Goal: Communication & Community: Answer question/provide support

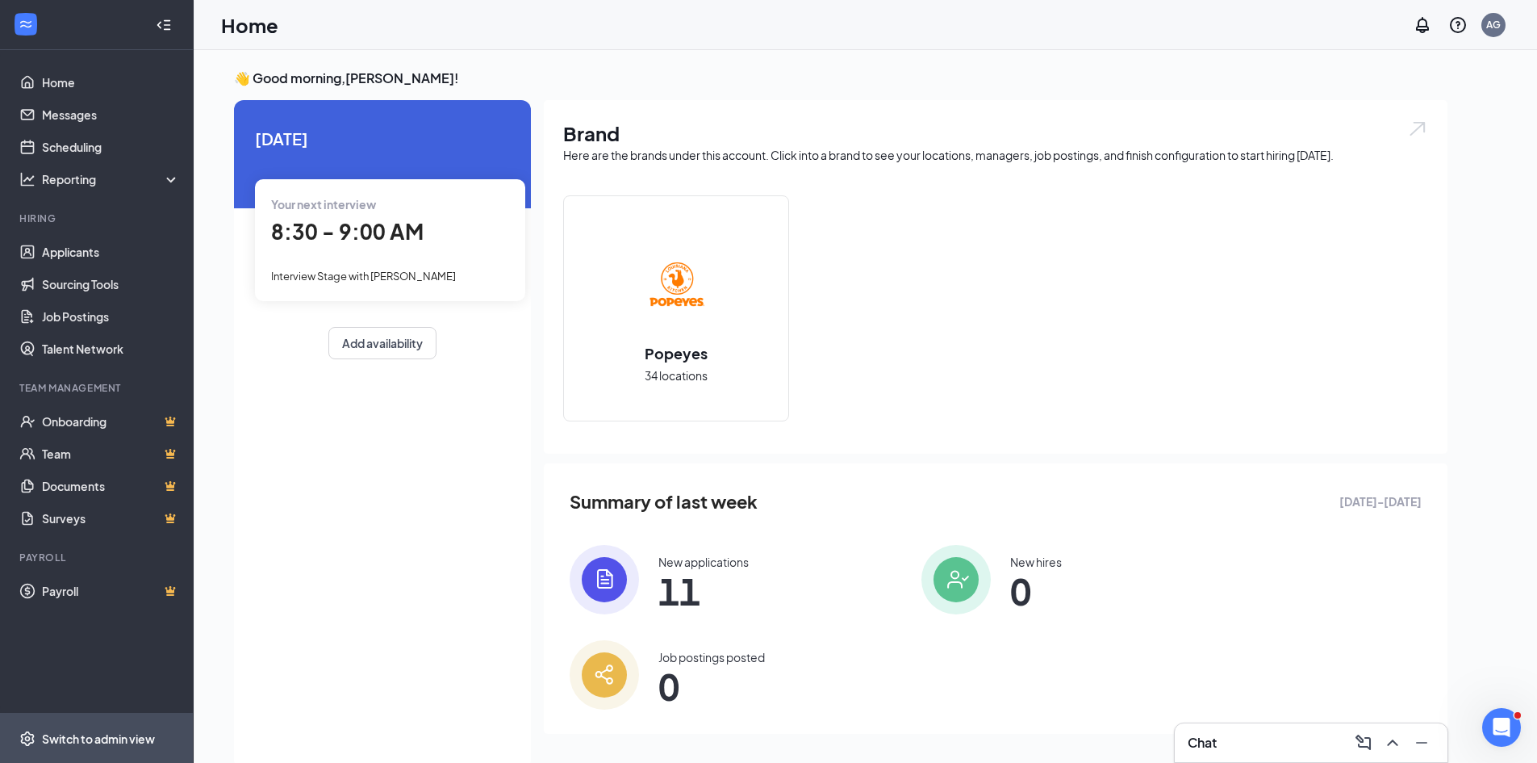
click at [115, 738] on div "Switch to admin view" at bounding box center [98, 738] width 113 height 16
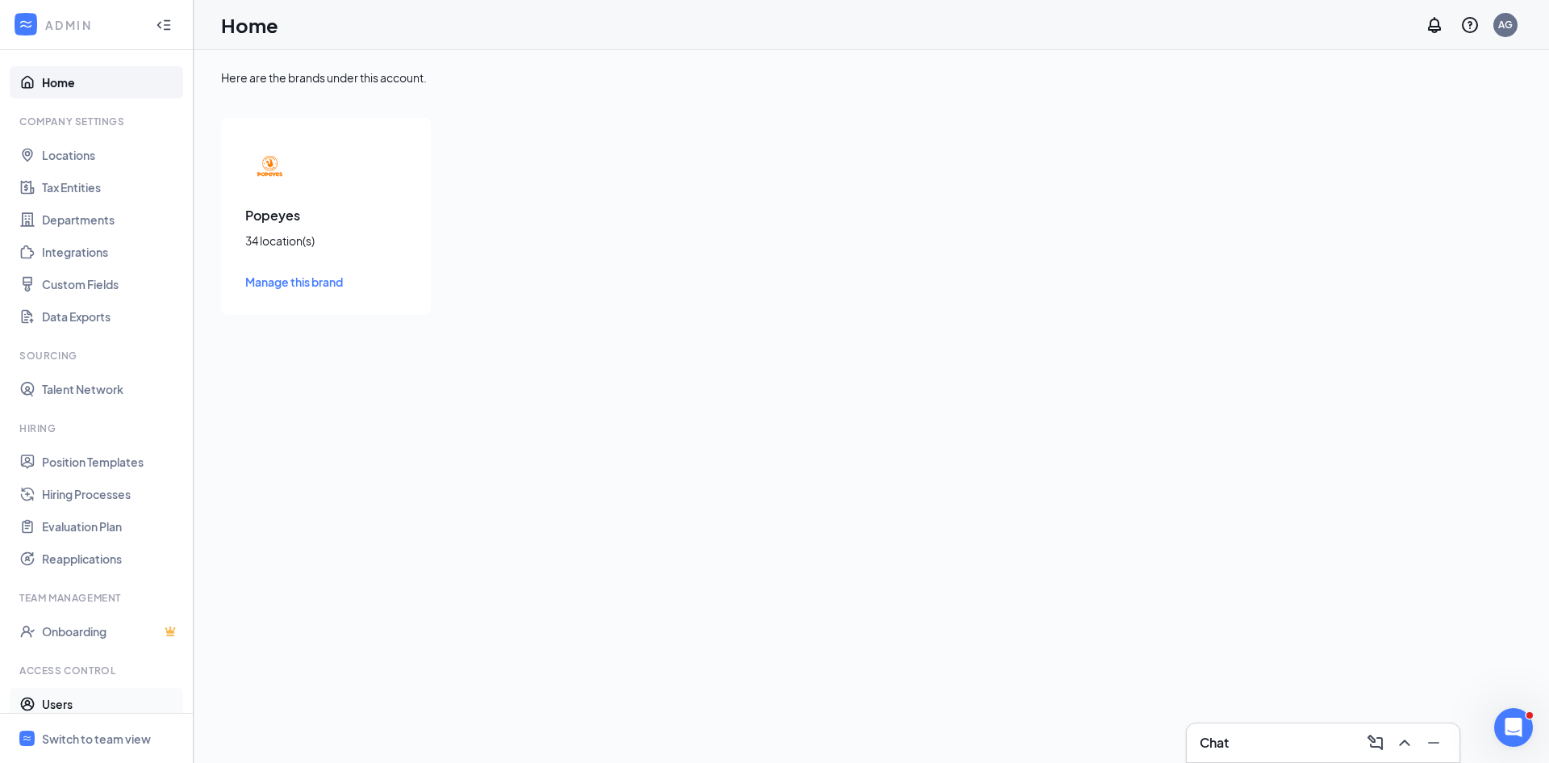
click at [73, 702] on link "Users" at bounding box center [111, 704] width 138 height 32
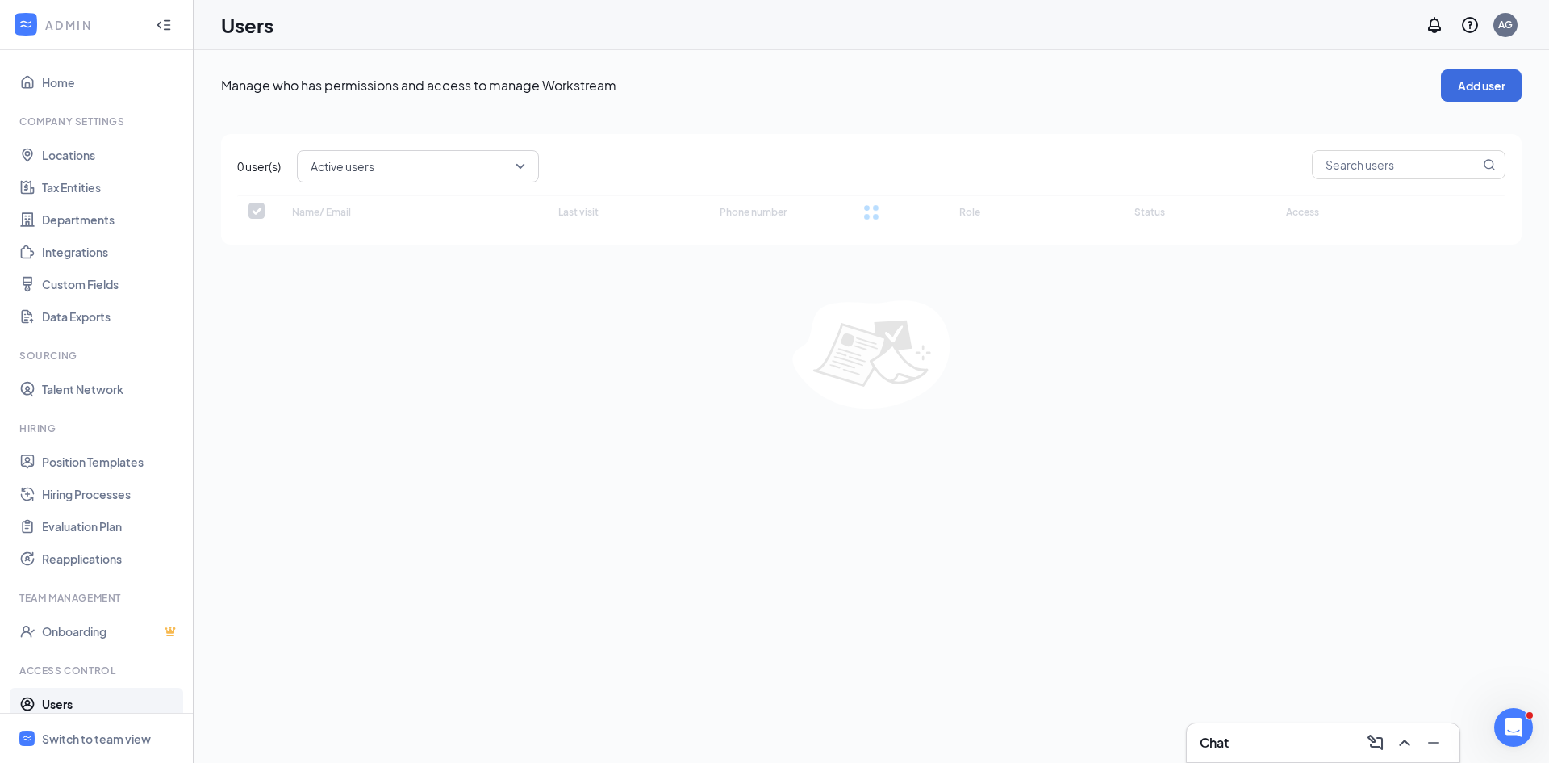
checkbox input "false"
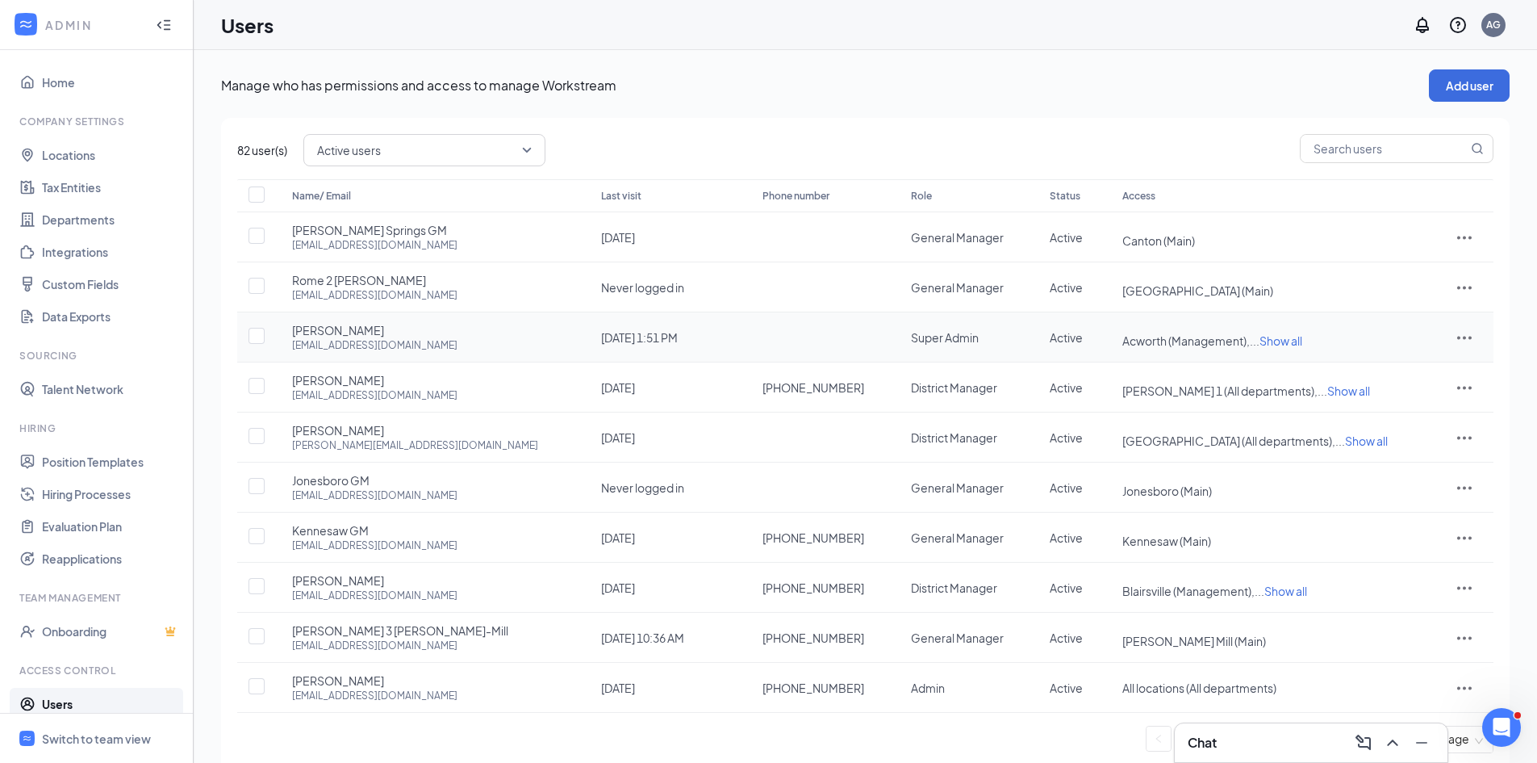
click at [1466, 334] on icon "ActionsIcon" at bounding box center [1464, 337] width 19 height 19
click at [1390, 370] on span "Edit user" at bounding box center [1387, 371] width 46 height 15
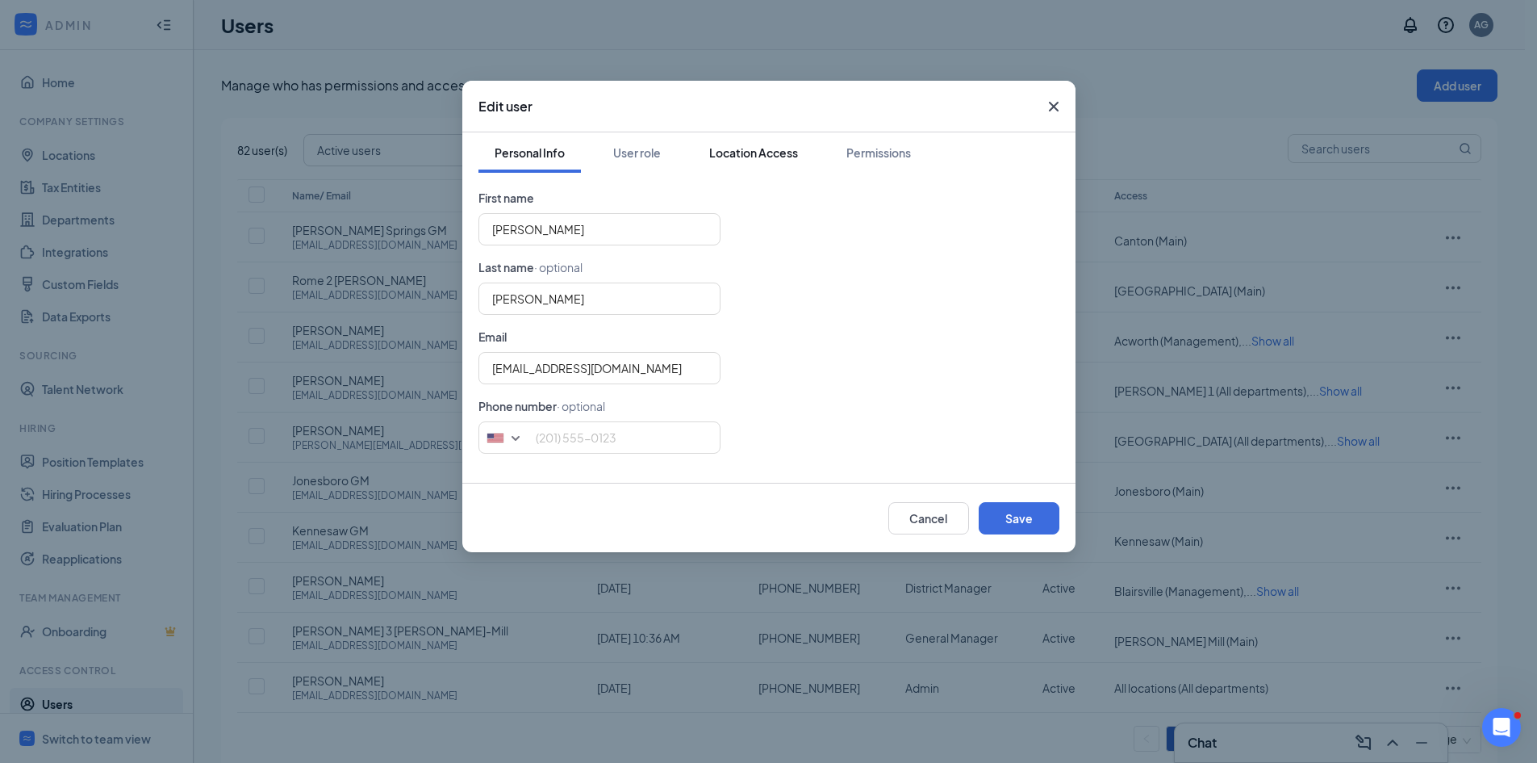
click at [742, 155] on div "Location Access" at bounding box center [753, 152] width 89 height 16
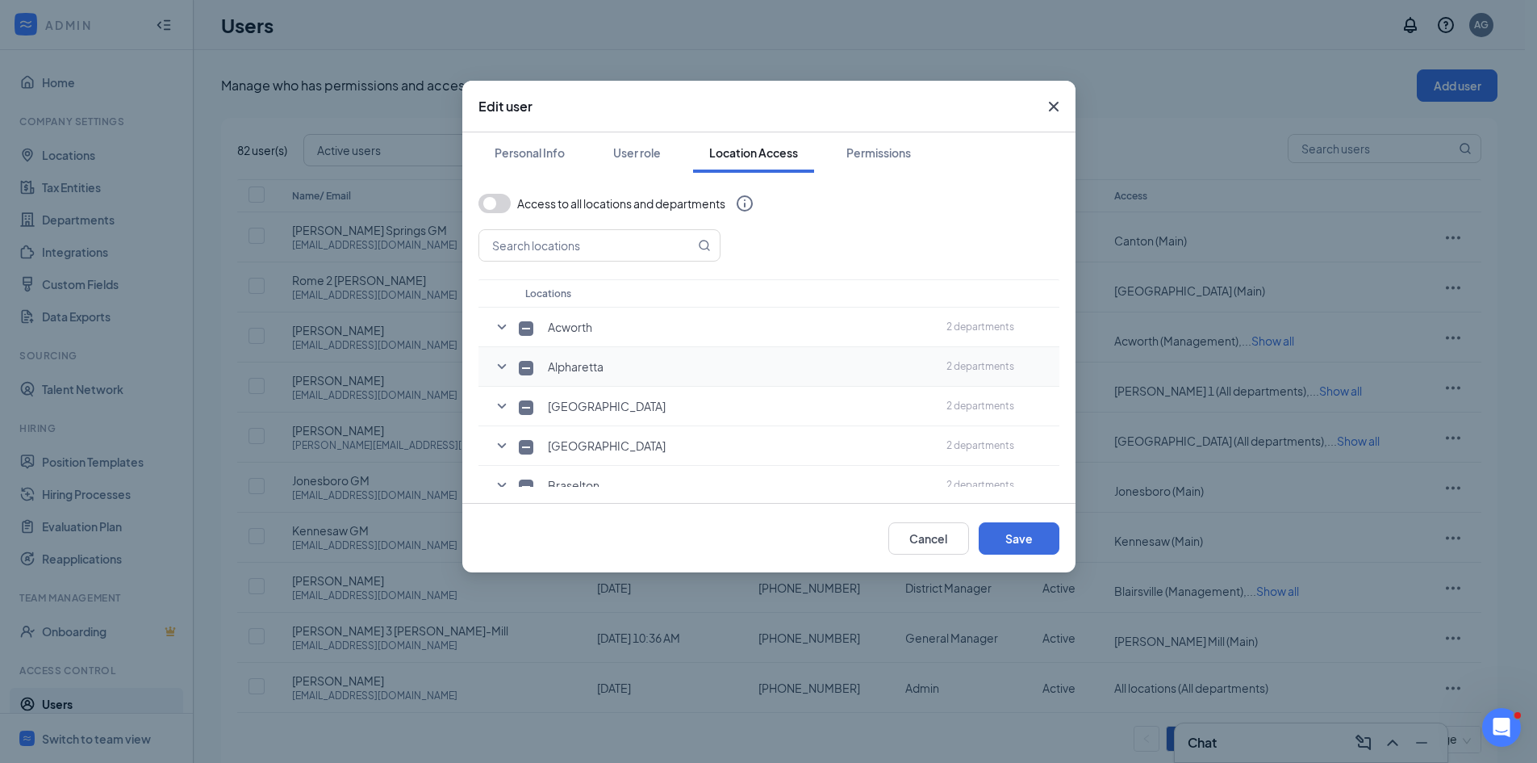
scroll to position [323, 0]
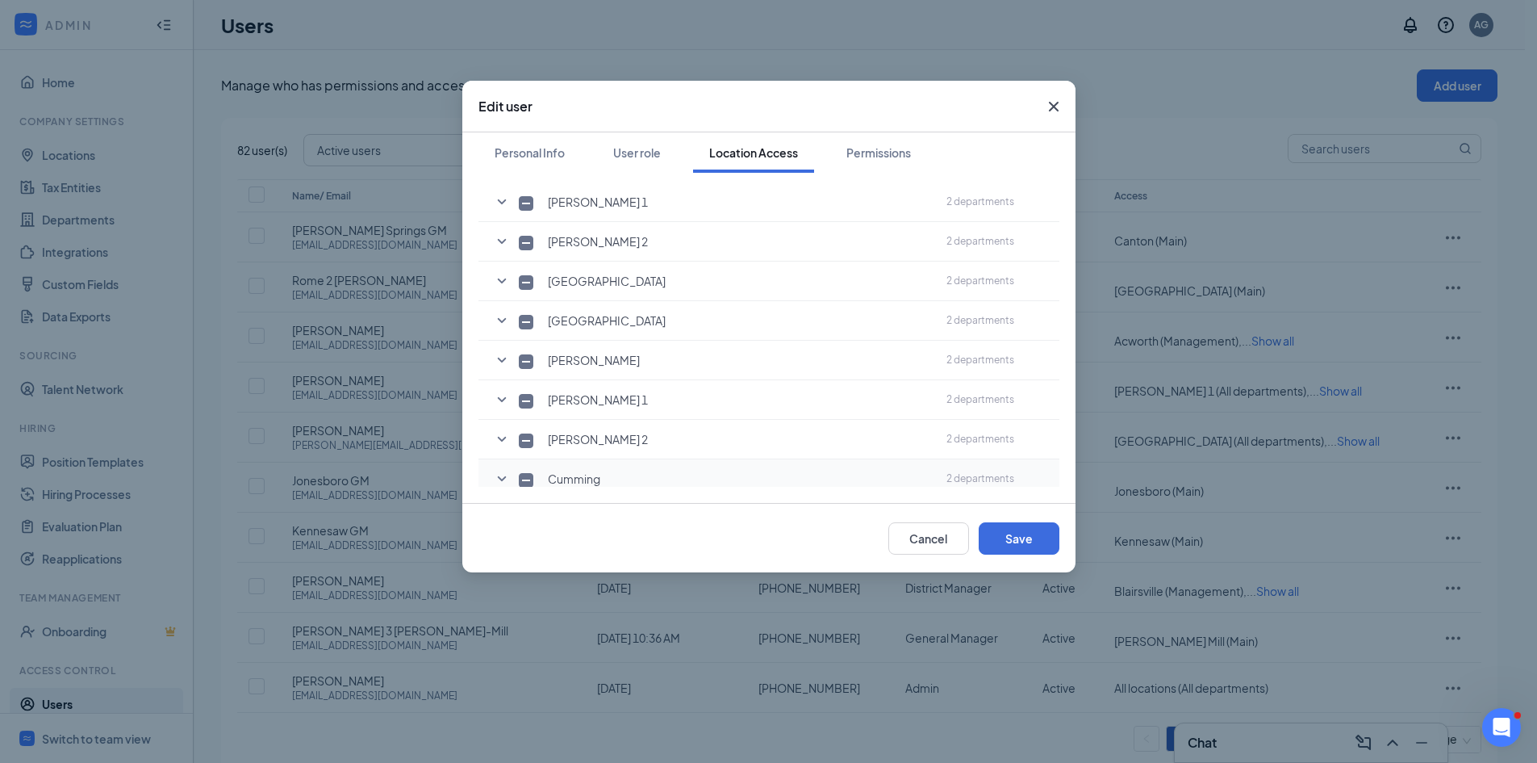
click at [500, 478] on icon "SmallChevronDown" at bounding box center [501, 478] width 19 height 19
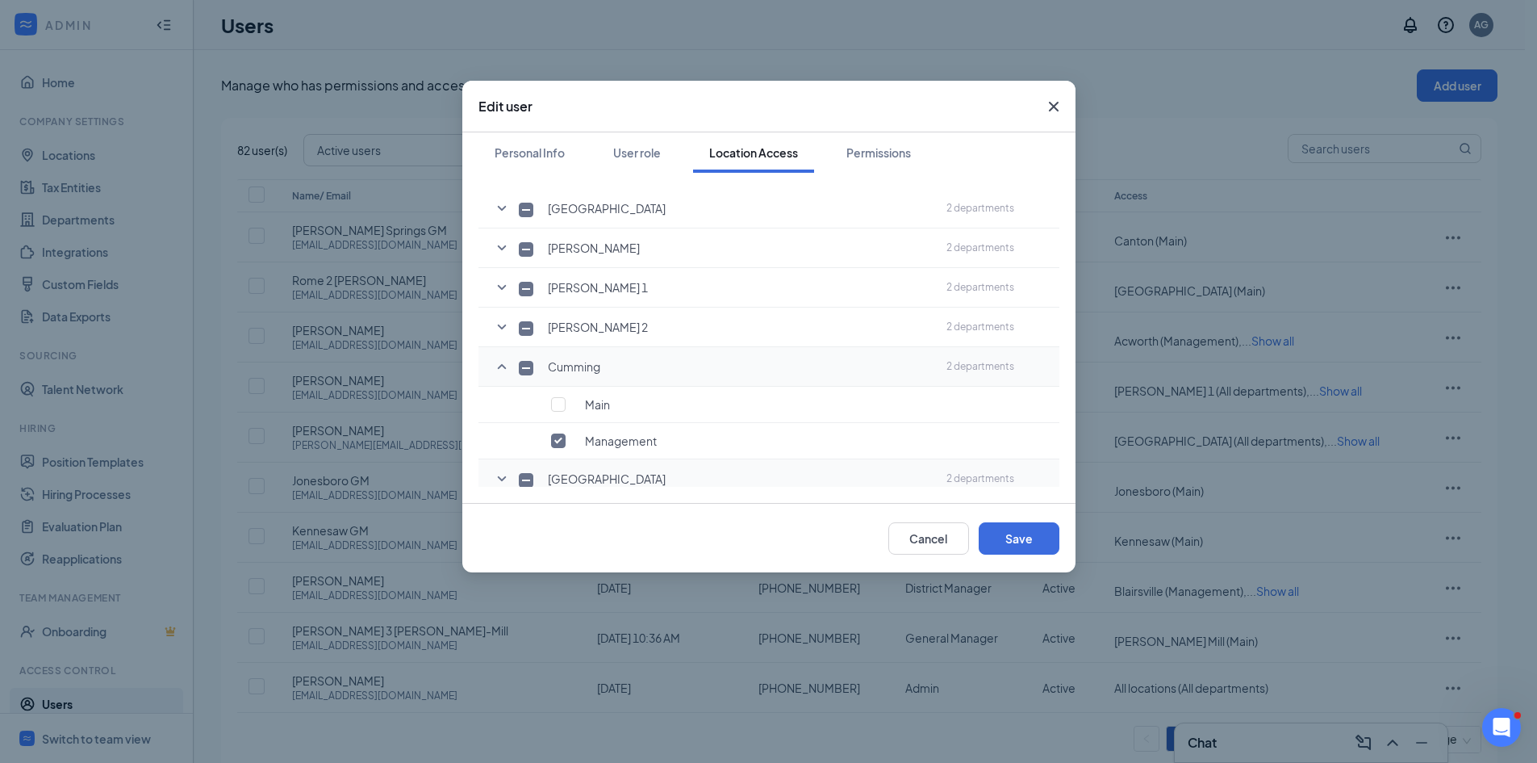
scroll to position [452, 0]
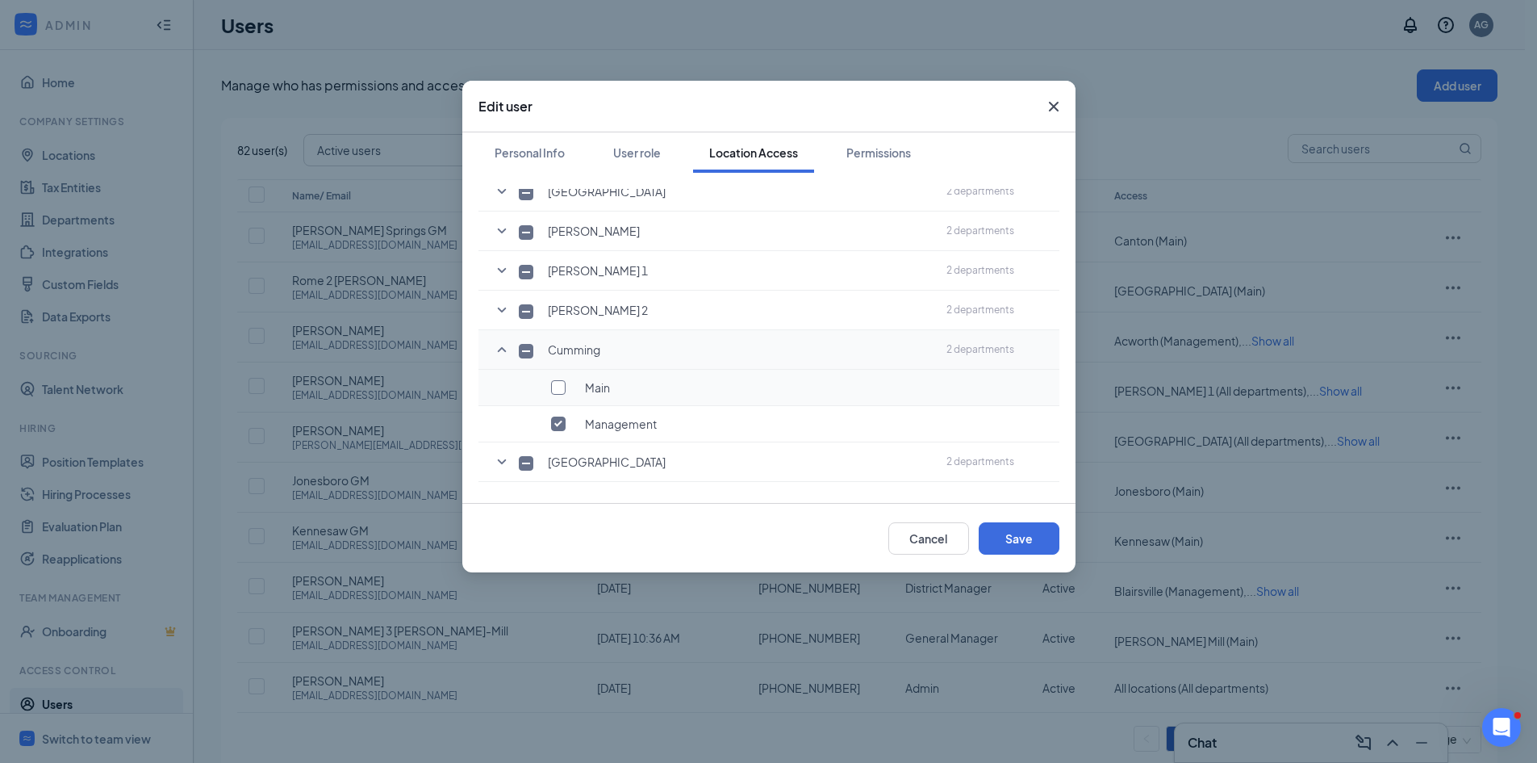
click at [560, 391] on input "checkbox" at bounding box center [558, 387] width 15 height 15
checkbox input "true"
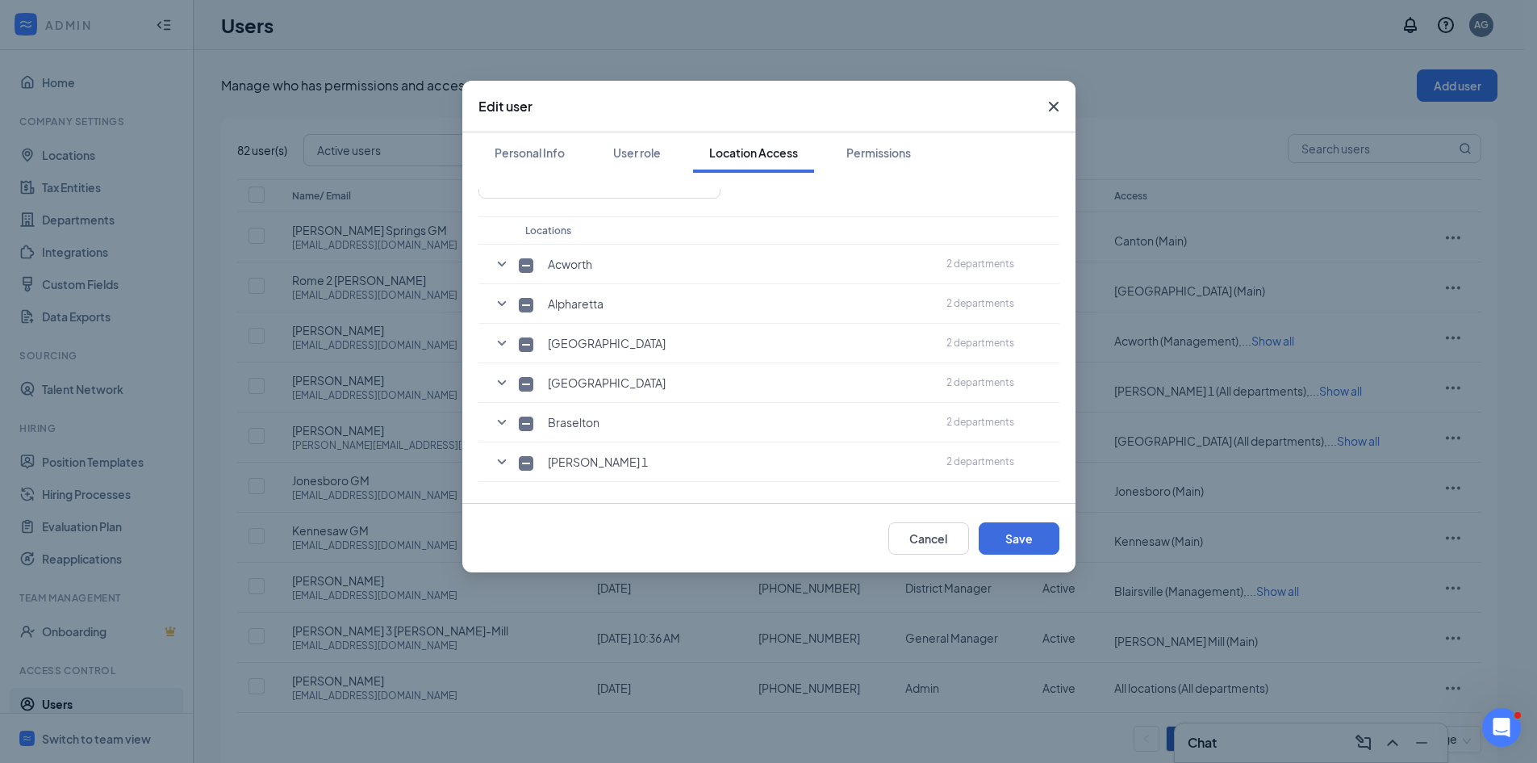
scroll to position [0, 0]
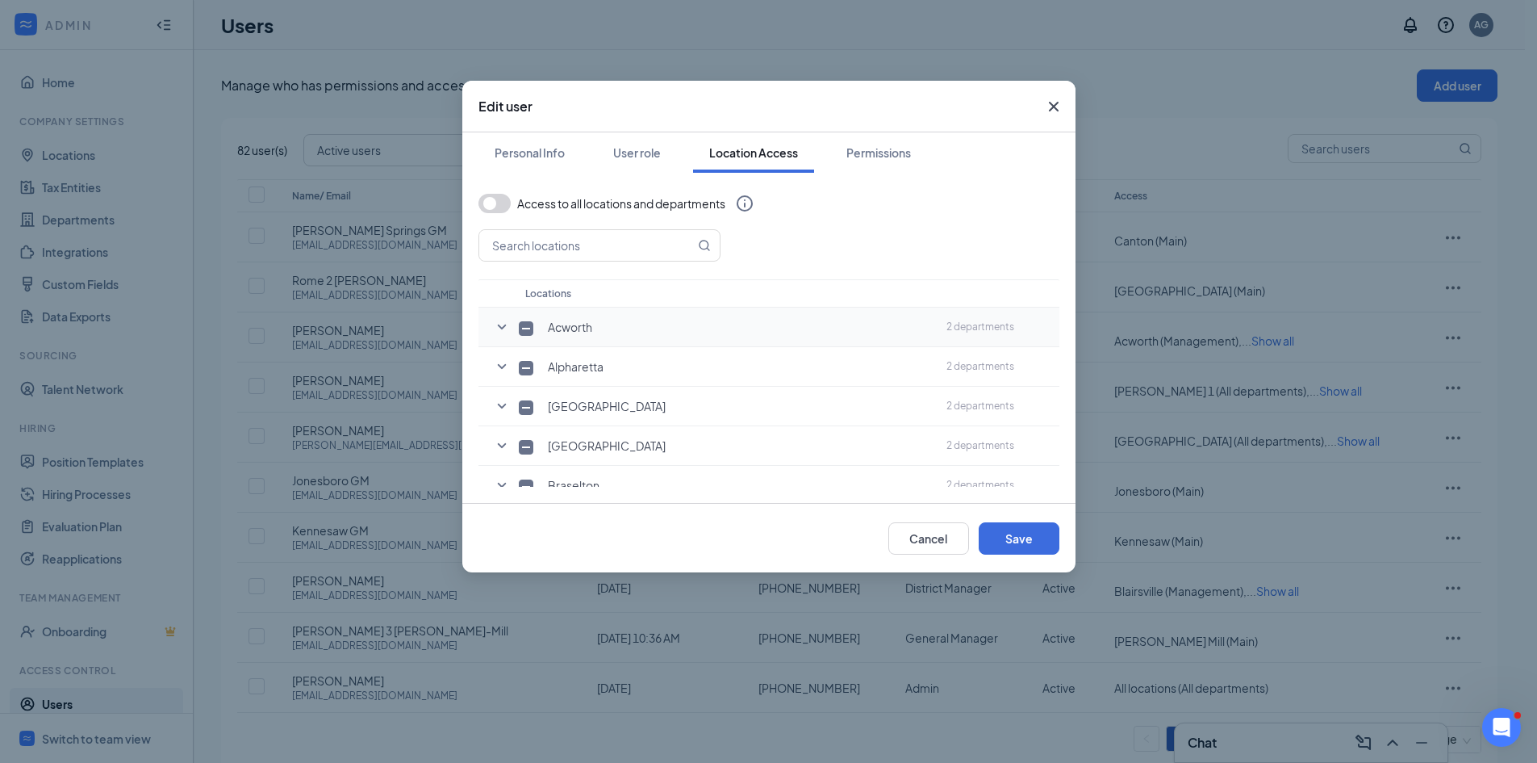
click at [497, 332] on icon "SmallChevronDown" at bounding box center [501, 326] width 19 height 19
click at [560, 366] on input "checkbox" at bounding box center [558, 365] width 15 height 15
checkbox input "true"
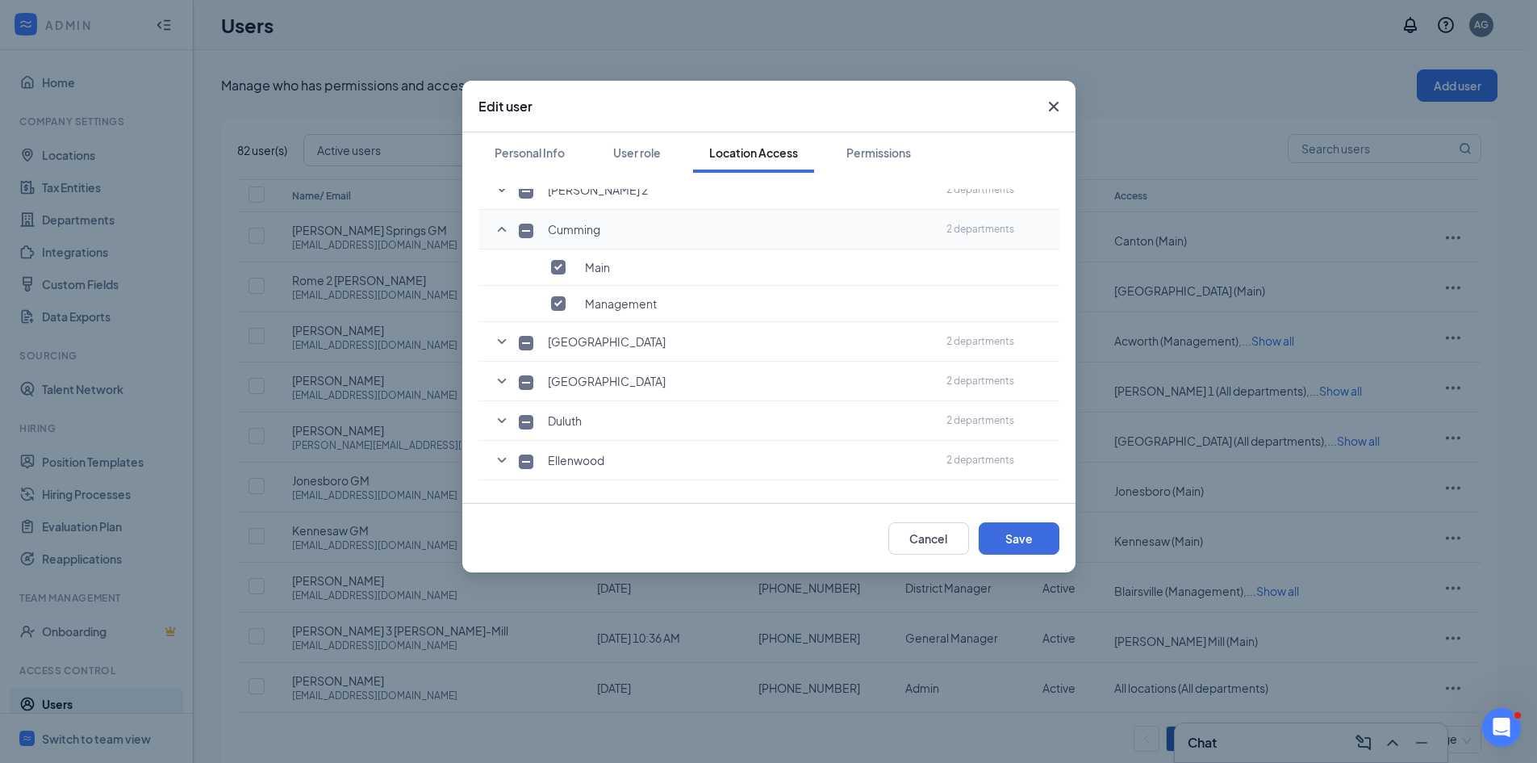
scroll to position [646, 0]
click at [497, 337] on icon "SmallChevronDown" at bounding box center [501, 340] width 19 height 19
click at [555, 374] on input "checkbox" at bounding box center [558, 378] width 15 height 15
checkbox input "true"
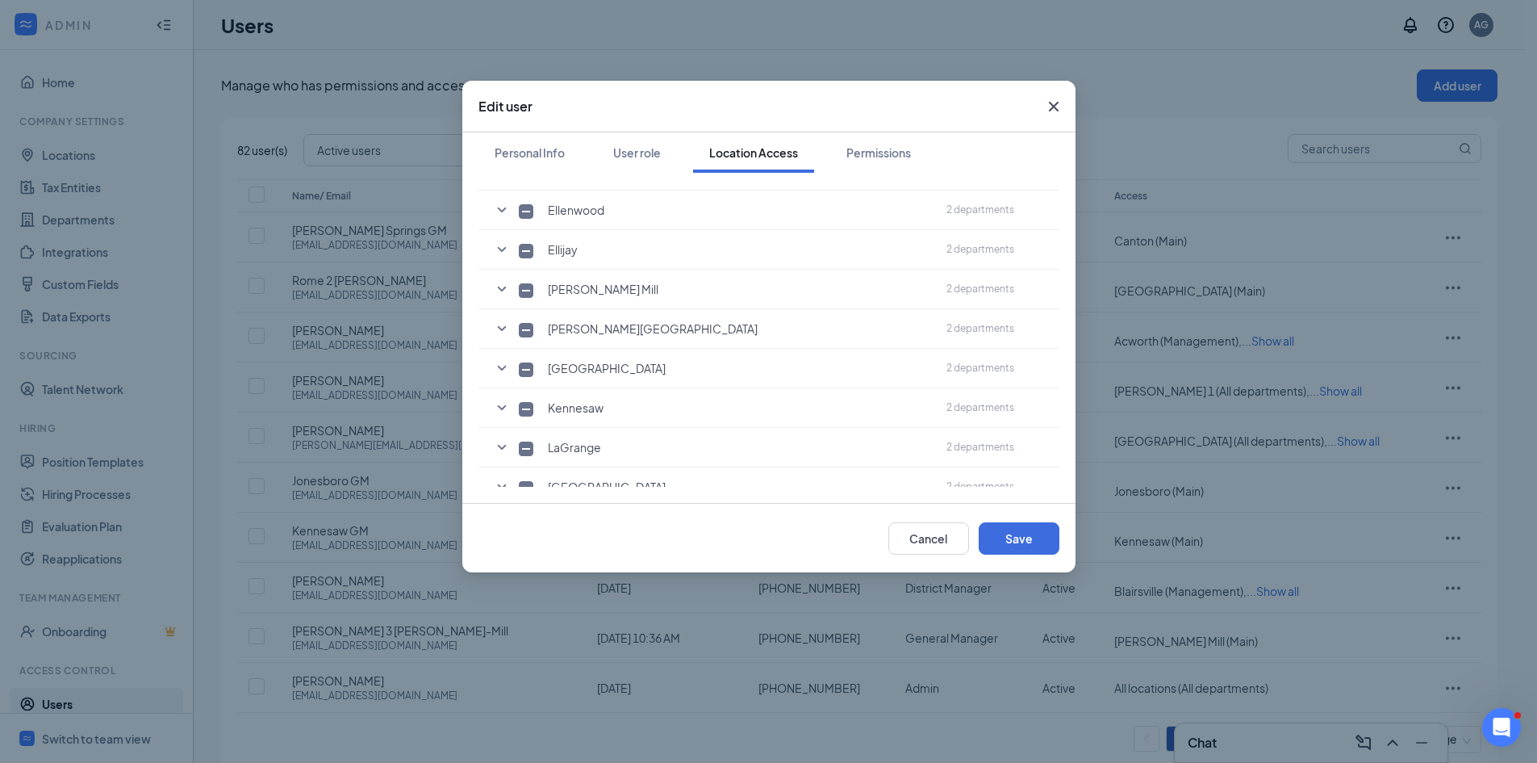
scroll to position [968, 0]
click at [500, 407] on icon "SmallChevronDown" at bounding box center [501, 406] width 9 height 5
click at [563, 447] on input "checkbox" at bounding box center [558, 444] width 15 height 15
checkbox input "true"
click at [1014, 534] on button "Save" at bounding box center [1019, 538] width 81 height 32
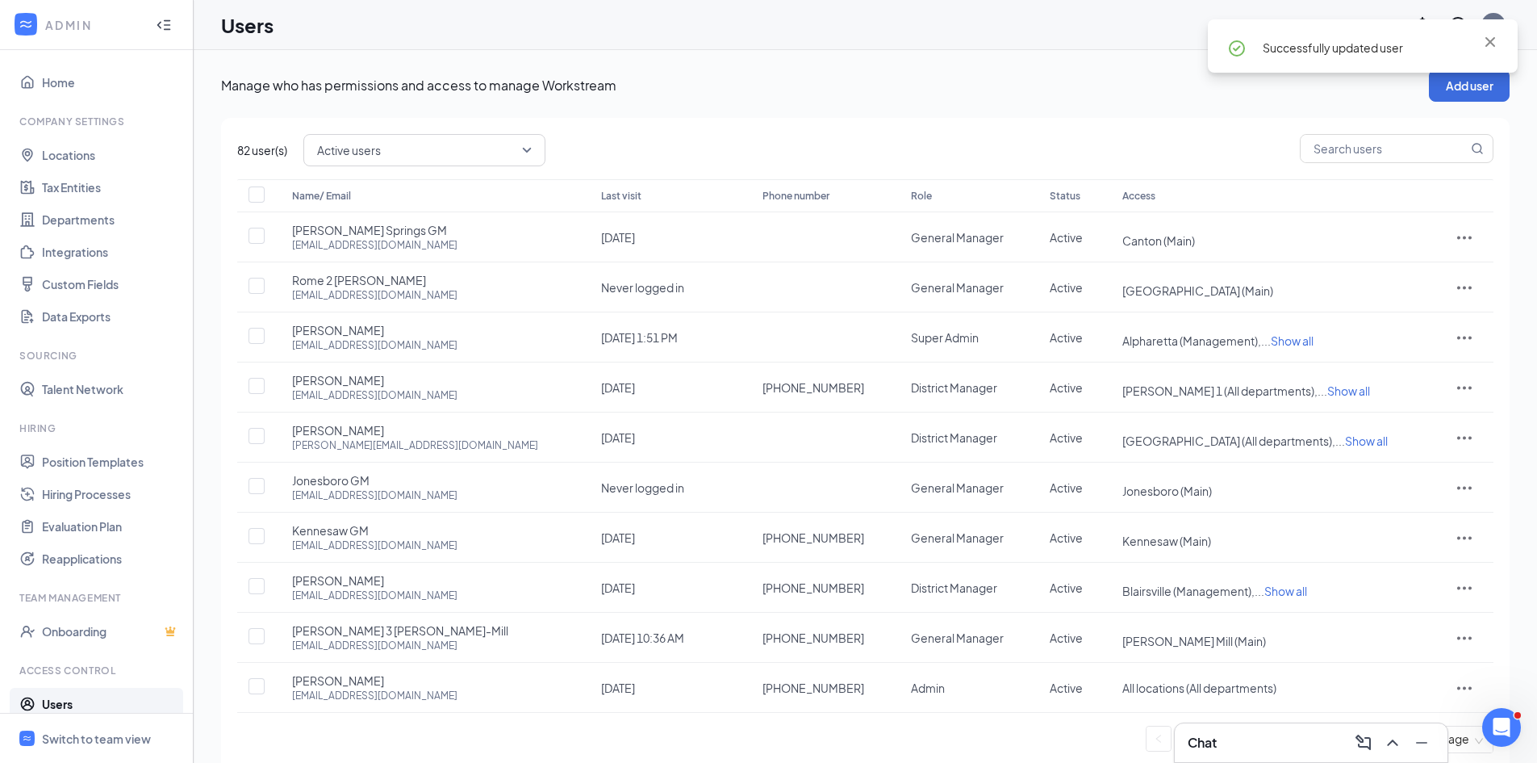
click at [809, 124] on div "82 user(s) Active users Name/ Email Last visit Phone number Role Status Access …" at bounding box center [865, 450] width 1289 height 664
click at [94, 742] on div "Switch to team view" at bounding box center [96, 738] width 109 height 16
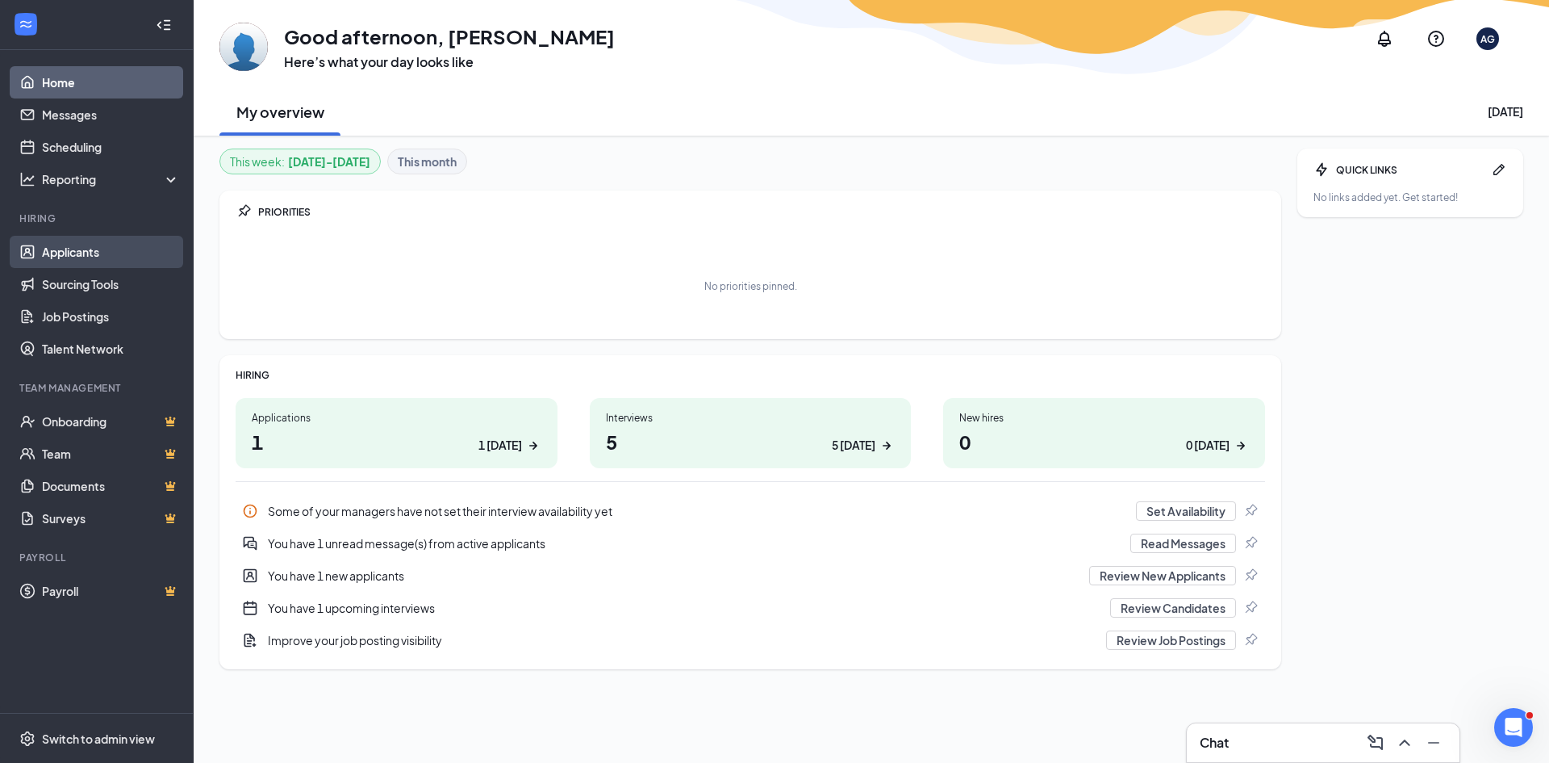
click at [89, 257] on link "Applicants" at bounding box center [111, 252] width 138 height 32
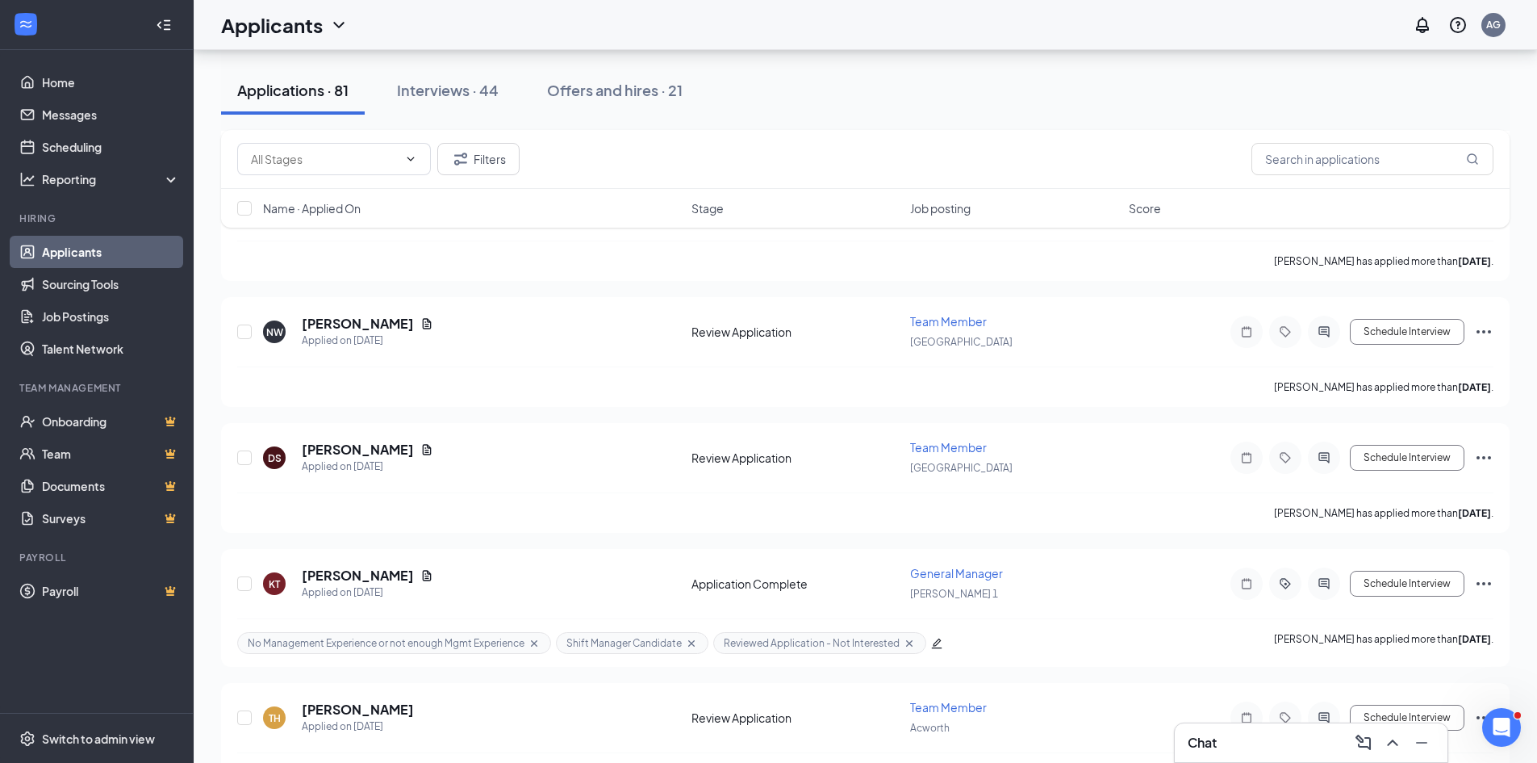
scroll to position [1291, 0]
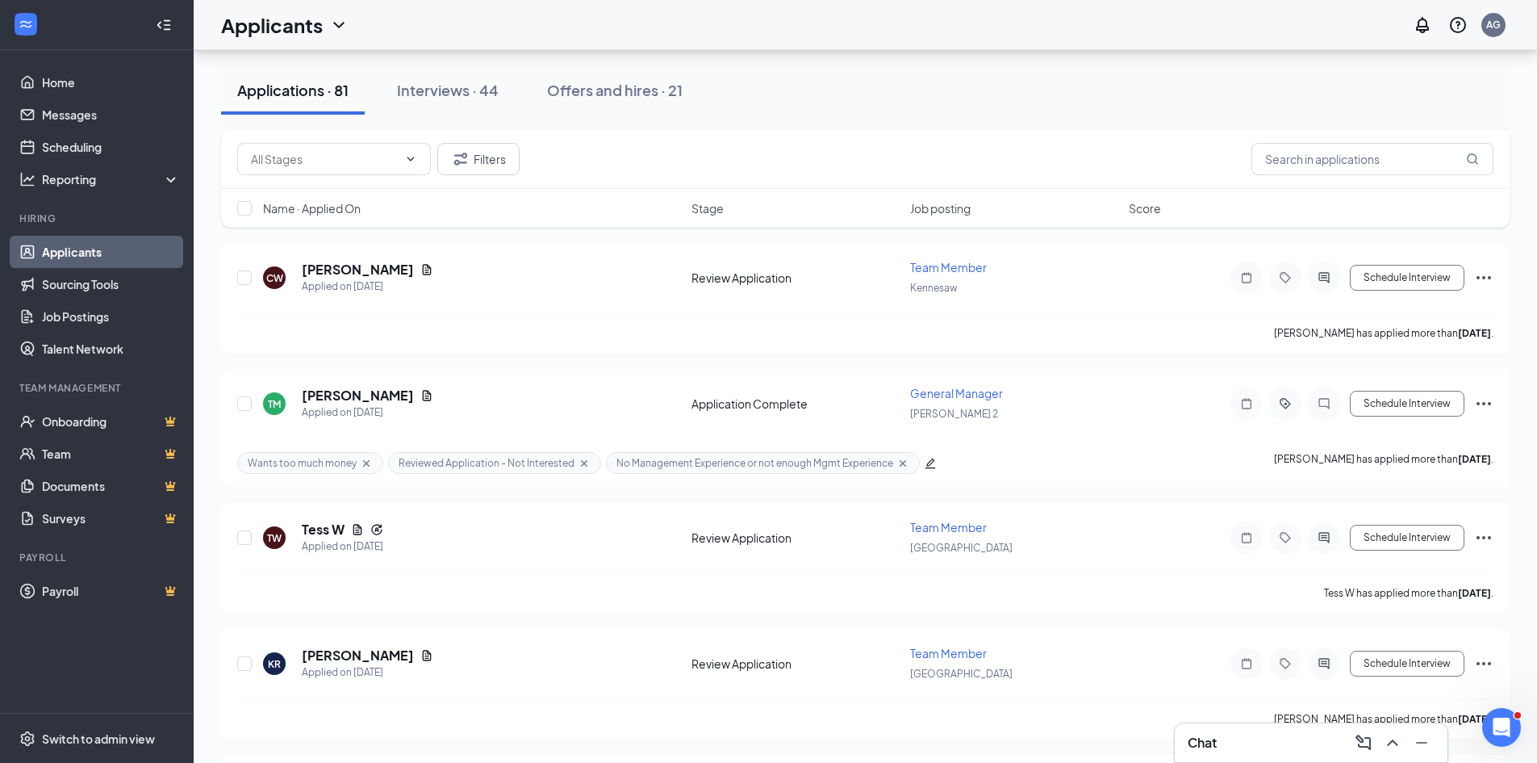
click at [87, 257] on link "Applicants" at bounding box center [111, 252] width 138 height 32
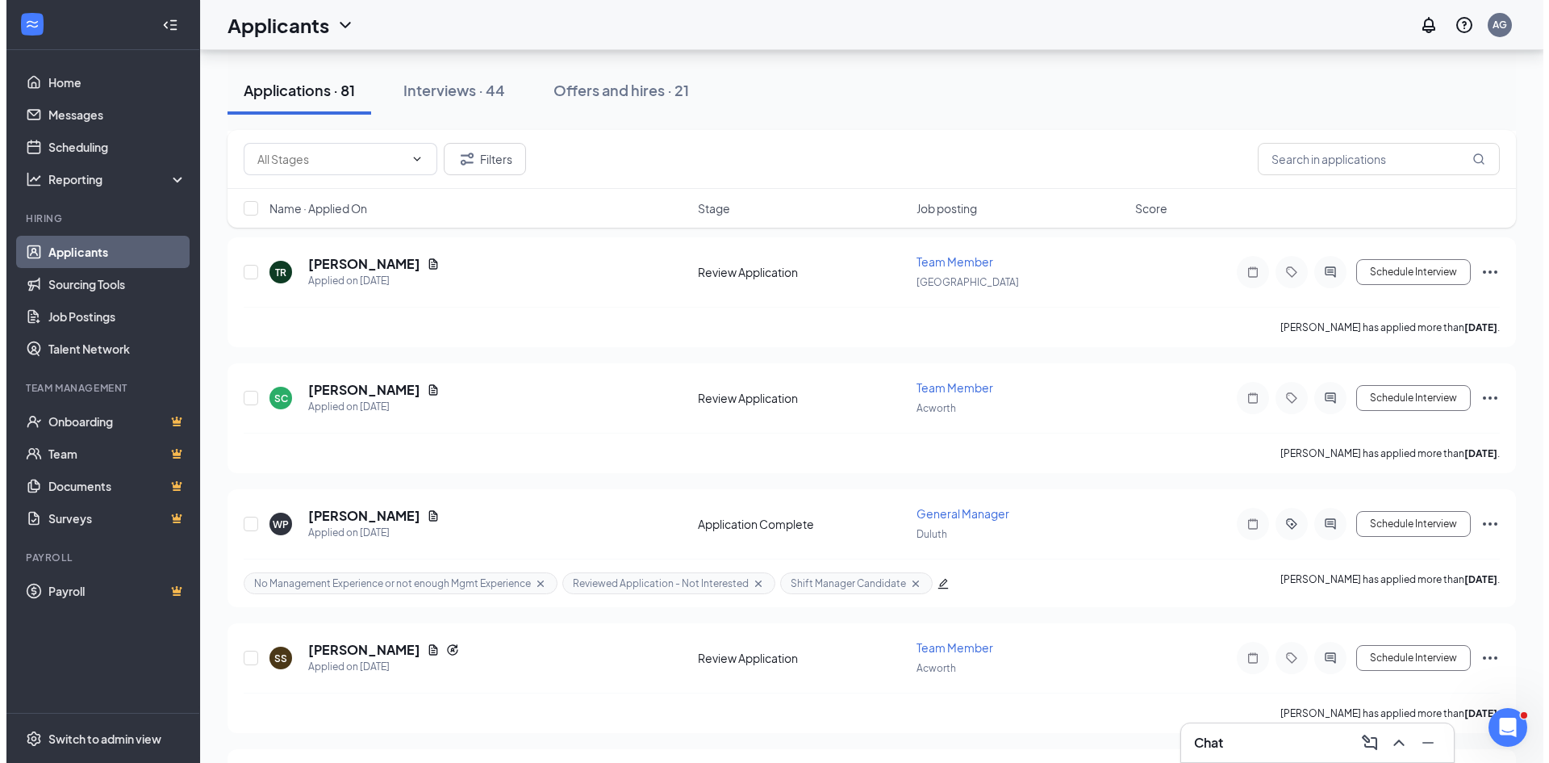
scroll to position [0, 0]
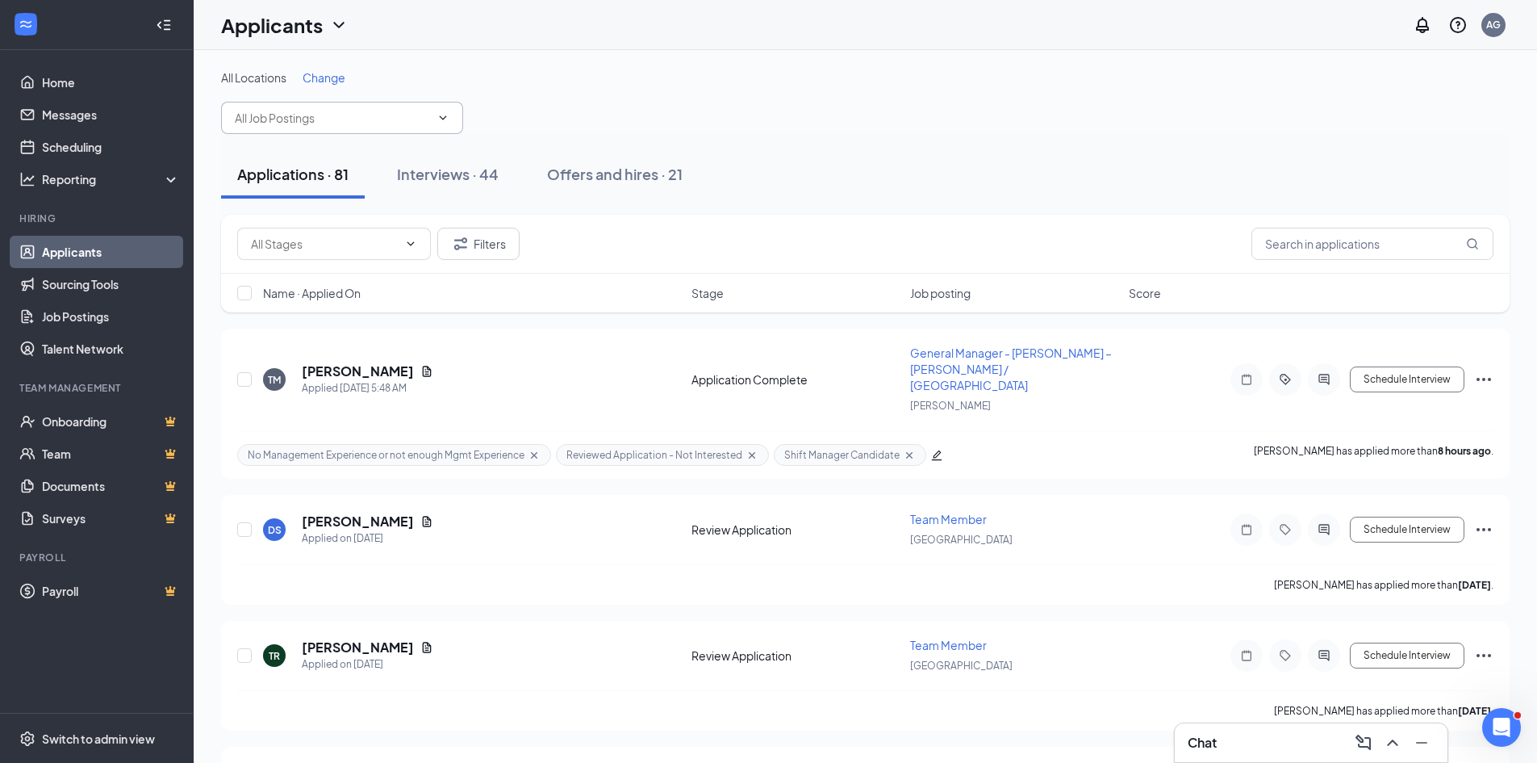
click at [355, 131] on span at bounding box center [342, 118] width 242 height 32
click at [397, 119] on input "text" at bounding box center [332, 118] width 195 height 18
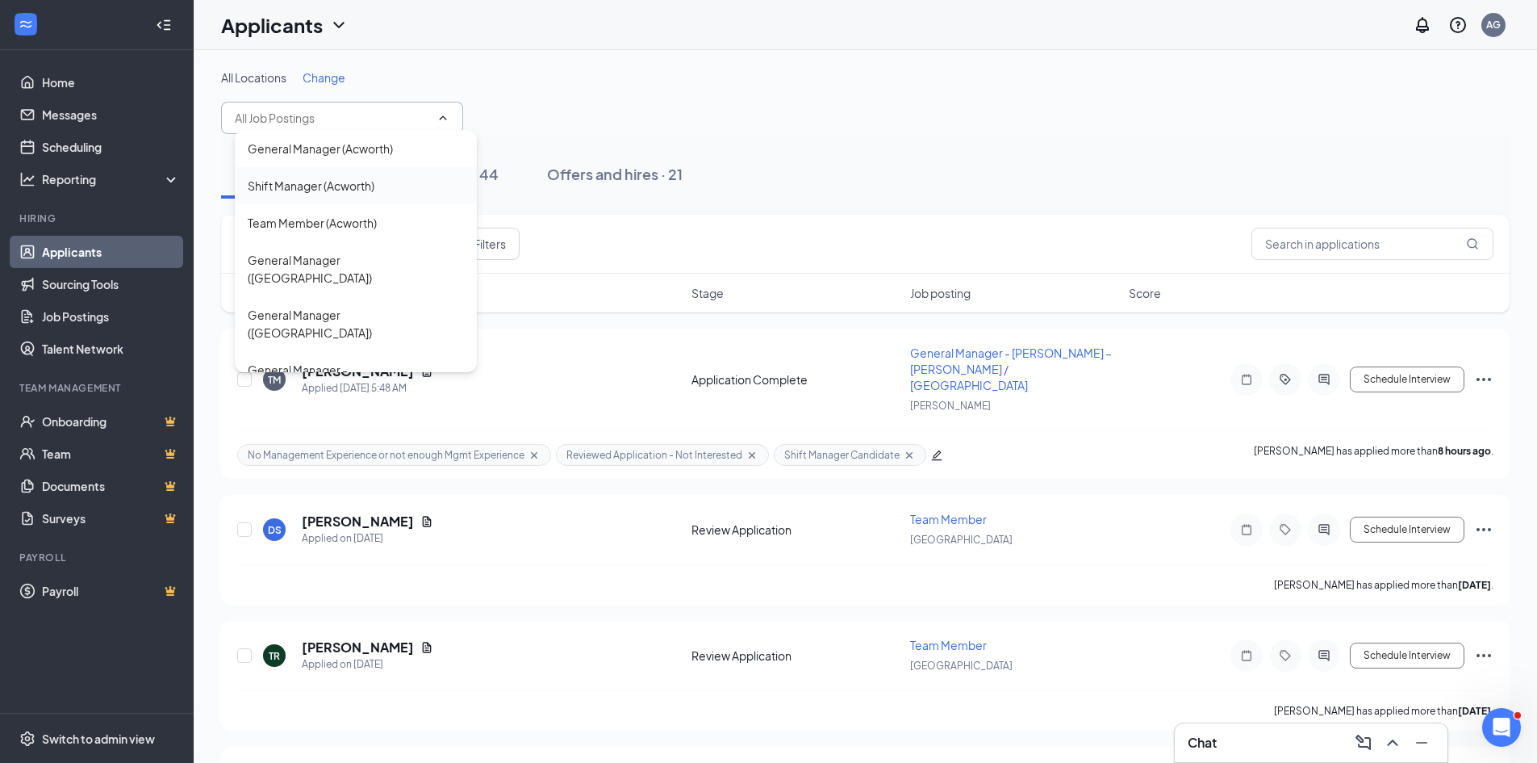
click at [320, 182] on div "Shift Manager (Acworth)" at bounding box center [311, 186] width 127 height 18
type input "Shift Manager (Acworth)"
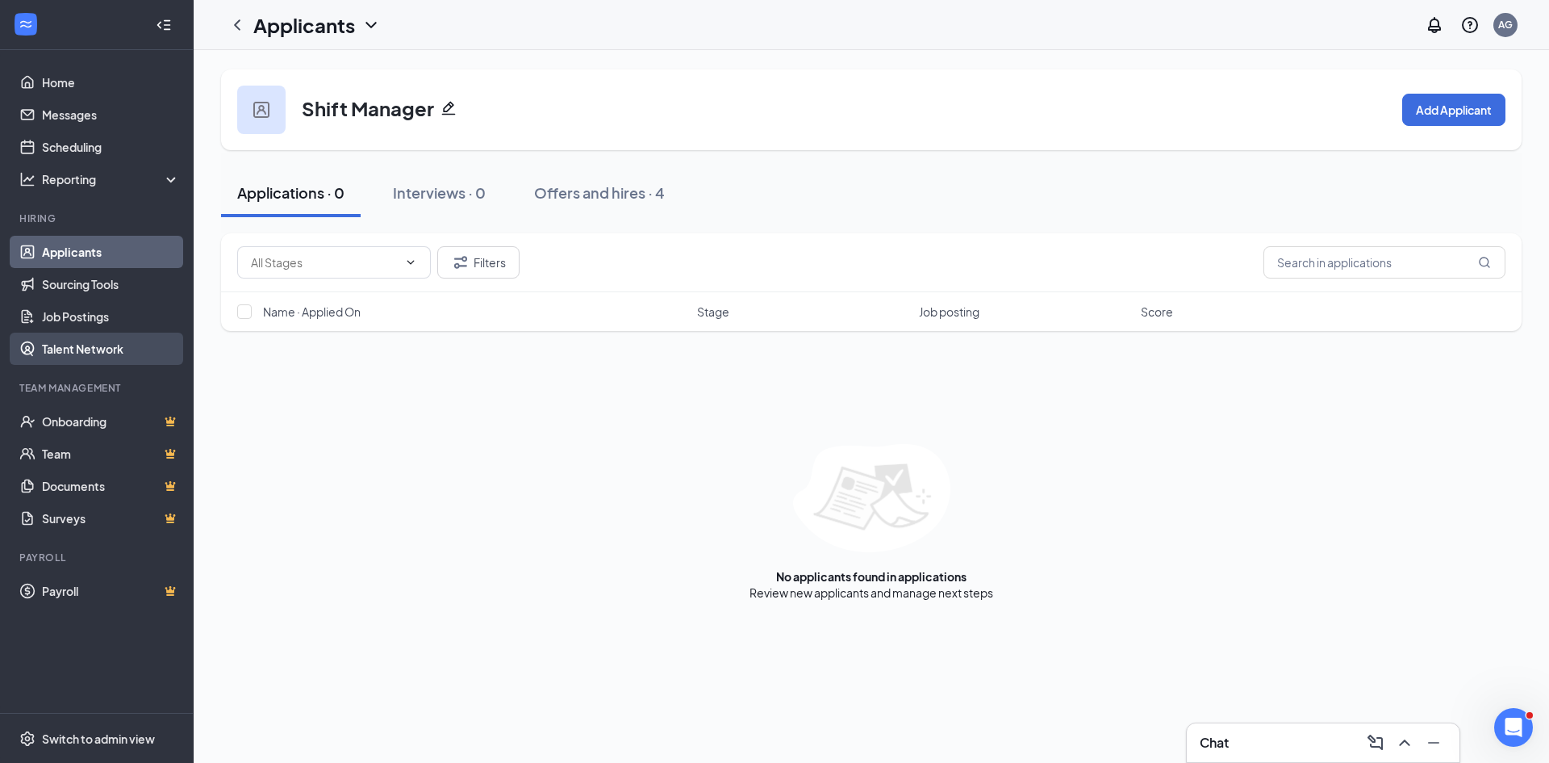
click at [68, 344] on link "Talent Network" at bounding box center [111, 348] width 138 height 32
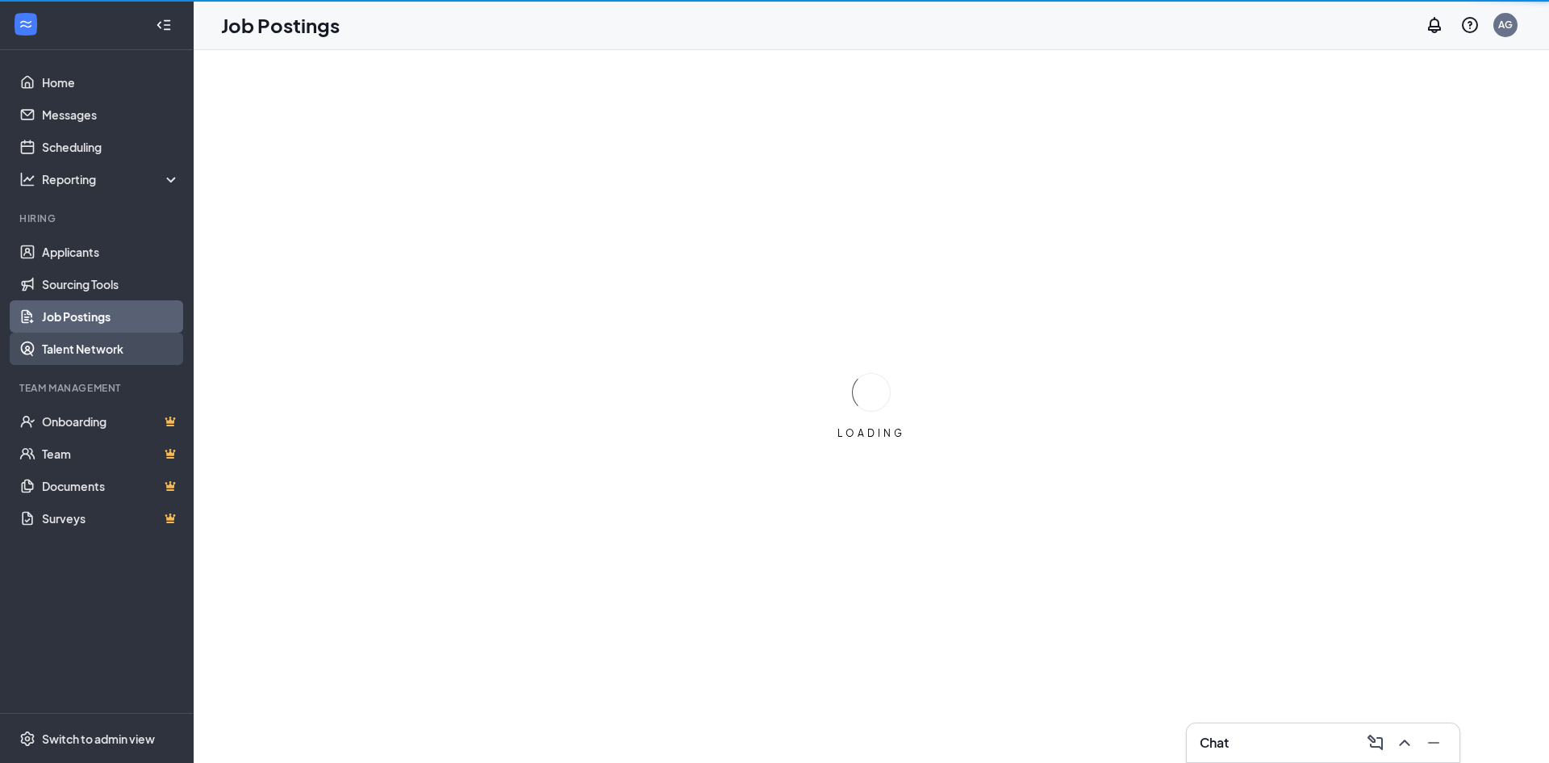
click at [66, 347] on link "Talent Network" at bounding box center [111, 348] width 138 height 32
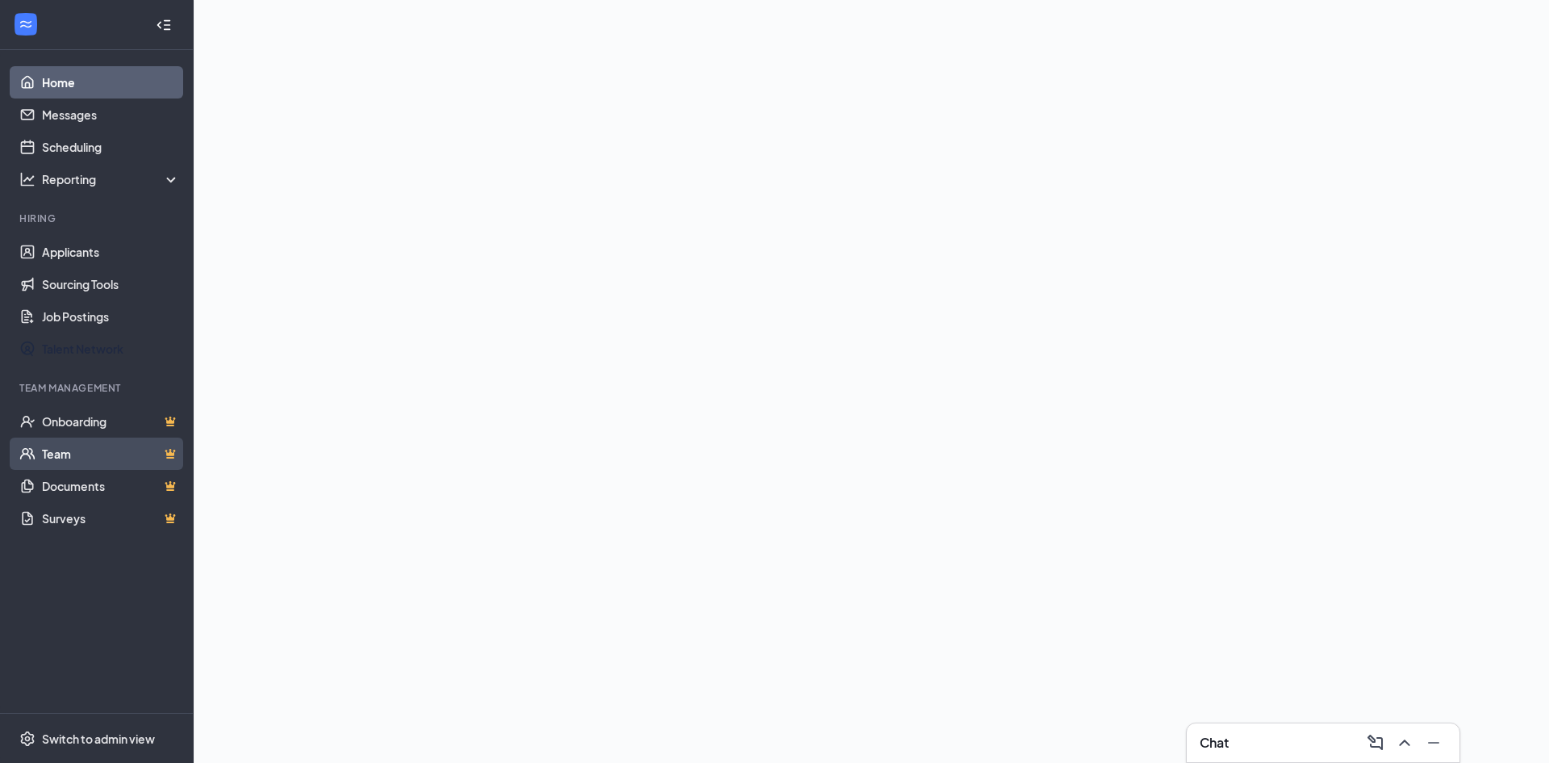
click at [95, 345] on link "Talent Network" at bounding box center [111, 348] width 138 height 32
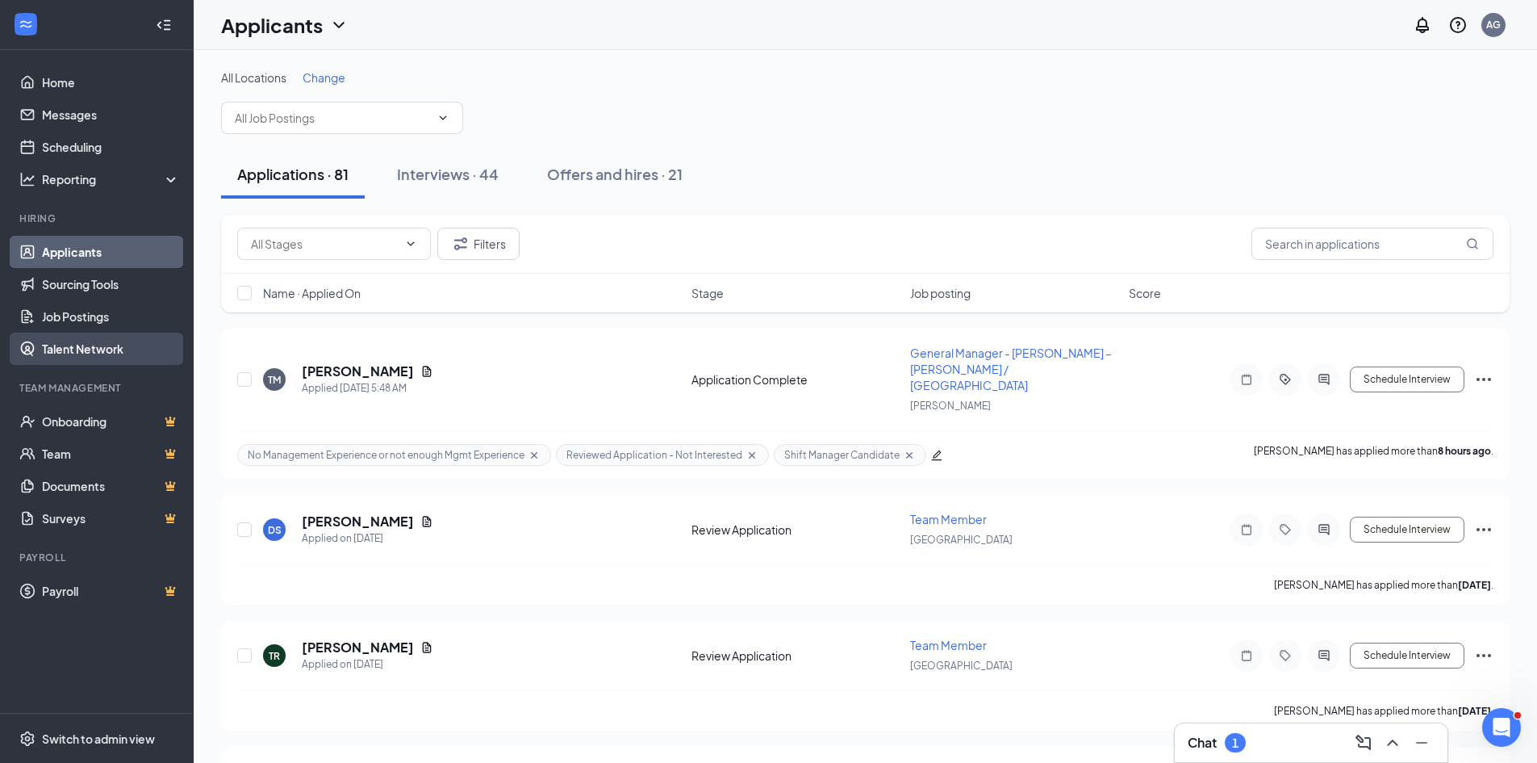
click at [73, 344] on link "Talent Network" at bounding box center [111, 348] width 138 height 32
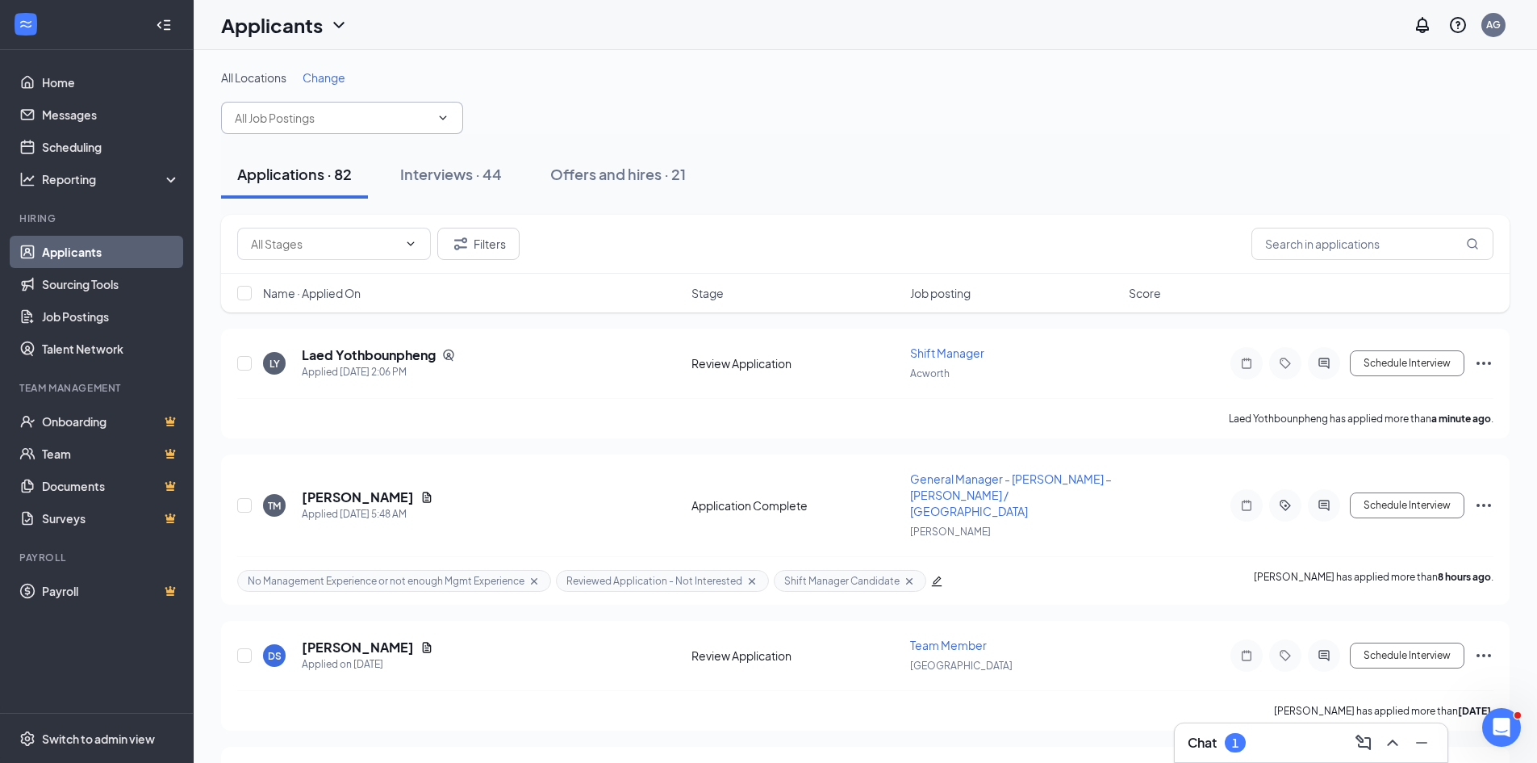
click at [358, 119] on input "text" at bounding box center [332, 118] width 195 height 18
type input "cumm"
drag, startPoint x: 358, startPoint y: 119, endPoint x: 186, endPoint y: 128, distance: 172.9
click at [641, 136] on div "Applications · 82 Interviews · 44 Offers and hires · 21" at bounding box center [865, 174] width 1289 height 81
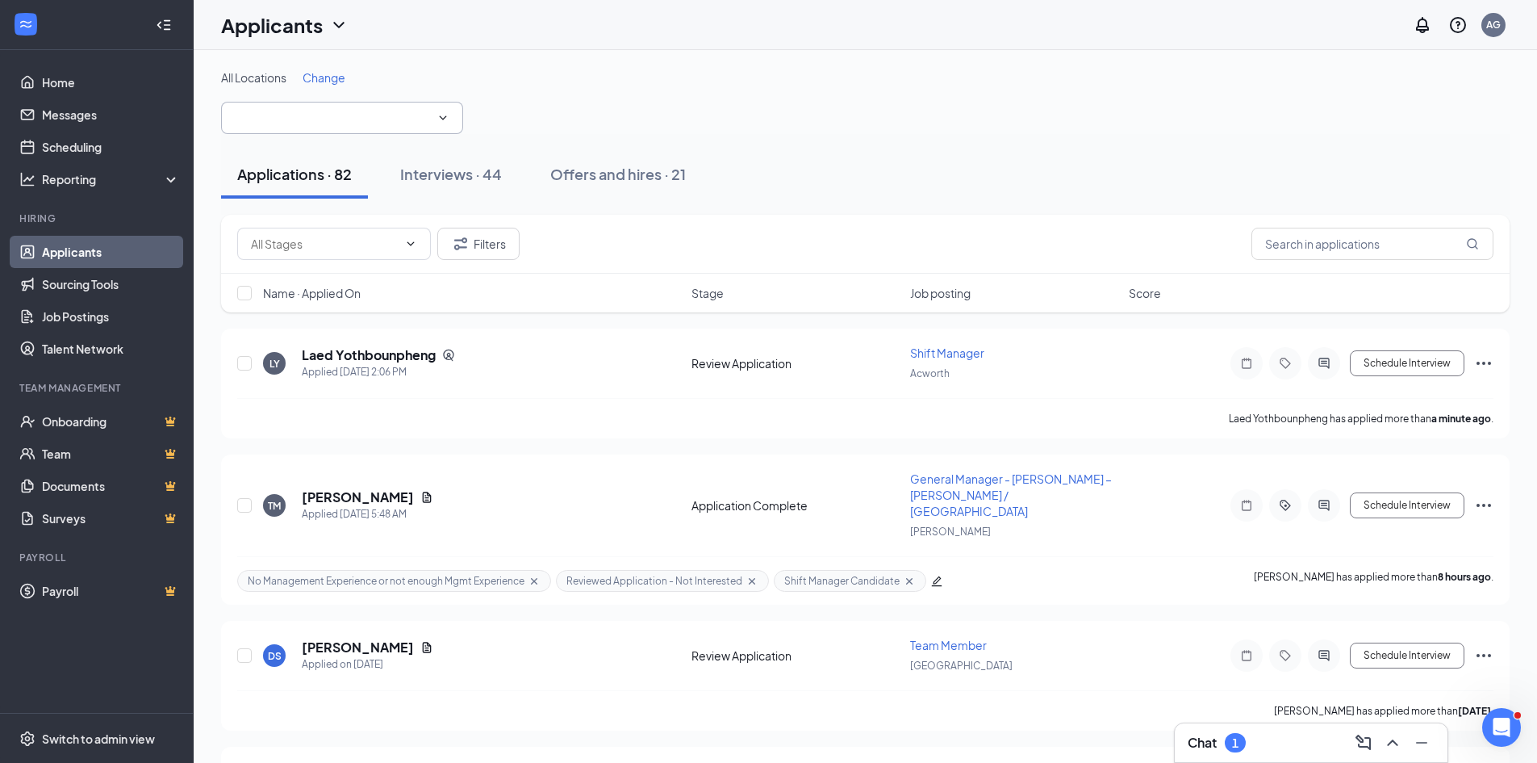
click at [449, 121] on icon "ChevronDown" at bounding box center [443, 117] width 13 height 13
click at [441, 118] on icon "ChevronDown" at bounding box center [443, 117] width 13 height 13
click at [397, 115] on input "text" at bounding box center [332, 118] width 195 height 18
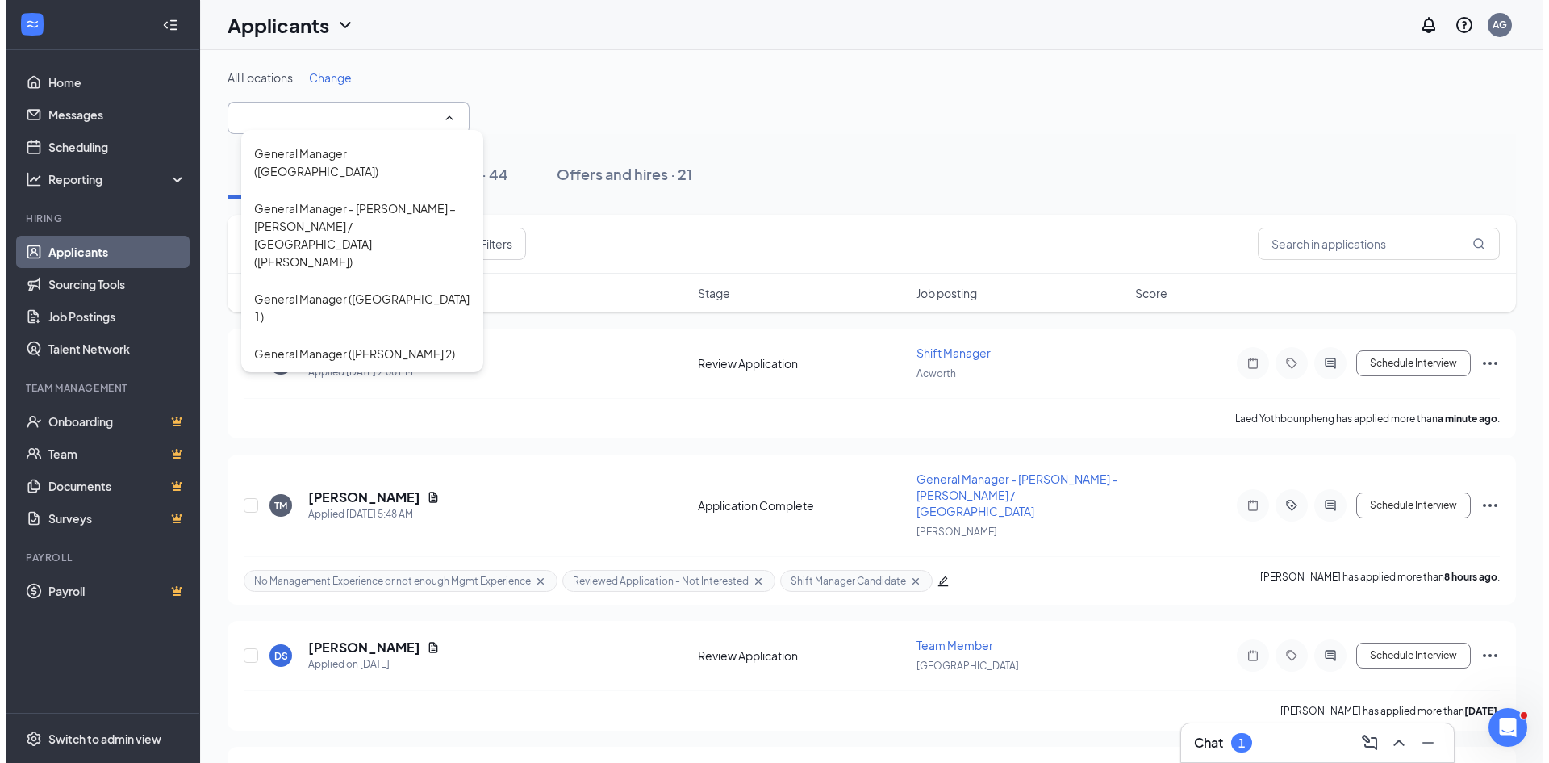
scroll to position [646, 0]
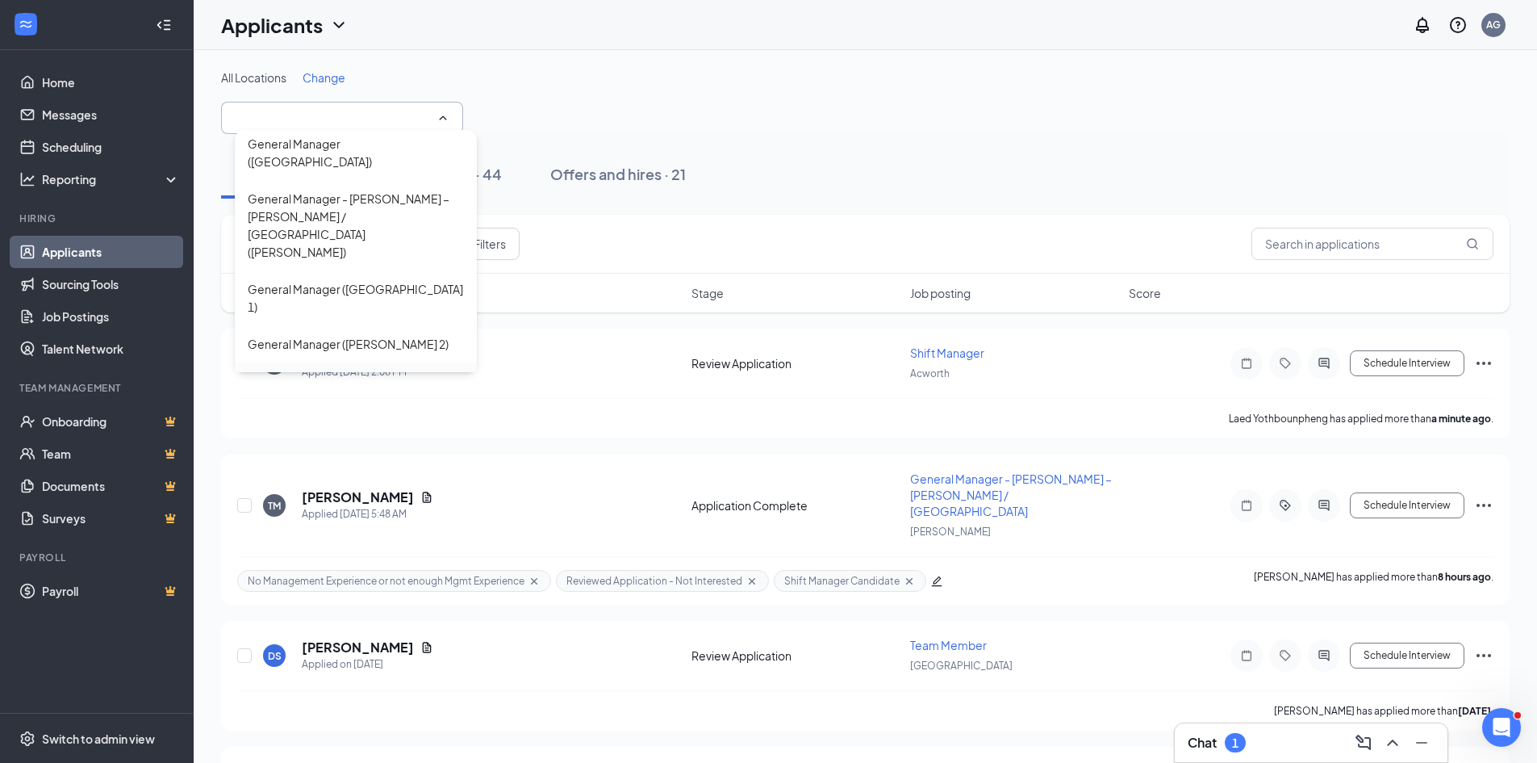
click at [315, 372] on div "Shift Manager (Cumming)" at bounding box center [315, 381] width 135 height 18
type input "Shift Manager (Cumming)"
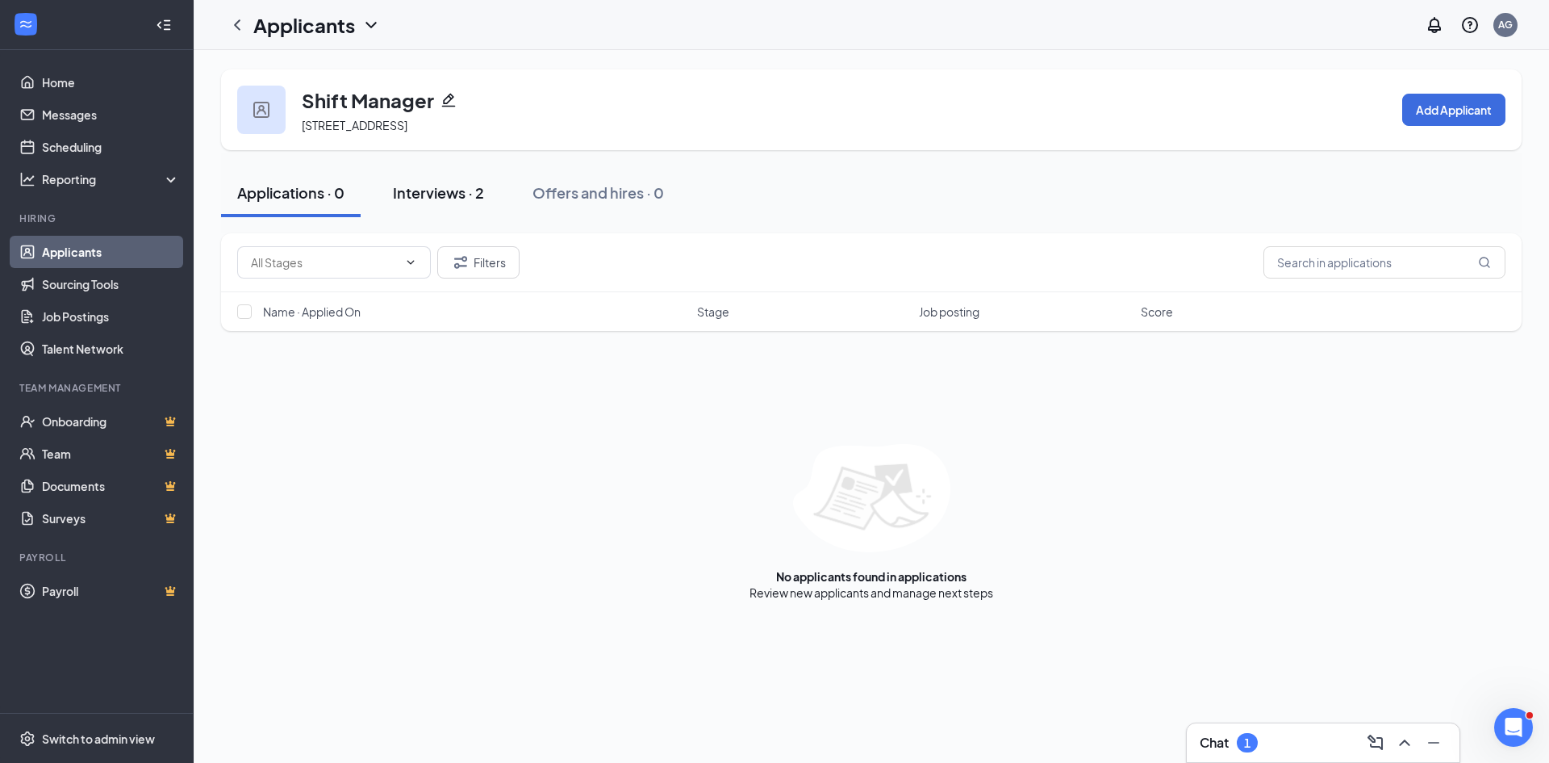
click at [433, 195] on div "Interviews · 2" at bounding box center [438, 192] width 91 height 20
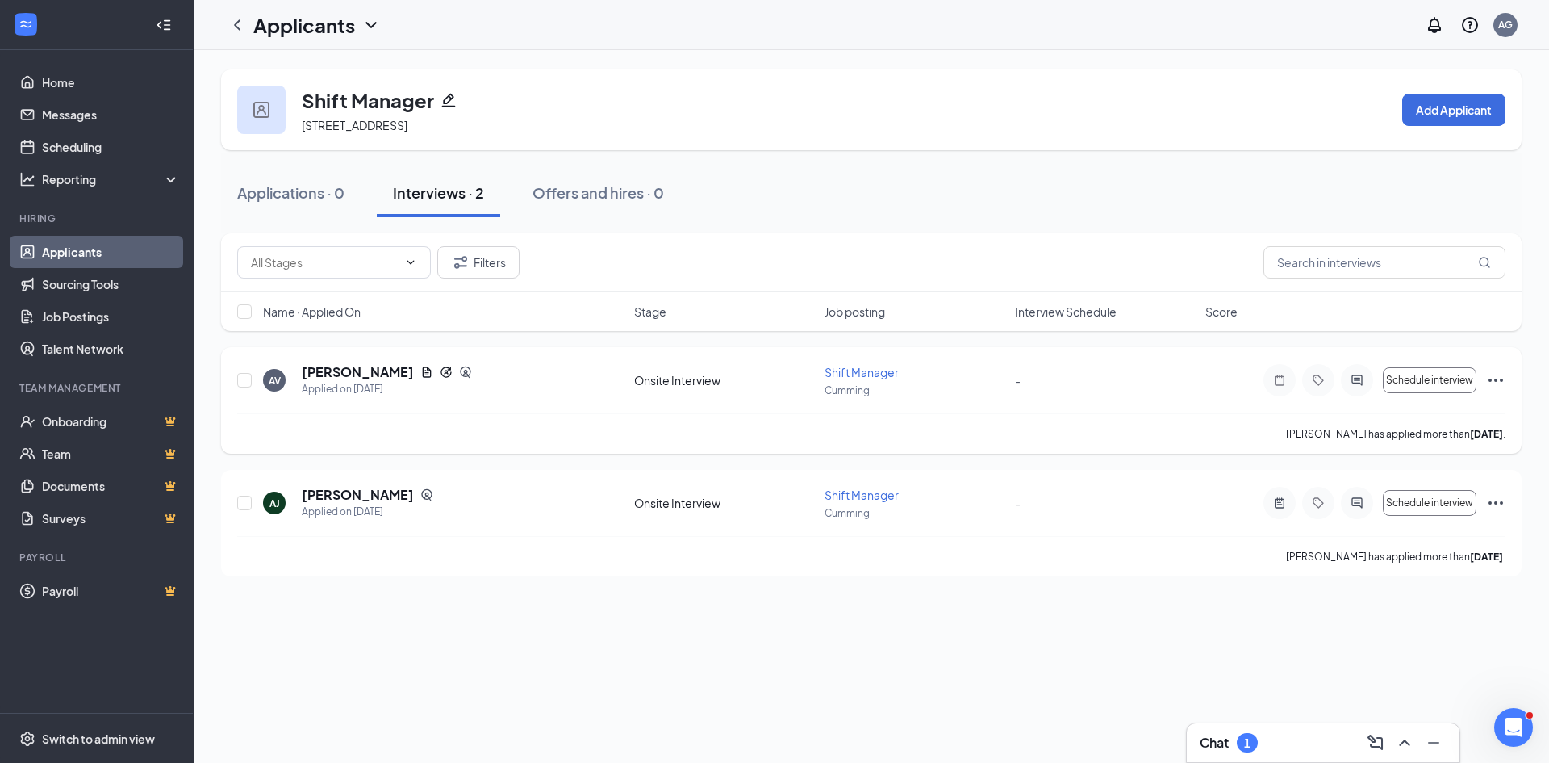
click at [1020, 383] on span "-" at bounding box center [1018, 380] width 6 height 15
click at [1356, 383] on icon "ActiveChat" at bounding box center [1357, 379] width 10 height 10
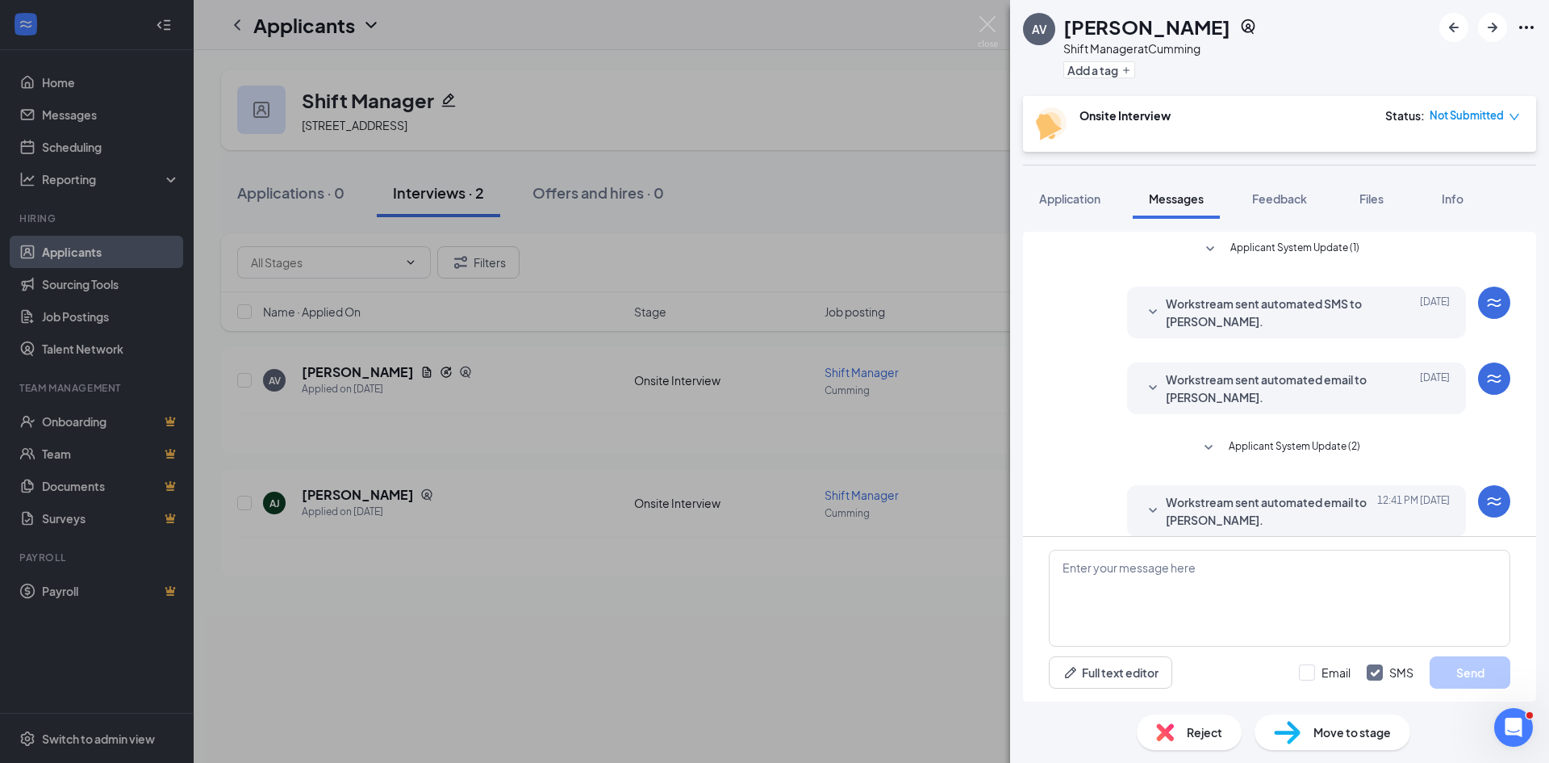
click at [1144, 381] on icon "SmallChevronDown" at bounding box center [1153, 387] width 19 height 19
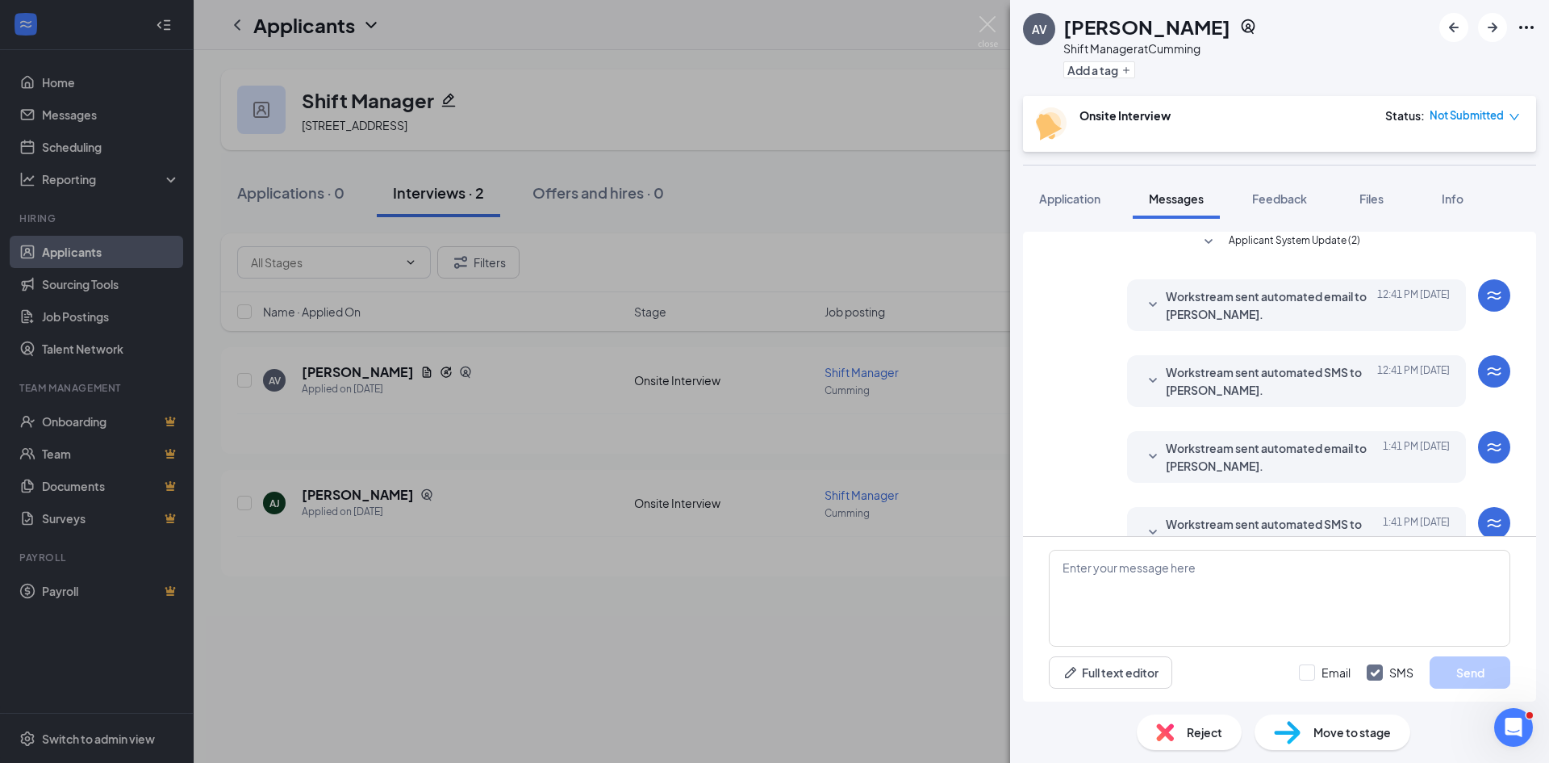
scroll to position [323, 0]
click at [1144, 307] on icon "SmallChevronDown" at bounding box center [1153, 304] width 19 height 19
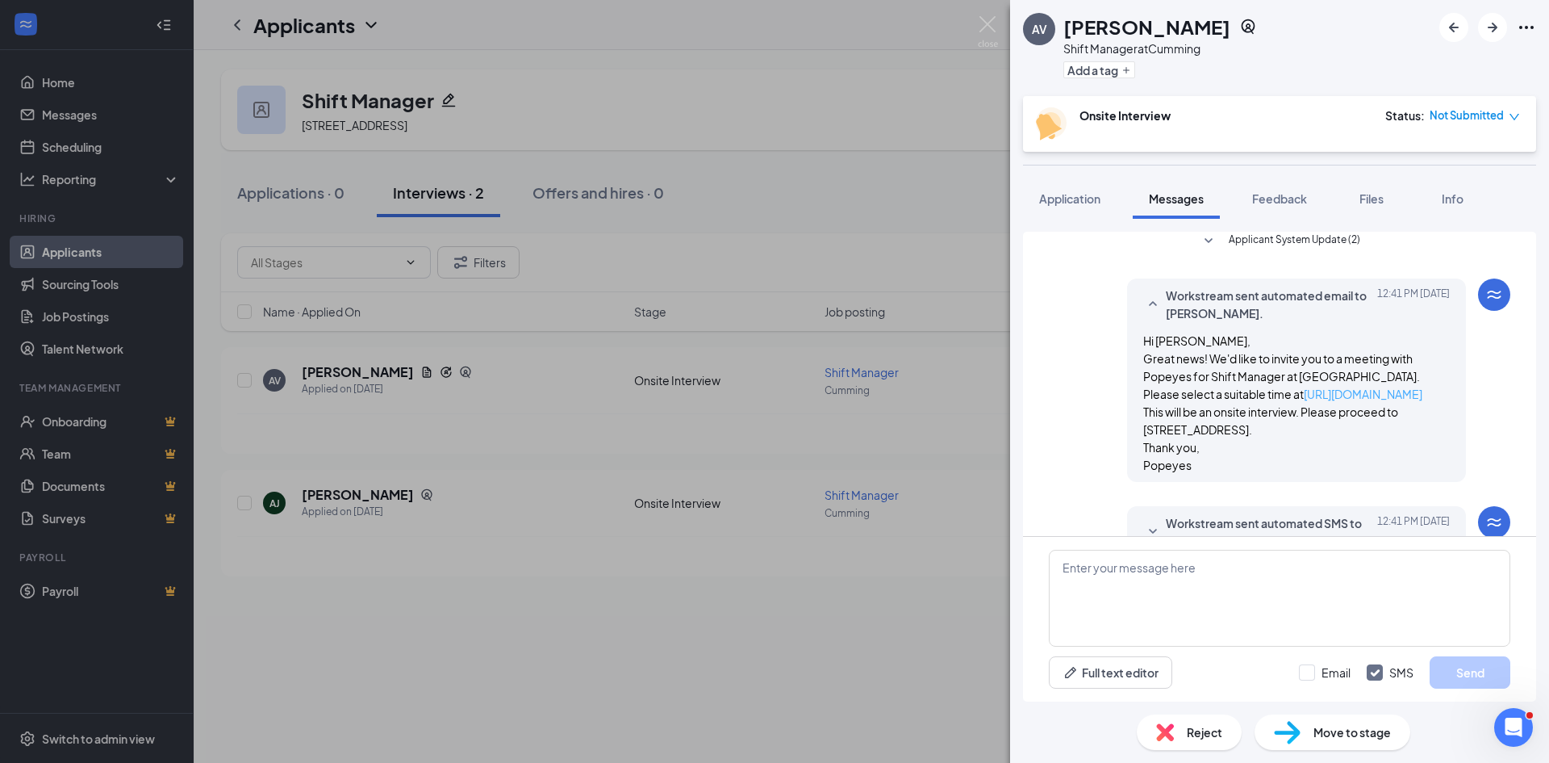
click at [1304, 395] on link "https://l.wrkstrm.us/AqjZ1cR9M" at bounding box center [1363, 394] width 119 height 15
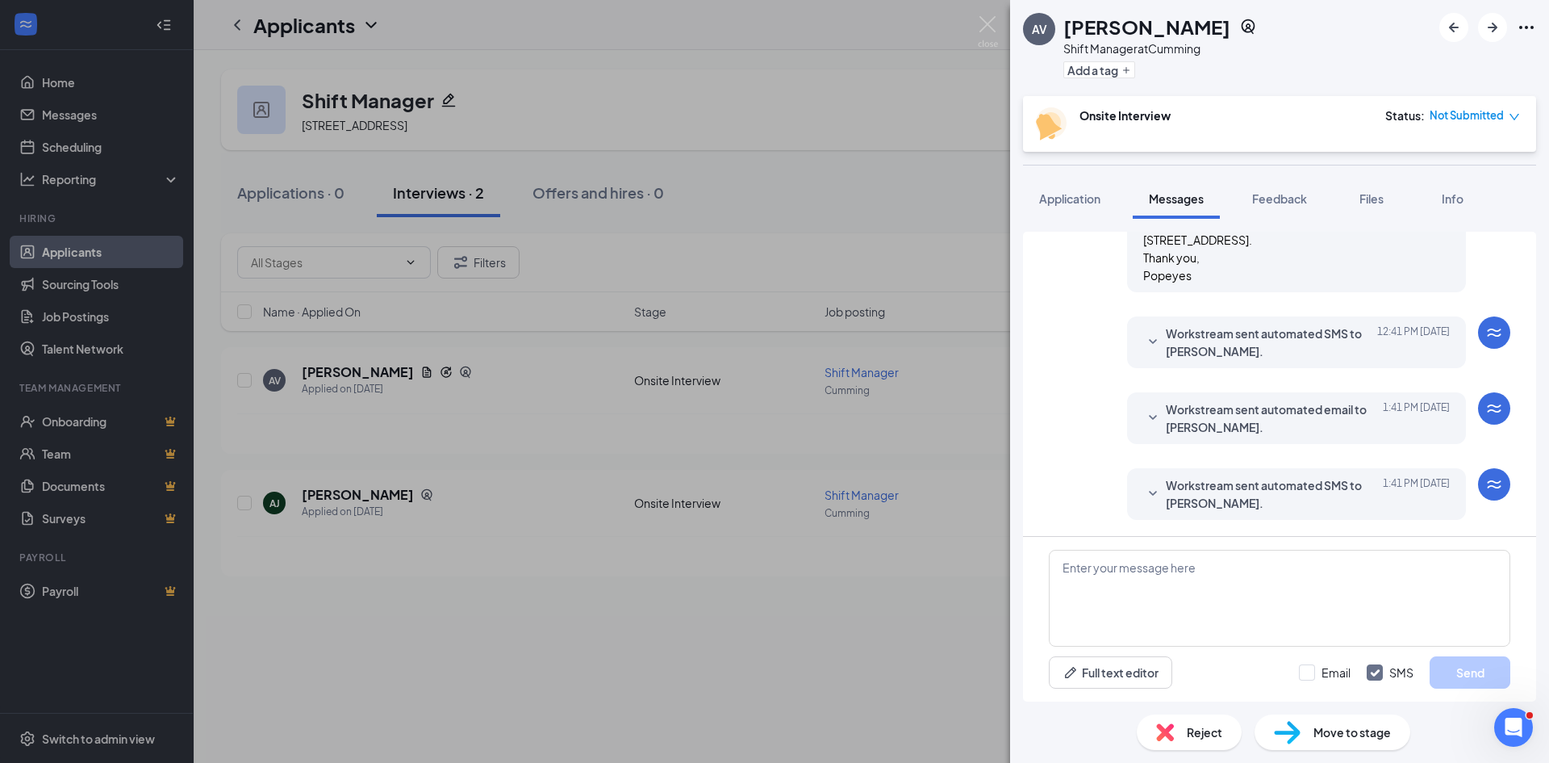
click at [1144, 416] on icon "SmallChevronDown" at bounding box center [1153, 417] width 19 height 19
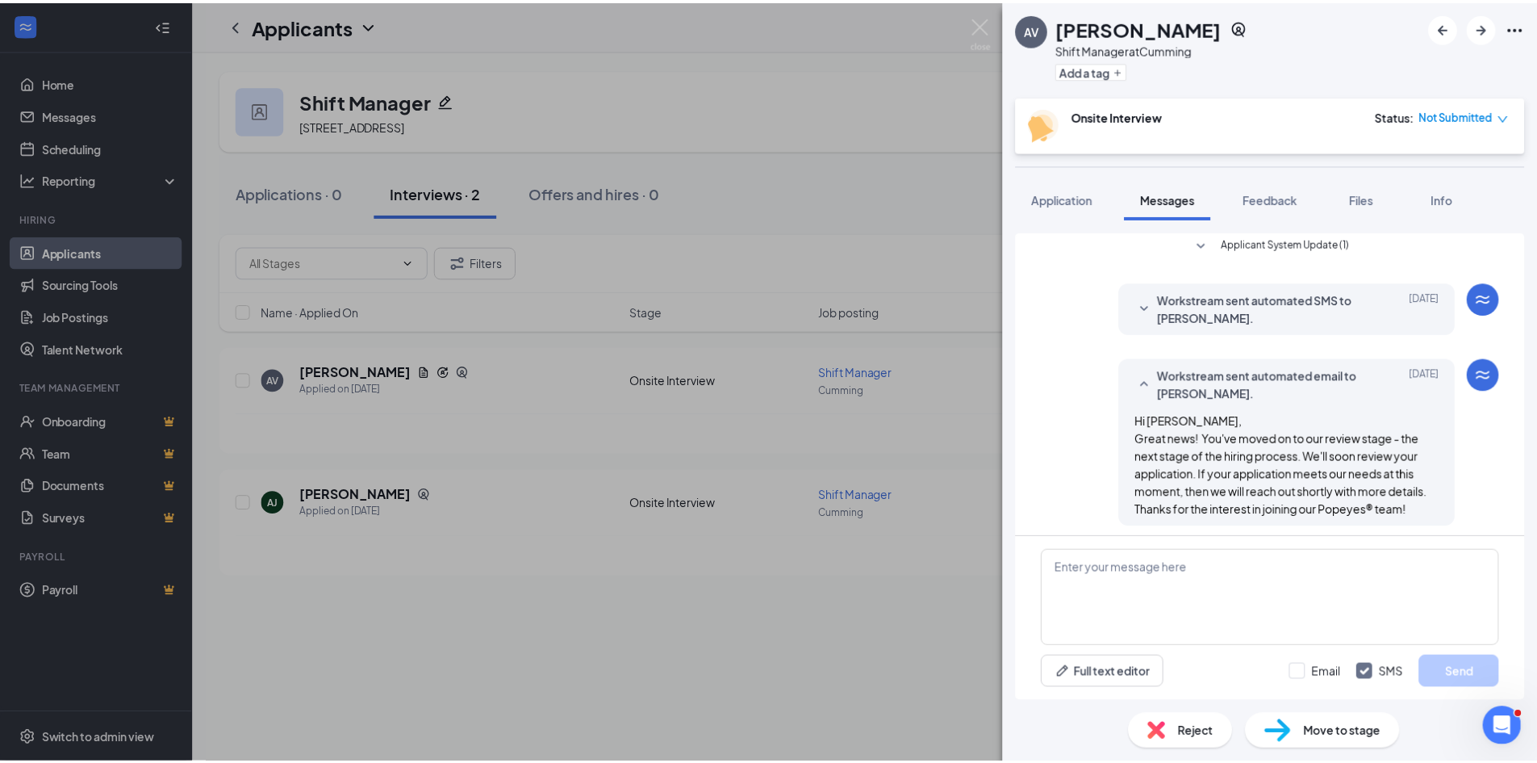
scroll to position [0, 0]
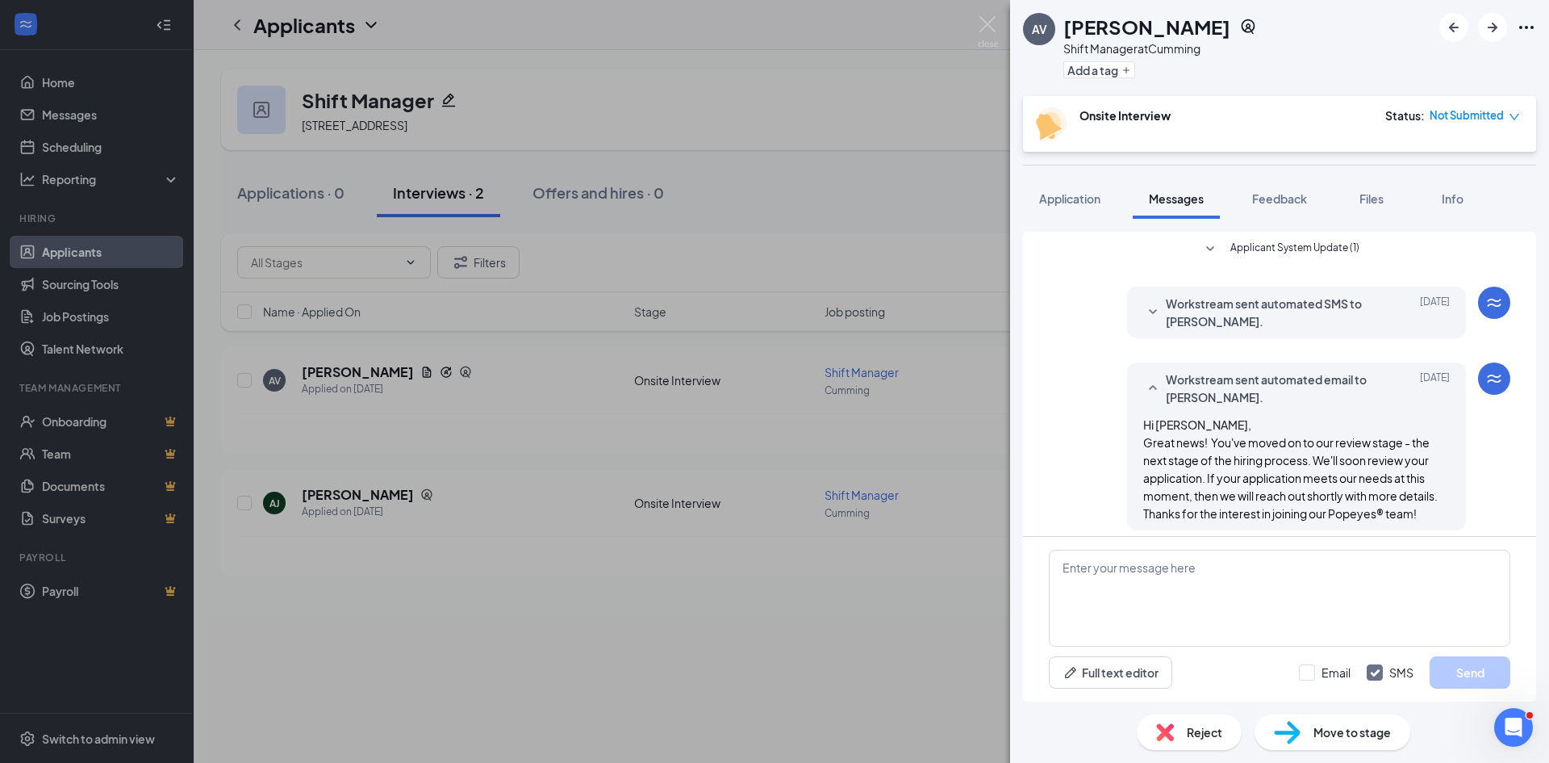
click at [784, 174] on div "AV Antonio Vitales Shift Manager at Cumming Add a tag Onsite Interview Status :…" at bounding box center [774, 381] width 1549 height 763
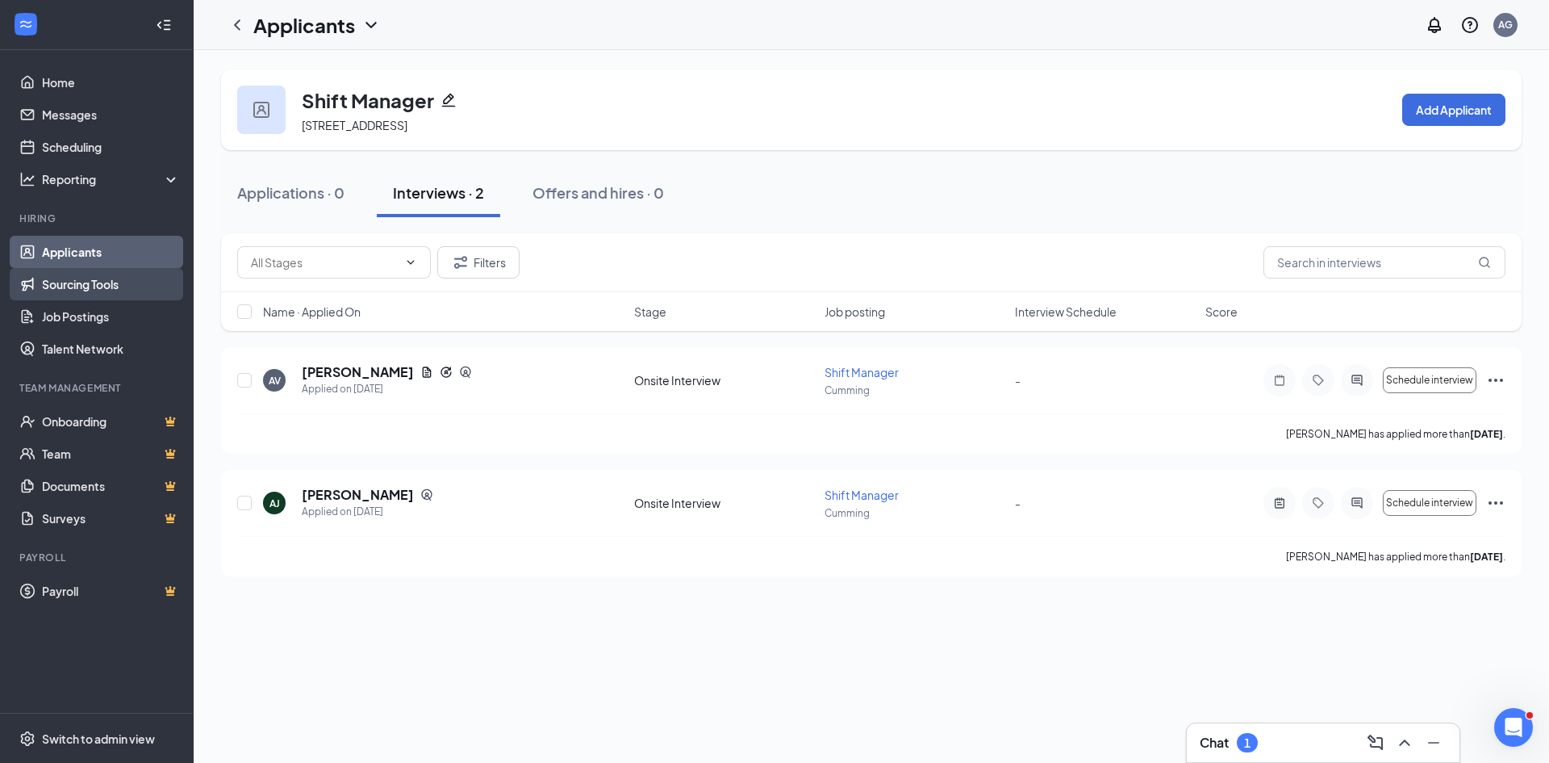
click at [74, 288] on link "Sourcing Tools" at bounding box center [111, 284] width 138 height 32
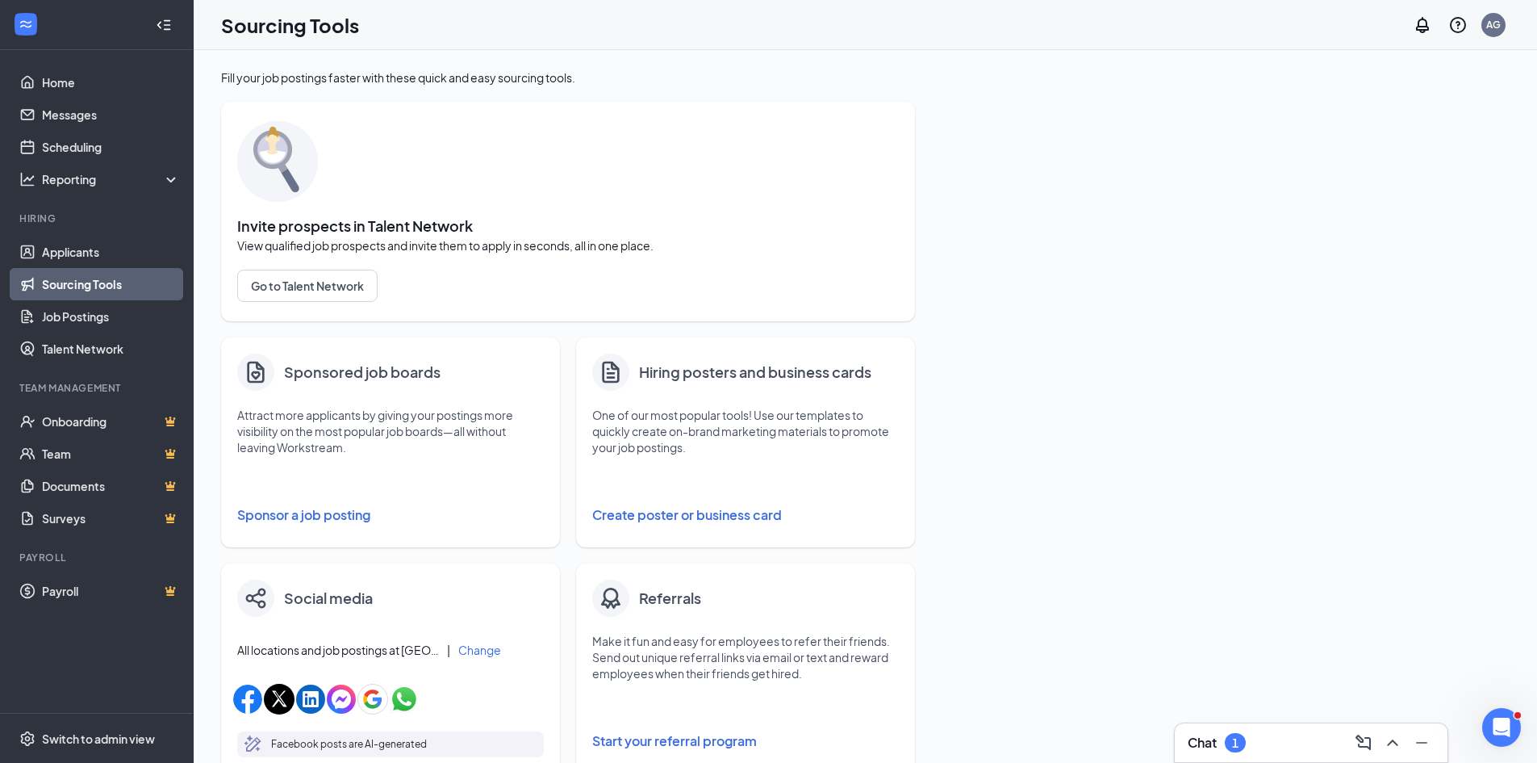
click at [281, 517] on button "Sponsor a job posting" at bounding box center [390, 515] width 307 height 32
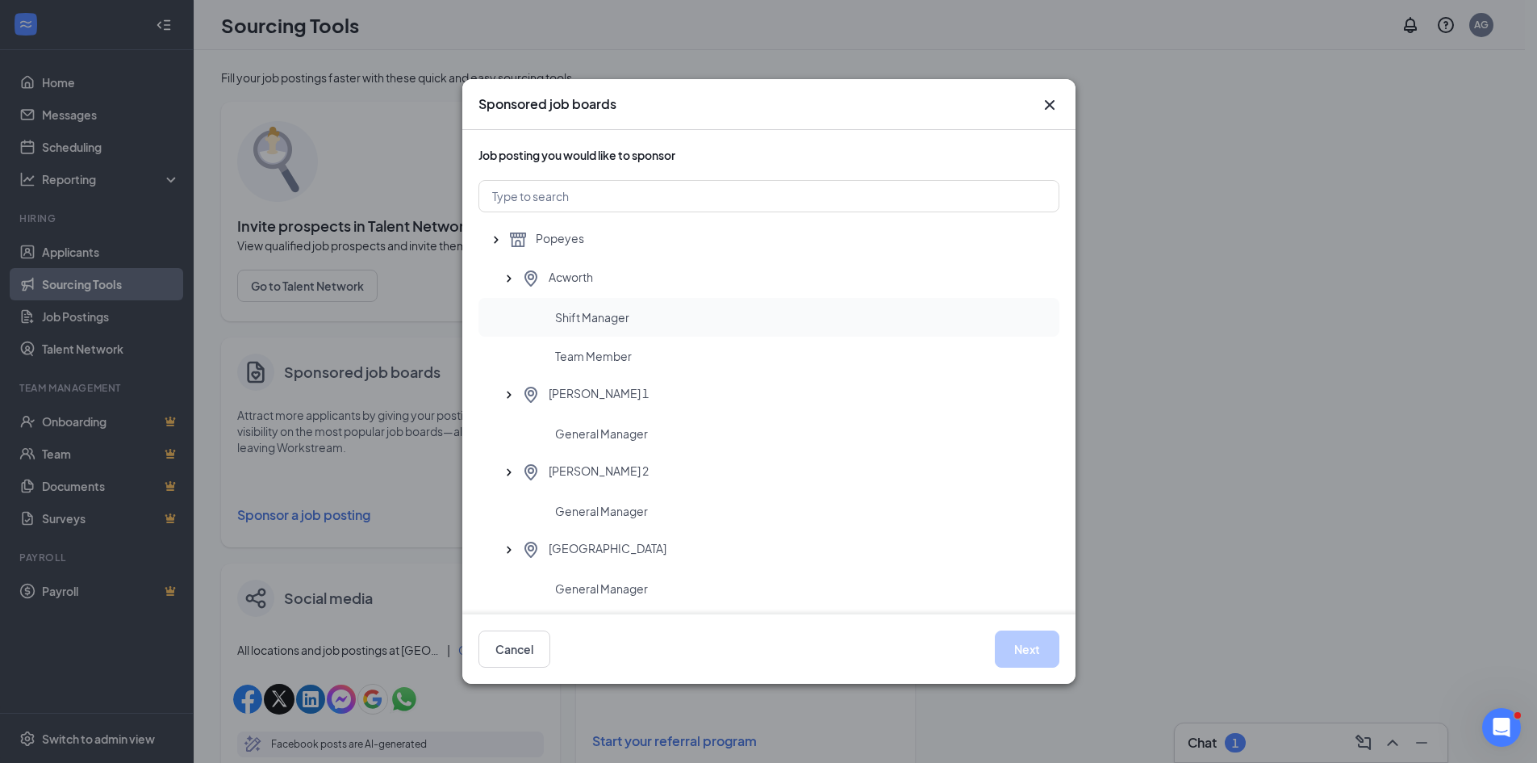
click at [578, 317] on span "Shift Manager" at bounding box center [592, 317] width 74 height 16
click at [1018, 653] on button "Next" at bounding box center [1027, 648] width 65 height 37
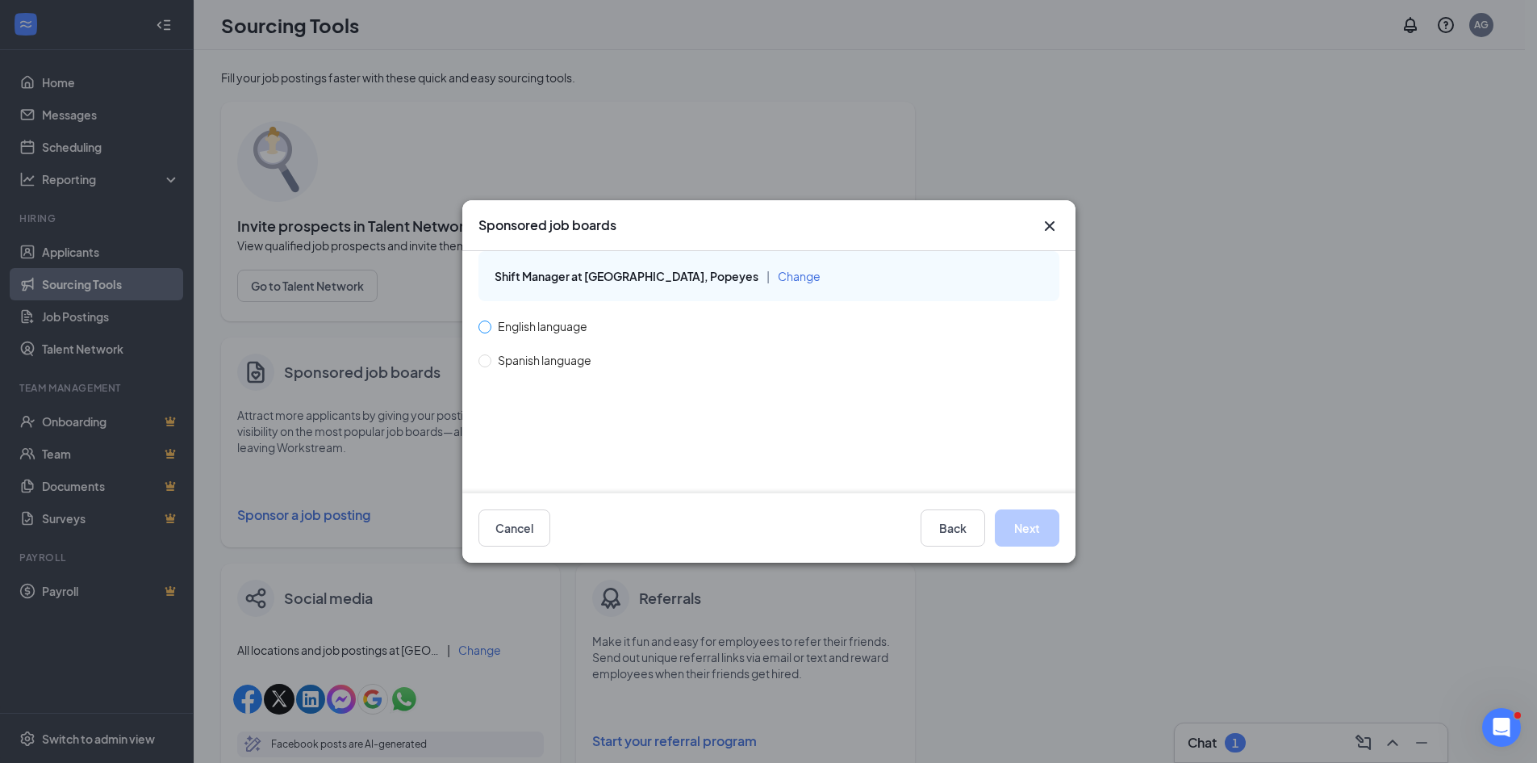
click at [487, 332] on span at bounding box center [485, 326] width 13 height 13
click at [487, 332] on input "English language" at bounding box center [484, 325] width 11 height 11
radio input "true"
click at [1041, 524] on button "Next" at bounding box center [1027, 527] width 65 height 37
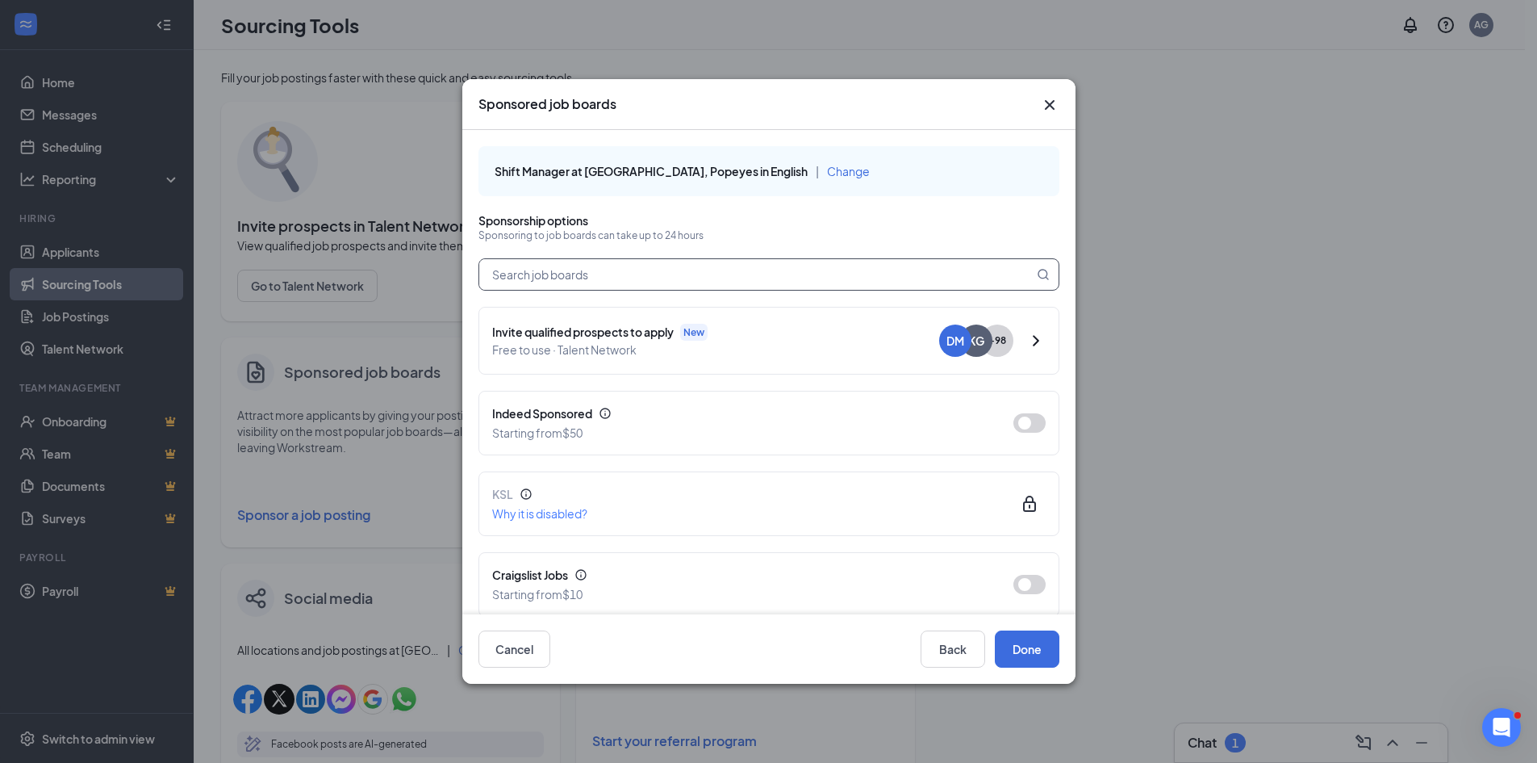
click at [767, 283] on input "text" at bounding box center [756, 274] width 554 height 31
click at [518, 274] on input "text" at bounding box center [756, 274] width 554 height 31
click at [1017, 427] on button "button" at bounding box center [1030, 422] width 32 height 19
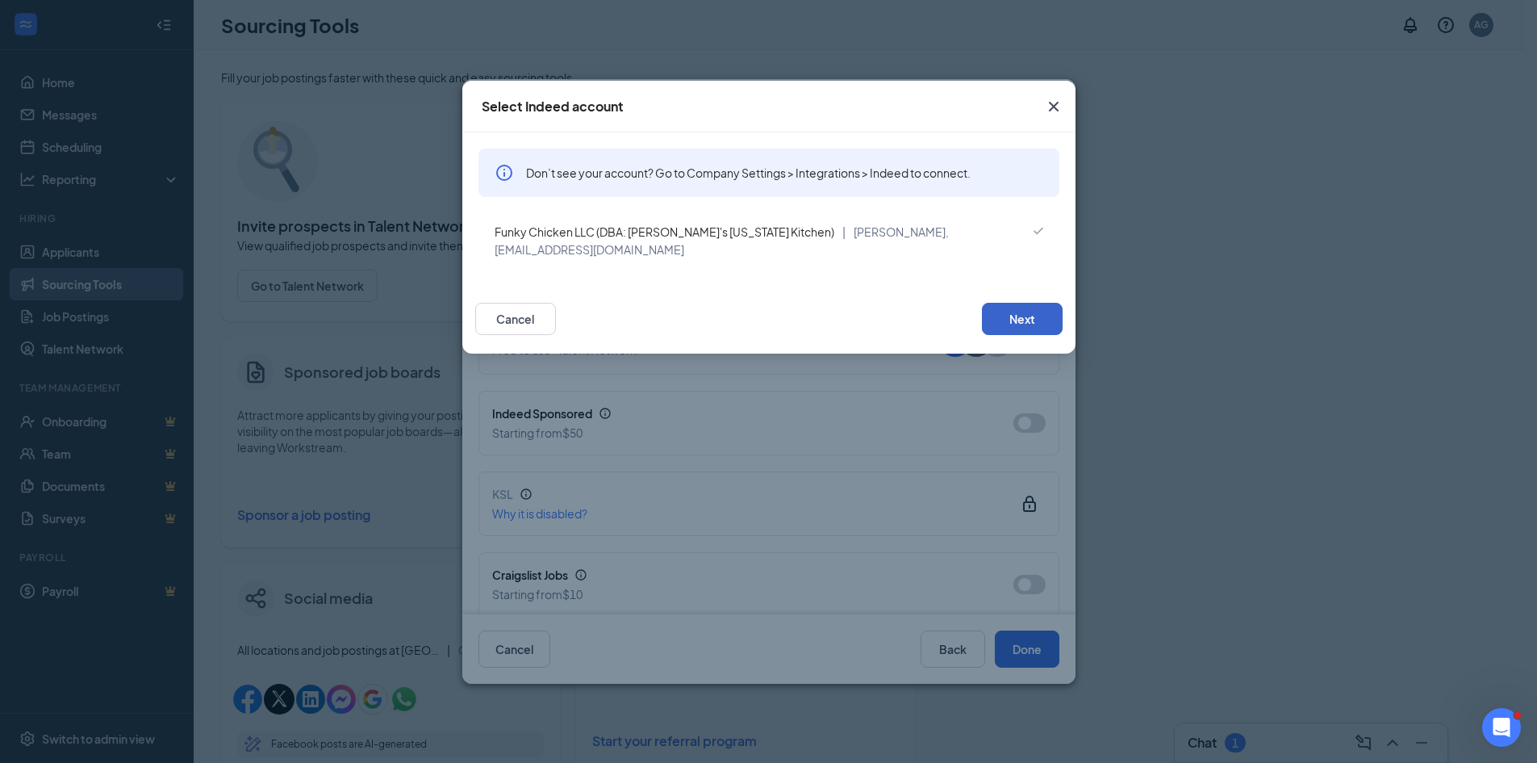
click at [994, 309] on button "Next" at bounding box center [1022, 319] width 81 height 32
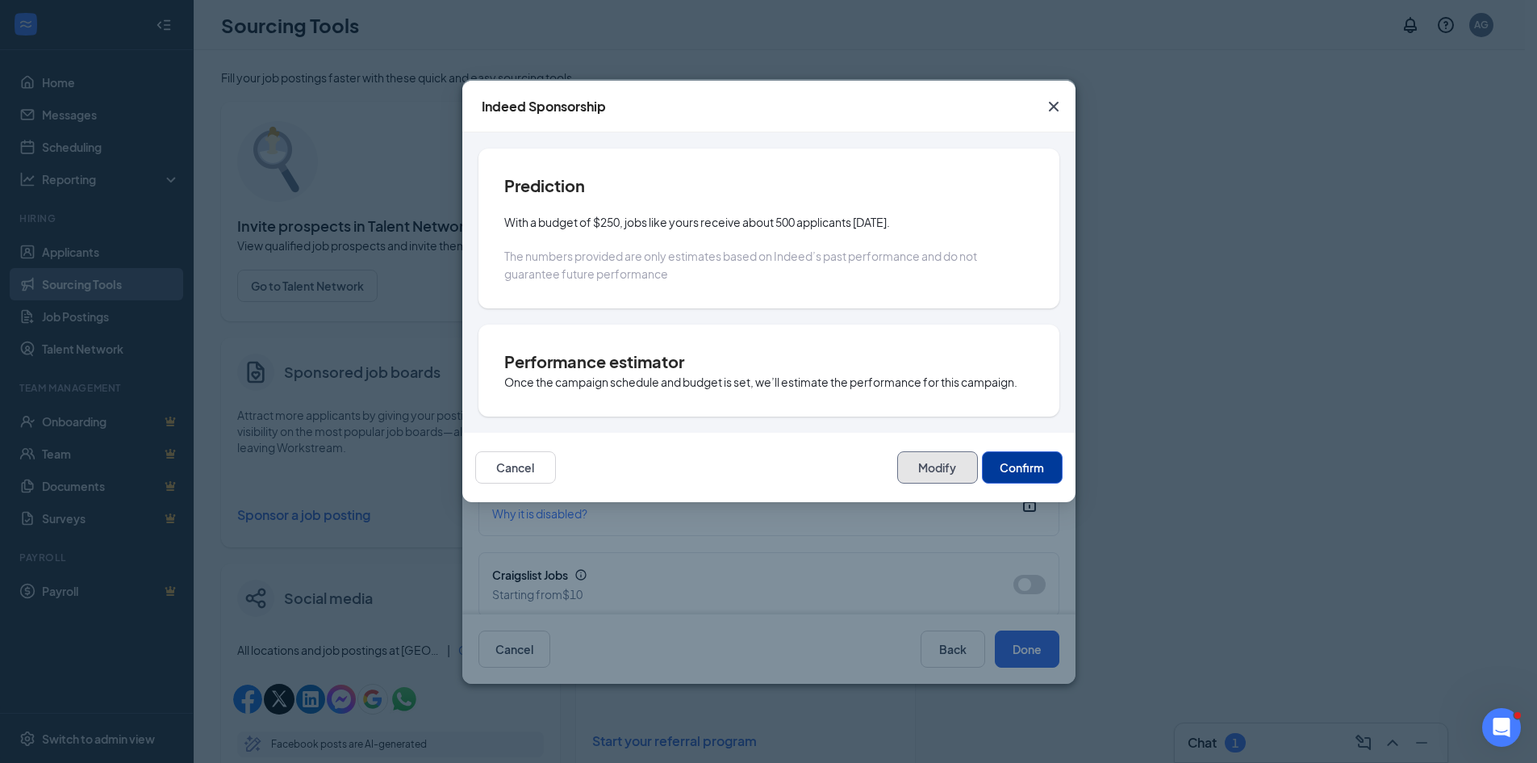
click at [931, 464] on button "Modify" at bounding box center [937, 467] width 81 height 32
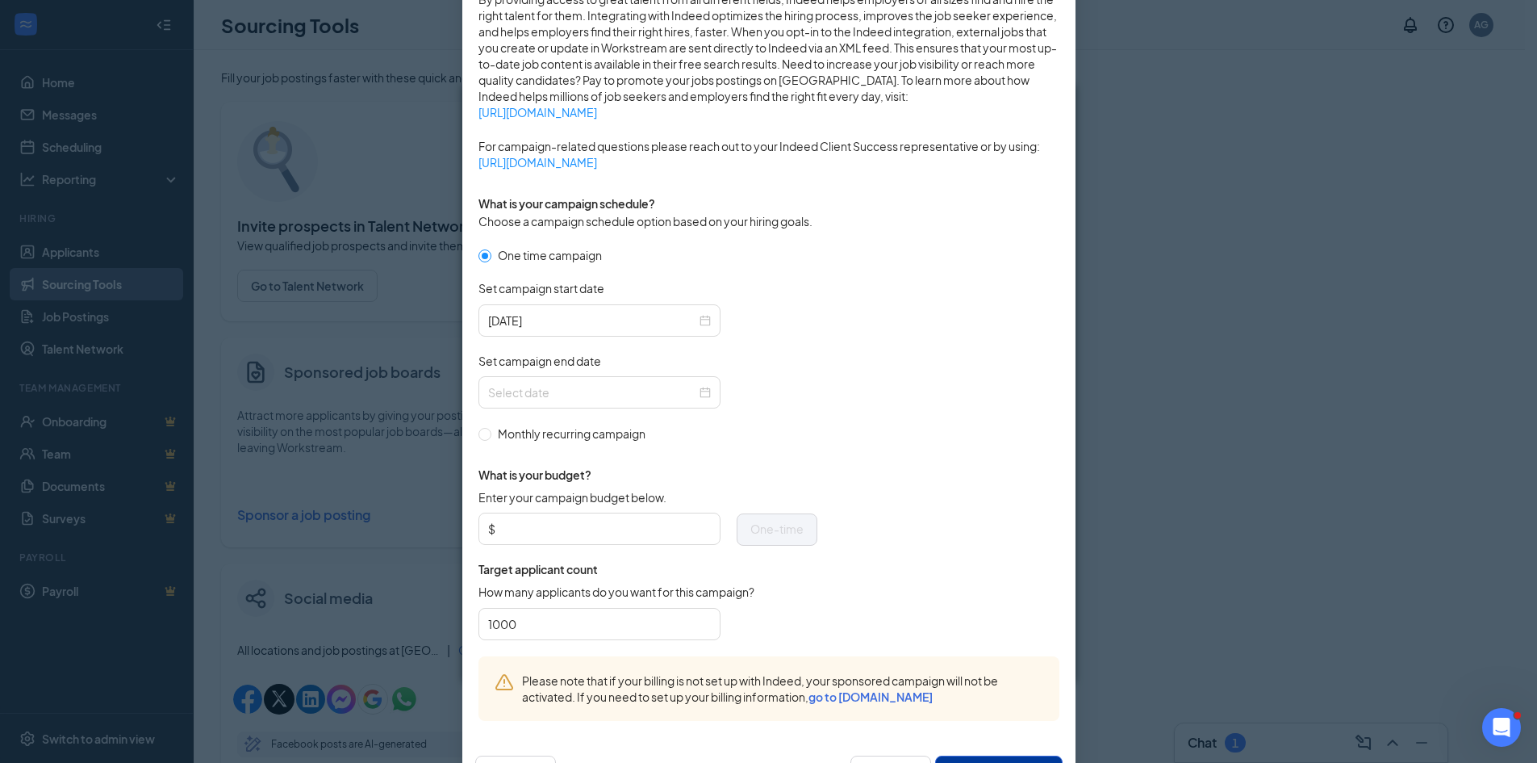
scroll to position [323, 0]
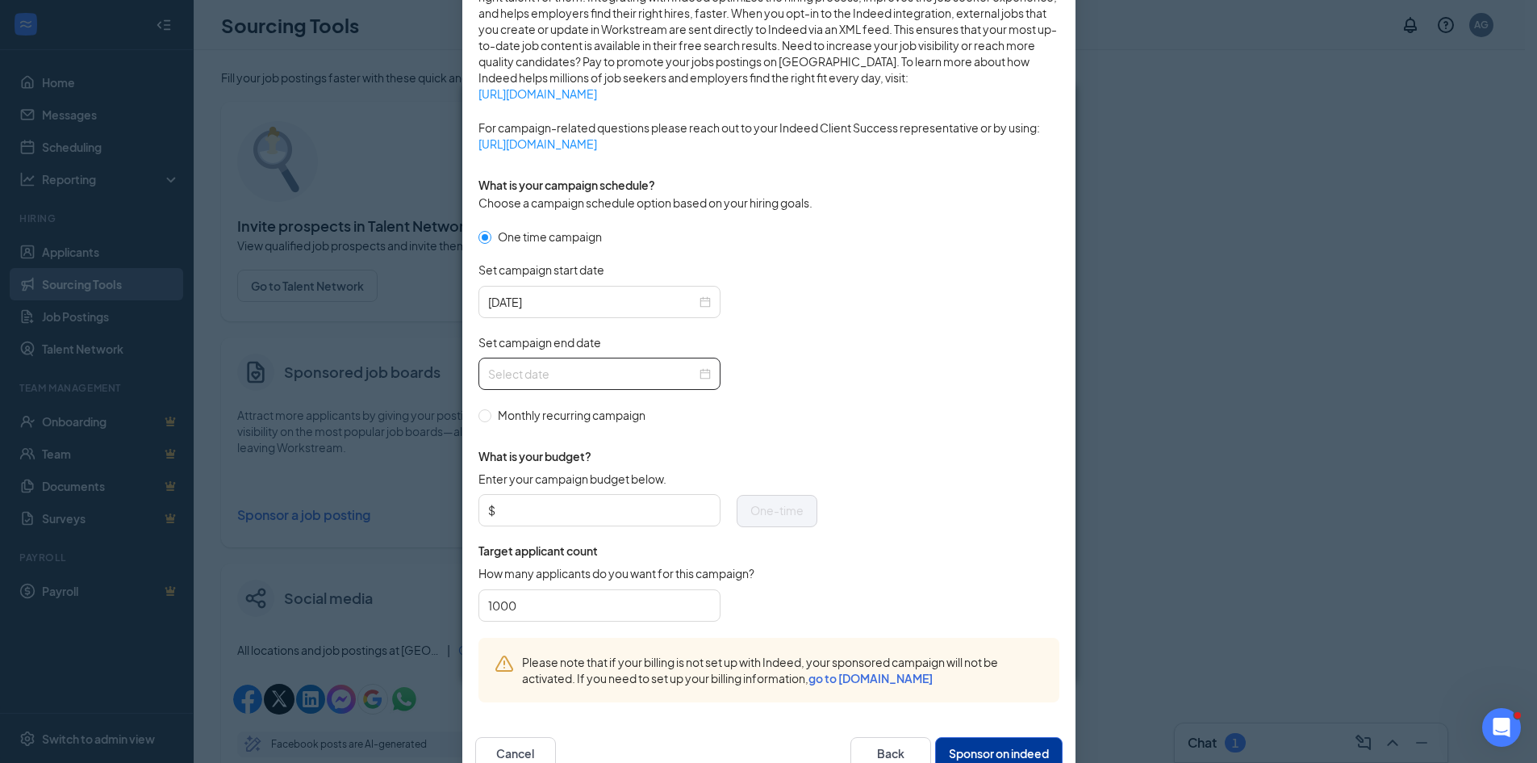
click at [583, 380] on input "Set campaign end date" at bounding box center [592, 374] width 208 height 18
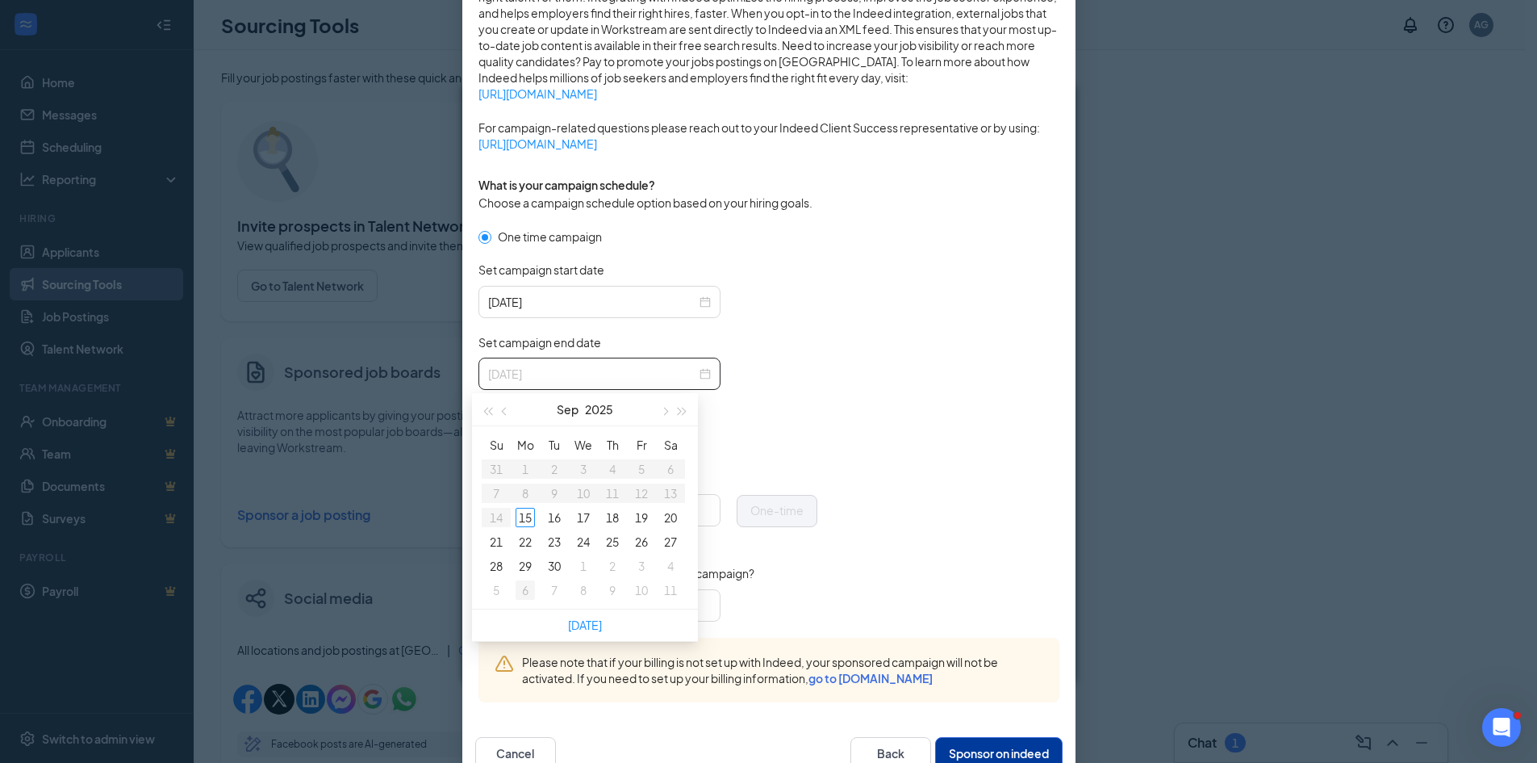
type input "2025-10-06"
type input "2025-09-19"
click at [660, 412] on button "button" at bounding box center [664, 409] width 18 height 32
type input "2025-10-13"
click at [528, 512] on div "13" at bounding box center [525, 517] width 19 height 19
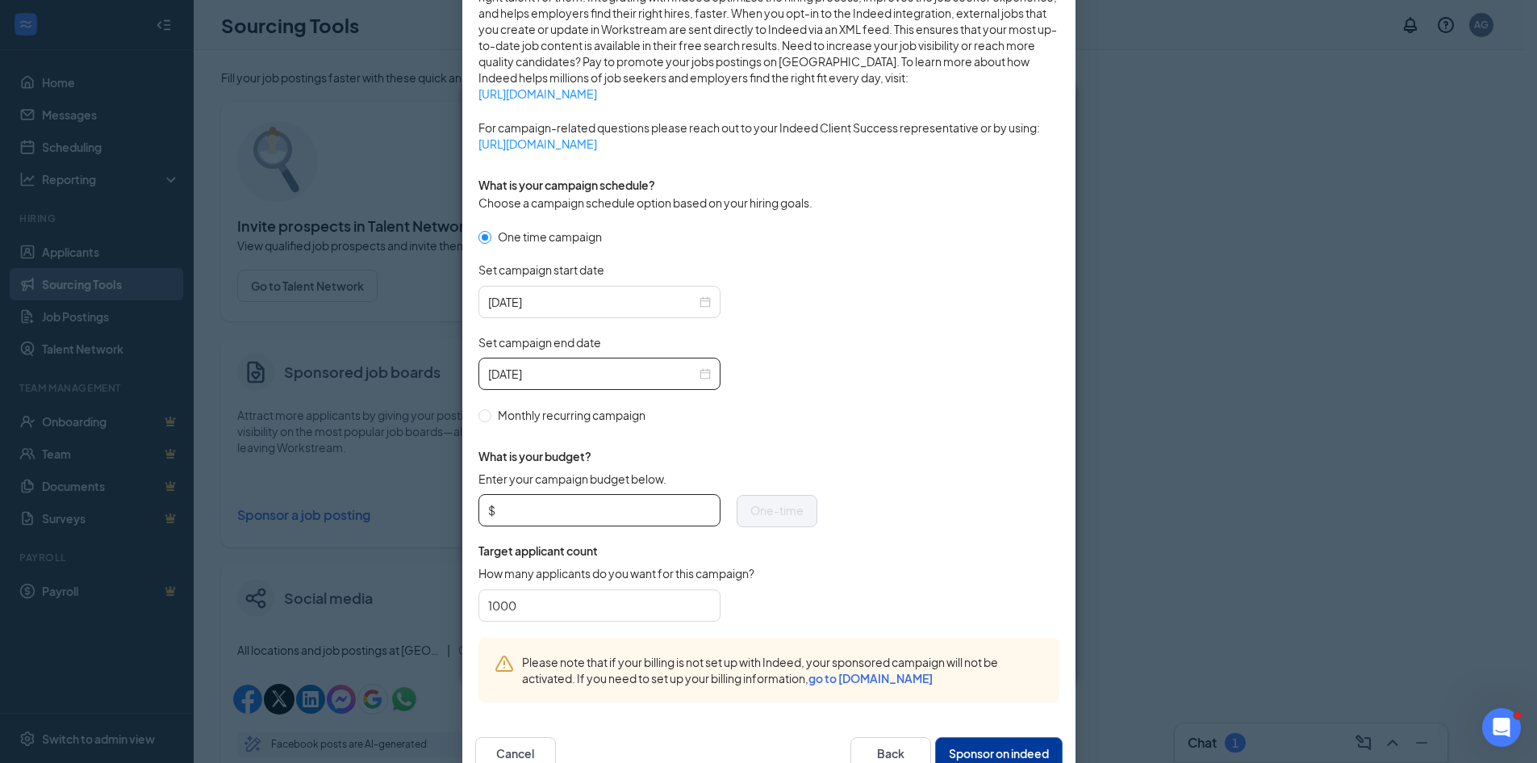
click at [534, 512] on input "Enter your campaign budget below." at bounding box center [605, 510] width 212 height 24
type input "50"
click at [791, 446] on div "What is your budget? Enter your campaign budget below. $ 50 One-time Target app…" at bounding box center [648, 531] width 339 height 214
click at [964, 747] on button "Sponsor on indeed" at bounding box center [999, 753] width 128 height 32
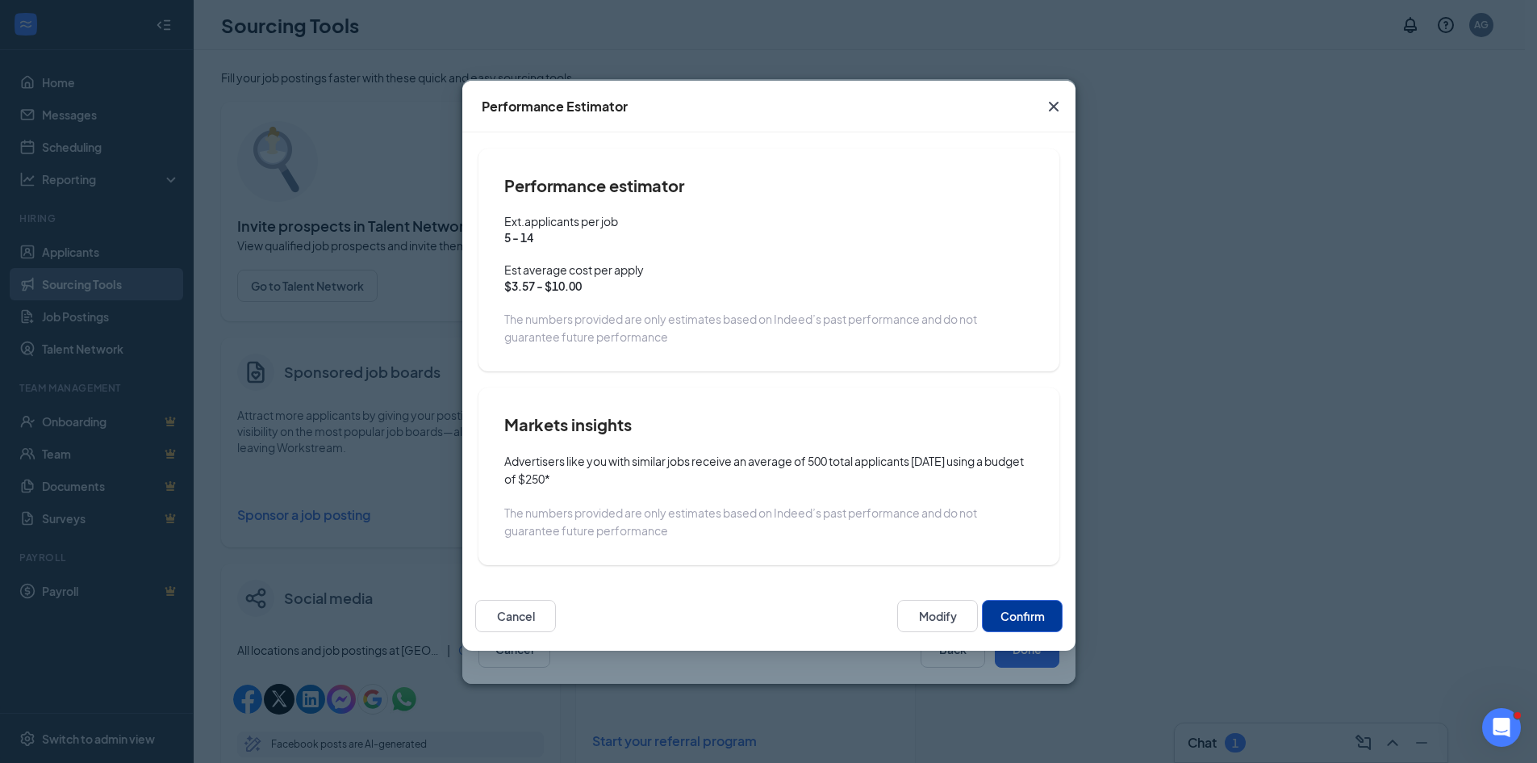
scroll to position [286, 0]
click at [1007, 614] on button "Confirm" at bounding box center [1022, 616] width 81 height 32
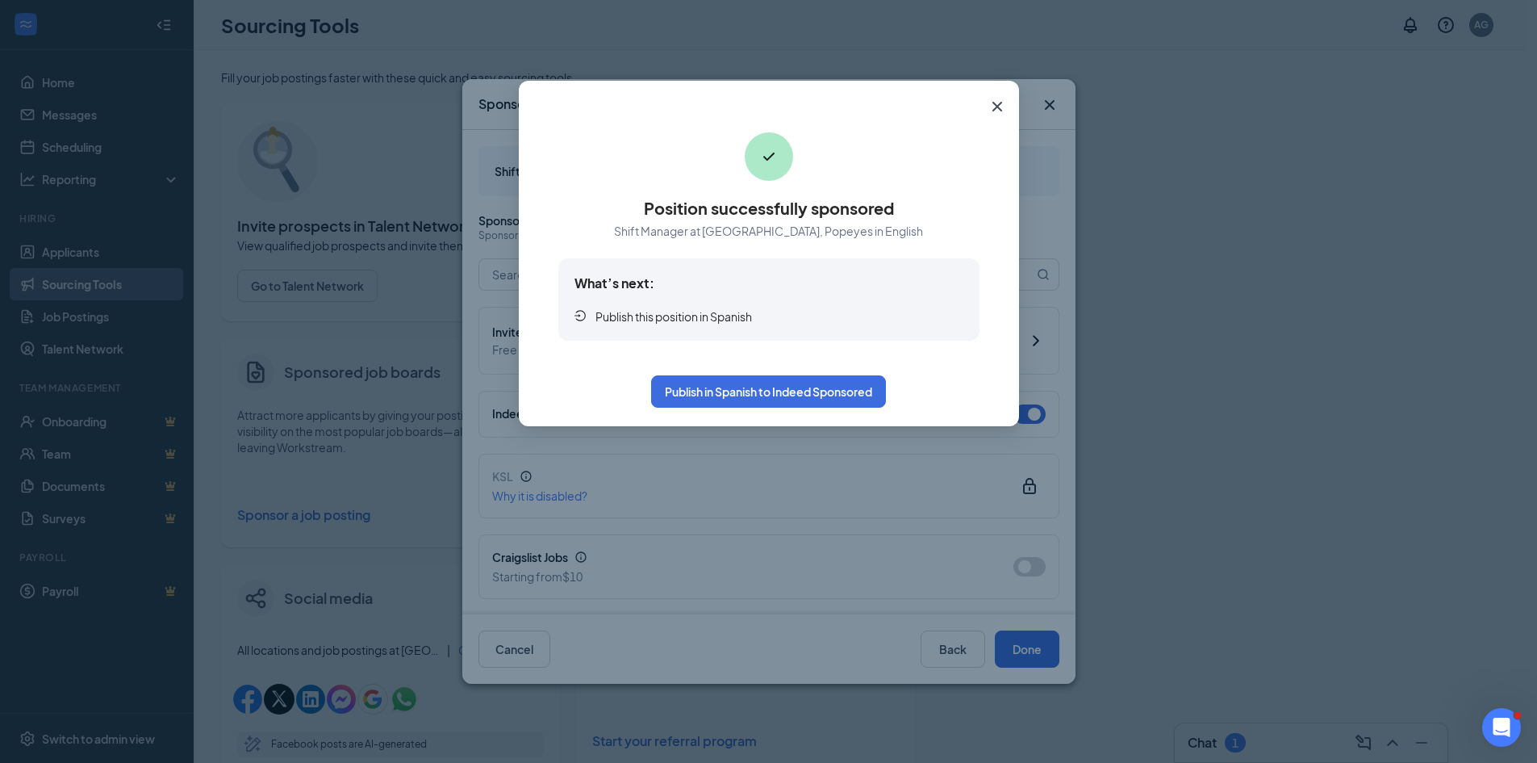
click at [1001, 111] on icon "Cross" at bounding box center [997, 107] width 10 height 10
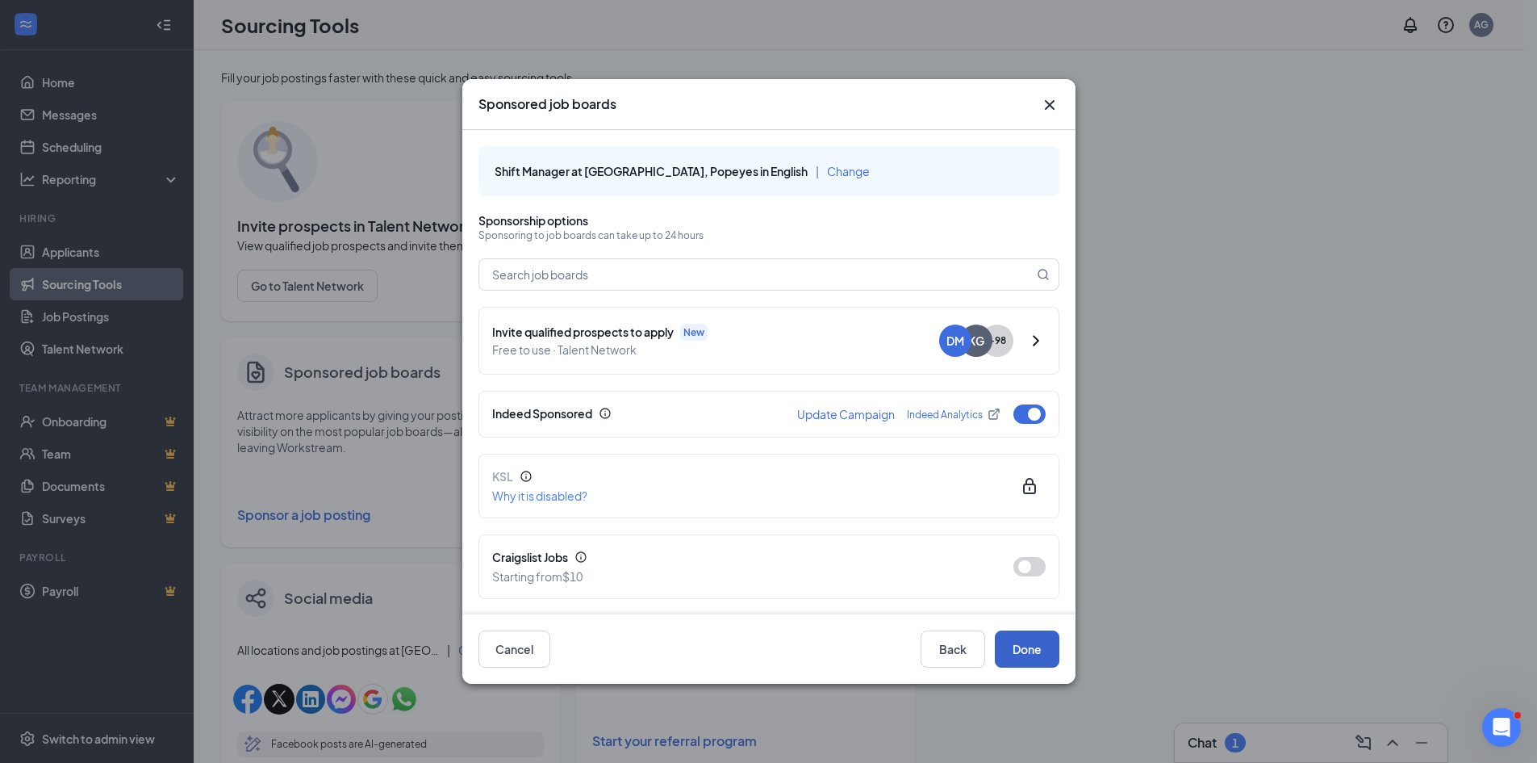
click at [1017, 663] on button "Done" at bounding box center [1027, 648] width 65 height 37
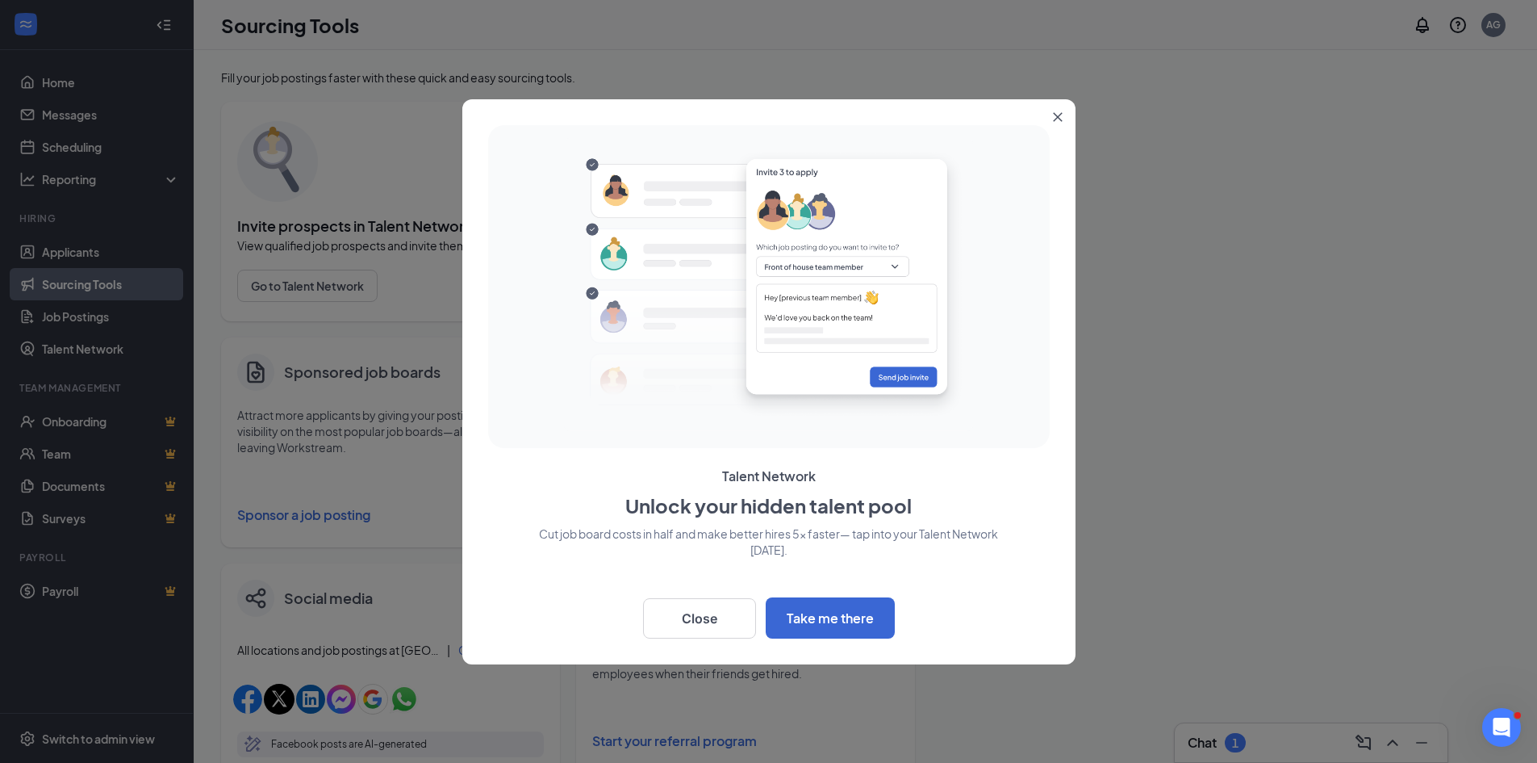
click at [1060, 114] on icon "Close" at bounding box center [1057, 116] width 9 height 9
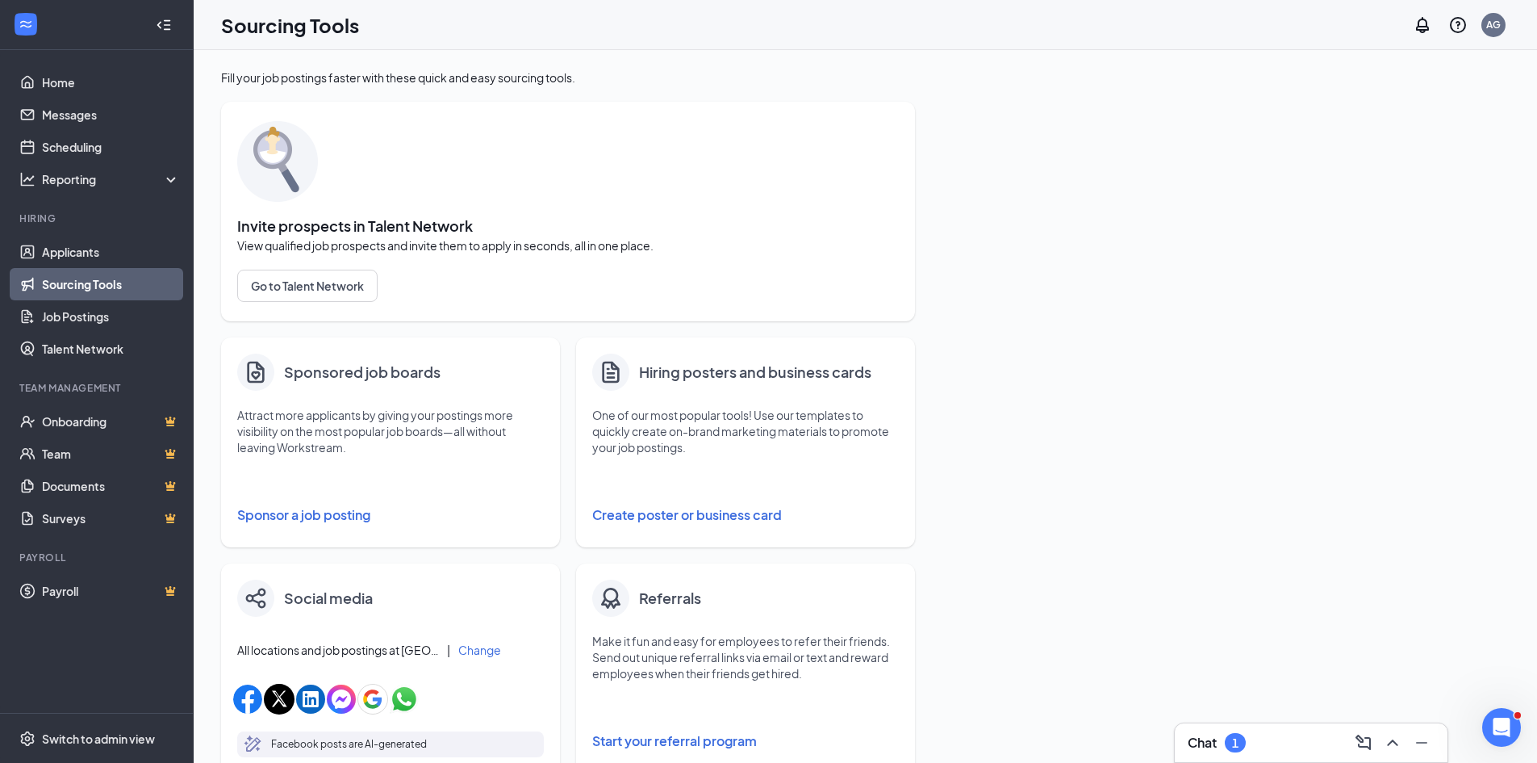
click at [279, 509] on button "Sponsor a job posting" at bounding box center [390, 515] width 307 height 32
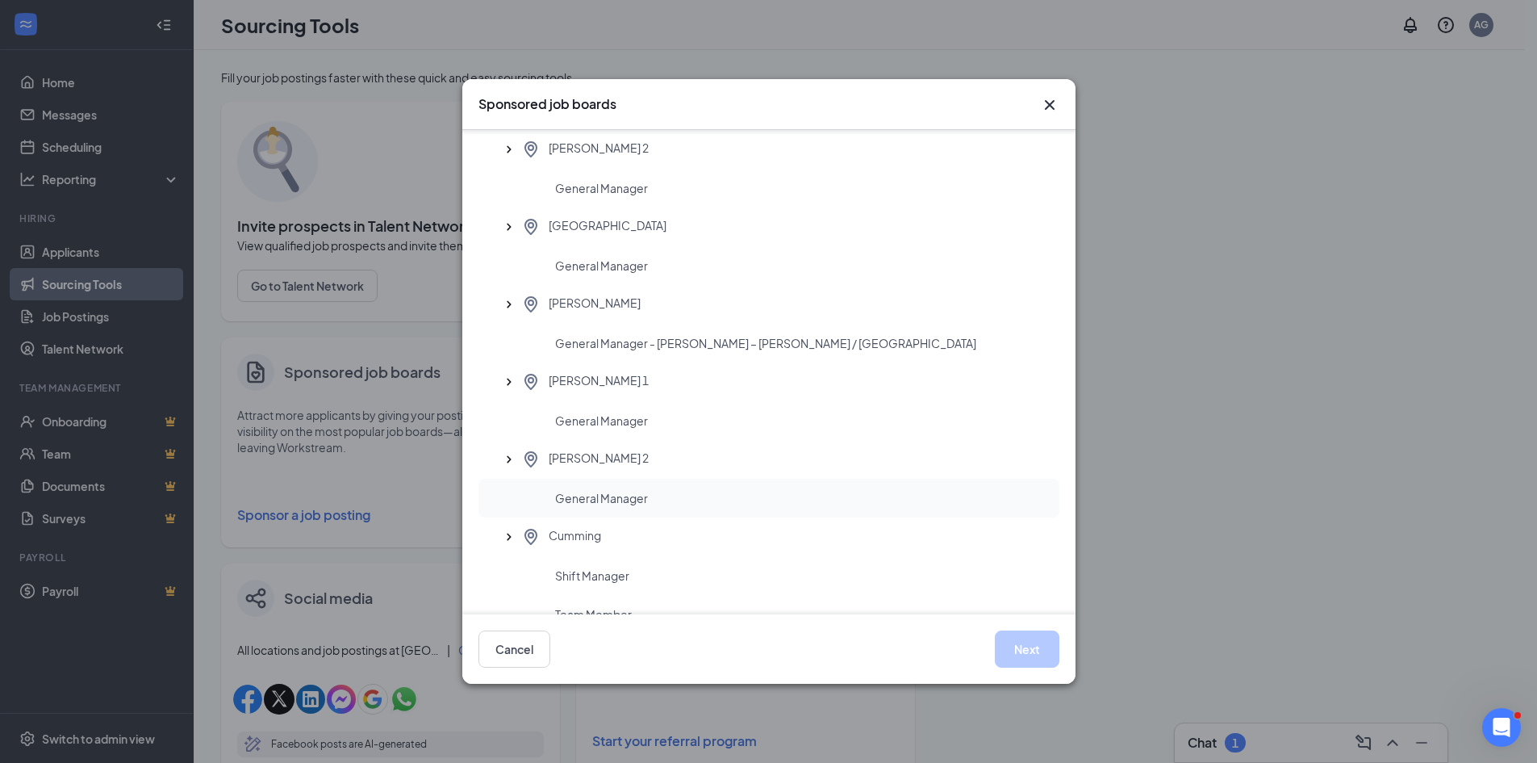
scroll to position [646, 0]
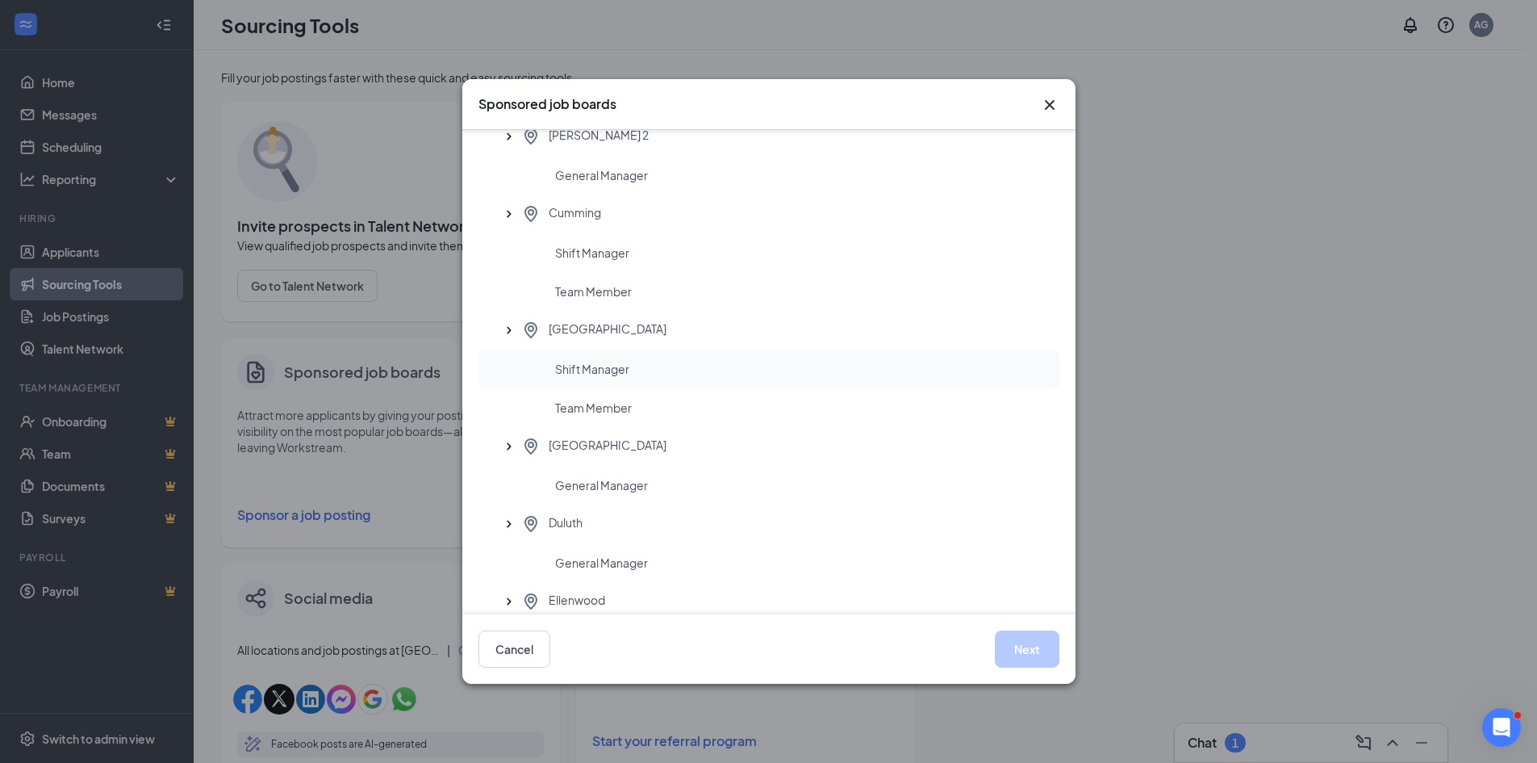
click at [586, 370] on span "Shift Manager" at bounding box center [592, 369] width 74 height 16
click at [1041, 643] on button "Next" at bounding box center [1027, 648] width 65 height 37
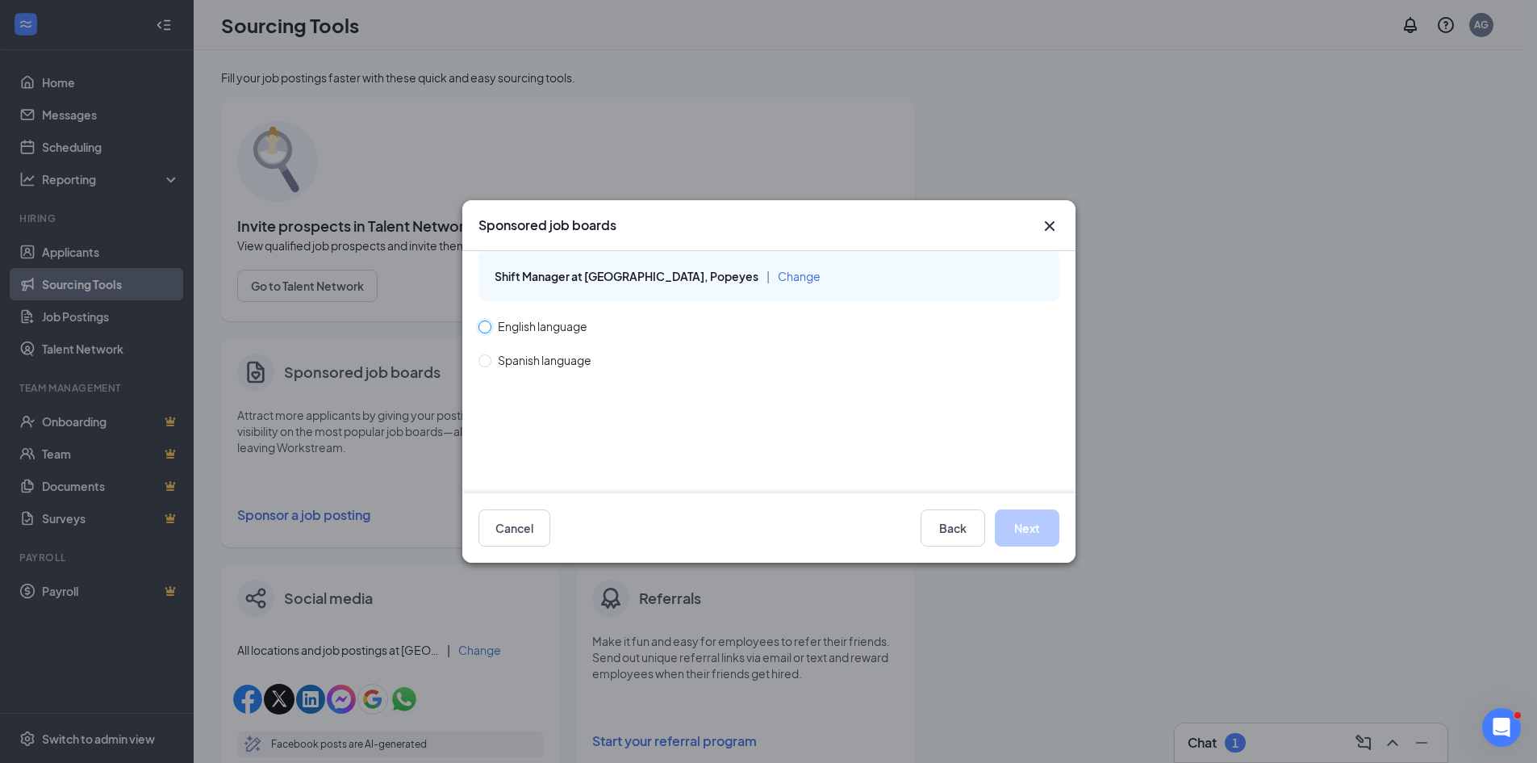
click at [484, 324] on input "English language" at bounding box center [484, 325] width 11 height 11
radio input "true"
click at [1036, 533] on button "Next" at bounding box center [1027, 527] width 65 height 37
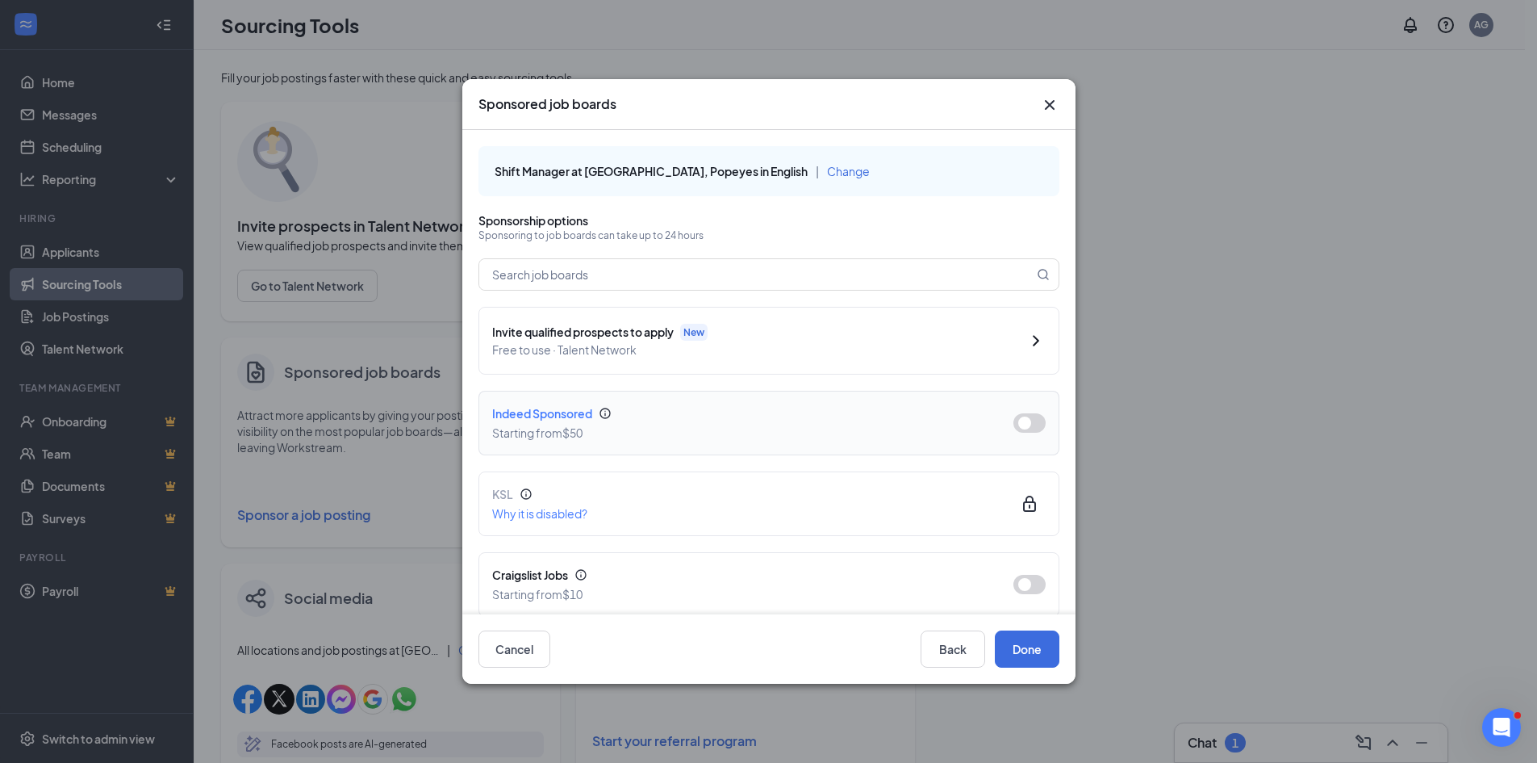
click at [1014, 425] on button "button" at bounding box center [1030, 422] width 32 height 19
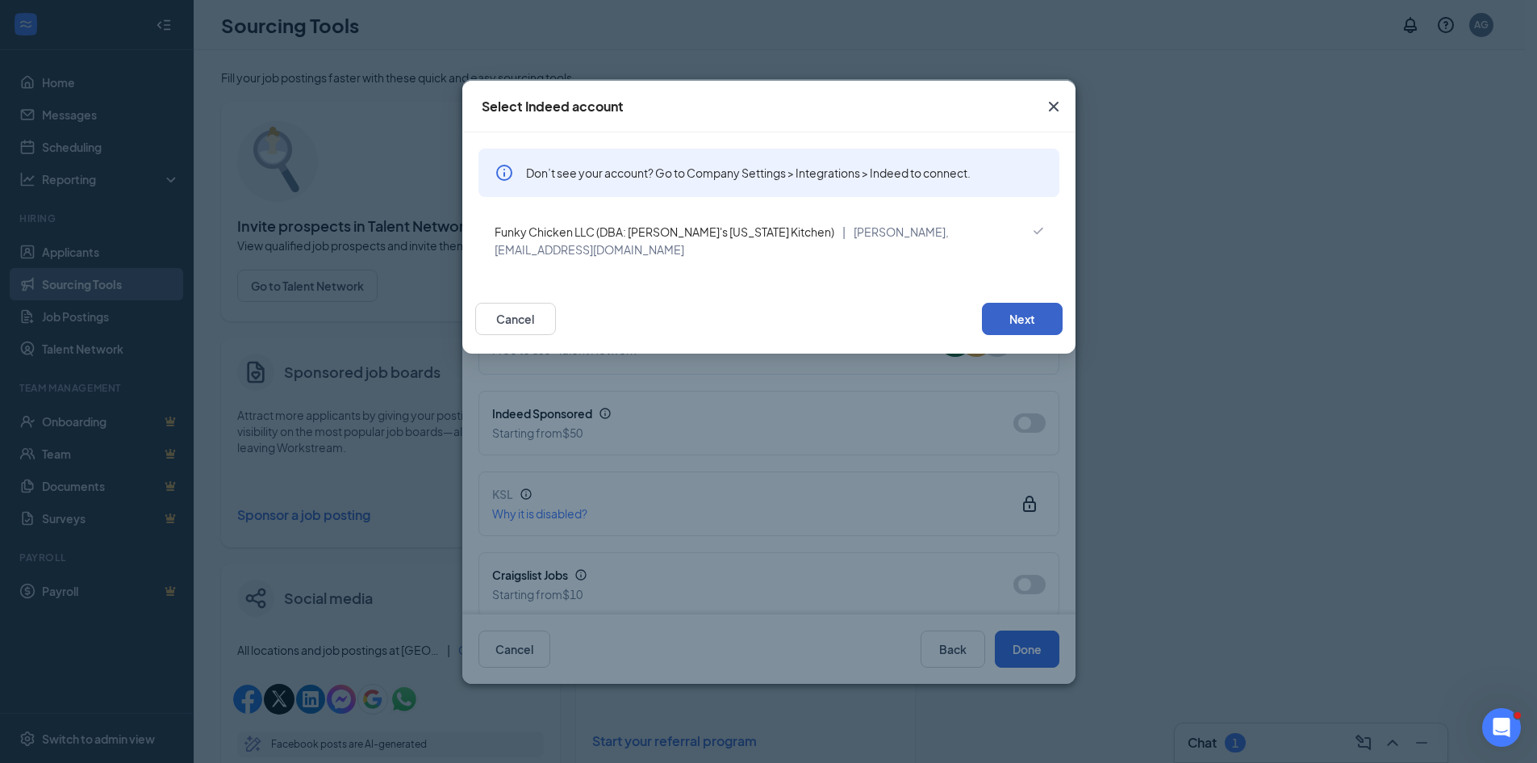
click at [1022, 303] on button "Next" at bounding box center [1022, 319] width 81 height 32
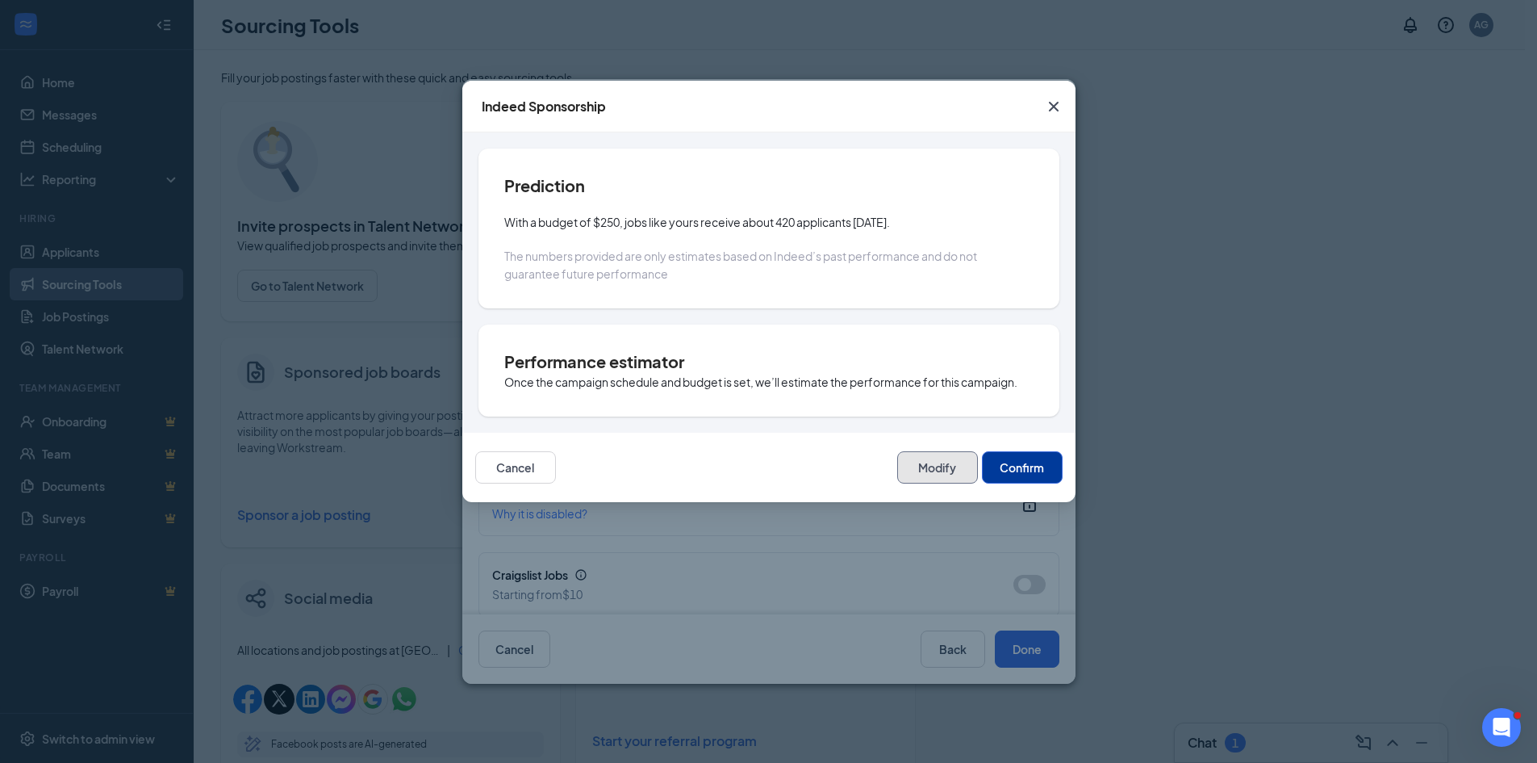
click at [933, 470] on button "Modify" at bounding box center [937, 467] width 81 height 32
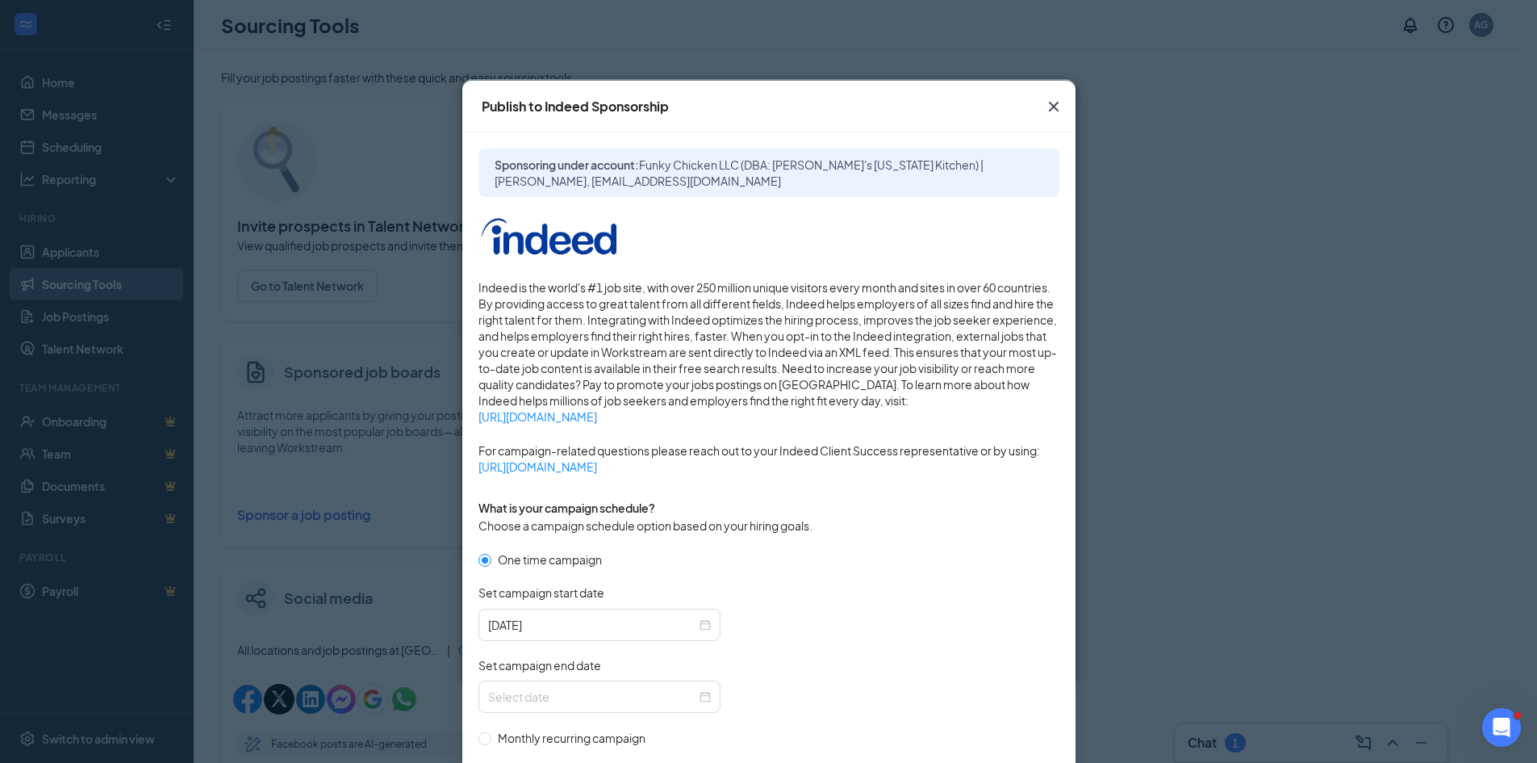
scroll to position [323, 0]
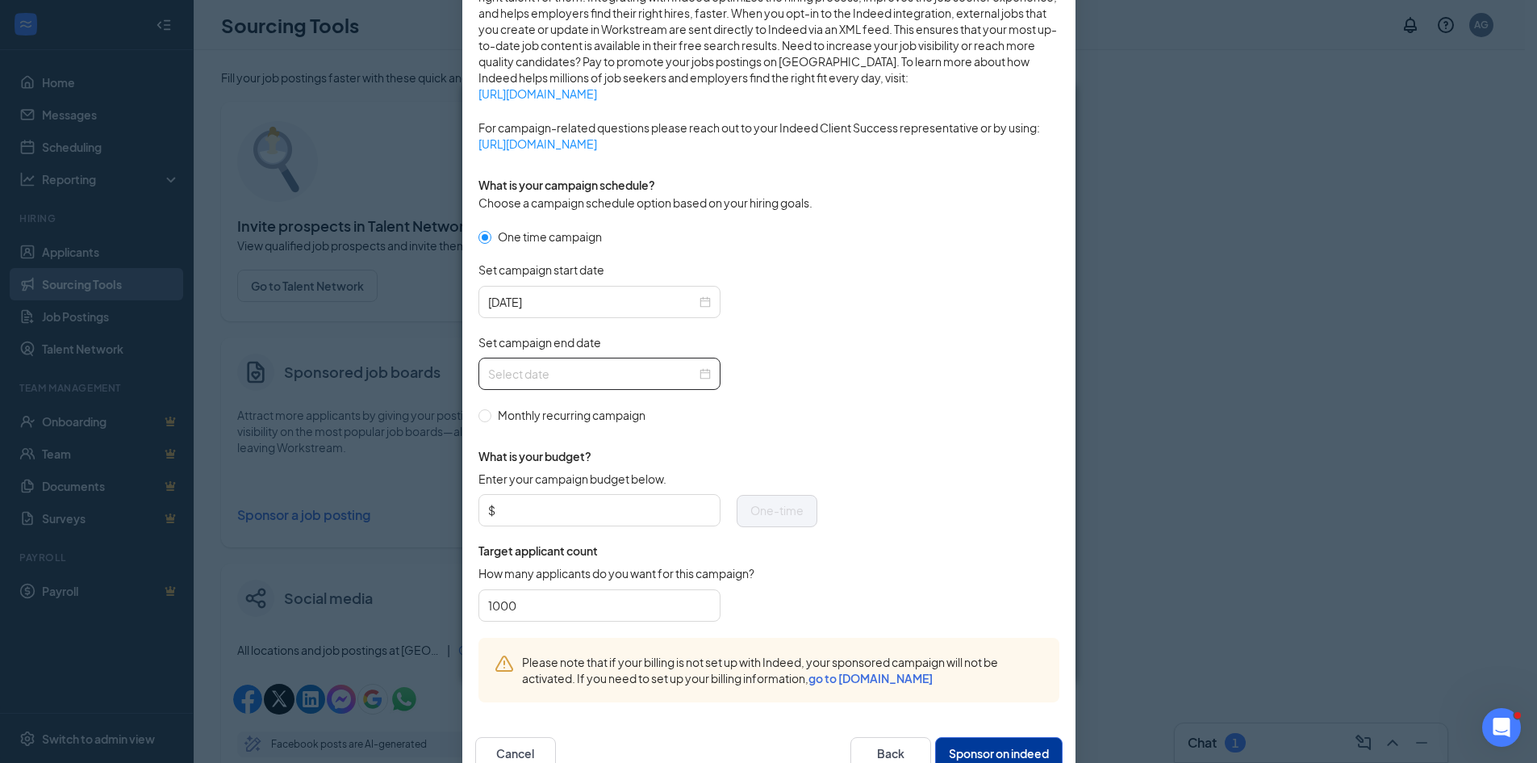
click at [534, 380] on input "Set campaign end date" at bounding box center [592, 374] width 208 height 18
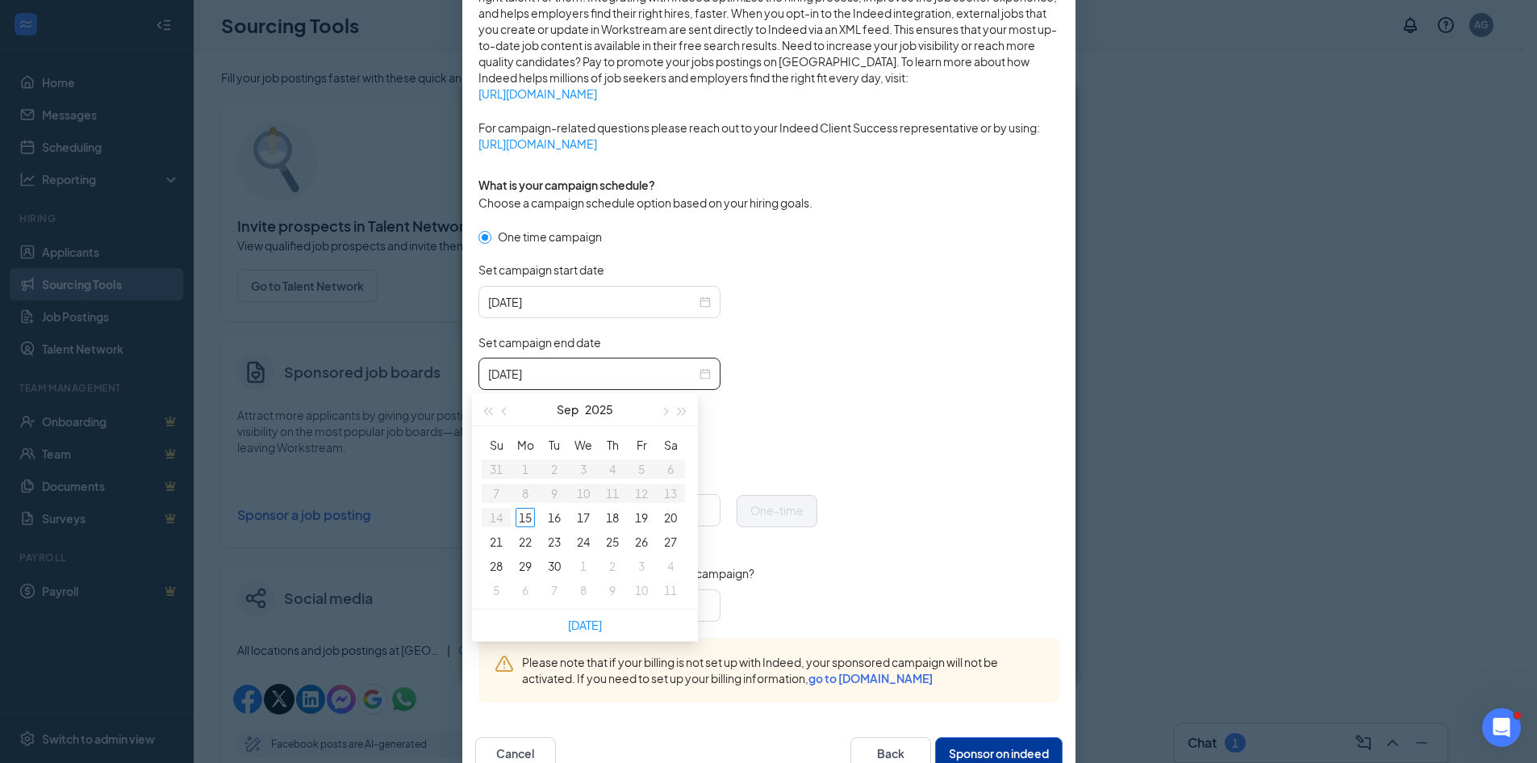
type input "2025-09-18"
type input "2025-10-06"
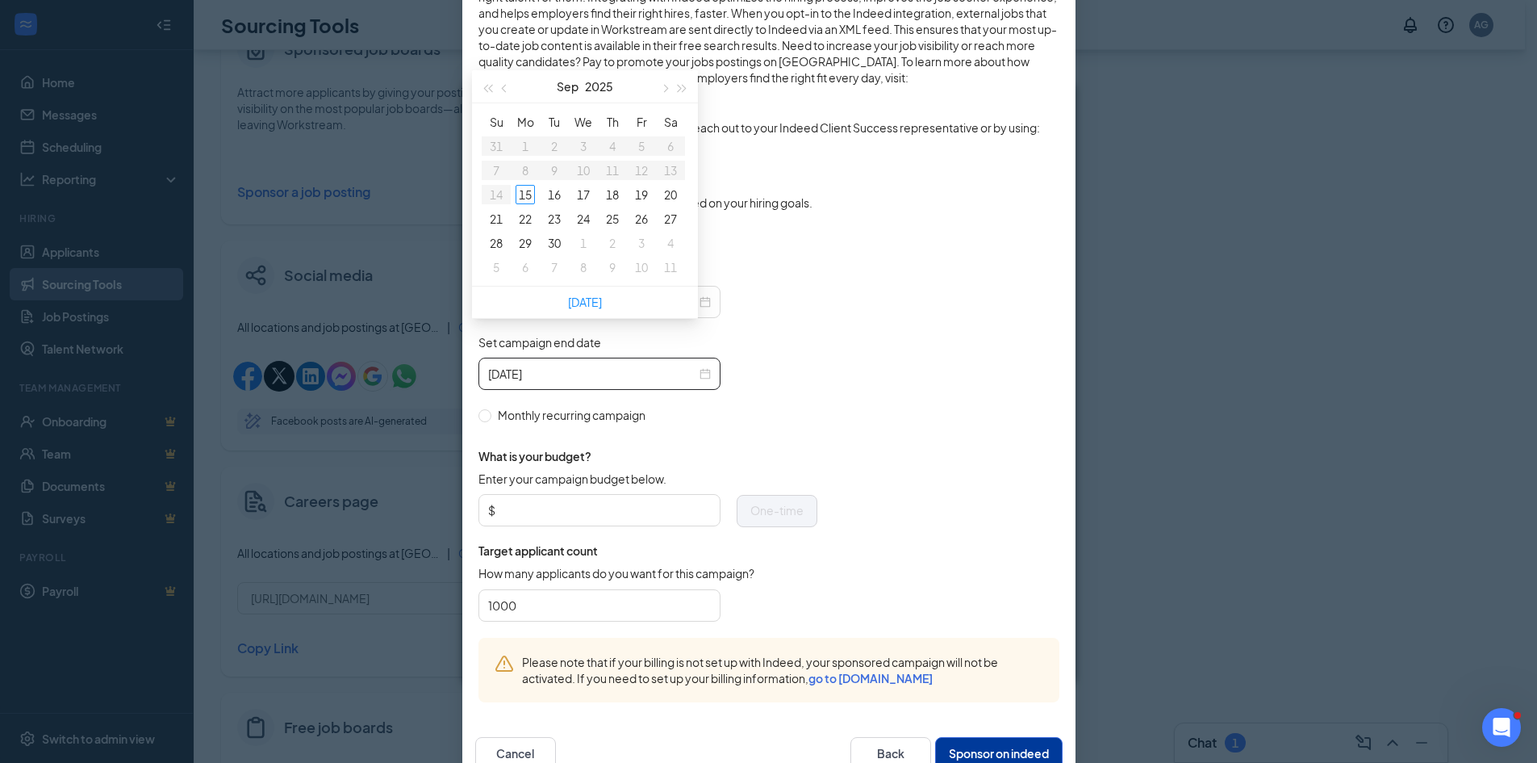
type input "2025-09-18"
click at [662, 85] on button "button" at bounding box center [664, 86] width 18 height 32
type input "2025-10-13"
click at [531, 190] on div "13" at bounding box center [525, 194] width 19 height 19
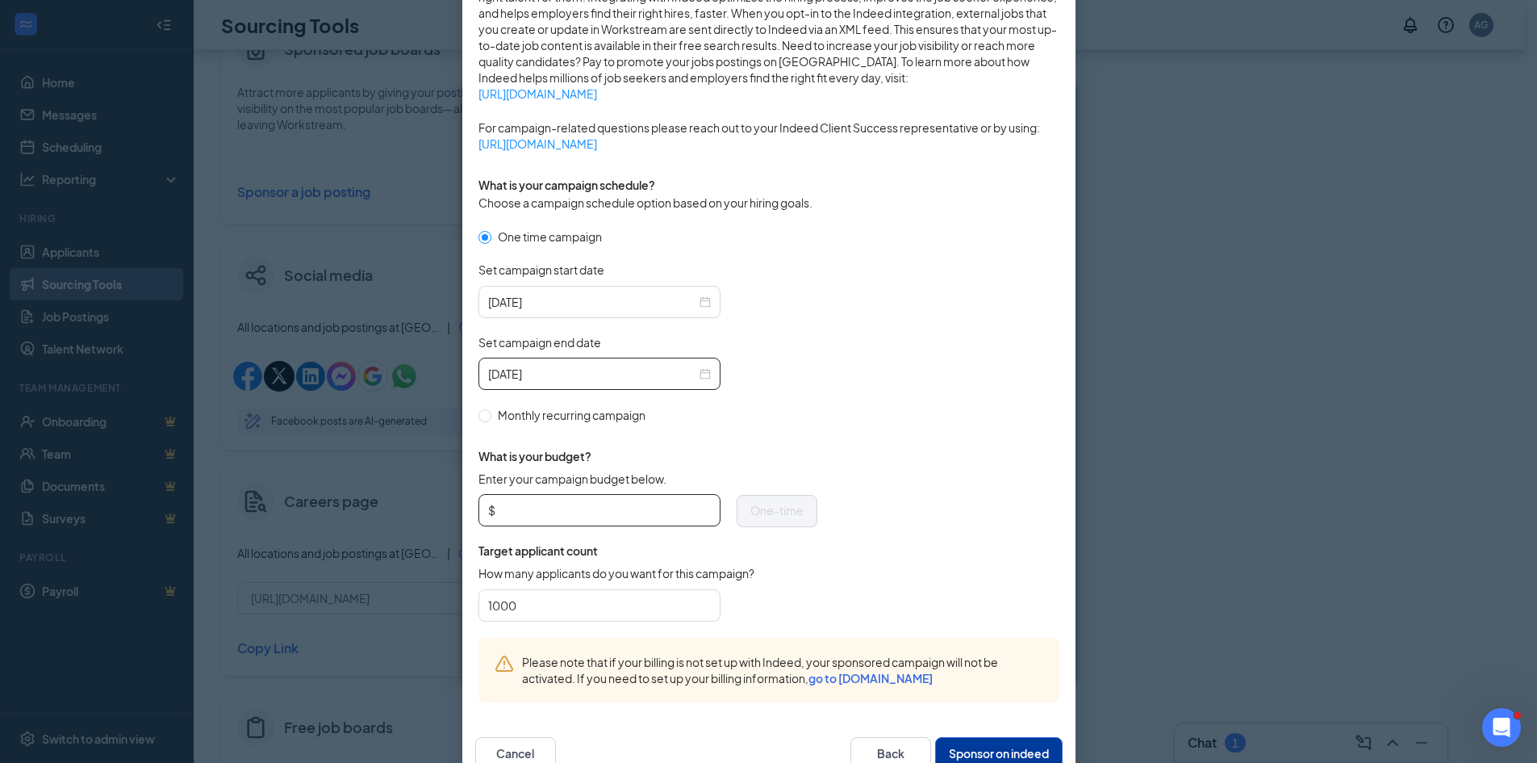
click at [555, 521] on input "Enter your campaign budget below." at bounding box center [605, 510] width 212 height 24
type input "50"
click at [855, 427] on form "One time campaign Set campaign start date 2025-09-15 Set campaign end date 2025…" at bounding box center [769, 433] width 581 height 410
click at [951, 748] on button "Sponsor on indeed" at bounding box center [999, 753] width 128 height 32
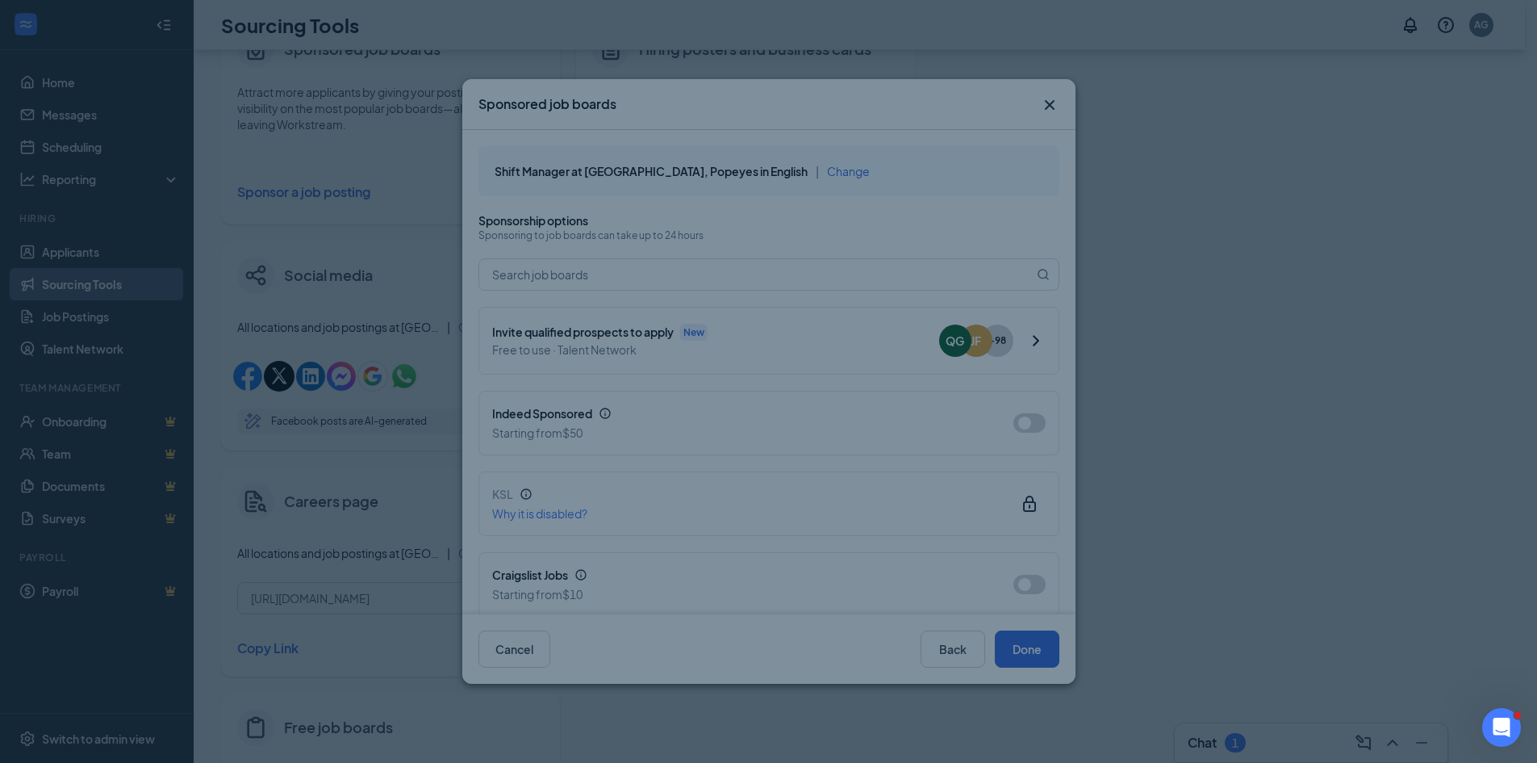
scroll to position [286, 0]
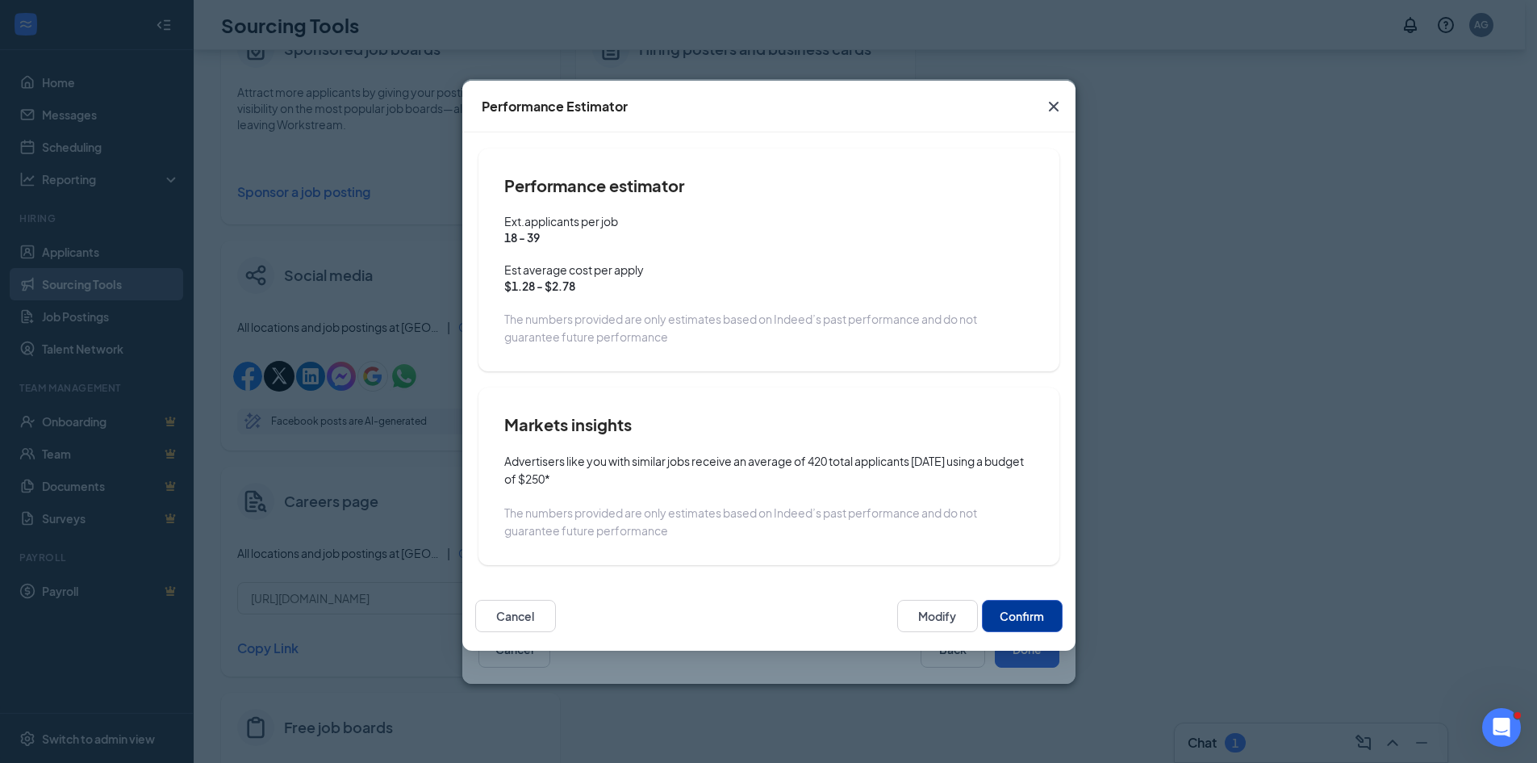
click at [1004, 616] on button "Confirm" at bounding box center [1022, 616] width 81 height 32
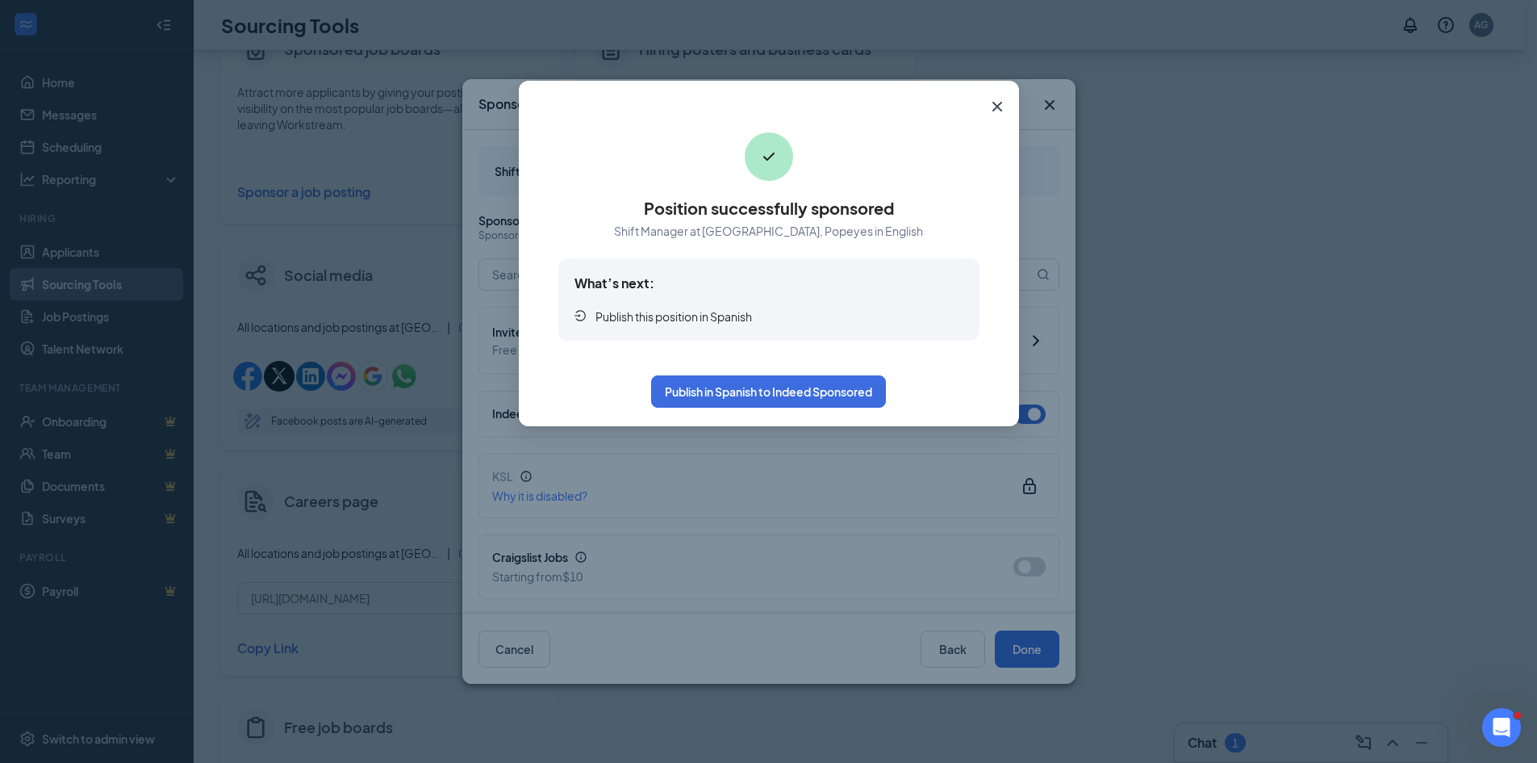
click at [994, 112] on icon "Cross" at bounding box center [997, 106] width 19 height 19
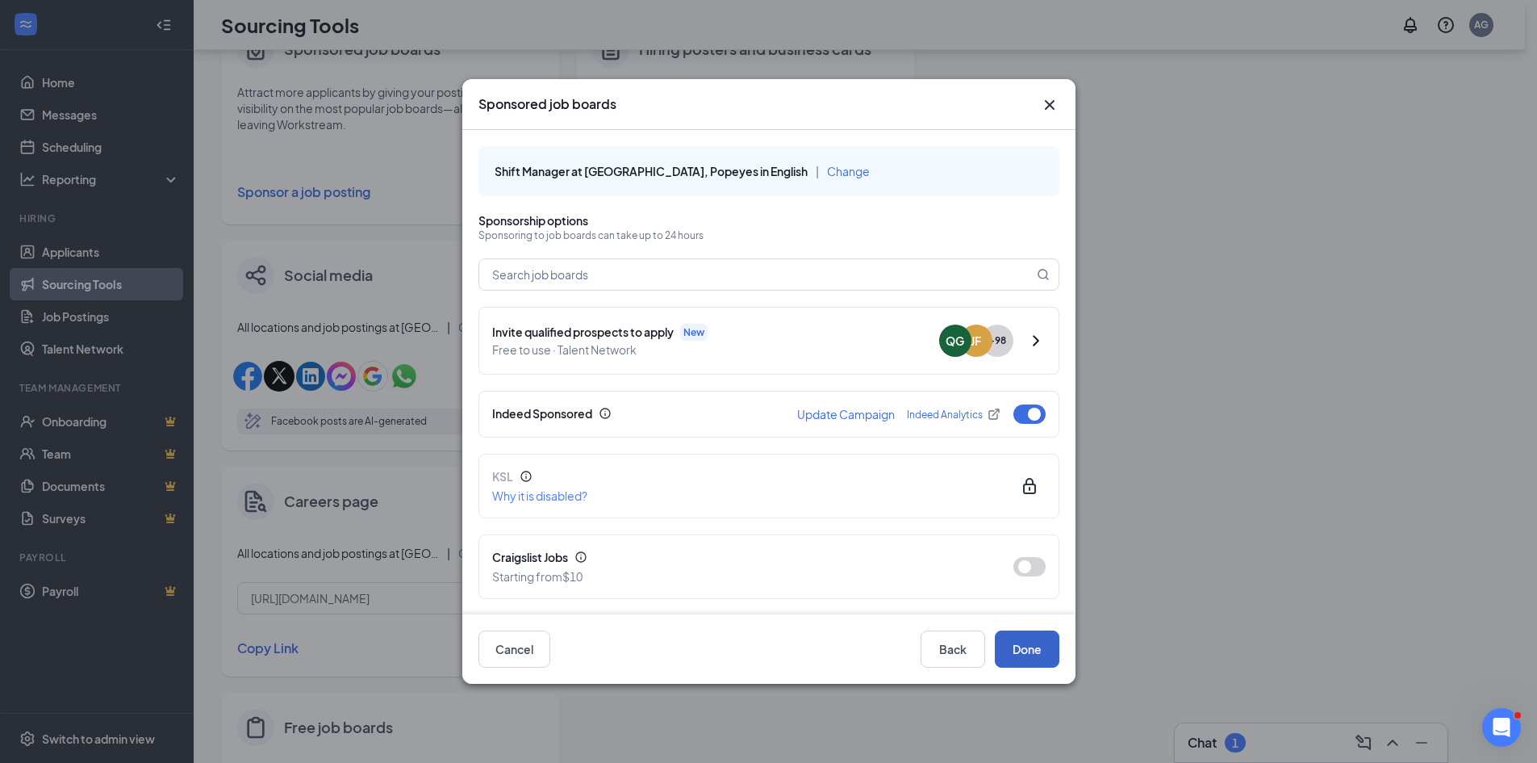
click at [1048, 640] on button "Done" at bounding box center [1027, 648] width 65 height 37
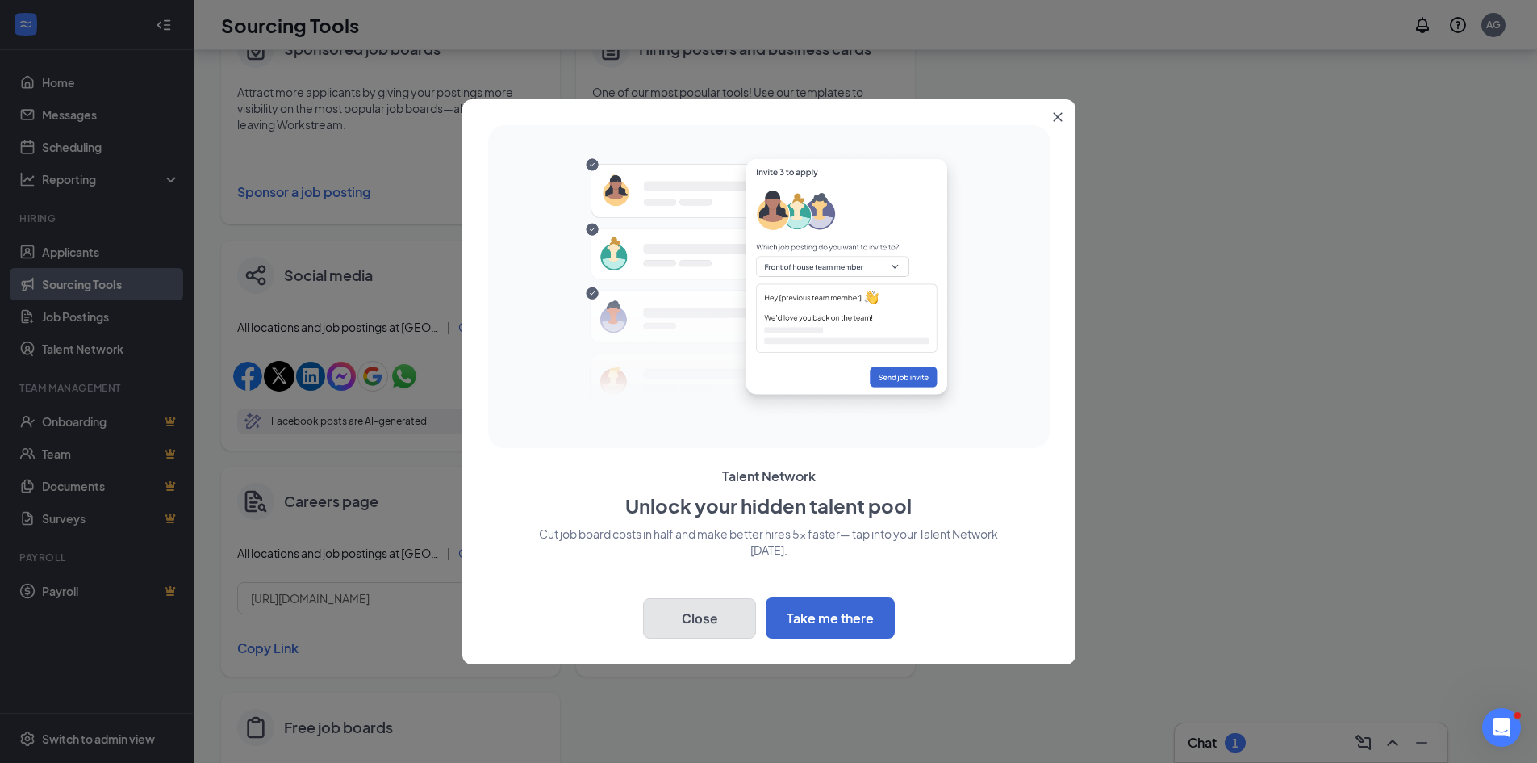
click at [696, 619] on button "Close" at bounding box center [699, 618] width 113 height 40
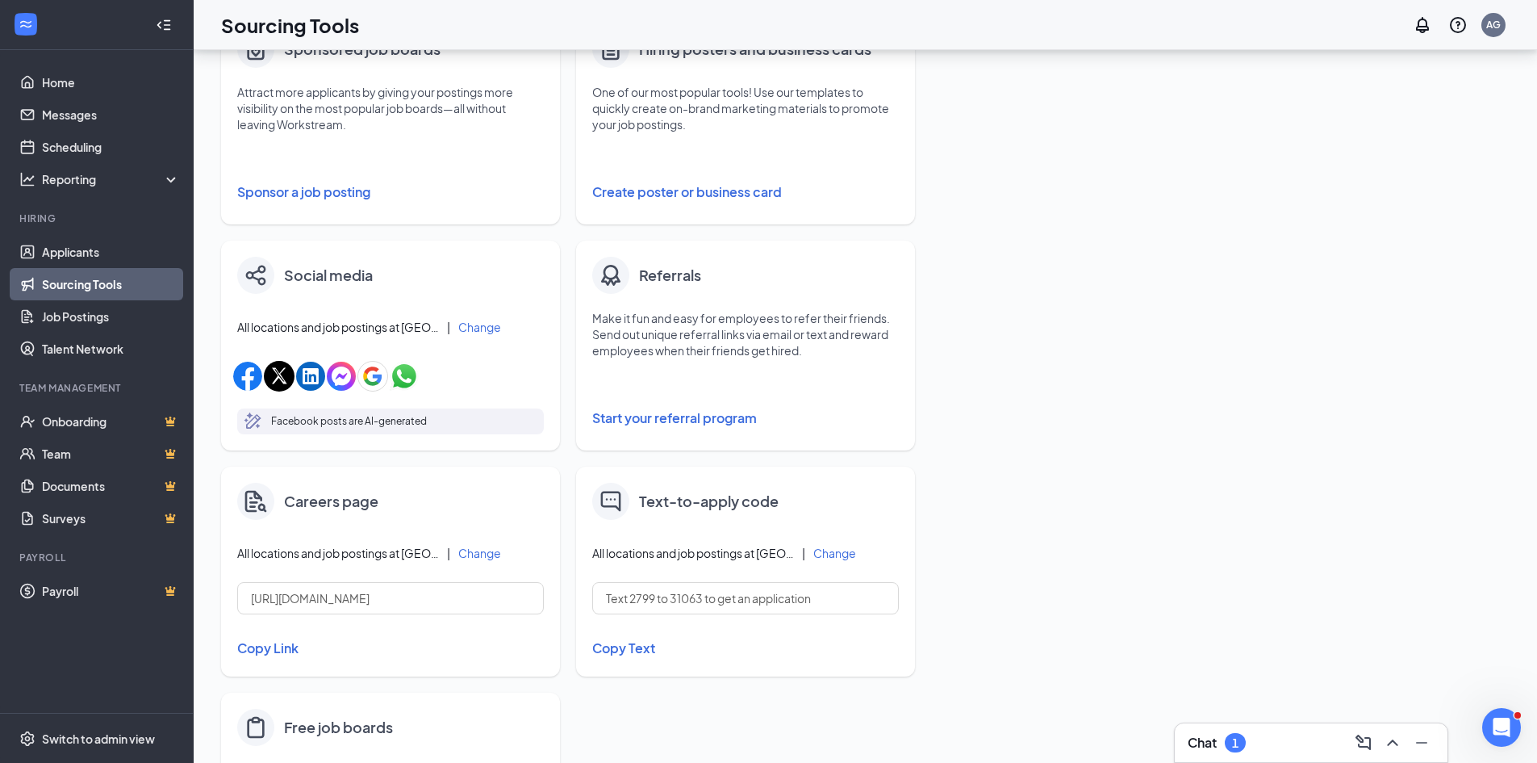
click at [92, 283] on link "Sourcing Tools" at bounding box center [111, 284] width 138 height 32
click at [197, 387] on div "Fill your job postings faster with these quick and easy sourcing tools. Invite …" at bounding box center [866, 332] width 1344 height 1211
click at [74, 290] on link "Sourcing Tools" at bounding box center [111, 284] width 138 height 32
click at [281, 183] on button "Sponsor a job posting" at bounding box center [390, 192] width 307 height 32
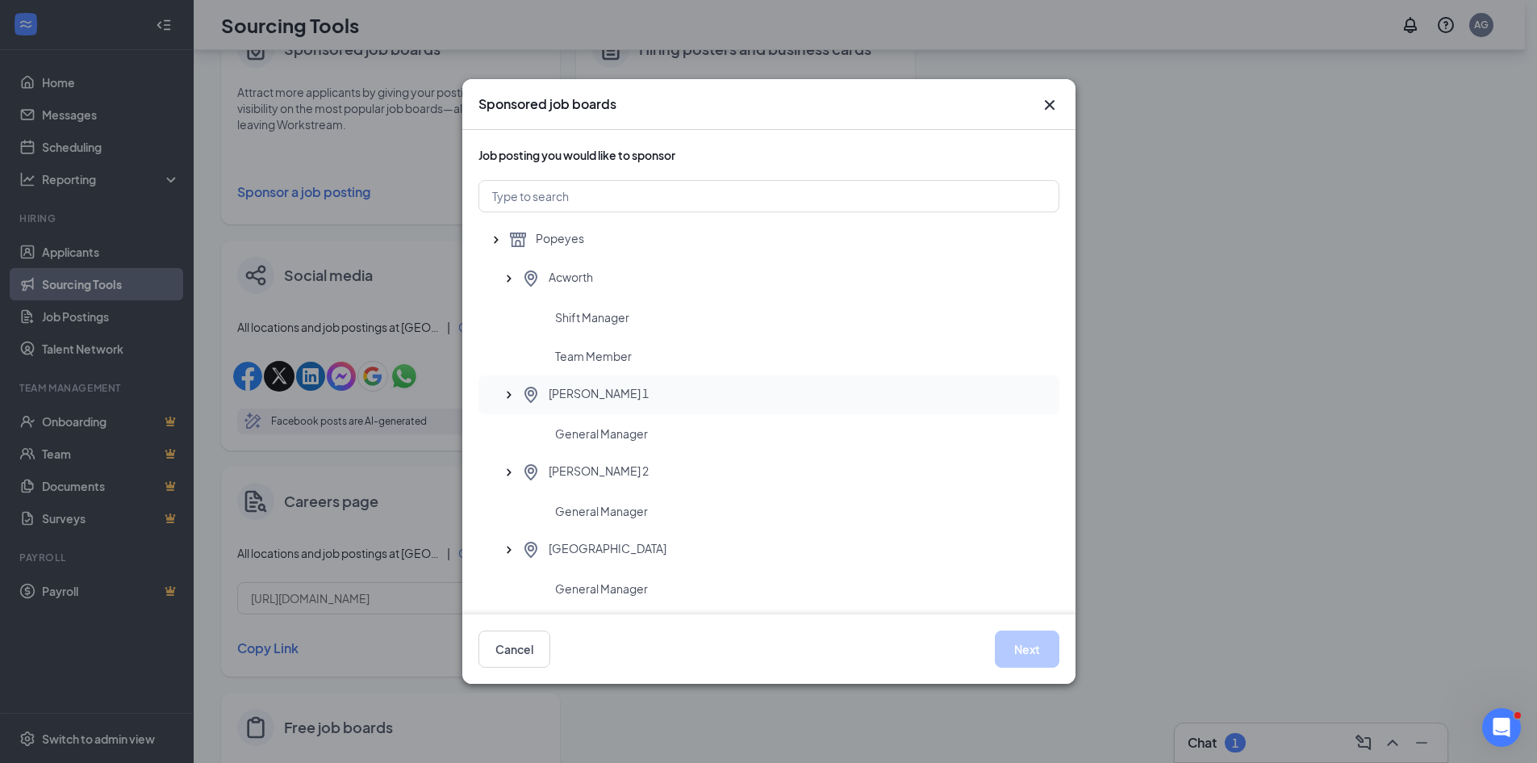
scroll to position [323, 0]
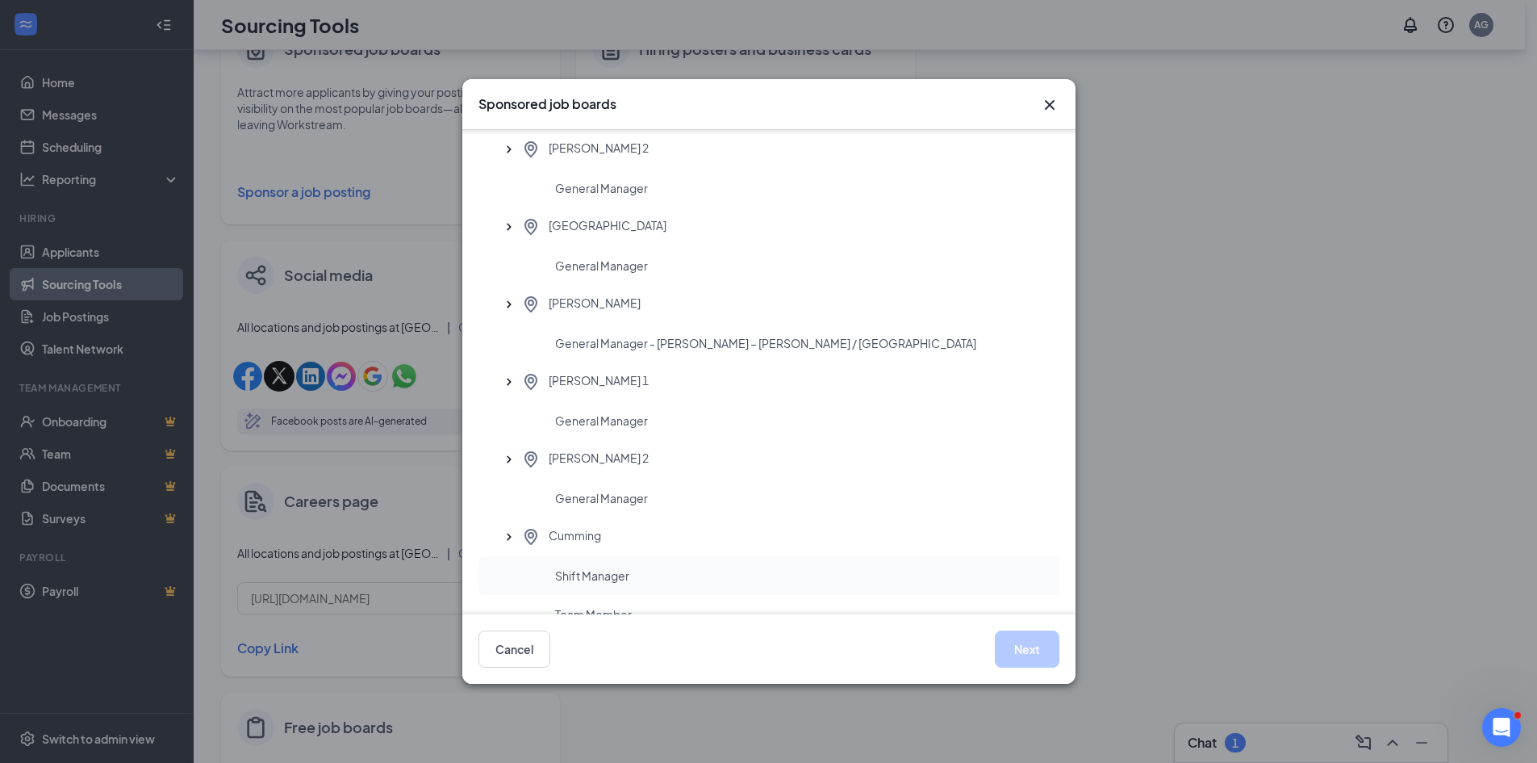
click at [583, 580] on span "Shift Manager" at bounding box center [592, 575] width 74 height 16
click at [1022, 640] on button "Next" at bounding box center [1027, 648] width 65 height 37
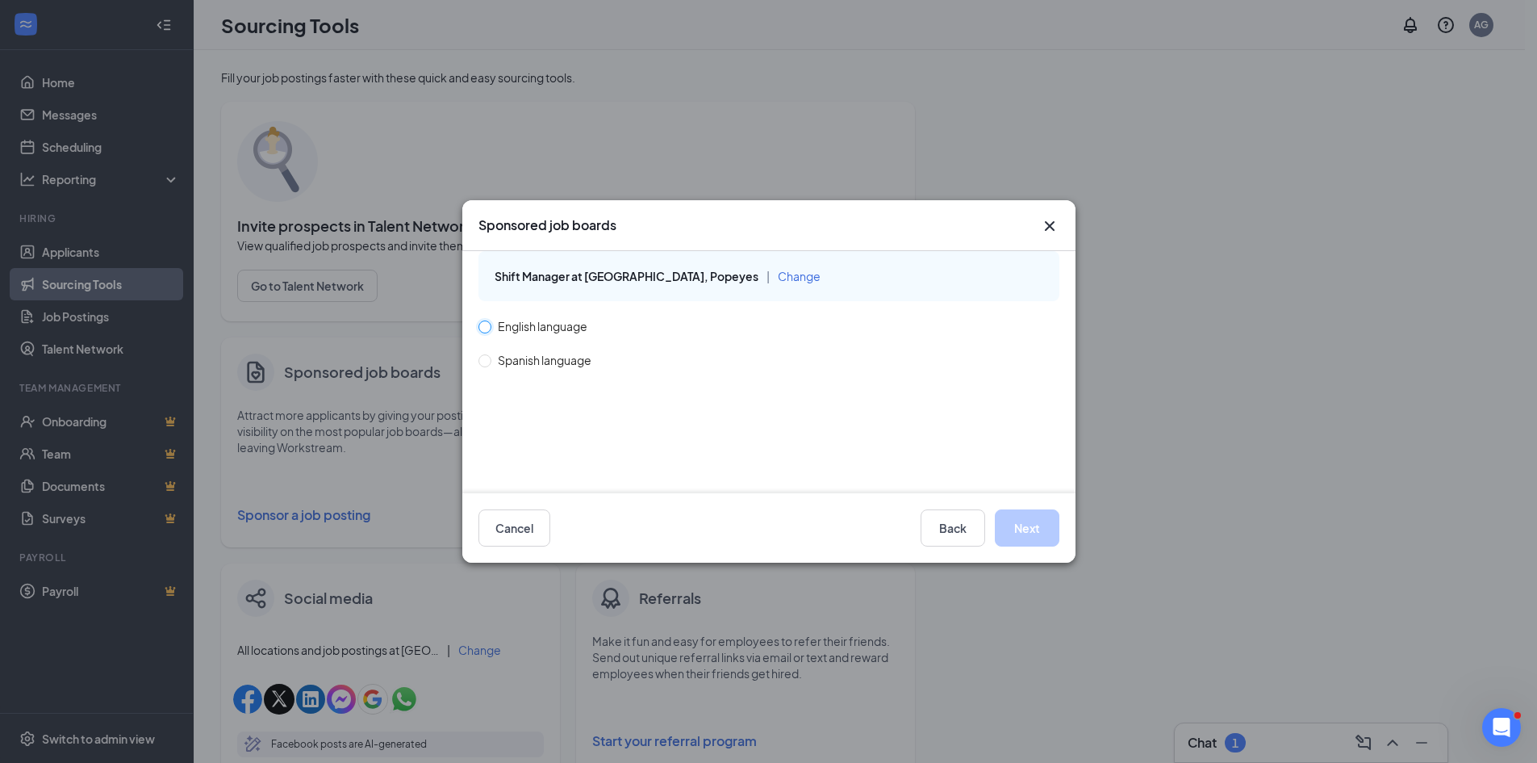
click at [489, 327] on input "English language" at bounding box center [484, 325] width 11 height 11
radio input "true"
click at [1018, 529] on button "Next" at bounding box center [1027, 527] width 65 height 37
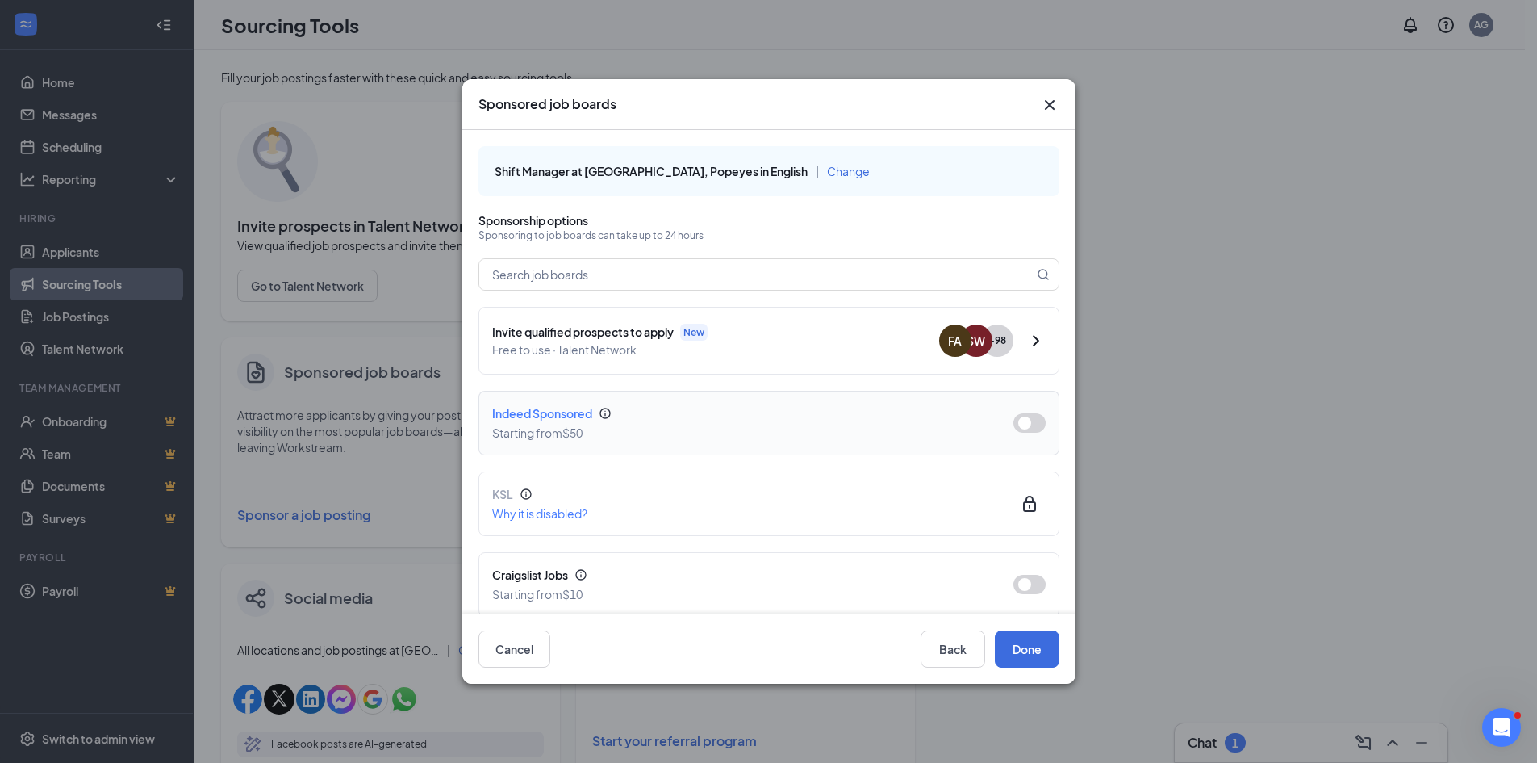
click at [1014, 420] on button "button" at bounding box center [1030, 422] width 32 height 19
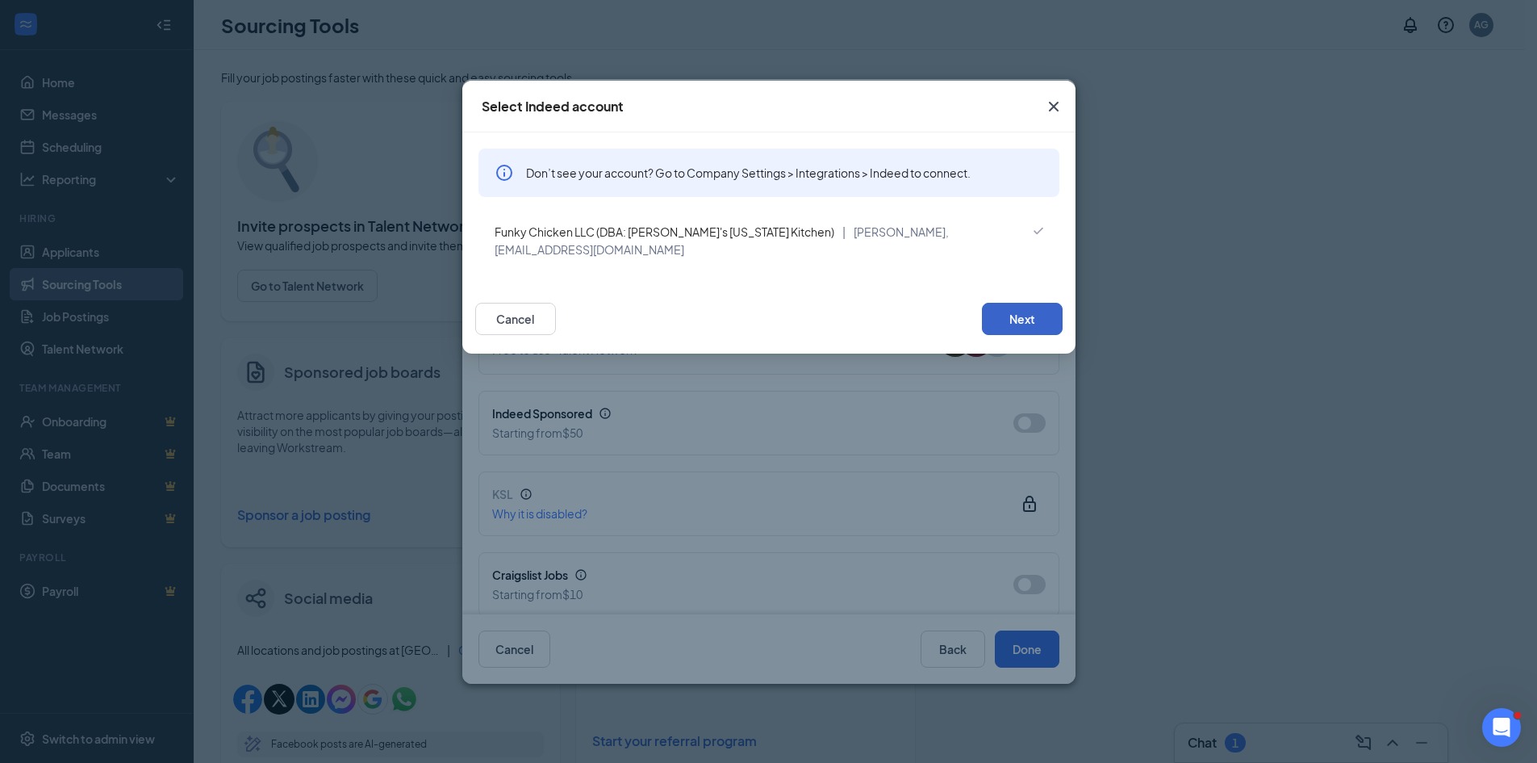
click at [1007, 304] on button "Next" at bounding box center [1022, 319] width 81 height 32
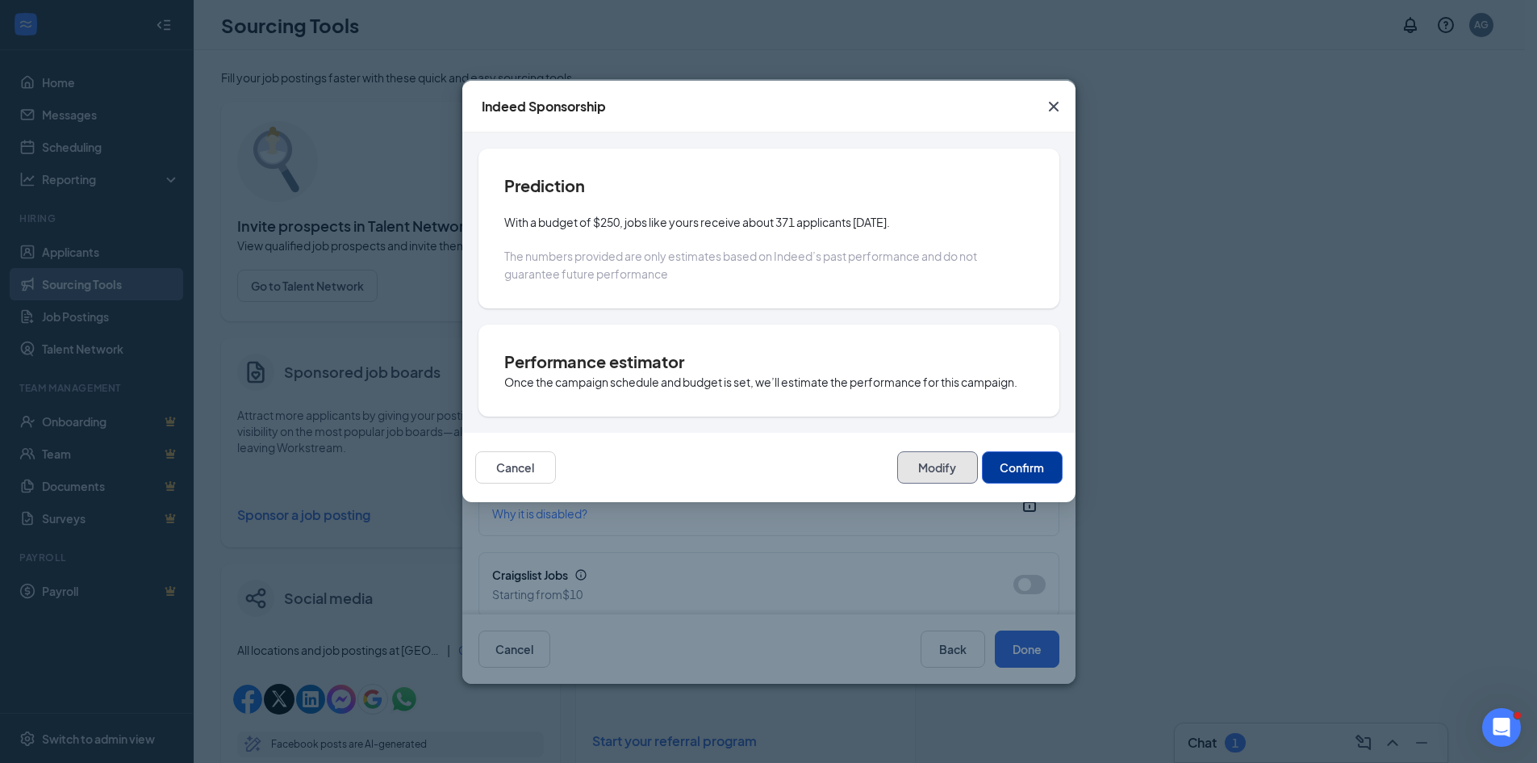
click at [943, 467] on button "Modify" at bounding box center [937, 467] width 81 height 32
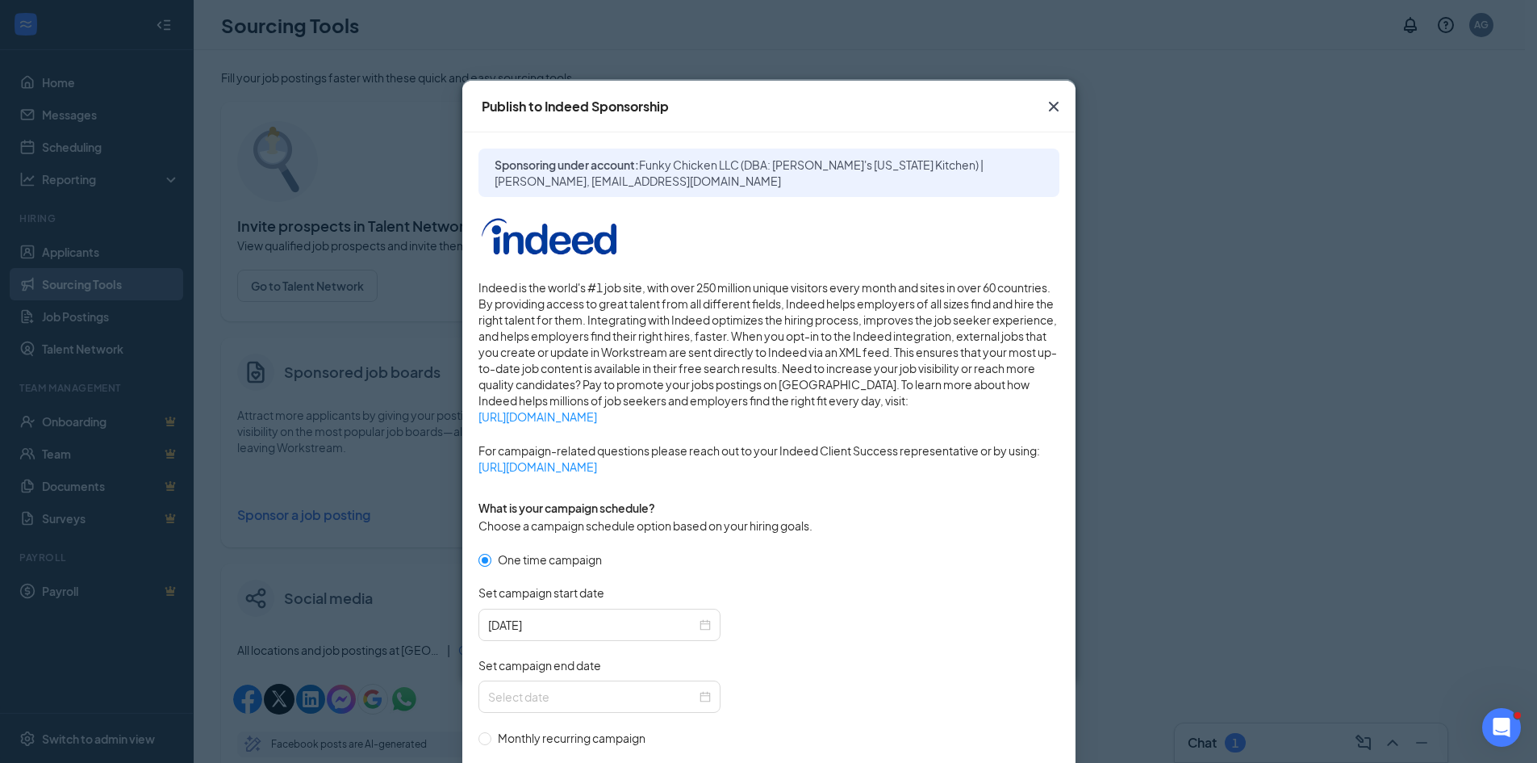
scroll to position [323, 0]
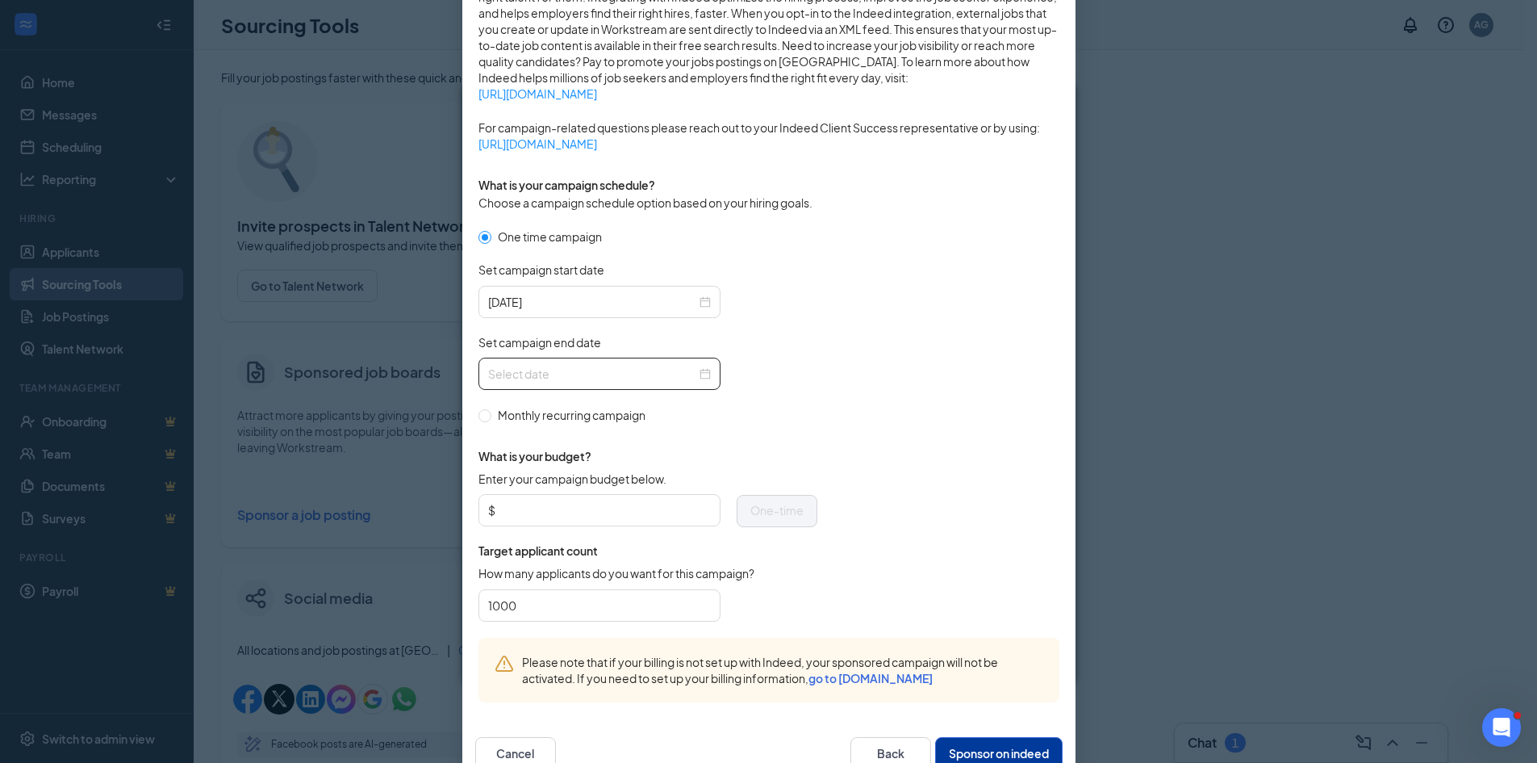
click at [600, 377] on input "Set campaign end date" at bounding box center [592, 374] width 208 height 18
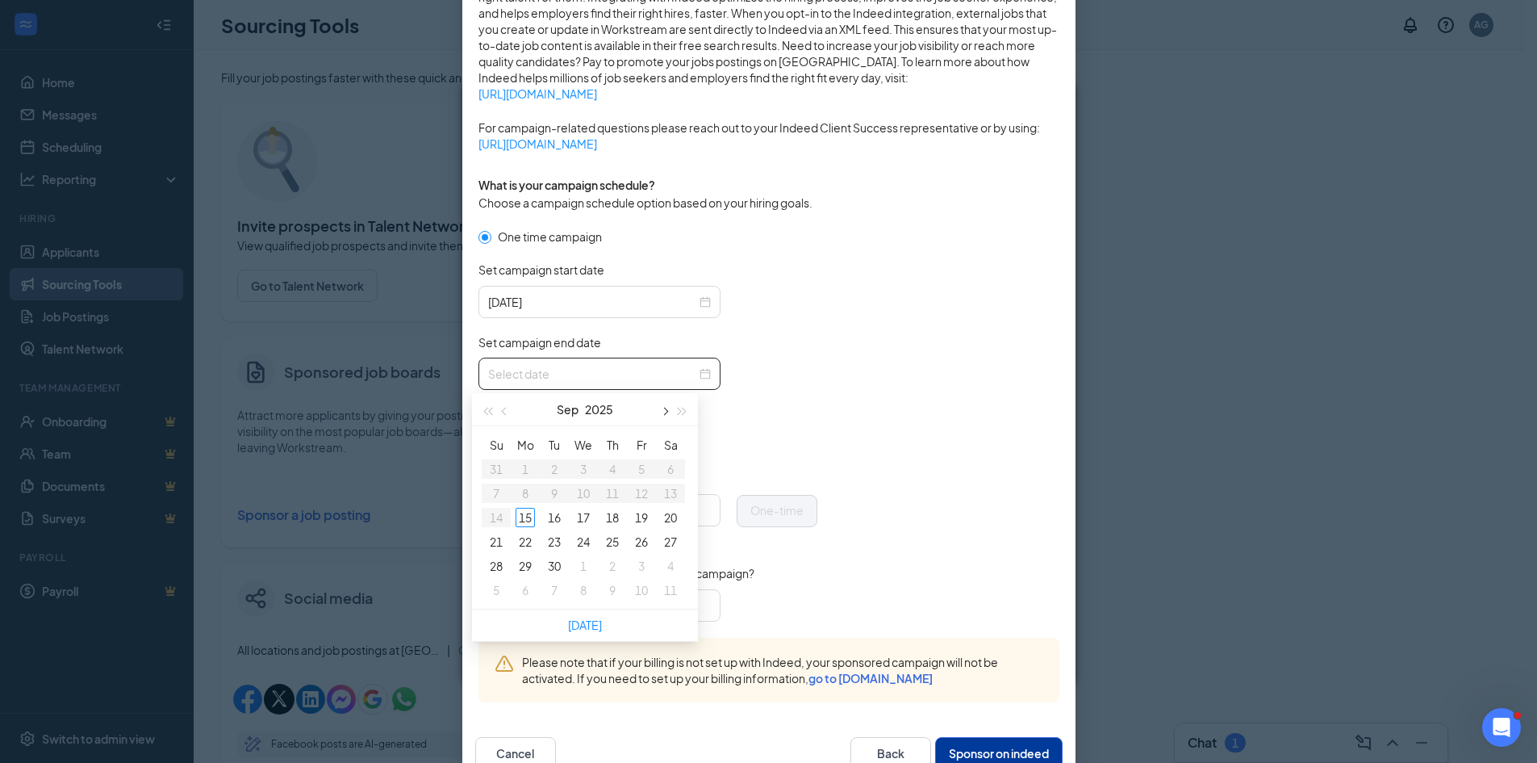
click at [660, 408] on button "button" at bounding box center [664, 409] width 18 height 32
type input "2025-10-13"
click at [528, 521] on div "13" at bounding box center [525, 517] width 19 height 19
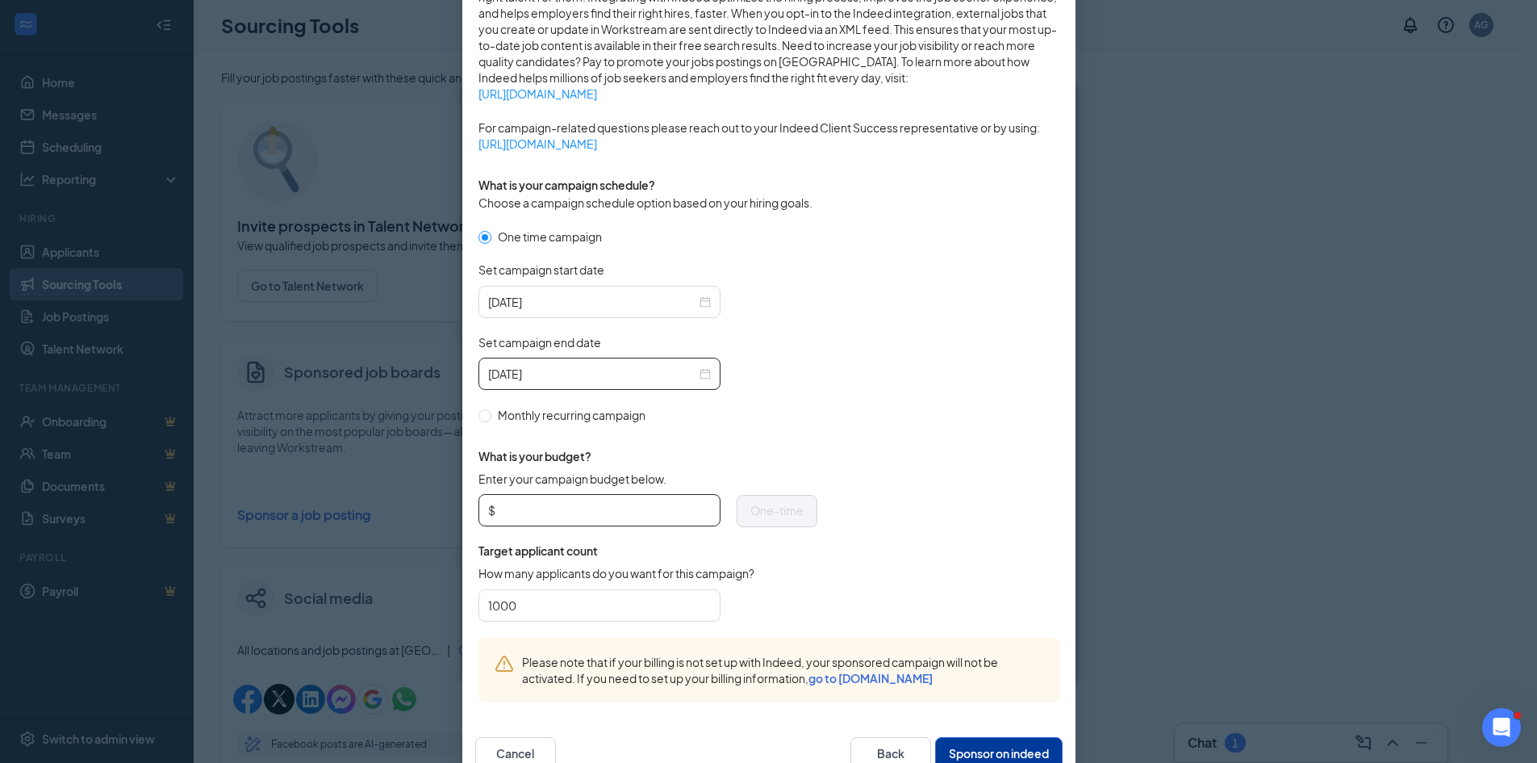
click at [528, 512] on input "Enter your campaign budget below." at bounding box center [605, 510] width 212 height 24
type input "50"
click at [888, 474] on form "One time campaign Set campaign start date 2025-09-15 Set campaign end date 2025…" at bounding box center [769, 433] width 581 height 410
click at [973, 738] on button "Sponsor on indeed" at bounding box center [999, 753] width 128 height 32
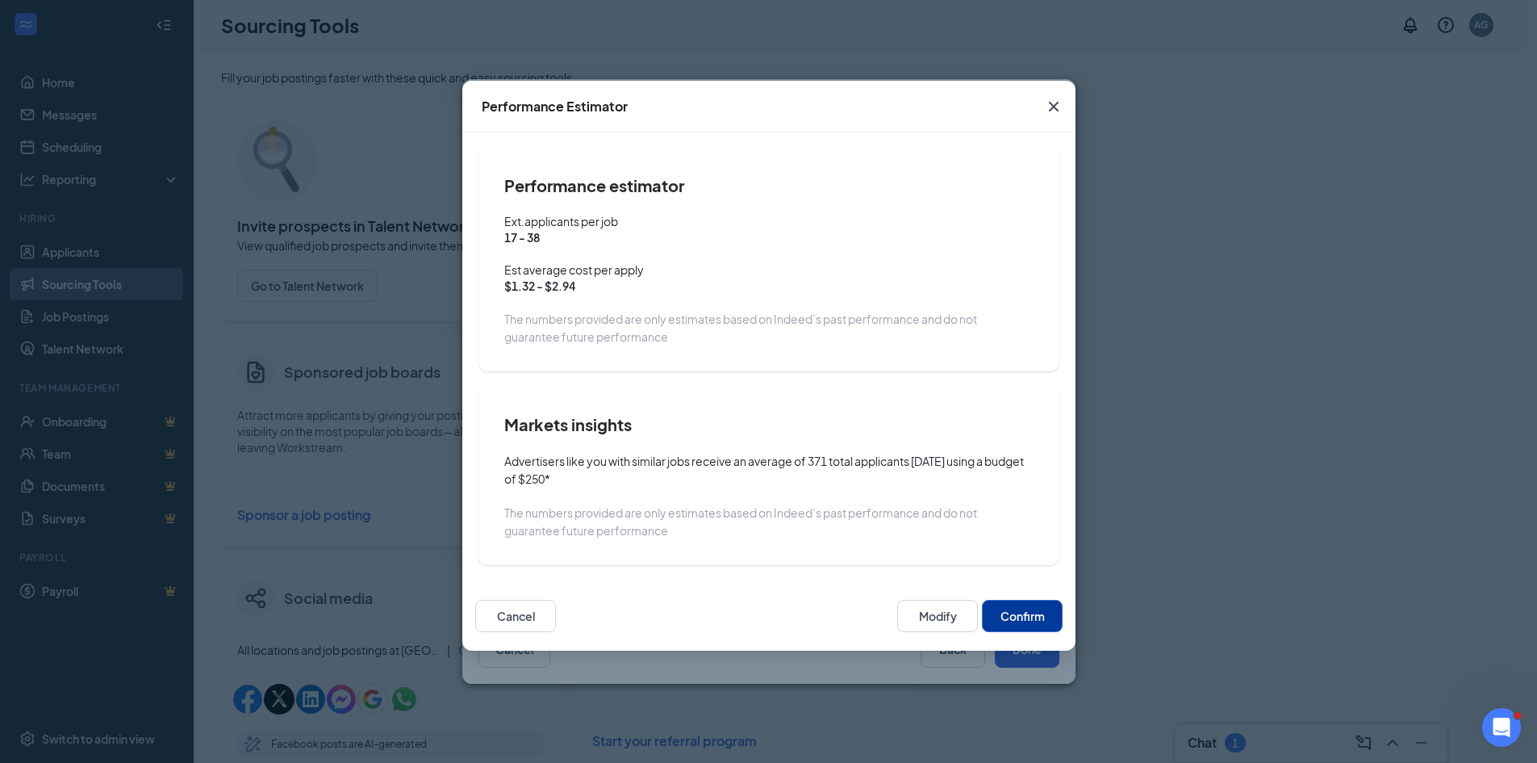
scroll to position [286, 0]
click at [1004, 611] on button "Confirm" at bounding box center [1022, 616] width 81 height 32
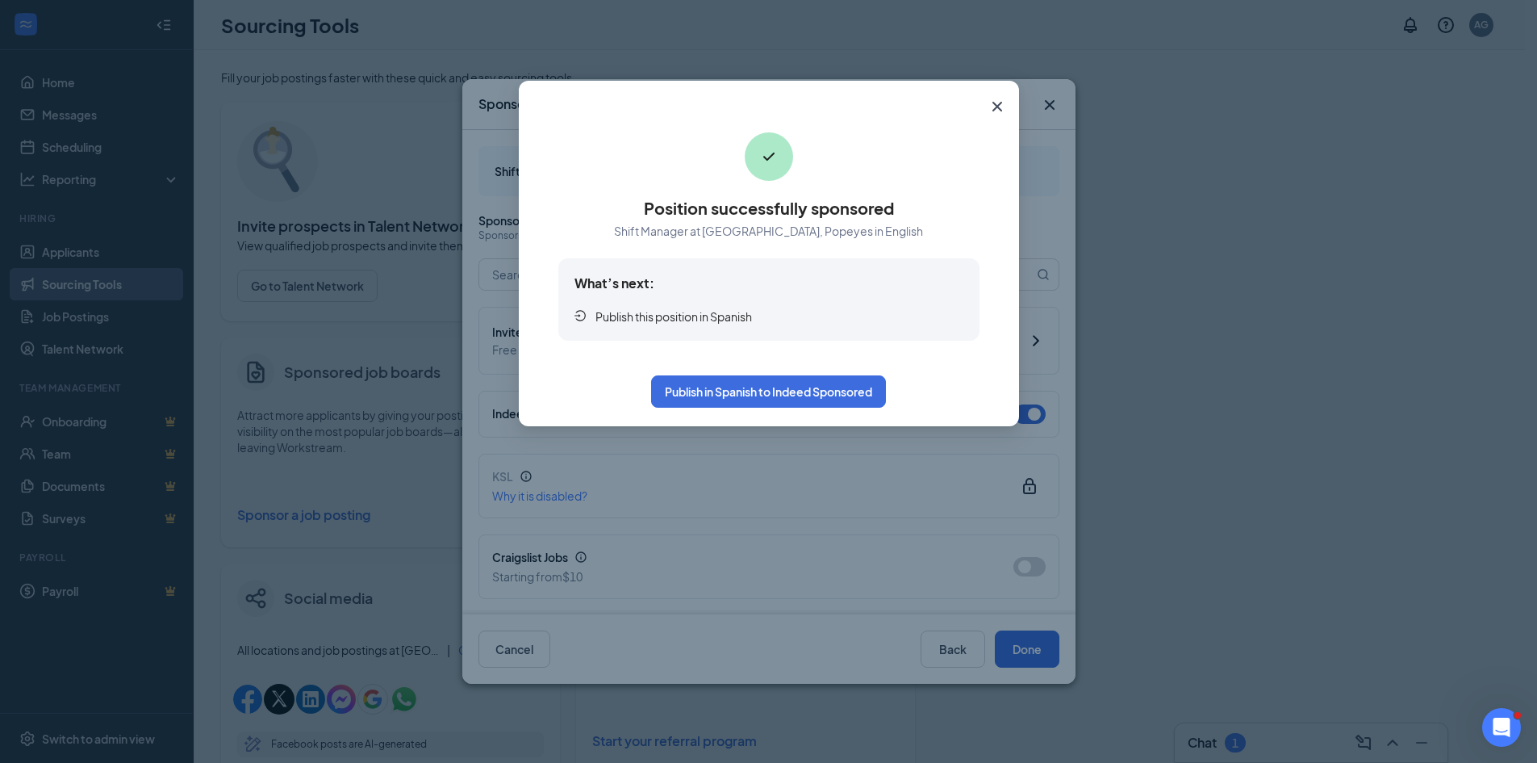
click at [1004, 106] on icon "Cross" at bounding box center [997, 106] width 19 height 19
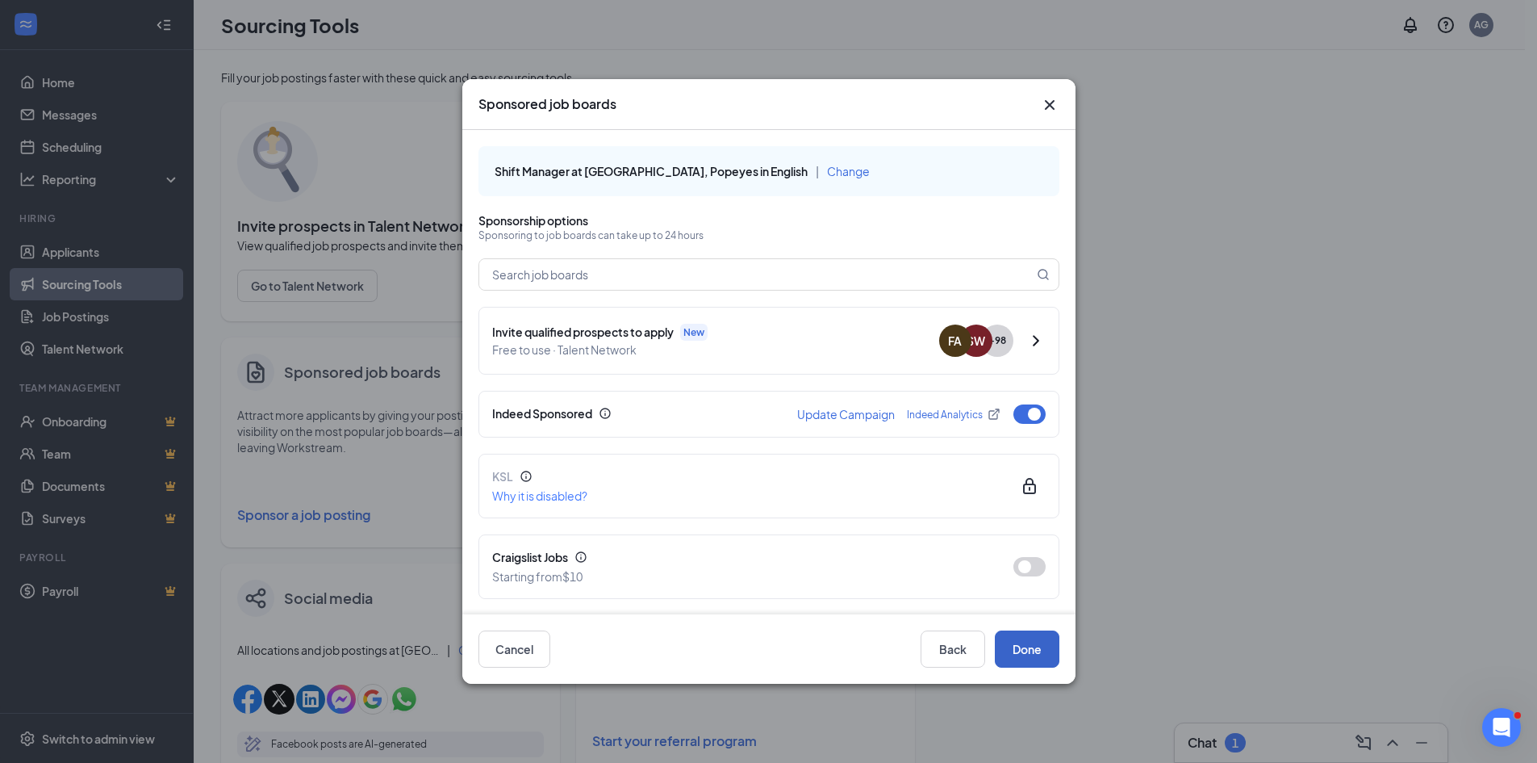
click at [1018, 659] on button "Done" at bounding box center [1027, 648] width 65 height 37
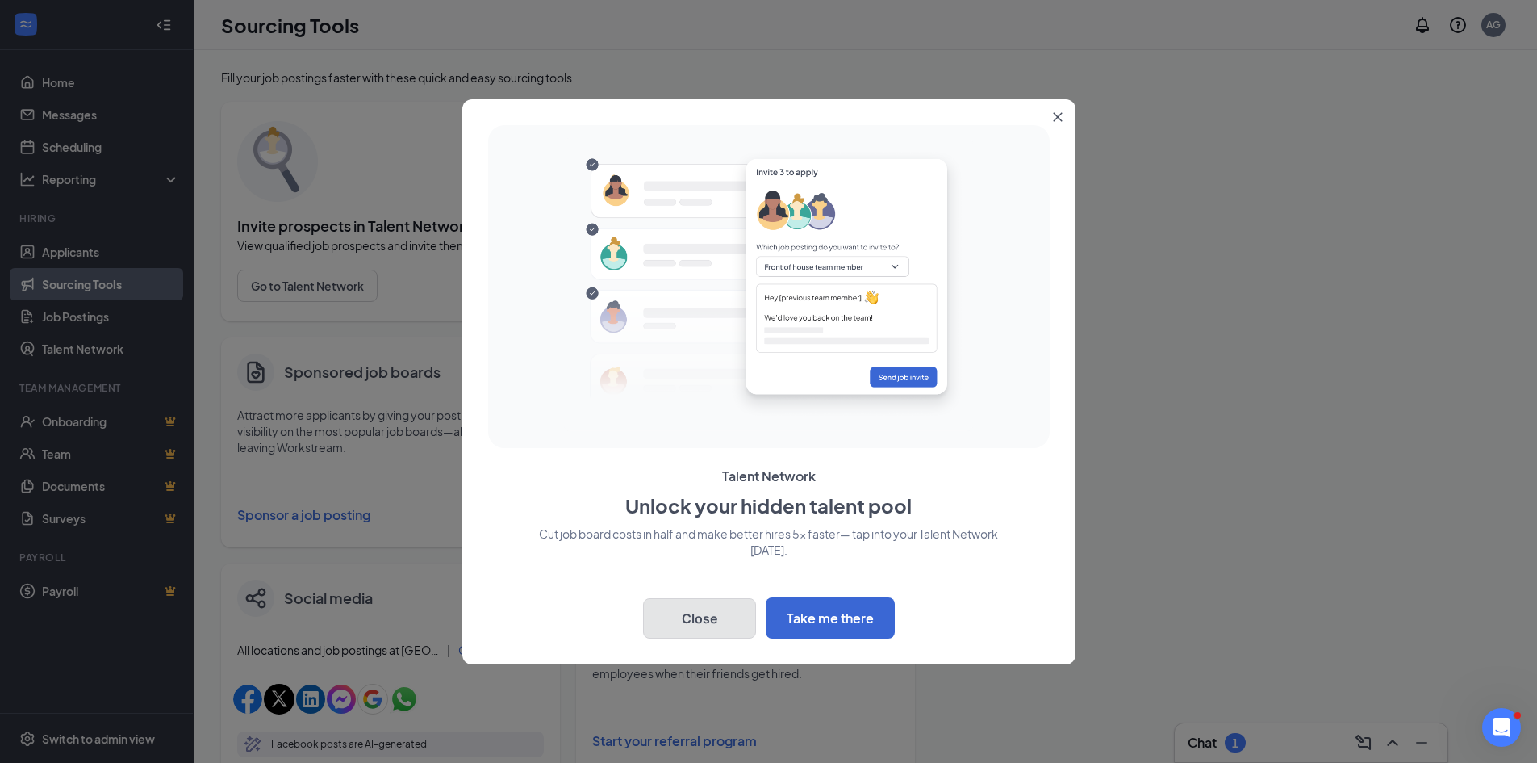
click at [709, 603] on button "Close" at bounding box center [699, 618] width 113 height 40
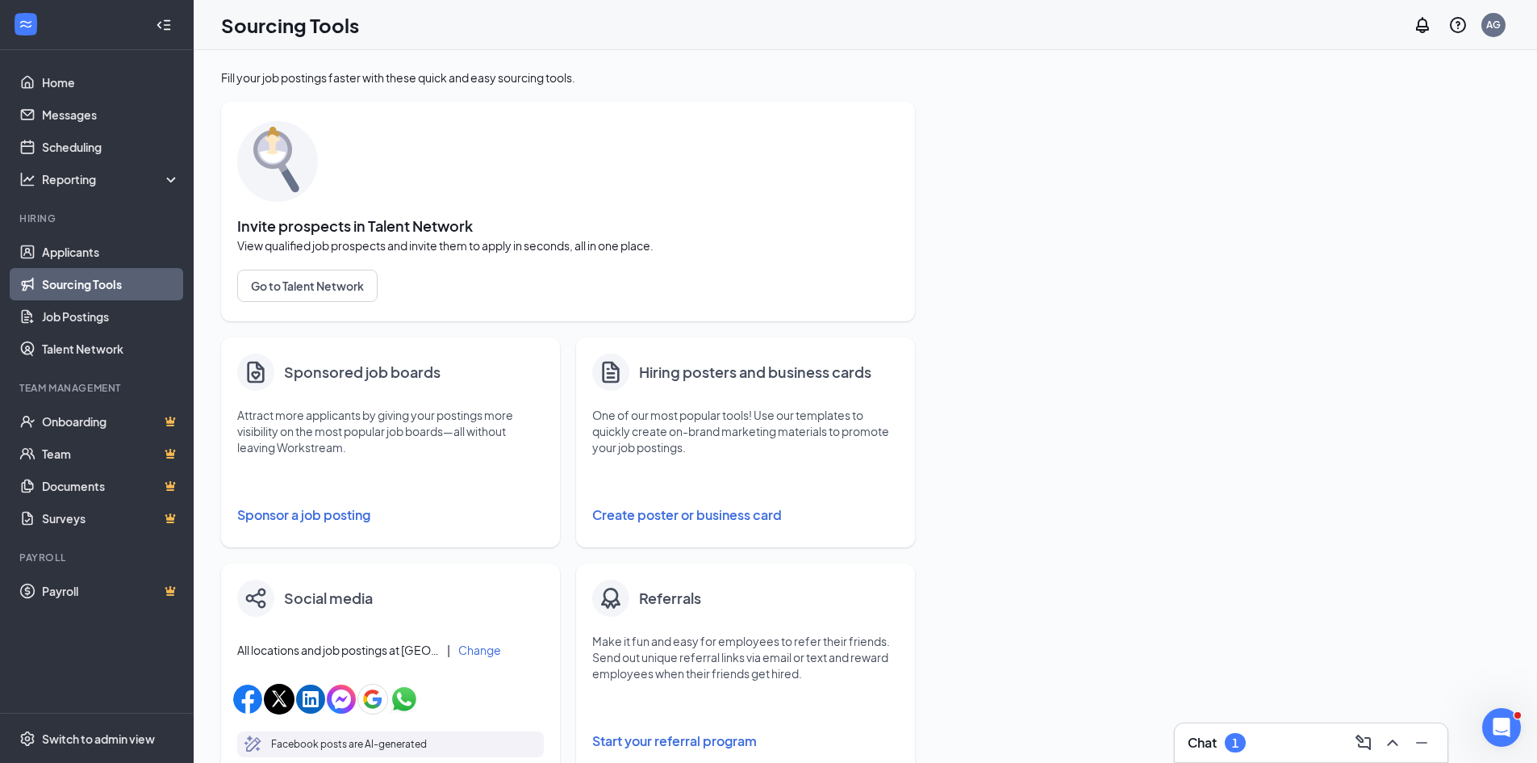
click at [282, 512] on button "Sponsor a job posting" at bounding box center [390, 515] width 307 height 32
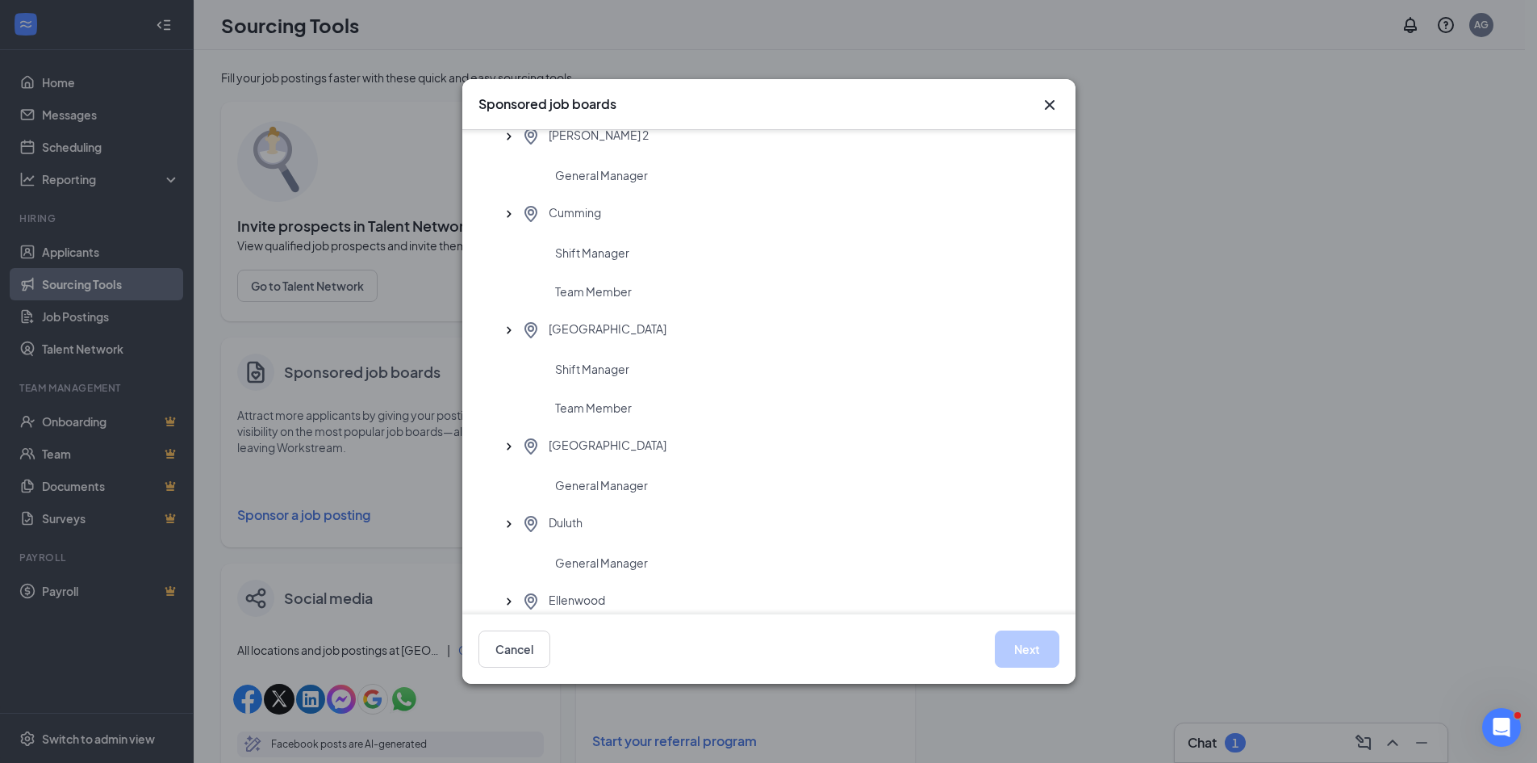
scroll to position [968, 0]
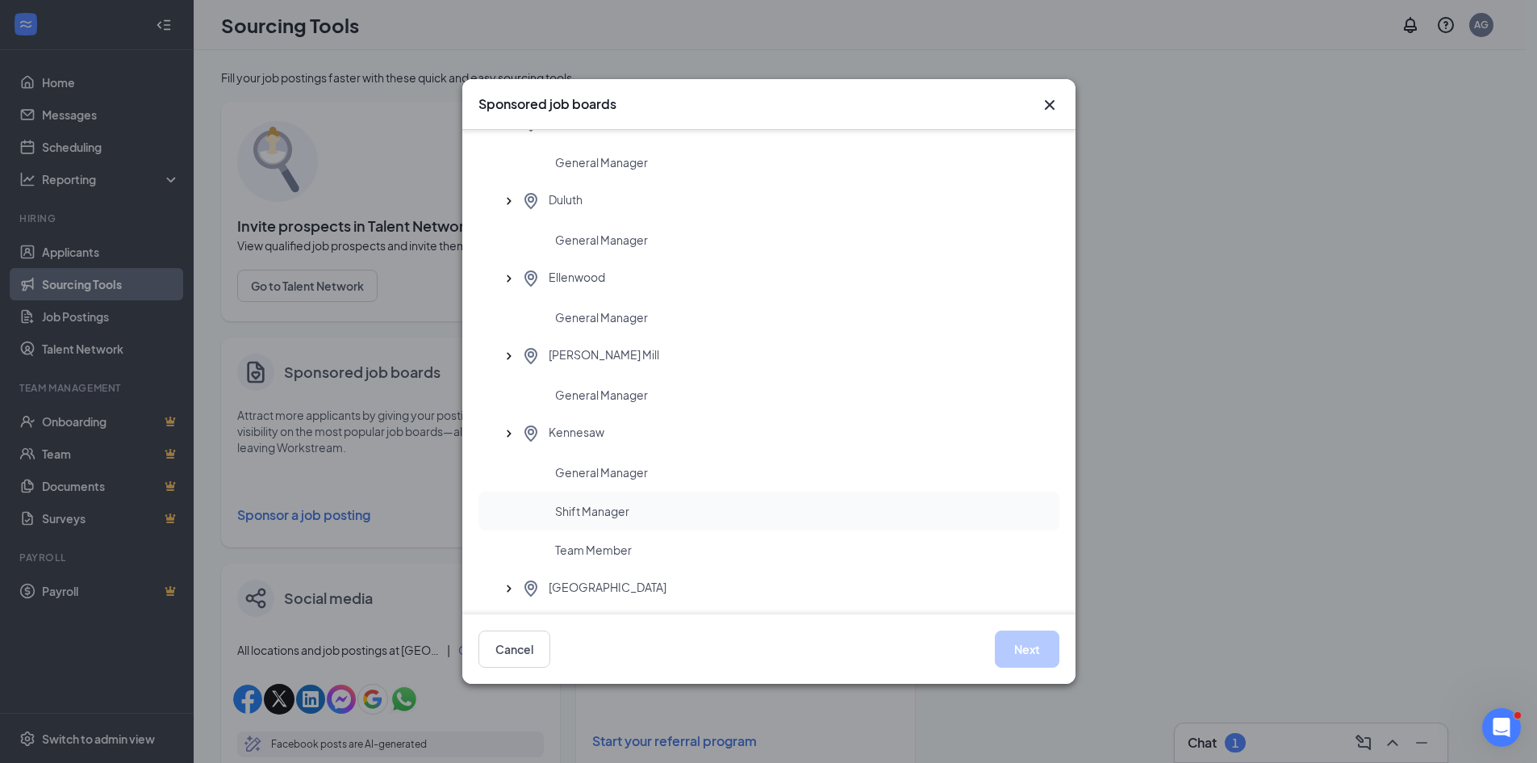
click at [594, 516] on span "Shift Manager" at bounding box center [592, 511] width 74 height 16
click at [1027, 640] on button "Next" at bounding box center [1027, 648] width 65 height 37
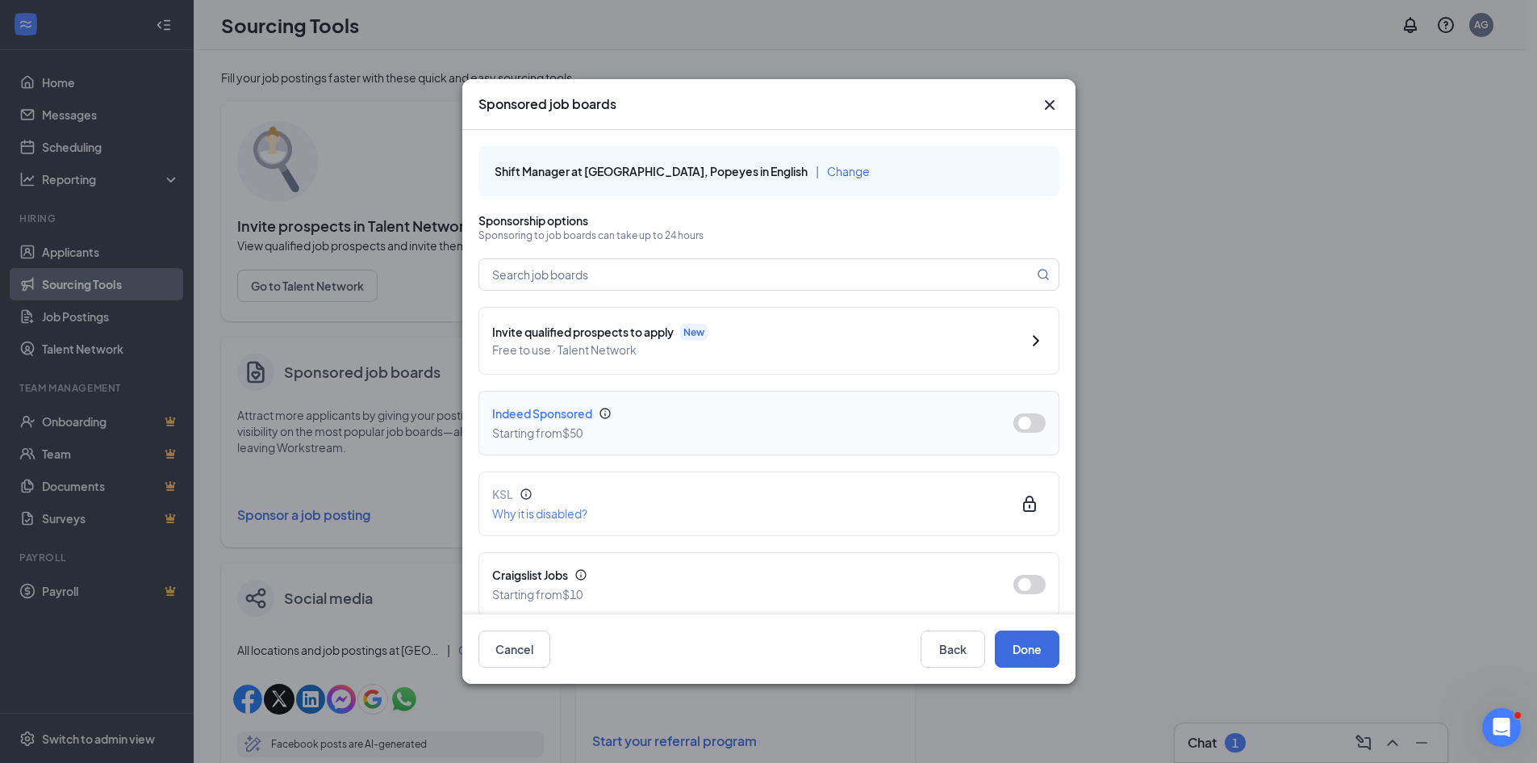
click at [1025, 425] on button "button" at bounding box center [1030, 422] width 32 height 19
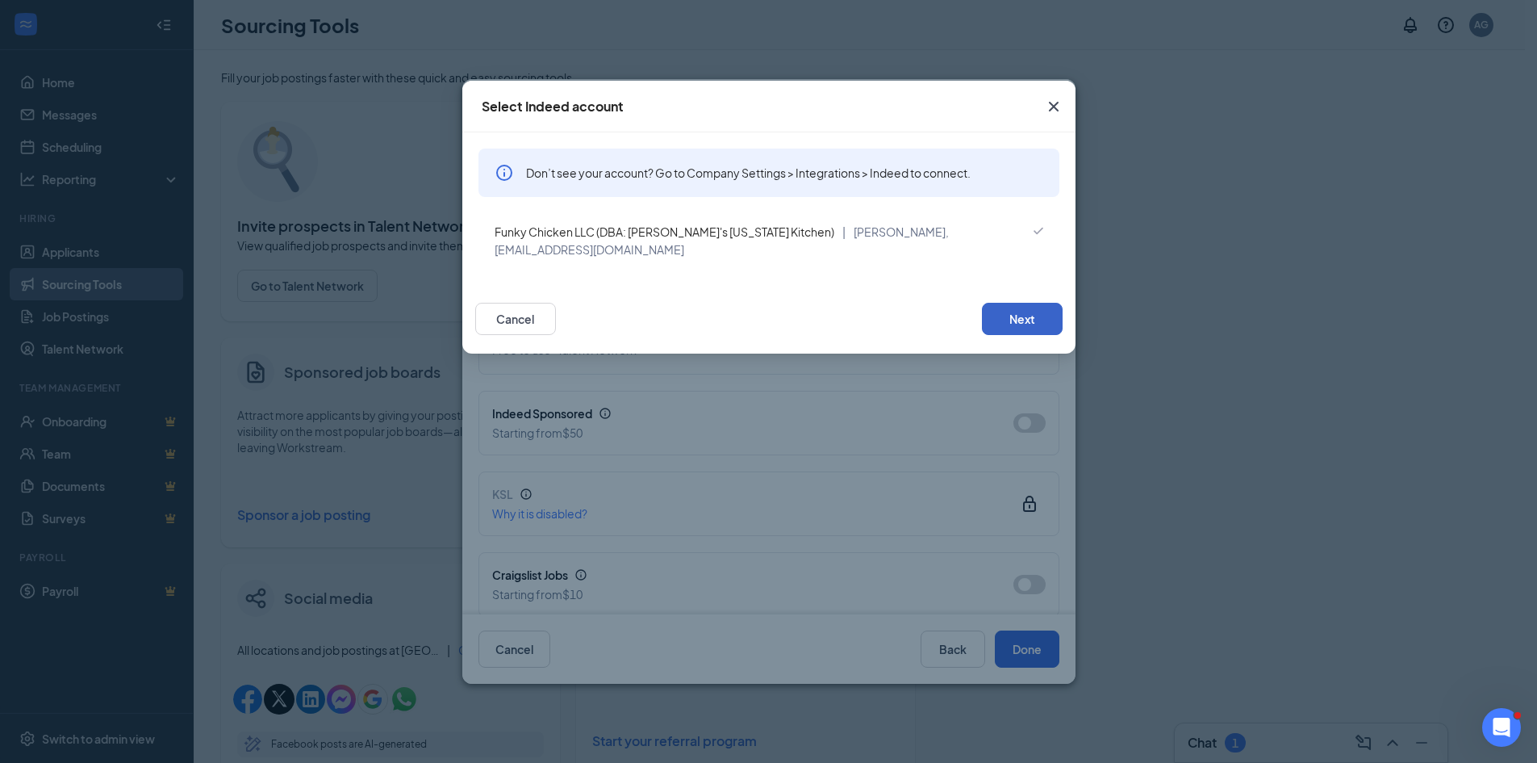
click at [1023, 303] on button "Next" at bounding box center [1022, 319] width 81 height 32
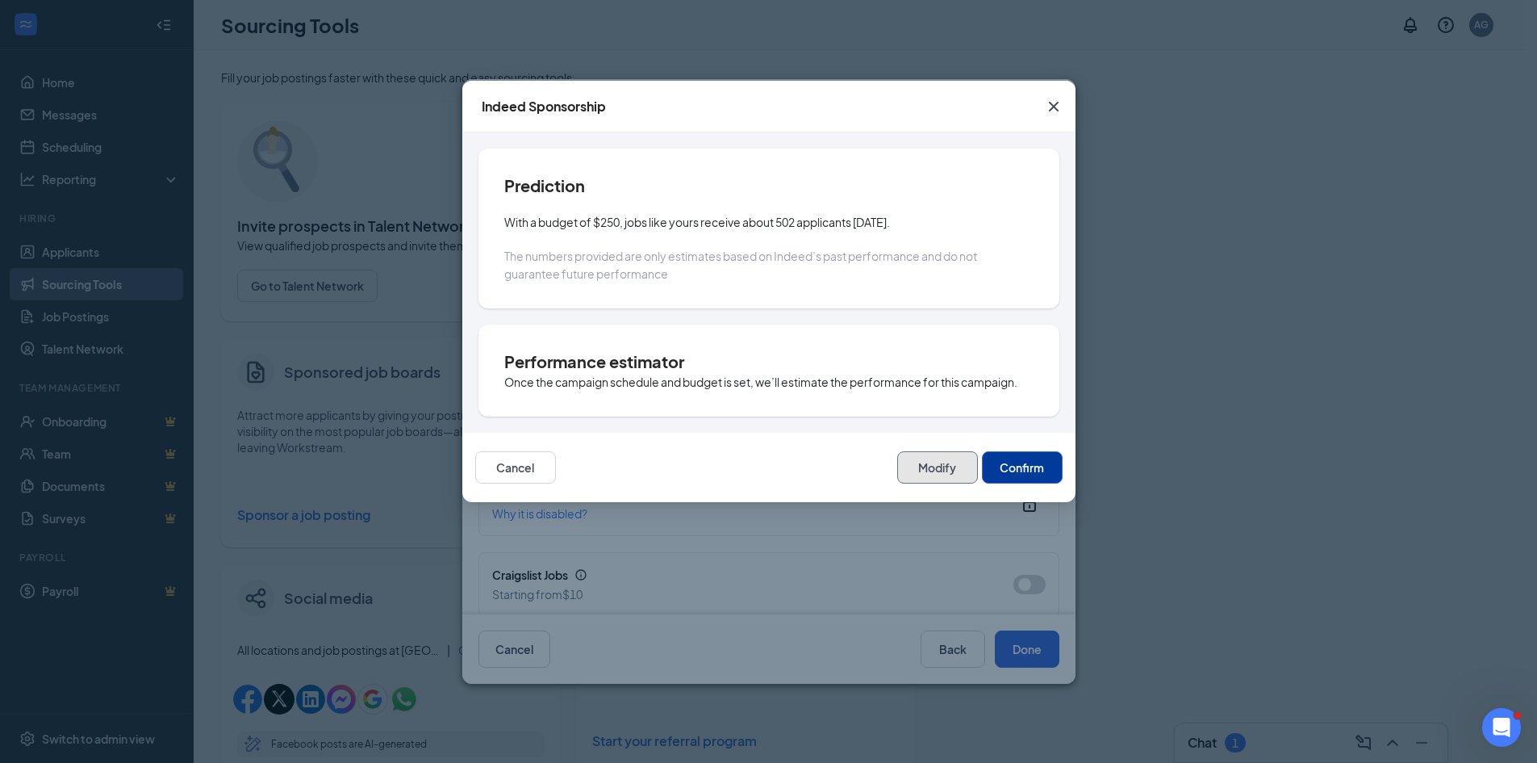
click at [920, 458] on button "Modify" at bounding box center [937, 467] width 81 height 32
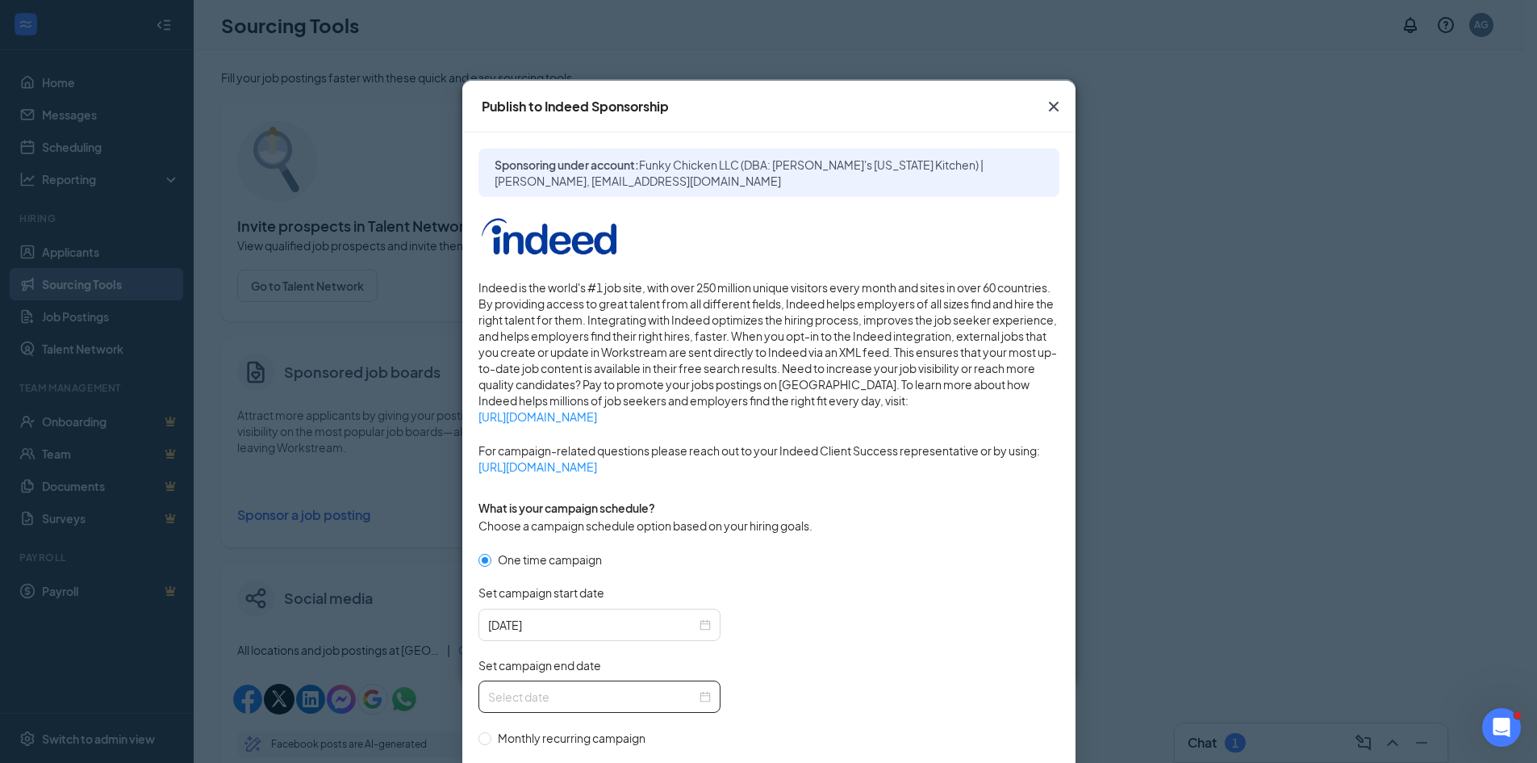
click at [554, 701] on input "Set campaign end date" at bounding box center [592, 697] width 208 height 18
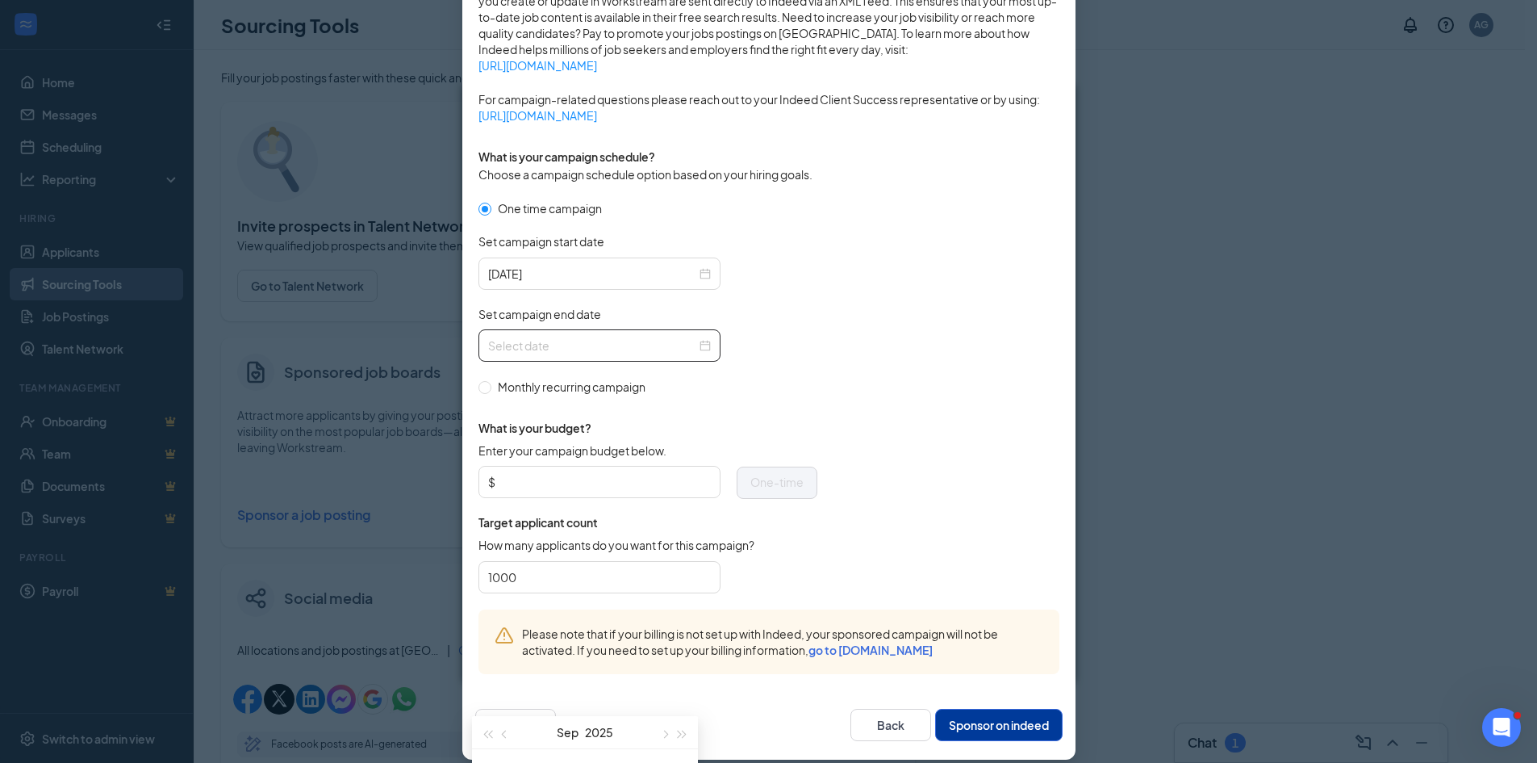
scroll to position [367, 0]
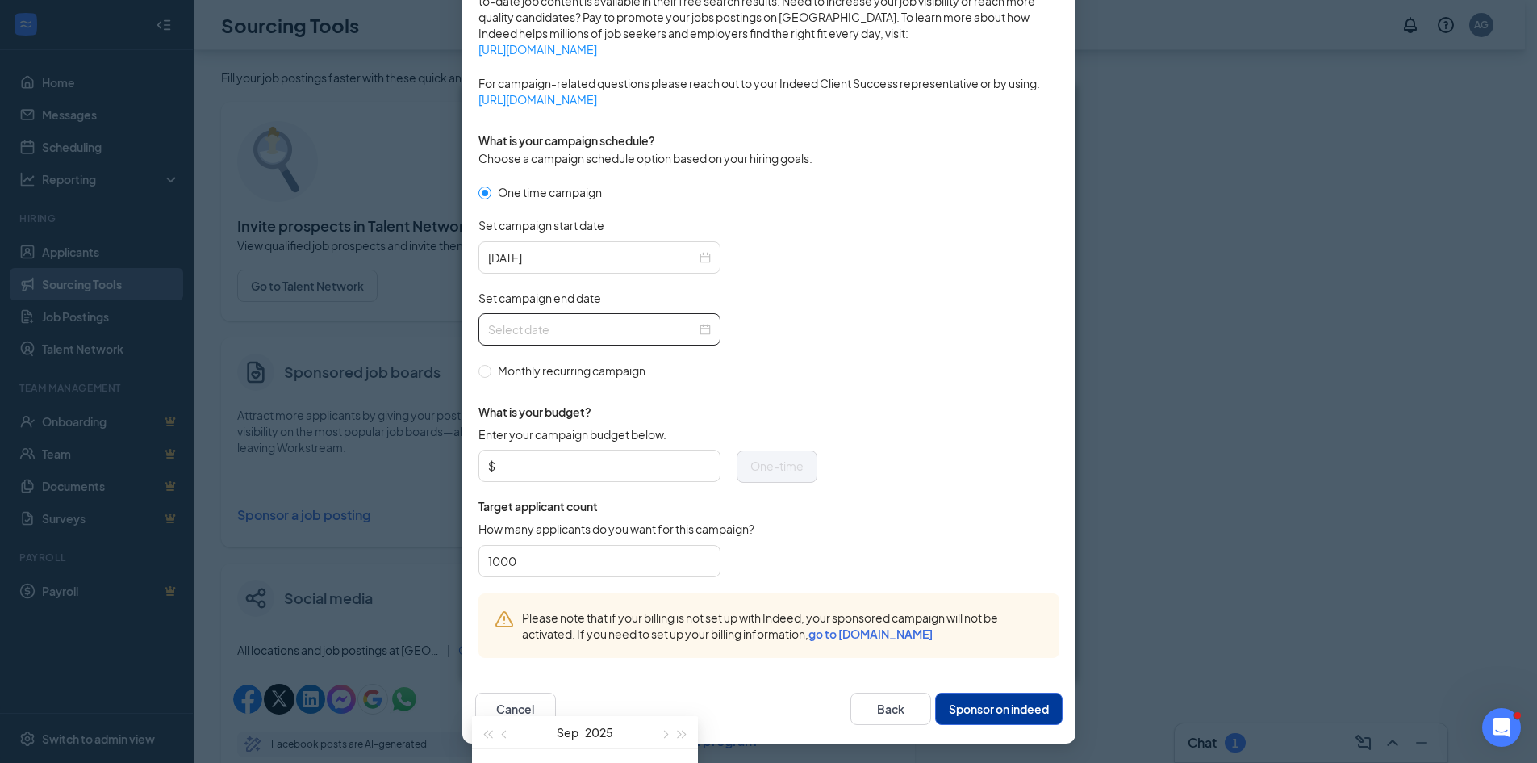
type input "2025-09-19"
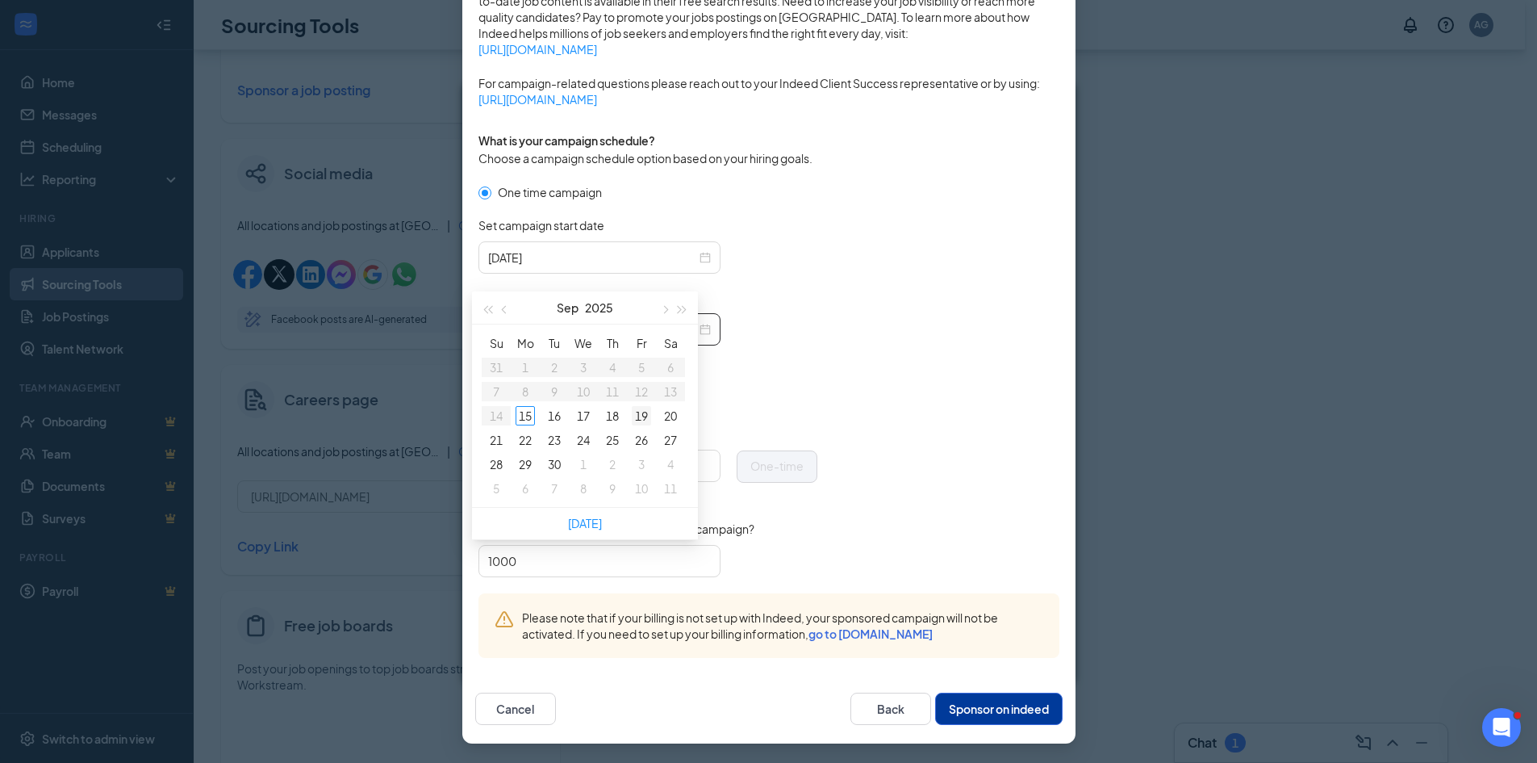
scroll to position [498, 0]
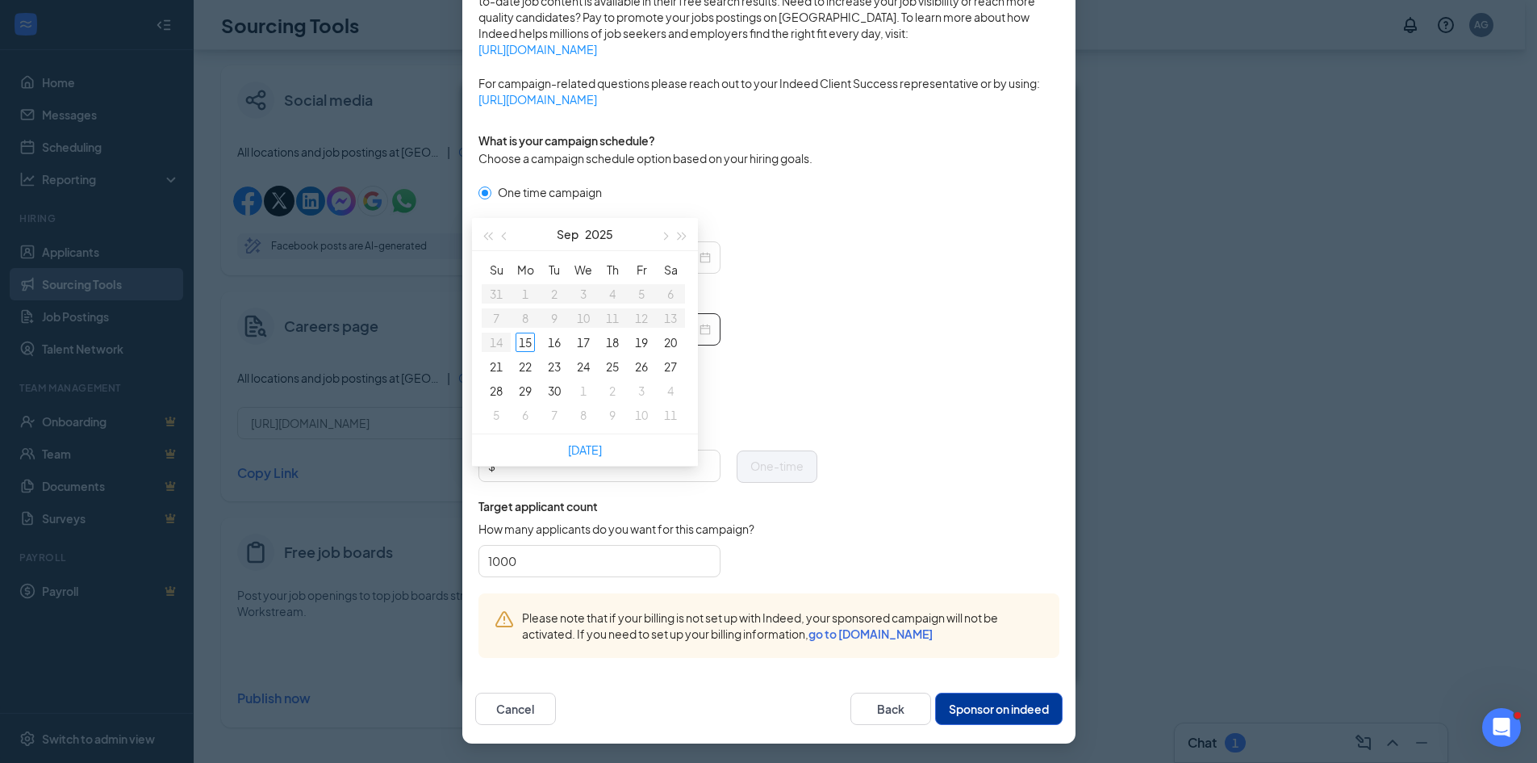
type input "2025-09-20"
click at [670, 235] on button "button" at bounding box center [664, 234] width 18 height 32
type input "2025-10-13"
click at [529, 345] on div "13" at bounding box center [525, 341] width 19 height 19
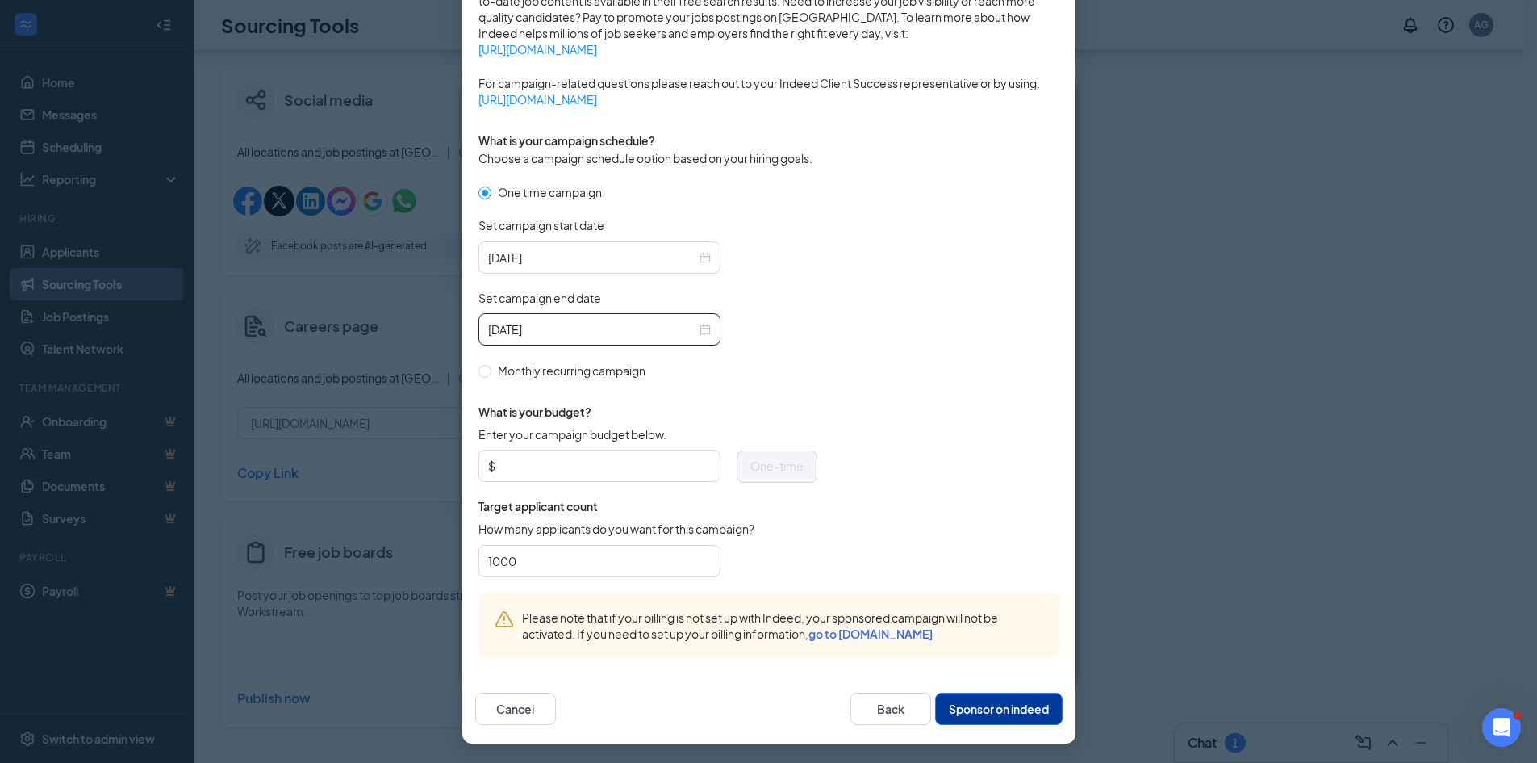
click at [810, 362] on div "One time campaign Set campaign start date 2025-09-15 Set campaign end date 2025…" at bounding box center [648, 281] width 339 height 196
click at [555, 466] on input "Enter your campaign budget below." at bounding box center [605, 466] width 212 height 24
type input "50"
click at [870, 369] on form "One time campaign Set campaign start date 2025-09-15 Set campaign end date 2025…" at bounding box center [769, 388] width 581 height 410
click at [946, 717] on button "Sponsor on indeed" at bounding box center [999, 708] width 128 height 32
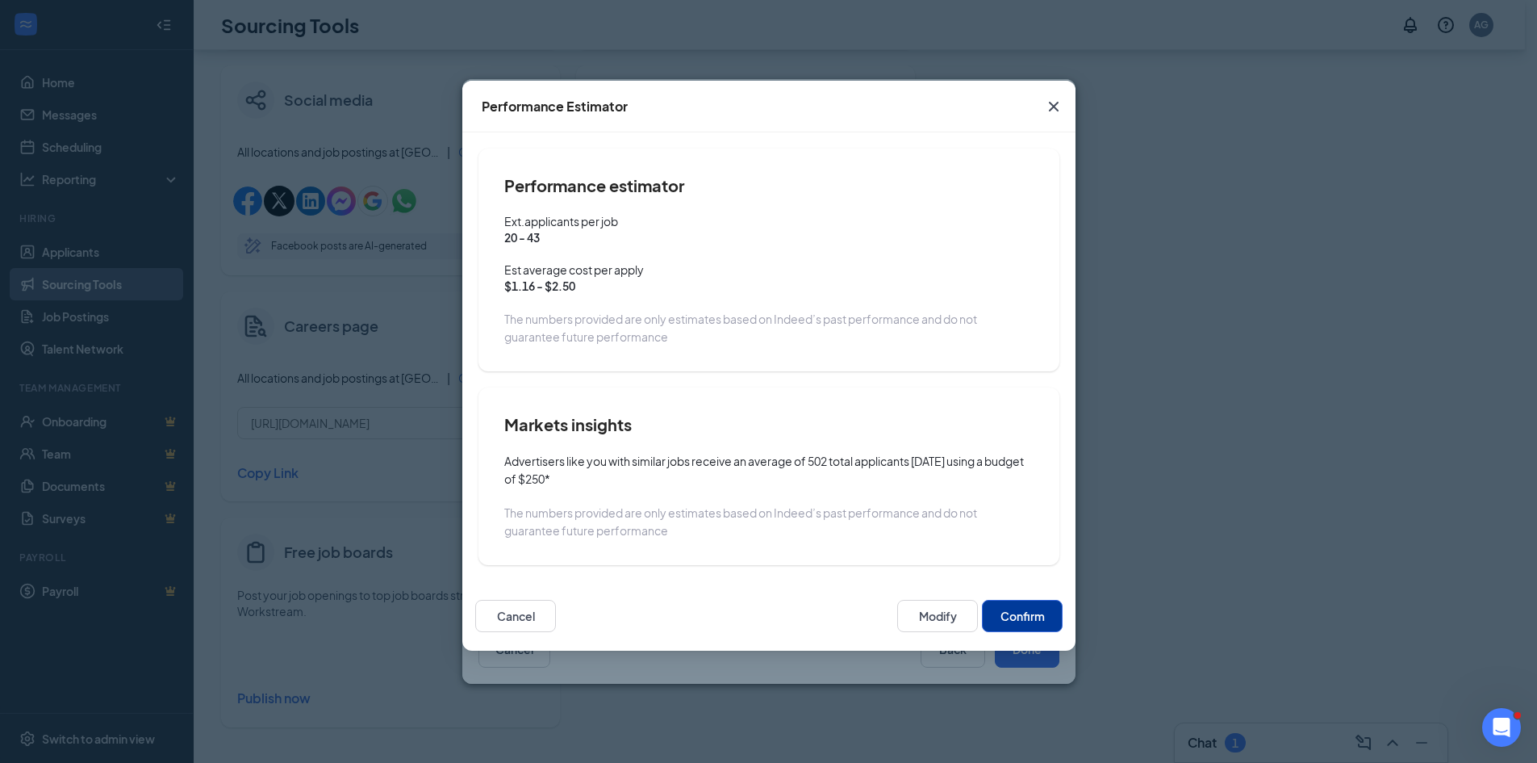
scroll to position [286, 0]
click at [1007, 611] on button "Confirm" at bounding box center [1022, 616] width 81 height 32
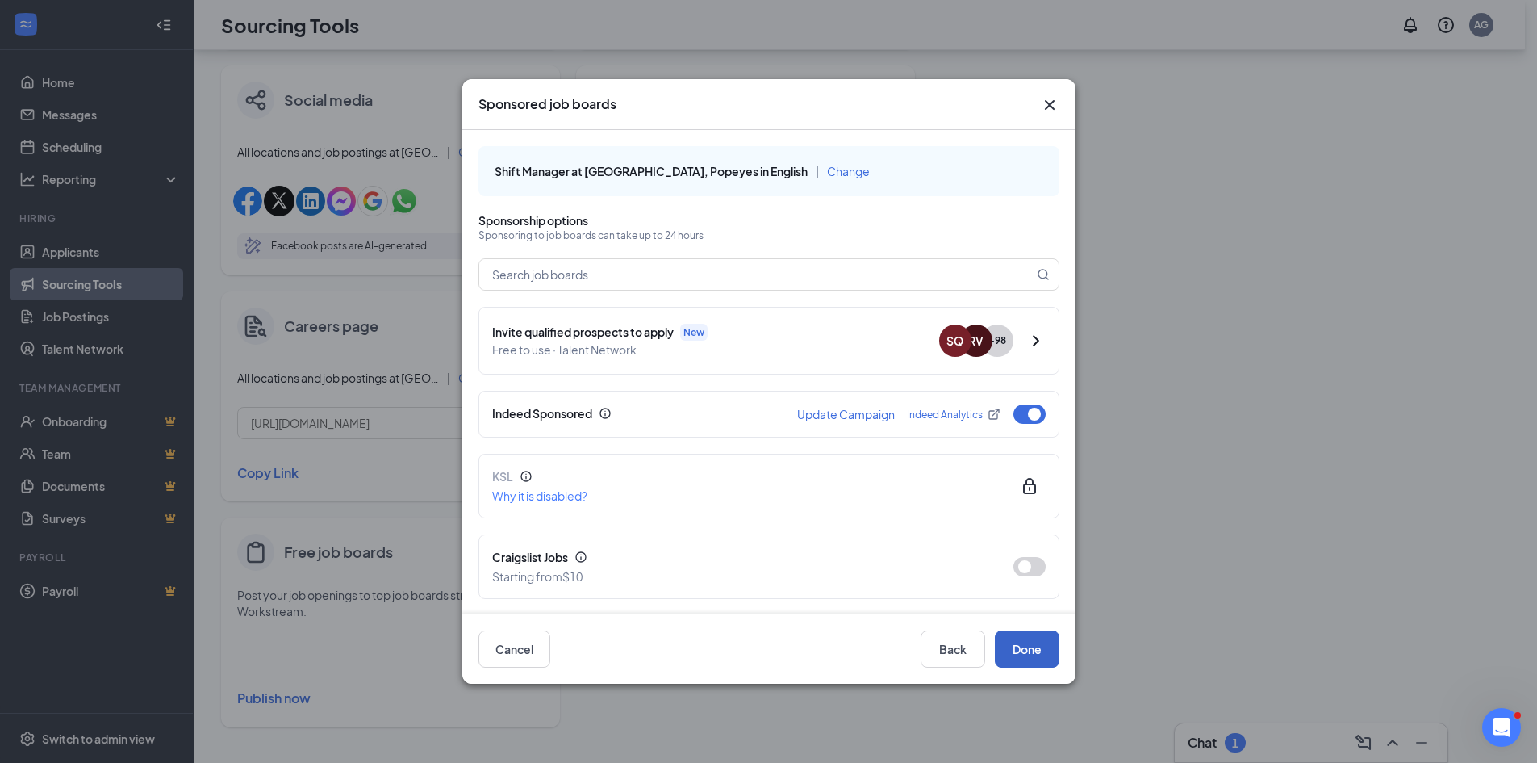
click at [1022, 650] on button "Done" at bounding box center [1027, 648] width 65 height 37
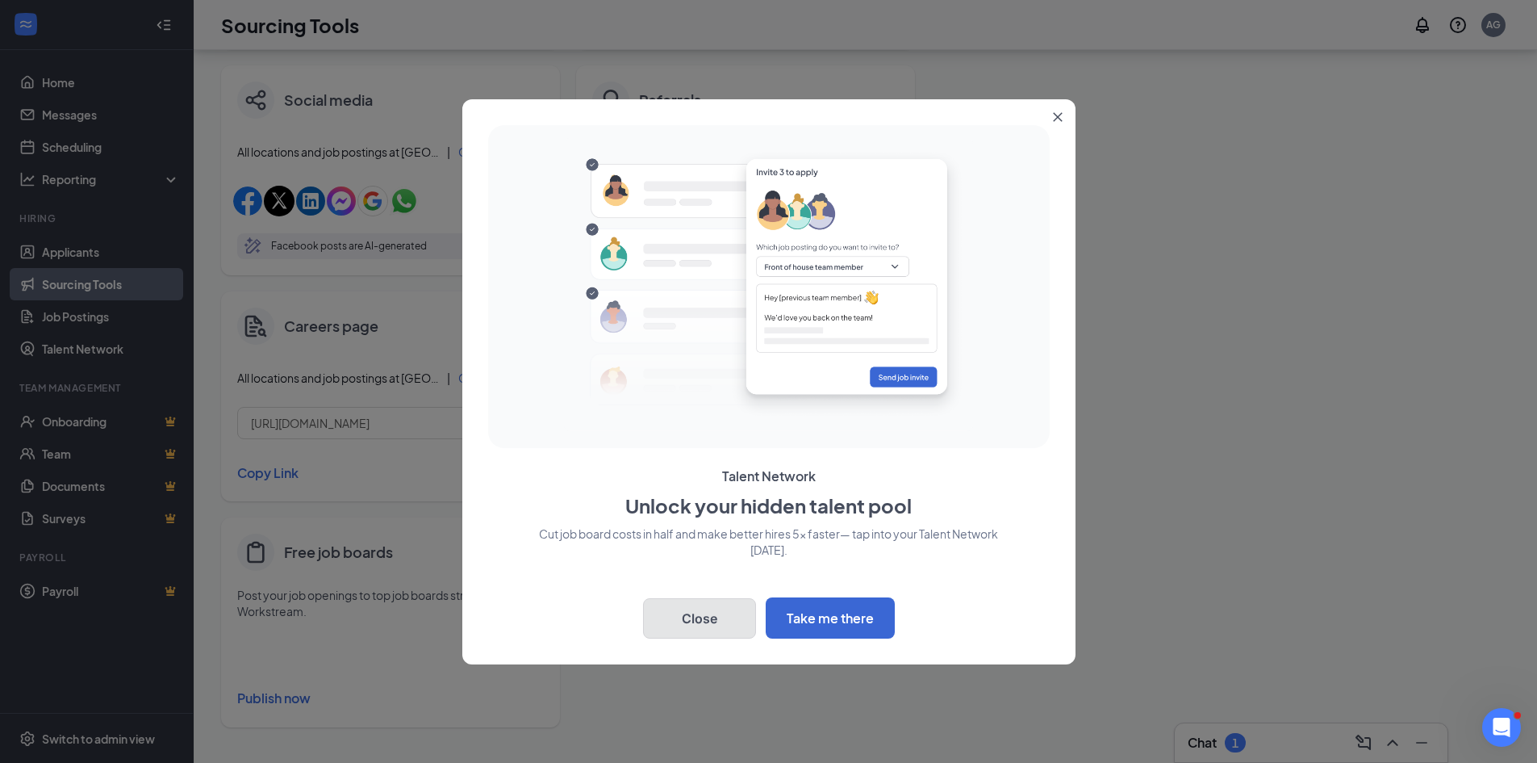
click at [728, 613] on button "Close" at bounding box center [699, 618] width 113 height 40
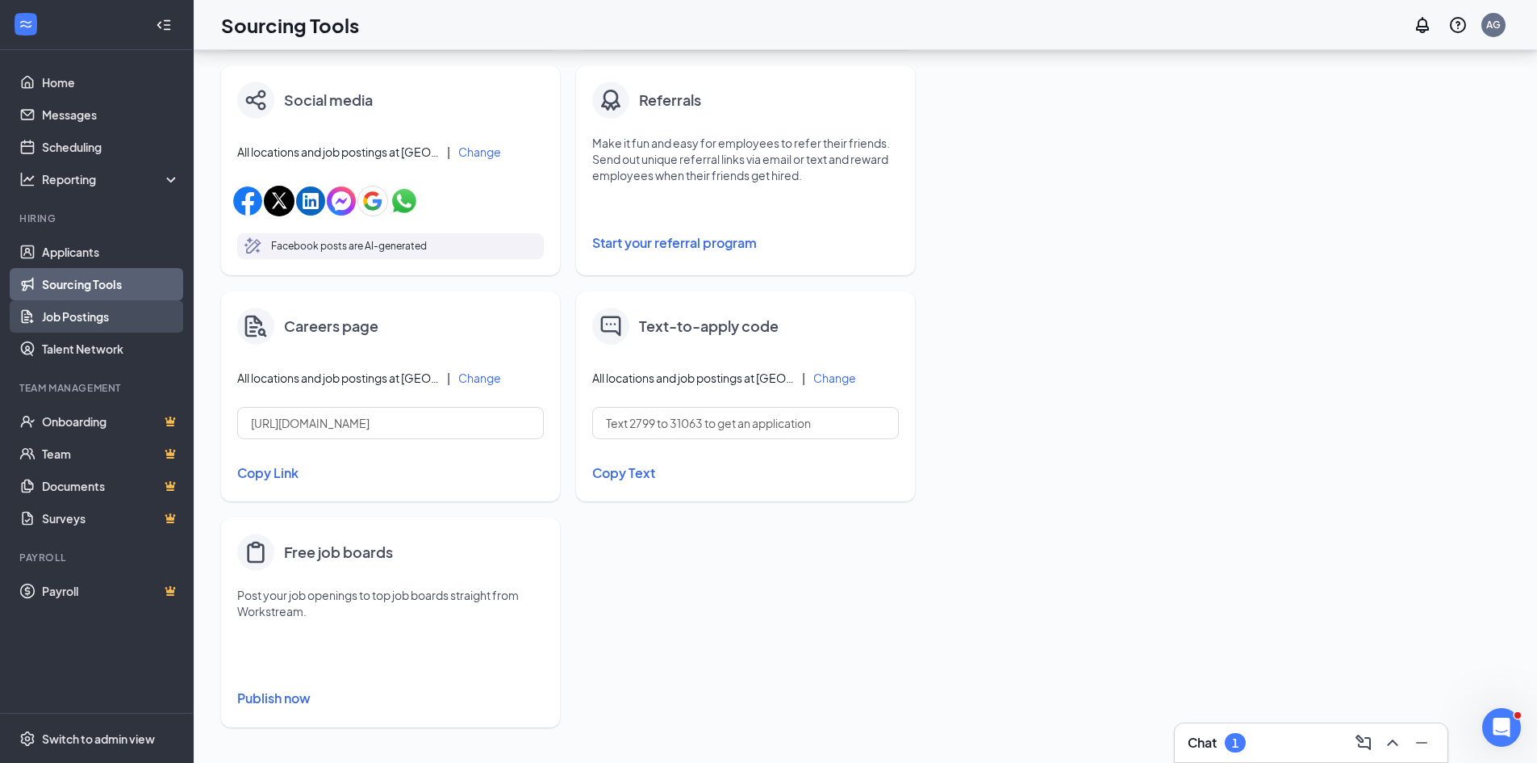
click at [82, 312] on link "Job Postings" at bounding box center [111, 316] width 138 height 32
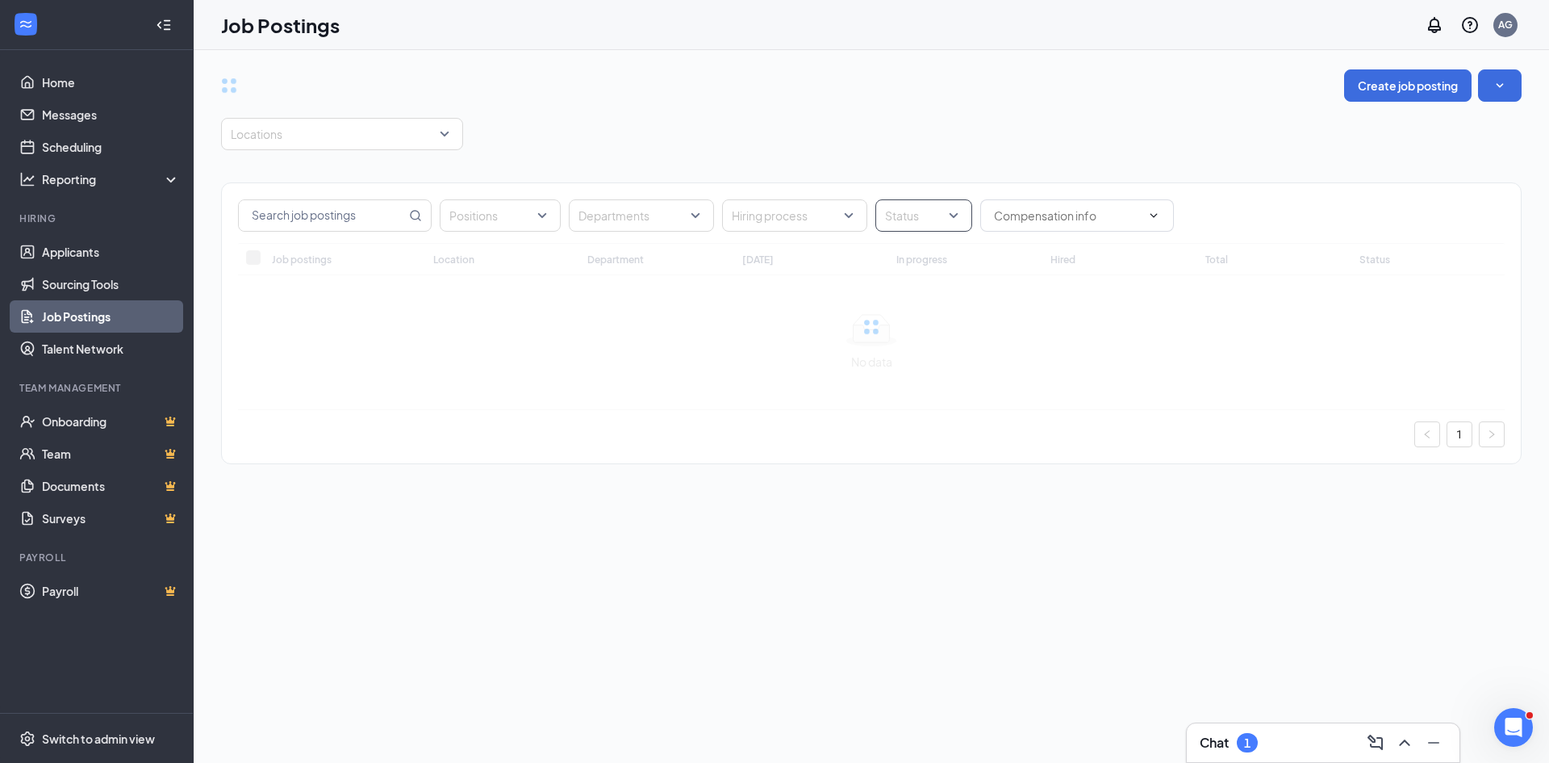
click at [960, 209] on div "Status" at bounding box center [924, 215] width 97 height 32
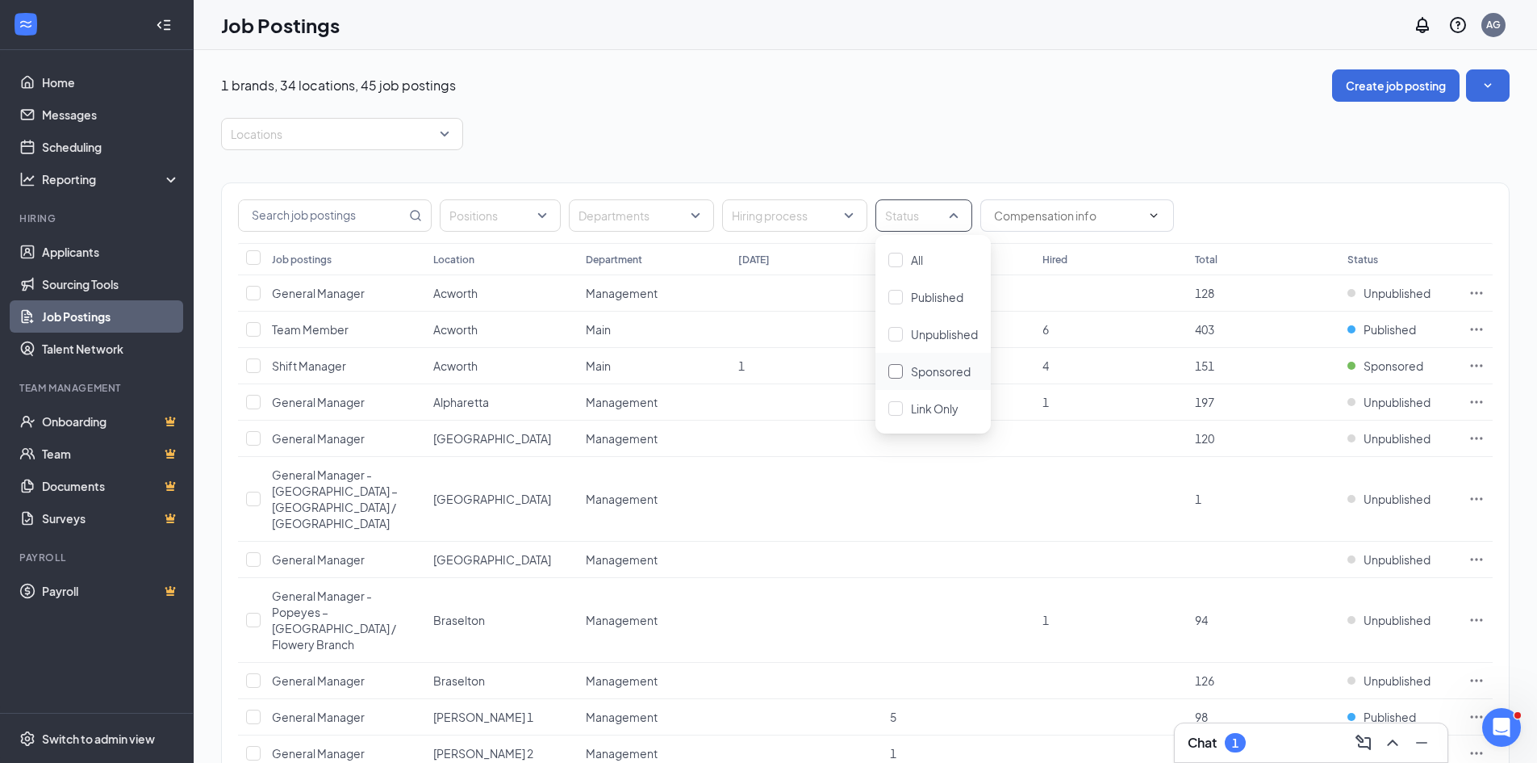
click at [902, 372] on div at bounding box center [896, 371] width 15 height 15
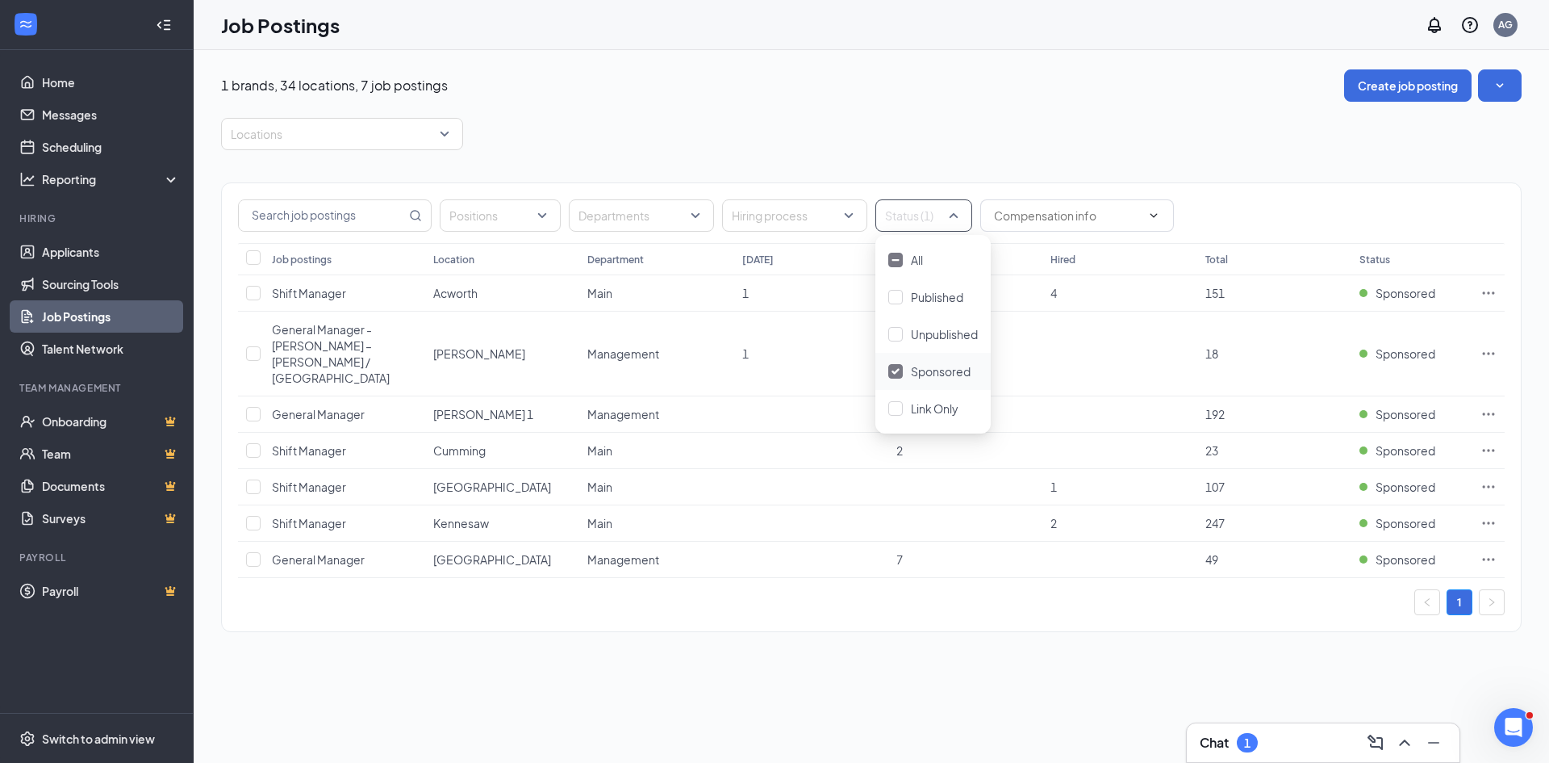
click at [634, 82] on div "1 brands, 34 locations, 7 job postings Create job posting" at bounding box center [871, 85] width 1301 height 32
click at [60, 78] on link "Home" at bounding box center [111, 82] width 138 height 32
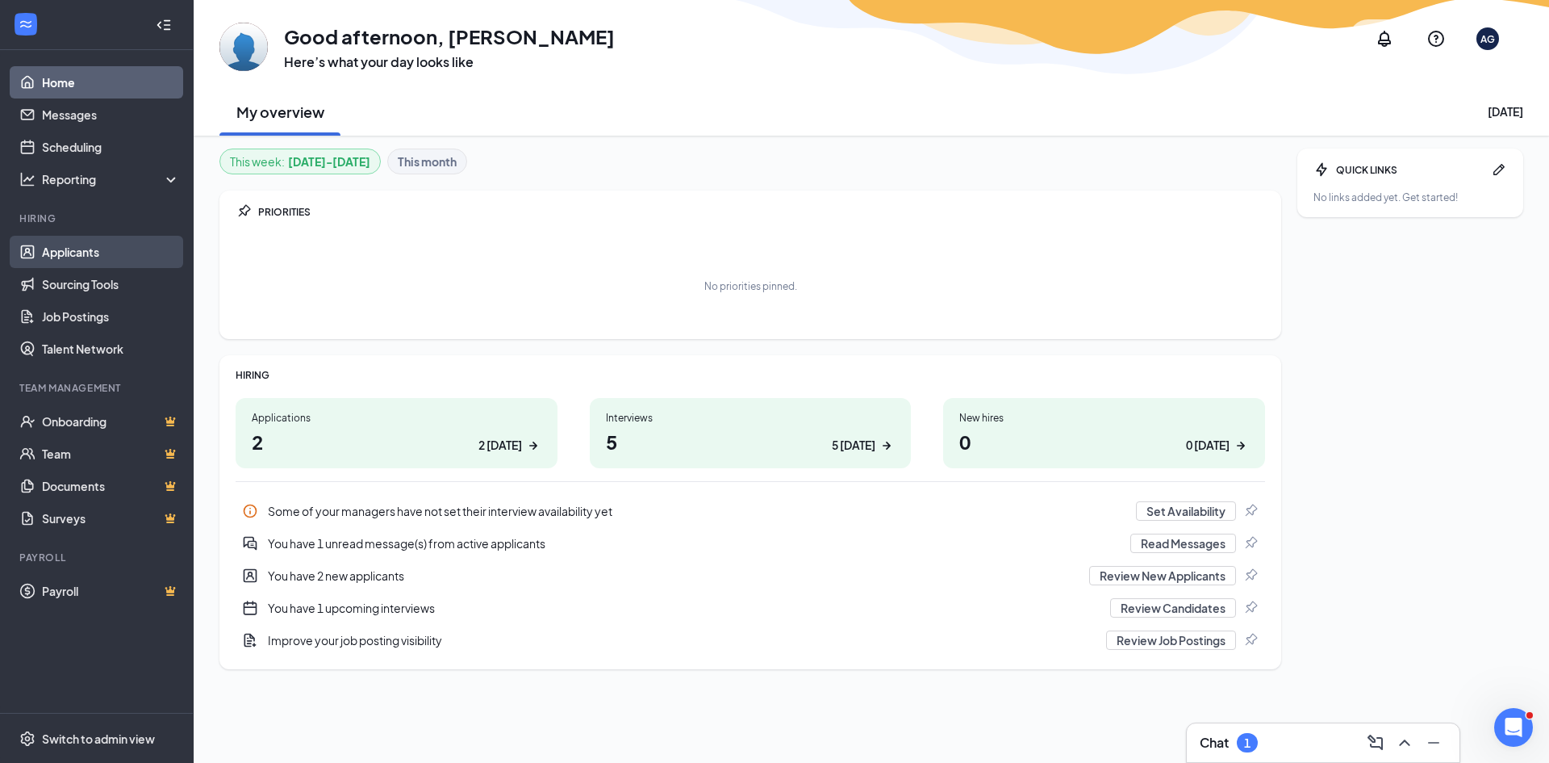
click at [64, 249] on link "Applicants" at bounding box center [111, 252] width 138 height 32
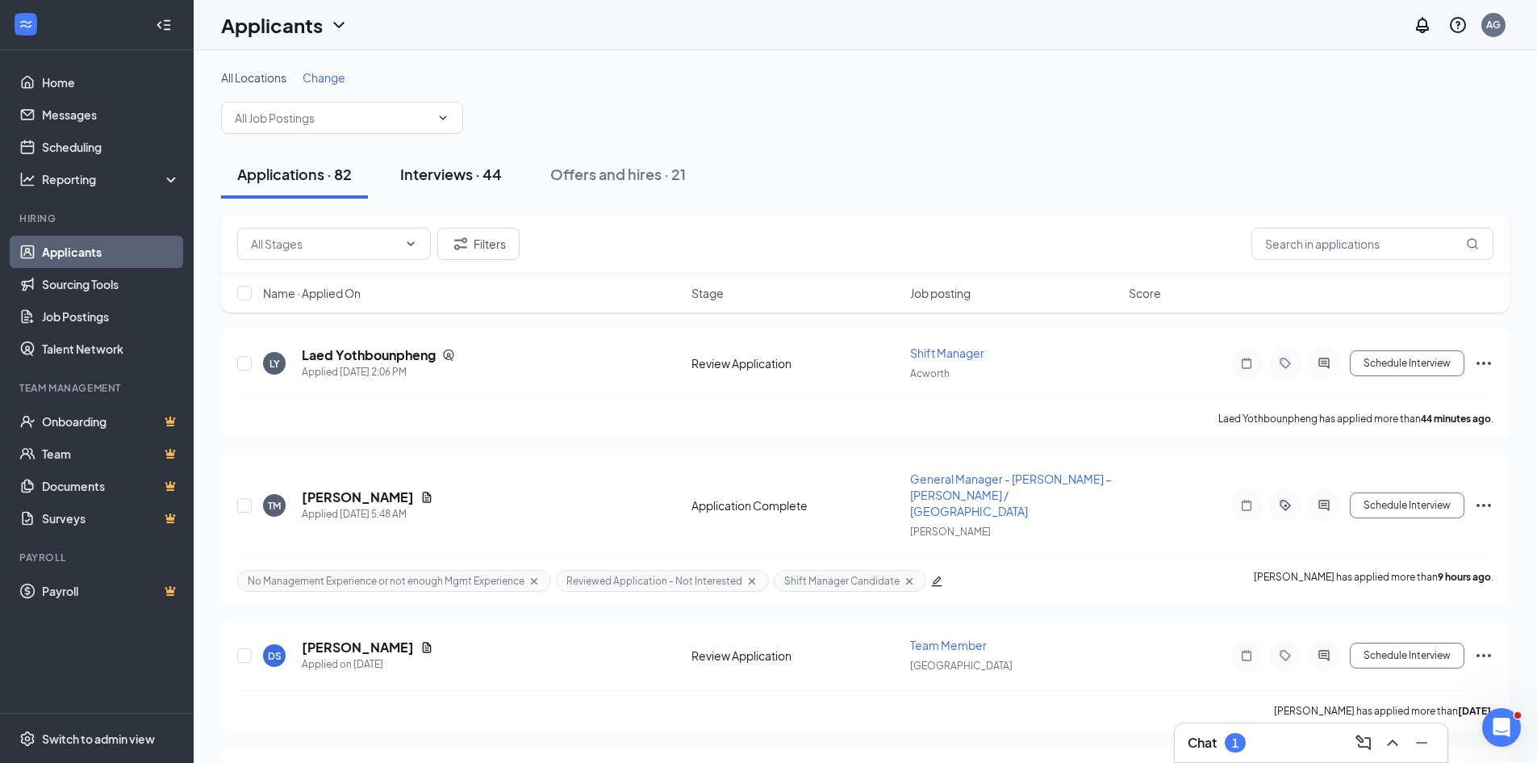
click at [446, 177] on div "Interviews · 44" at bounding box center [451, 174] width 102 height 20
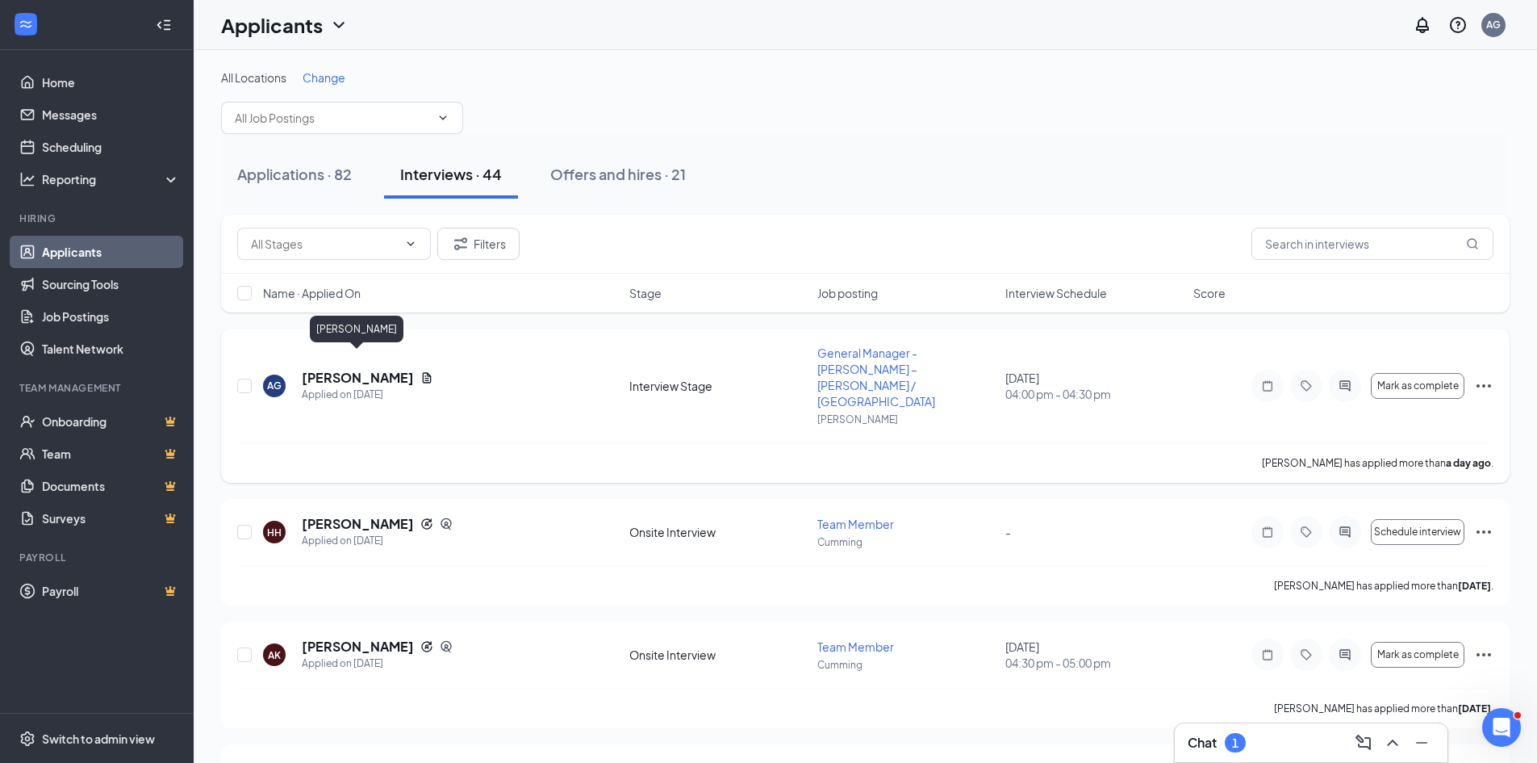
click at [338, 369] on h5 "[PERSON_NAME]" at bounding box center [358, 378] width 112 height 18
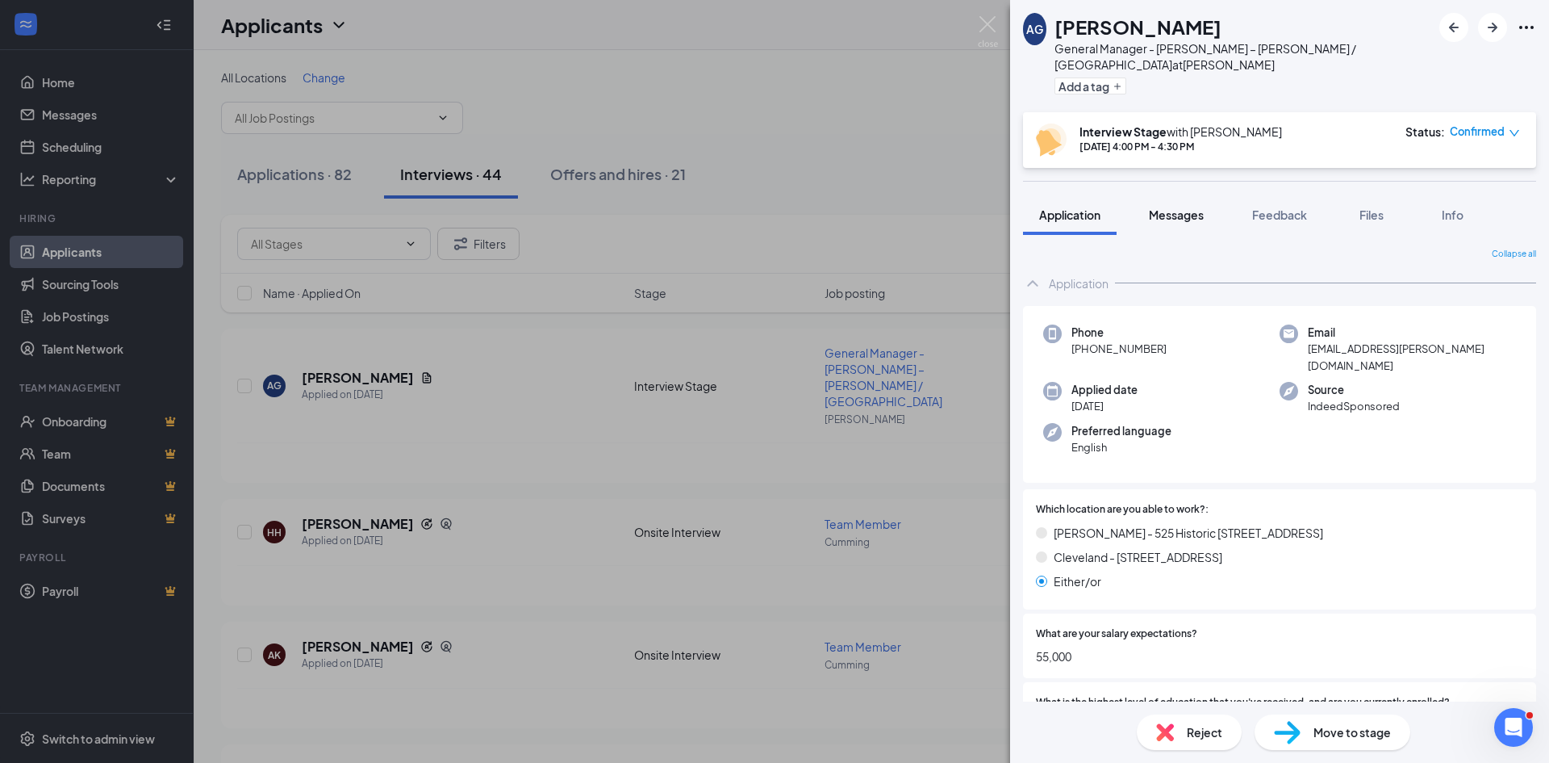
click at [1176, 207] on span "Messages" at bounding box center [1176, 214] width 55 height 15
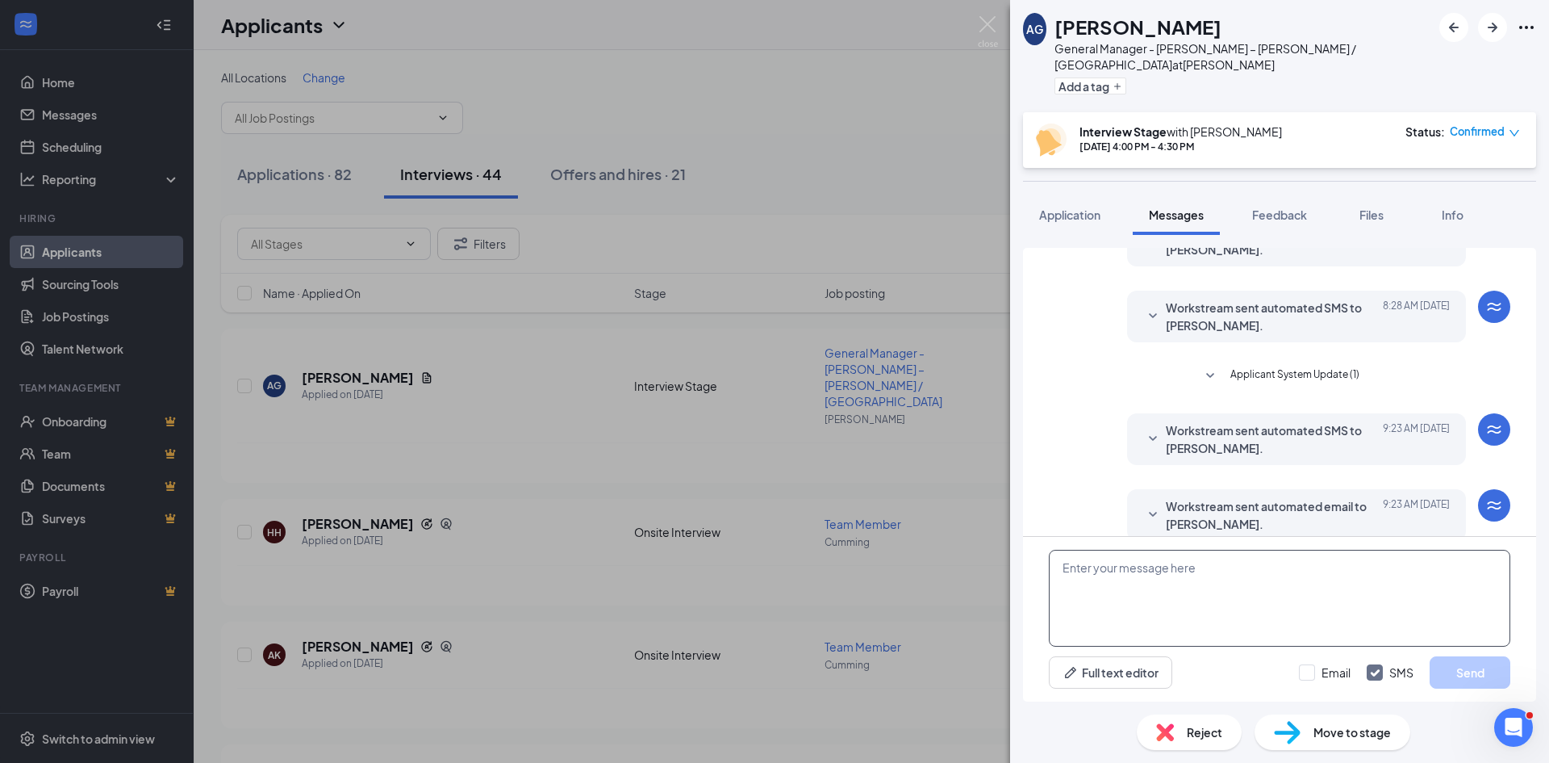
scroll to position [93, 0]
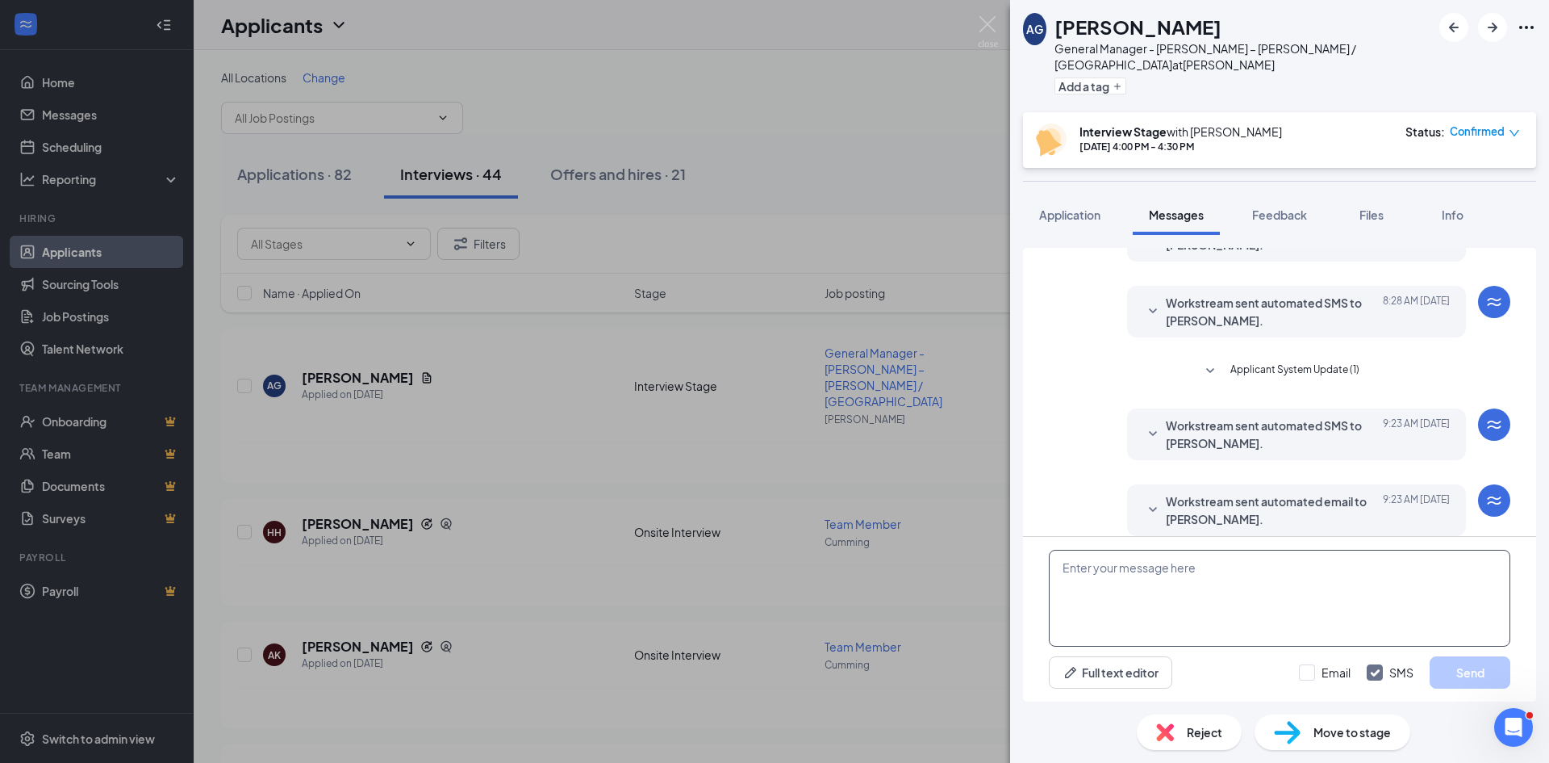
click at [1092, 583] on textarea at bounding box center [1280, 598] width 462 height 97
paste textarea "I will be onsite Wednesday during that time. I can be free anyday before noon t…"
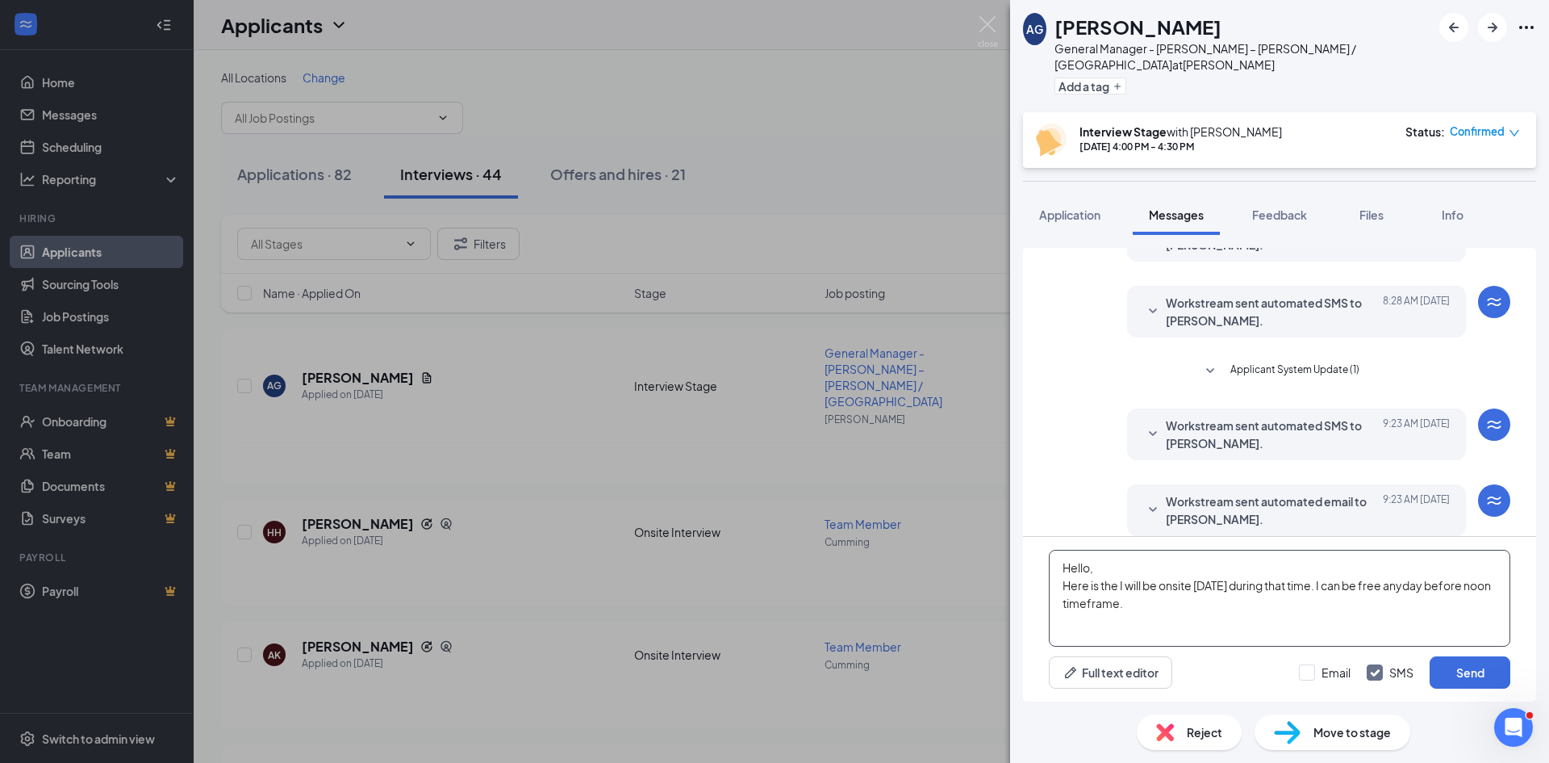
drag, startPoint x: 1161, startPoint y: 603, endPoint x: 1119, endPoint y: 590, distance: 43.9
click at [1119, 590] on textarea "Hello, Here is the I will be onsite Wednesday during that time. I can be free a…" at bounding box center [1280, 598] width 462 height 97
click at [1135, 593] on textarea "Hello, Here is the" at bounding box center [1280, 598] width 462 height 97
paste textarea "Adrianne Griffith (Interview Stage - General Manager - Popeyes – Cornelia / Cle…"
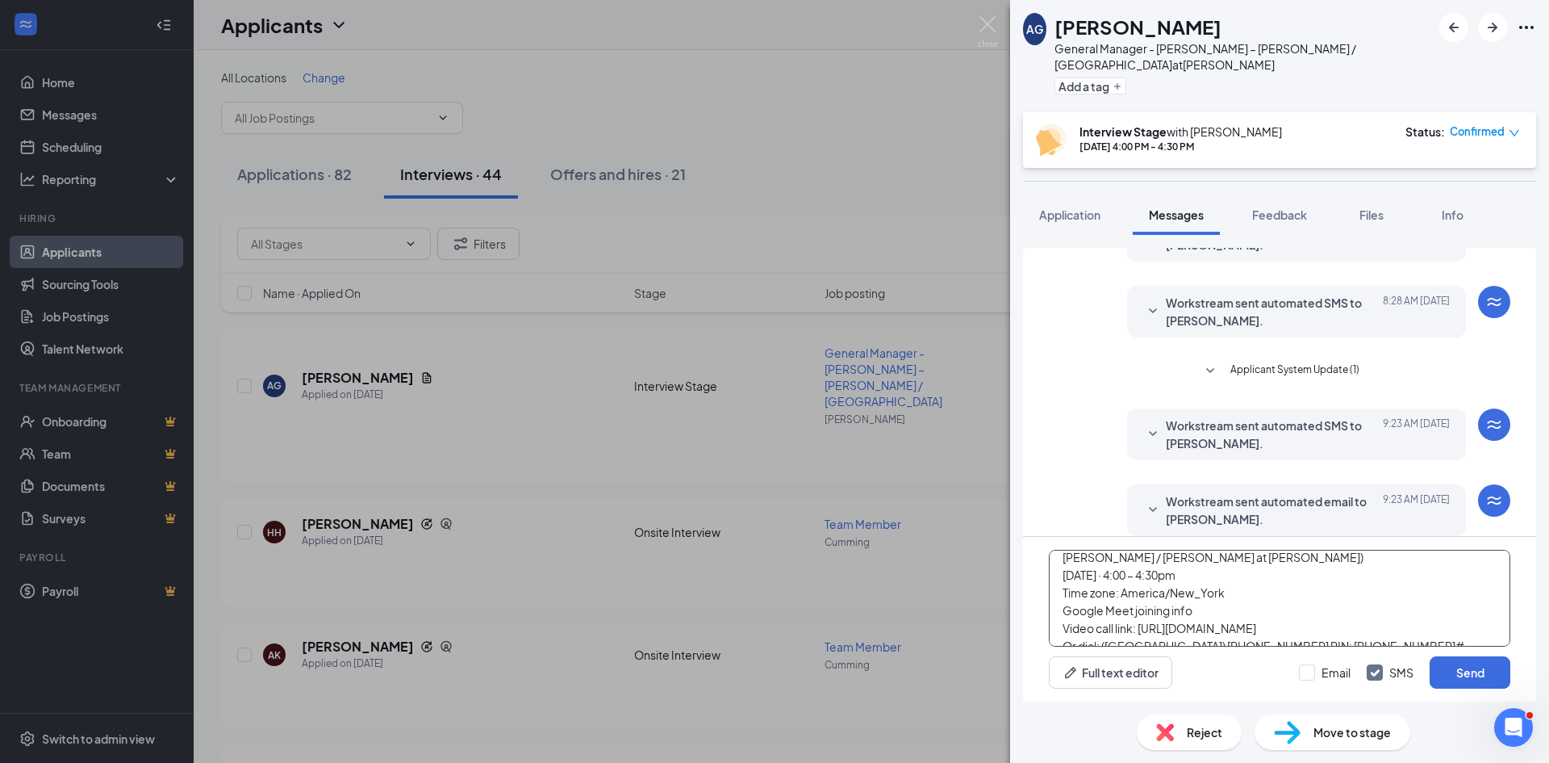
scroll to position [37, 0]
drag, startPoint x: 1216, startPoint y: 562, endPoint x: 1058, endPoint y: 608, distance: 164.5
click at [1058, 608] on textarea "Hello, Here is the Adrianne Griffith (Interview Stage - General Manager - Popey…" at bounding box center [1280, 598] width 462 height 97
click at [1257, 571] on textarea "Hello, Here is the Adrianne Griffith (Interview Stage - General Manager - Popey…" at bounding box center [1280, 598] width 462 height 97
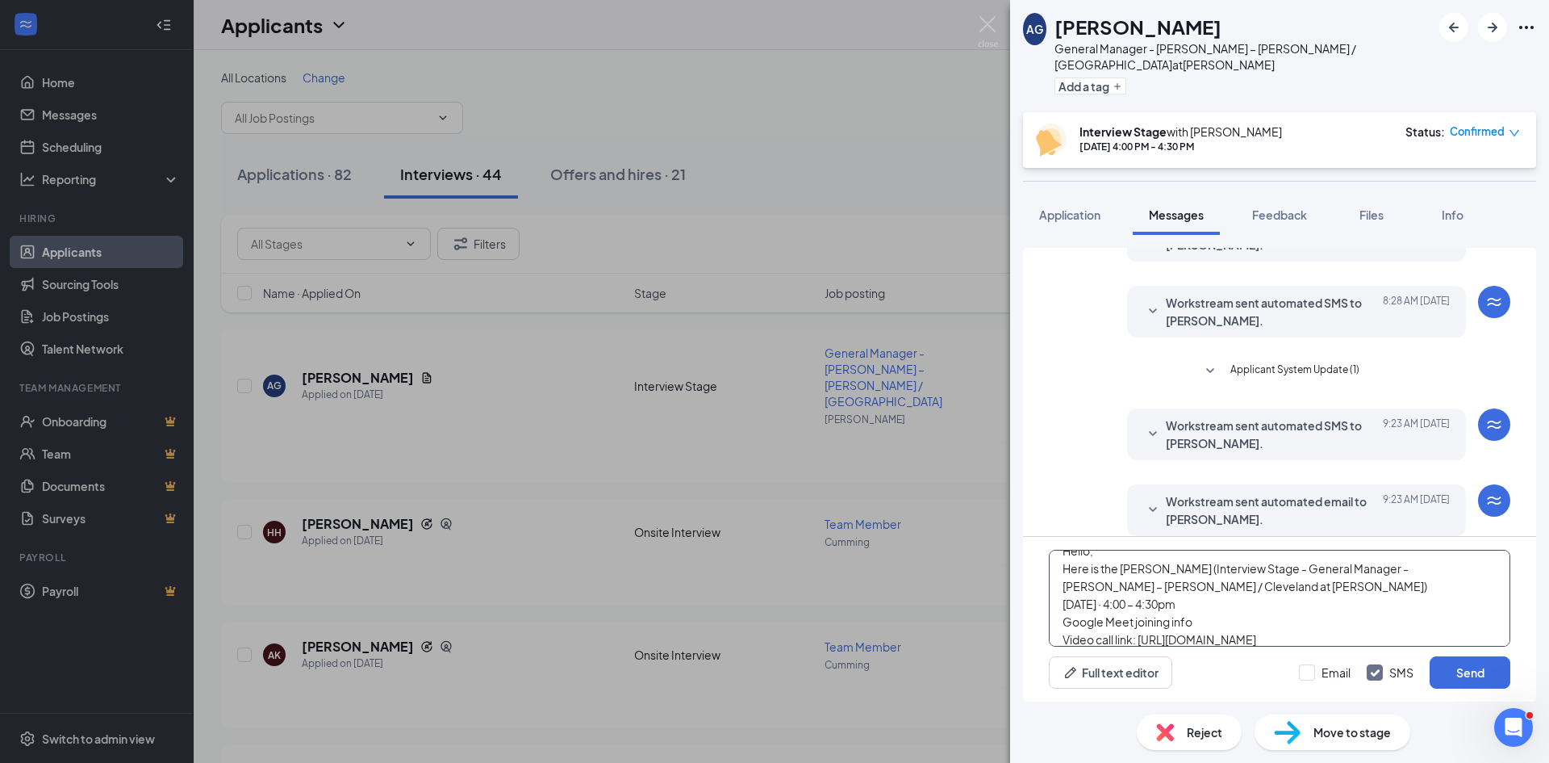
scroll to position [0, 0]
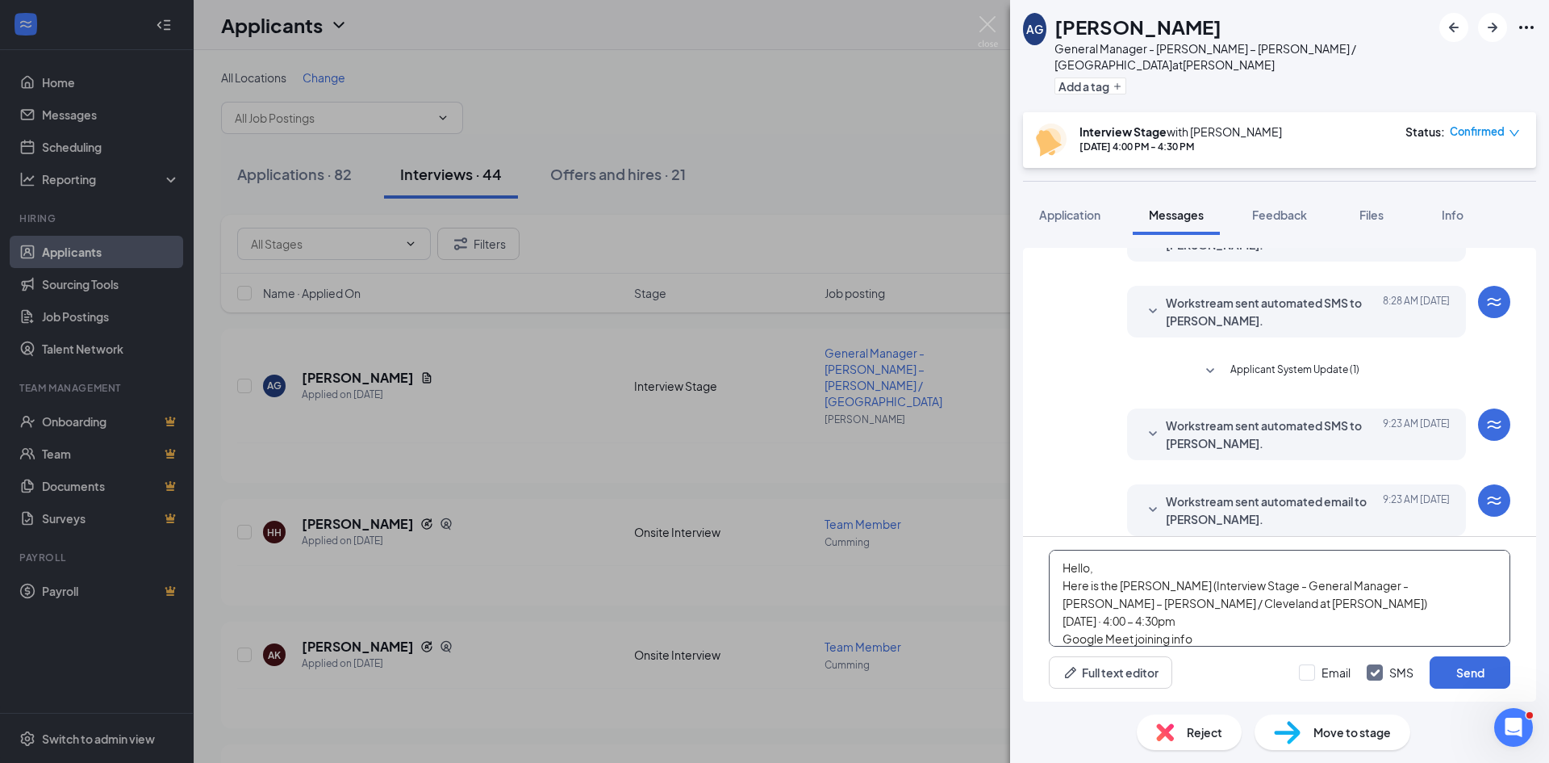
drag, startPoint x: 1121, startPoint y: 580, endPoint x: 1260, endPoint y: 601, distance: 140.4
click at [1260, 601] on textarea "Hello, Here is the Adrianne Griffith (Interview Stage - General Manager - Popey…" at bounding box center [1280, 598] width 462 height 97
click at [1260, 601] on textarea "Hello, Here is the Tuesday, September 16 · 4:00 – 4:30pm Google Meet joining in…" at bounding box center [1280, 598] width 462 height 97
click at [1258, 601] on textarea "Hello, Here is the Tuesday, September 16 · 4:00 – 4:30pm Google Meet joining in…" at bounding box center [1280, 598] width 462 height 97
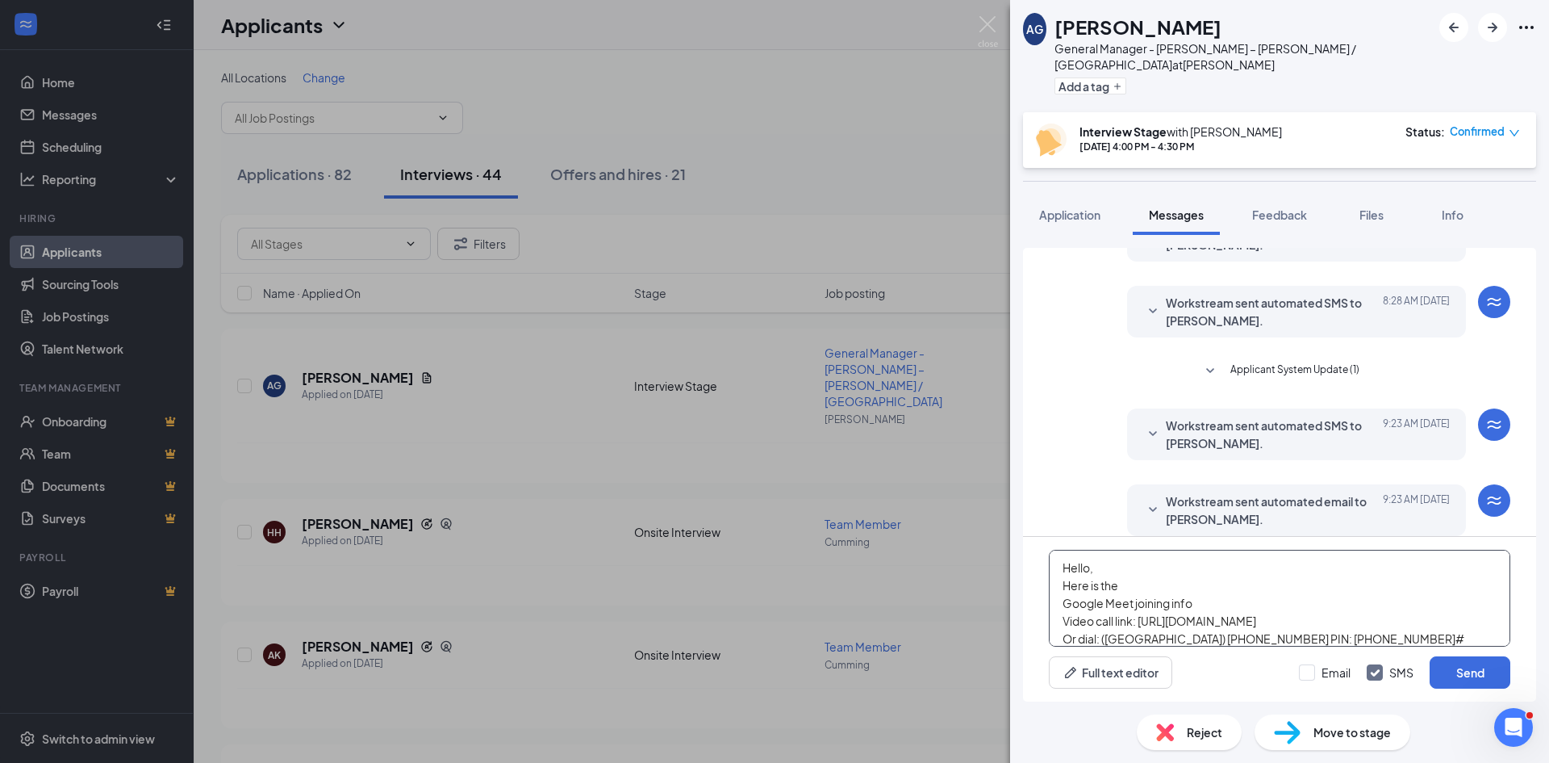
click at [1190, 590] on textarea "Hello, Here is the Google Meet joining info Video call link: https://meet.googl…" at bounding box center [1280, 598] width 462 height 97
click at [1160, 632] on textarea "Hello, Here is the Google Meet joining info Video call link: https://meet.googl…" at bounding box center [1280, 598] width 462 height 97
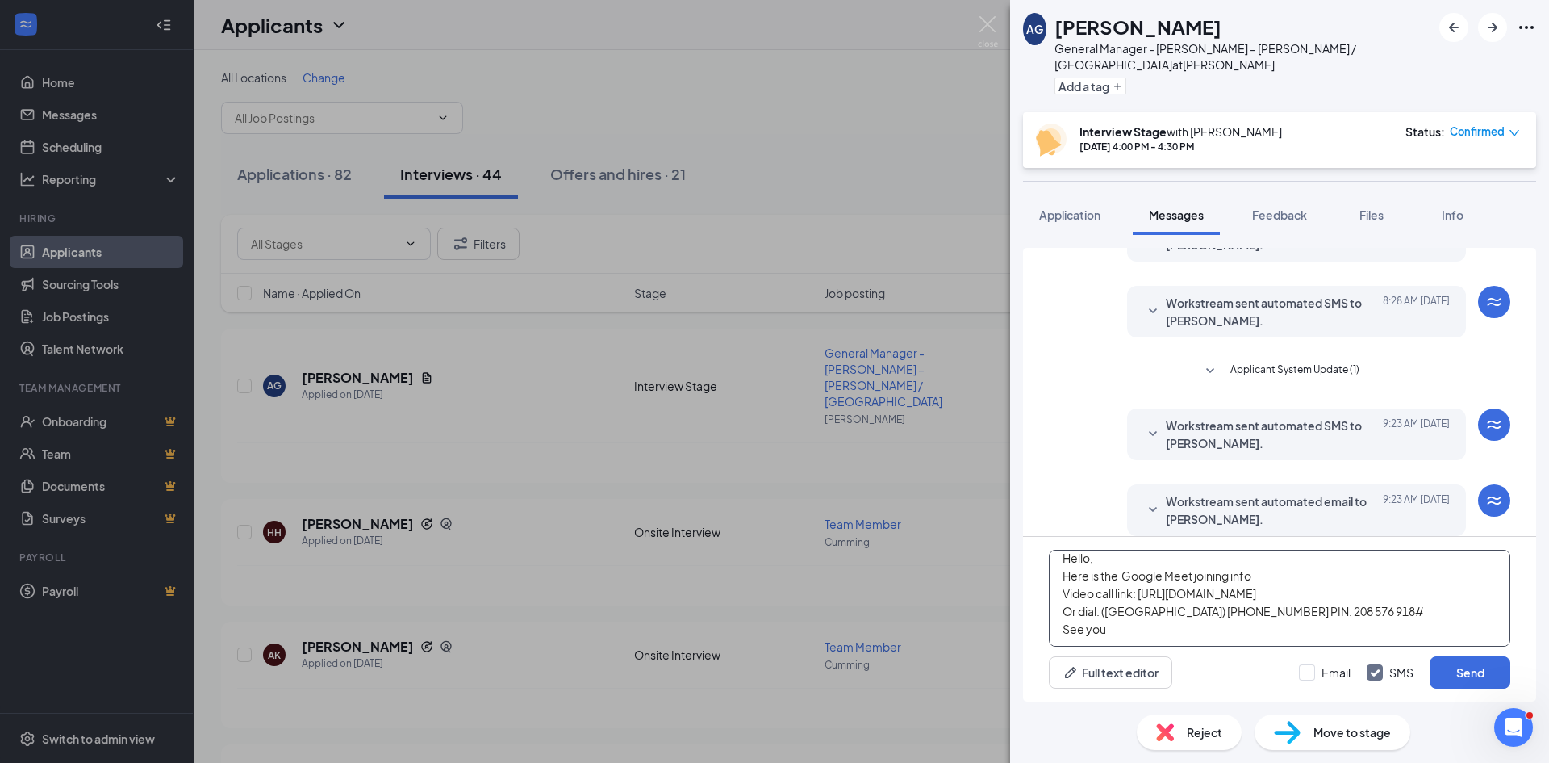
paste textarea "Tuesday, September 16 · 4:00 – 4:30pm"
type textarea "Hello, Here is the Google Meet joining info Video call link: [URL][DOMAIN_NAME]…"
click at [1308, 672] on input "Email" at bounding box center [1325, 672] width 52 height 16
checkbox input "true"
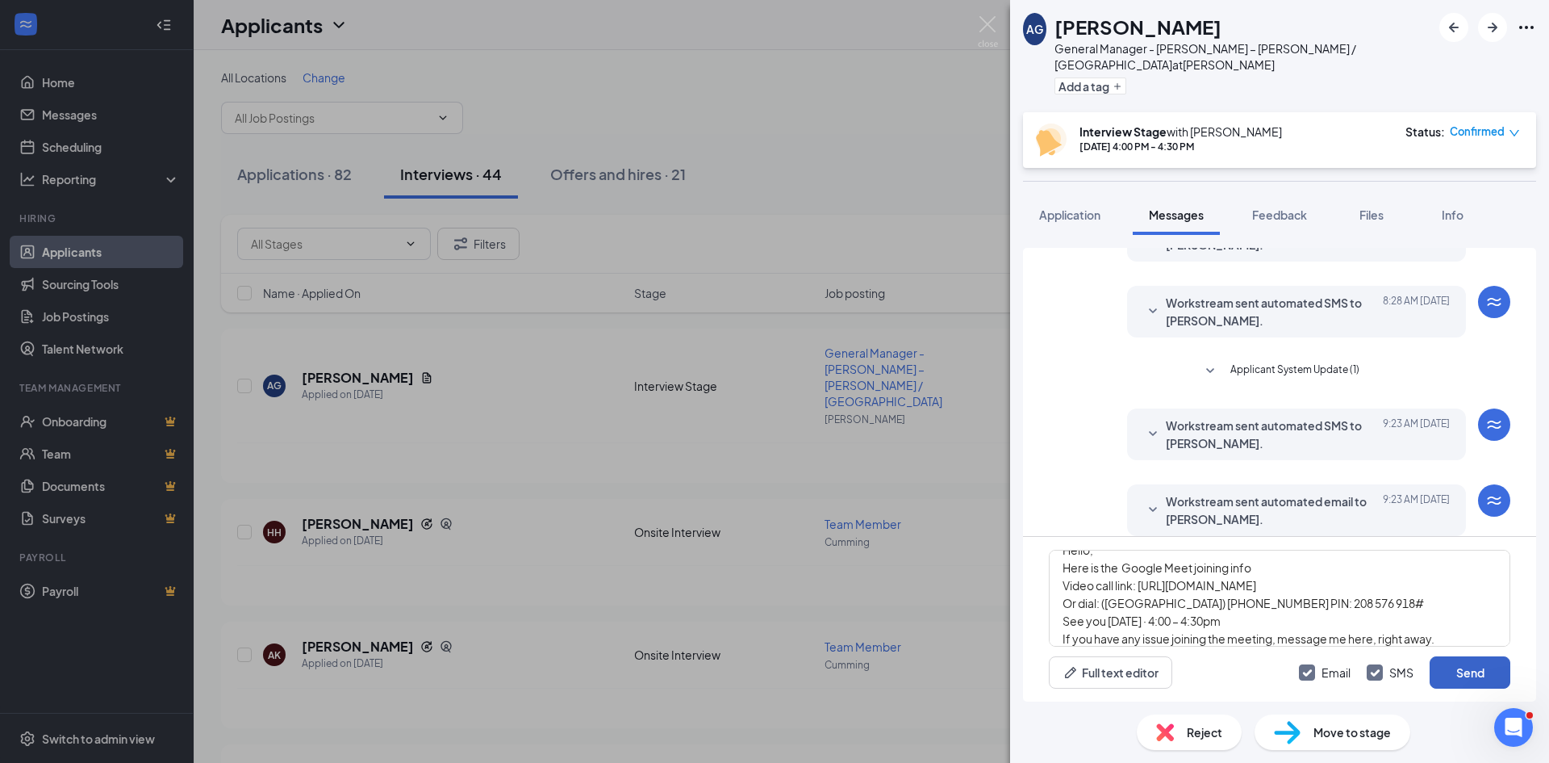
click at [1468, 672] on button "Send" at bounding box center [1470, 672] width 81 height 32
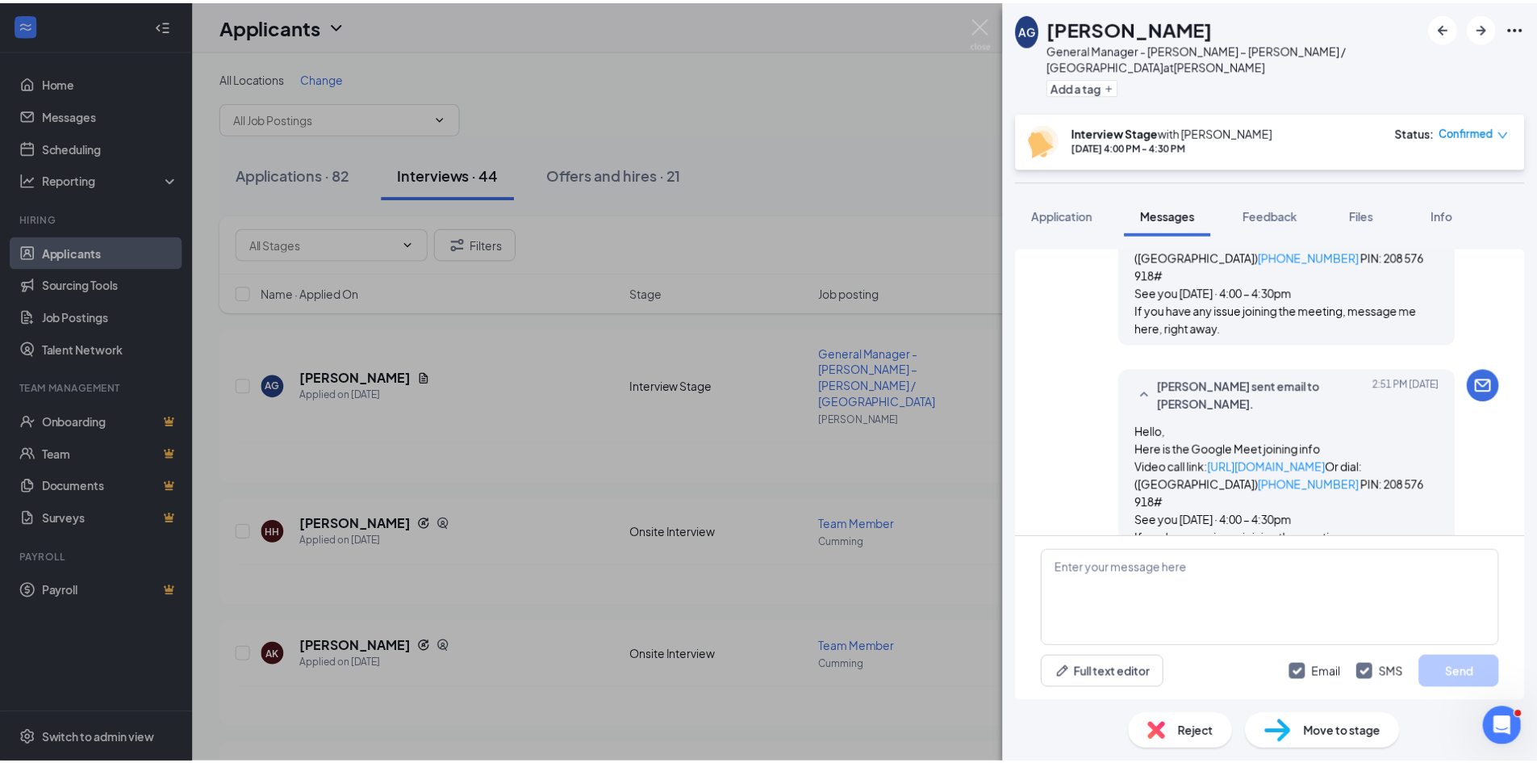
scroll to position [512, 0]
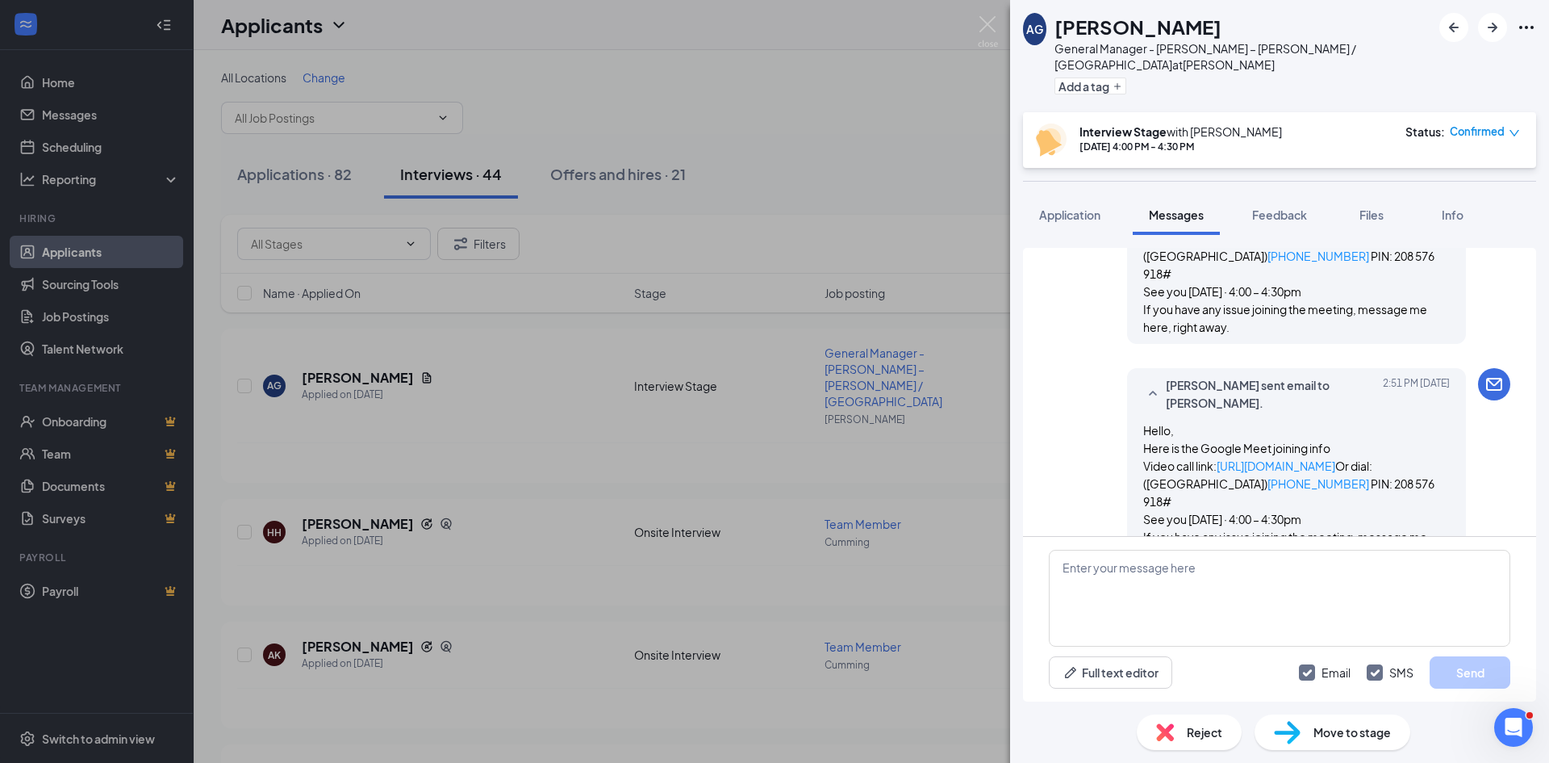
drag, startPoint x: 869, startPoint y: 149, endPoint x: 868, endPoint y: 135, distance: 14.6
click at [869, 149] on div "AG Adrianne Griffith General Manager - Popeyes – Cornelia / Cleveland at Cornel…" at bounding box center [774, 381] width 1549 height 763
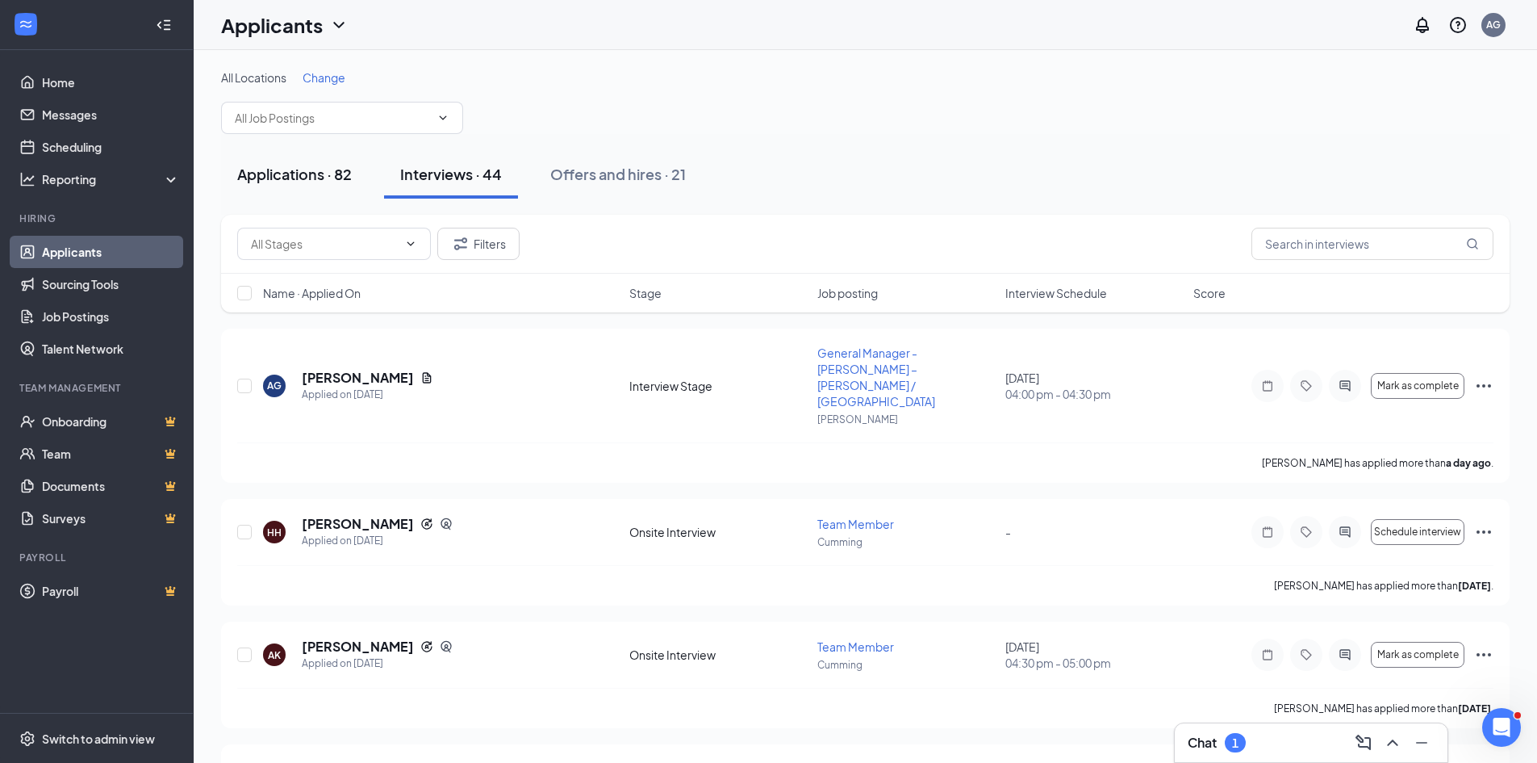
click at [290, 174] on div "Applications · 82" at bounding box center [294, 174] width 115 height 20
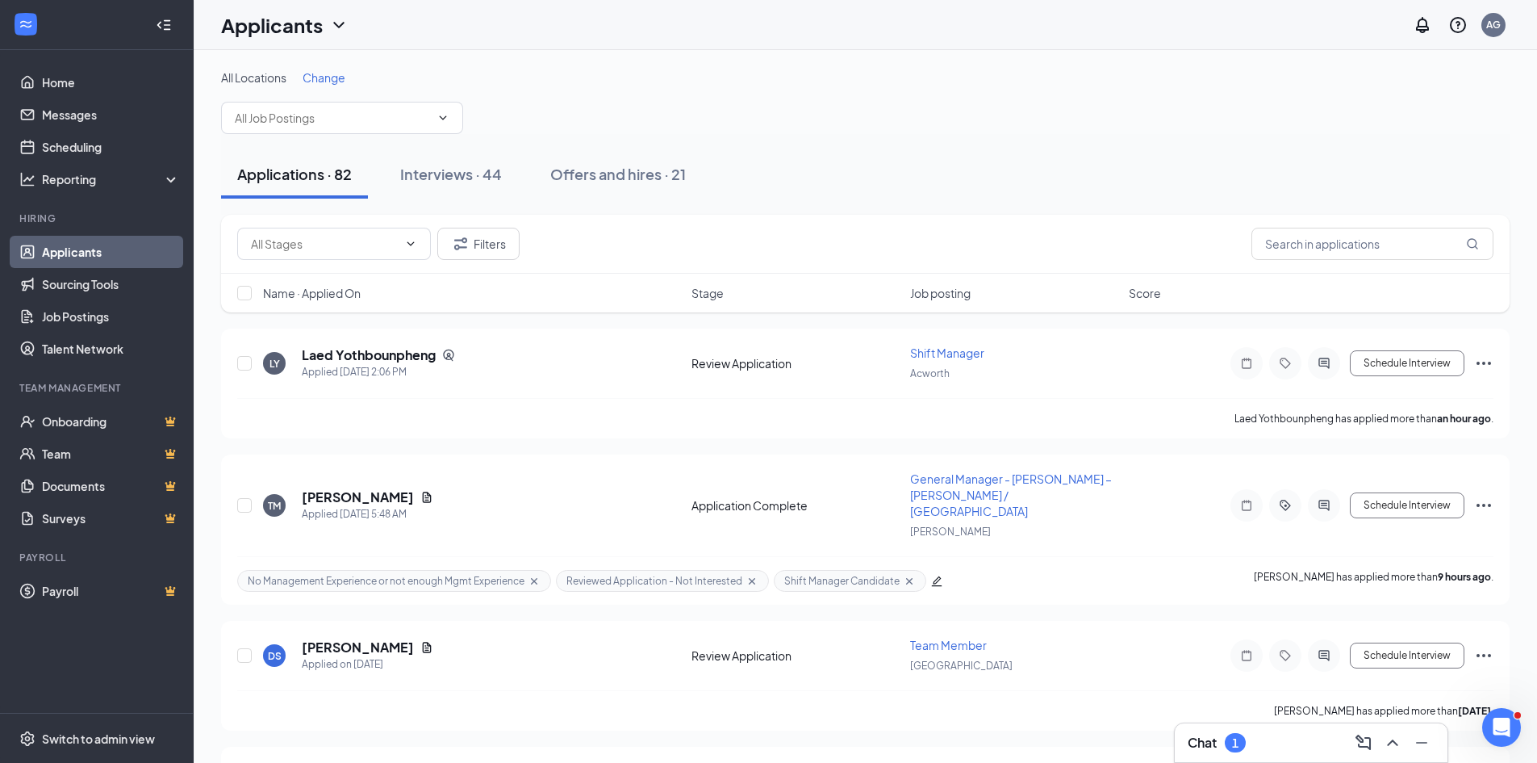
click at [803, 178] on div "Applications · 82 Interviews · 44 Offers and hires · 21" at bounding box center [865, 174] width 1289 height 48
click at [963, 172] on div "Applications · 82 Interviews · 44 Offers and hires · 21" at bounding box center [865, 174] width 1289 height 48
click at [96, 737] on div "Switch to admin view" at bounding box center [98, 738] width 113 height 16
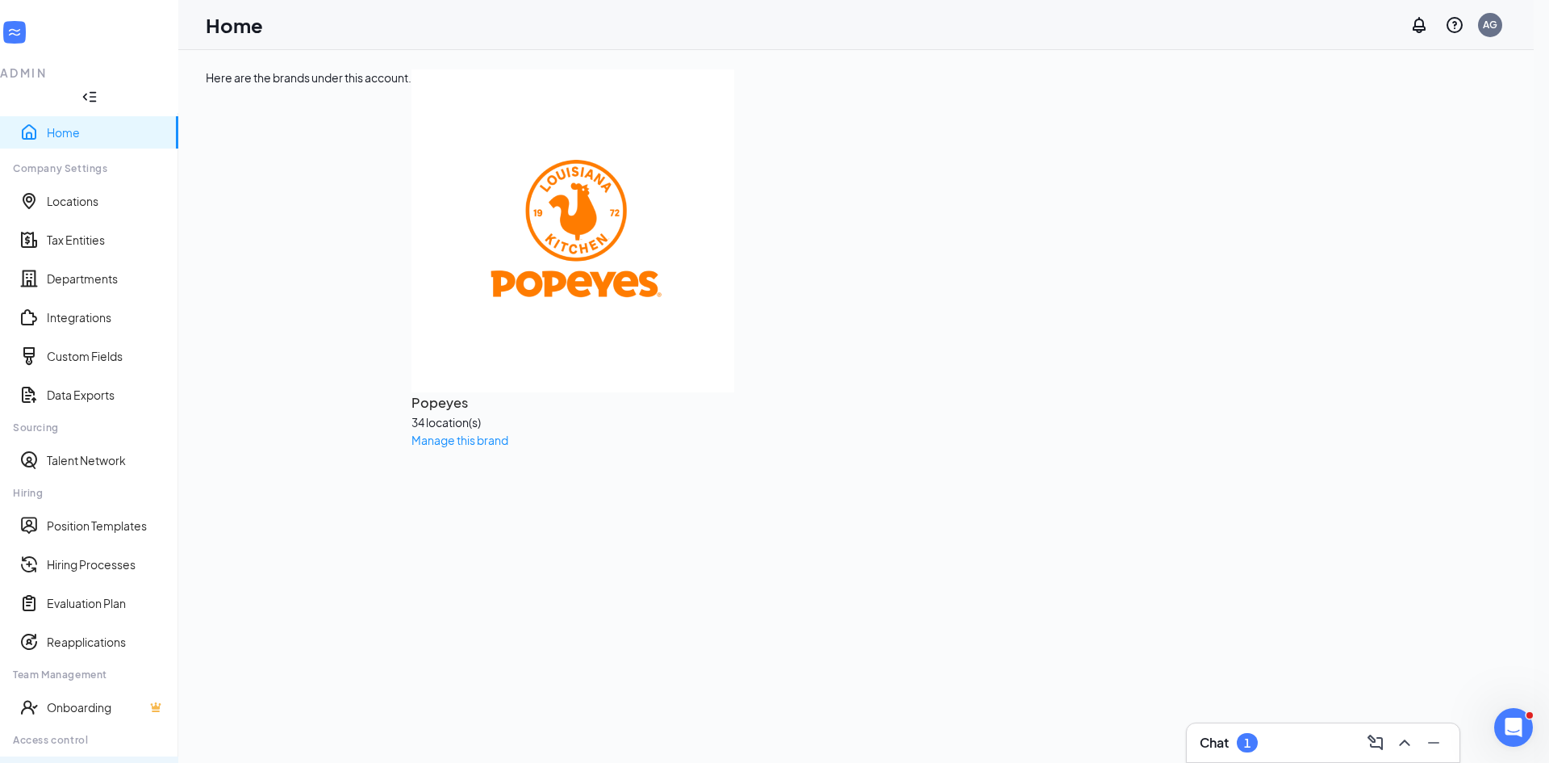
click at [62, 762] on link "Users" at bounding box center [106, 772] width 119 height 16
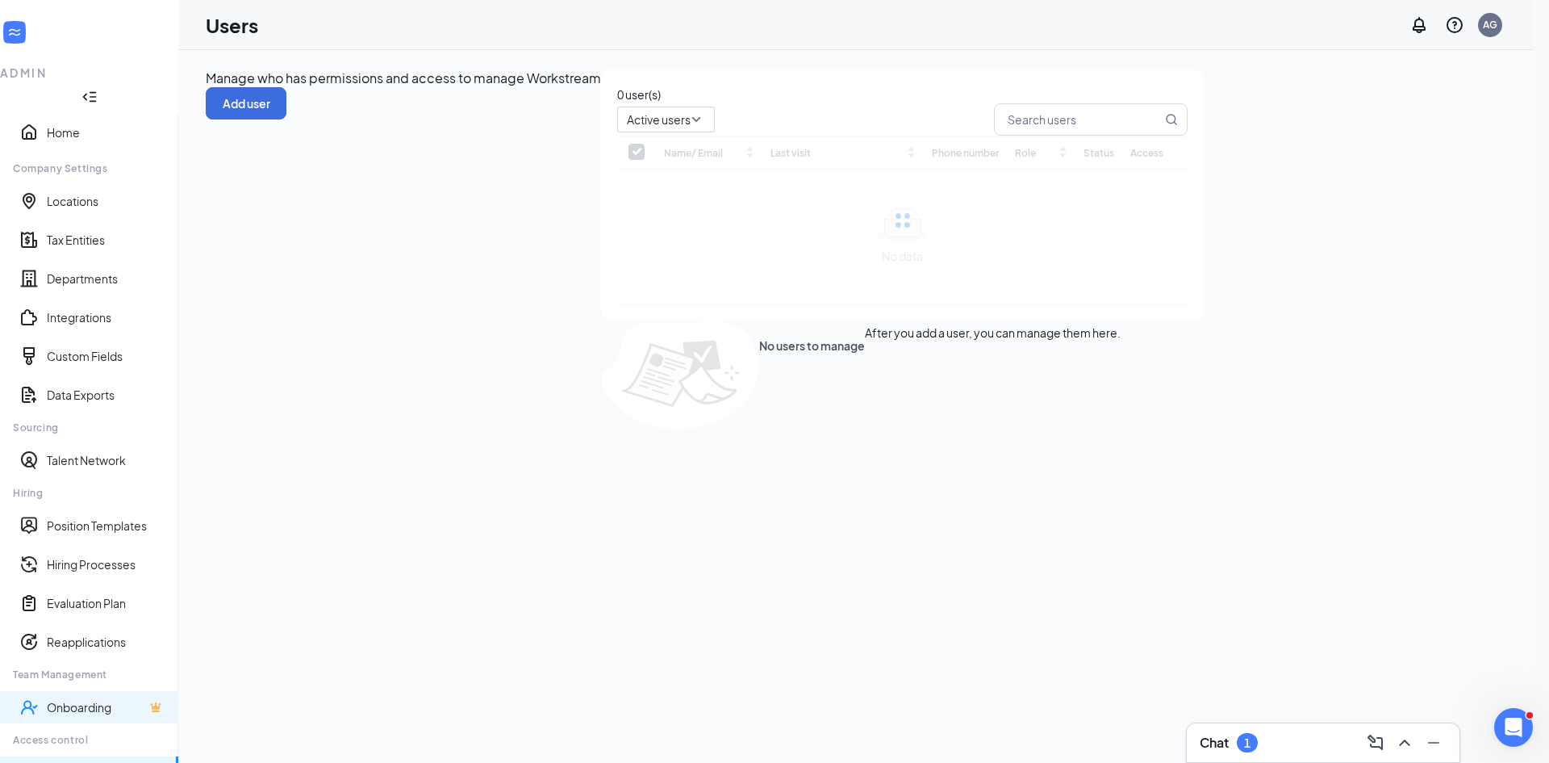
checkbox input "false"
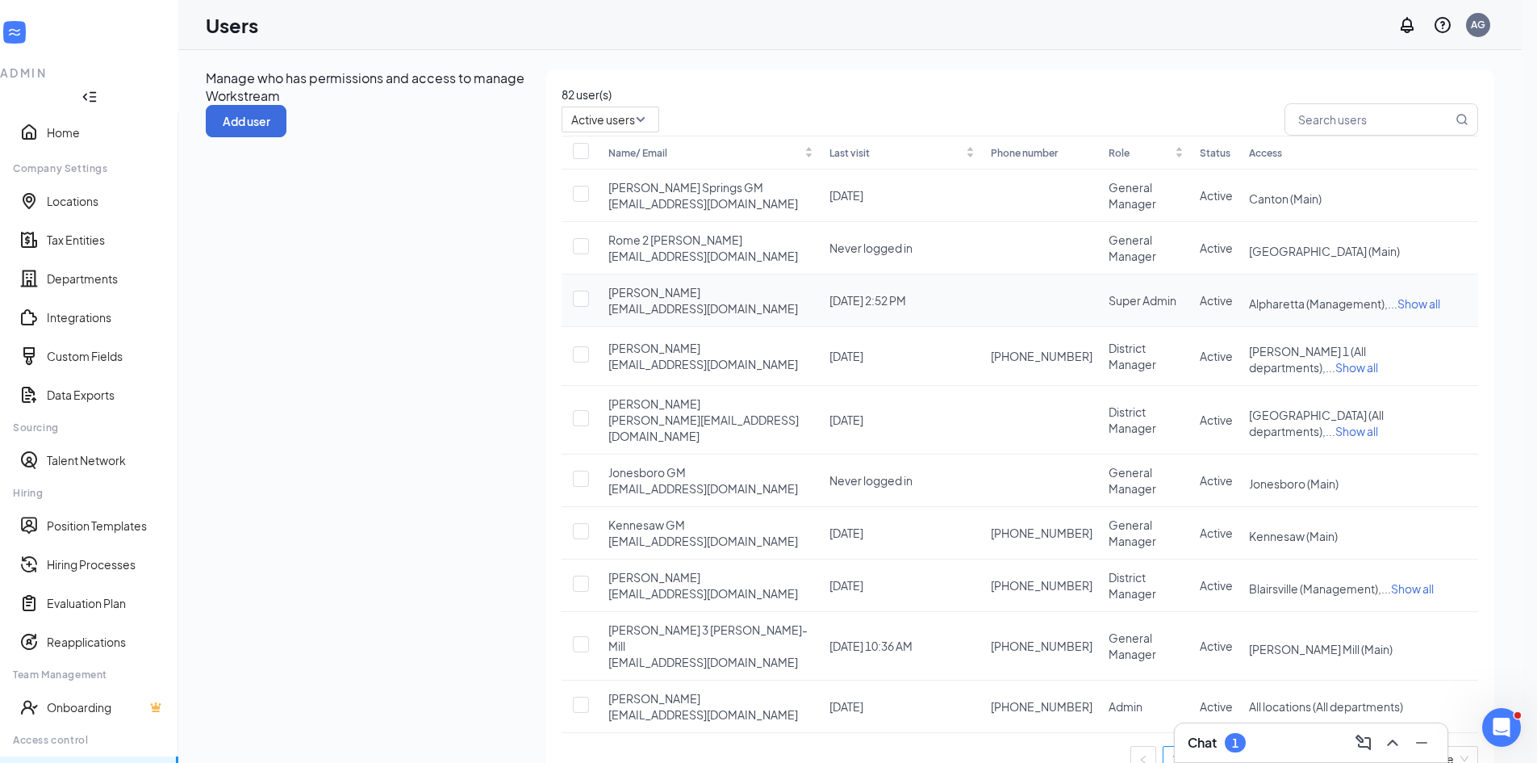
click at [1470, 300] on icon "ActionsIcon" at bounding box center [1470, 300] width 0 height 0
click at [1395, 373] on span "Edit user" at bounding box center [1384, 365] width 46 height 15
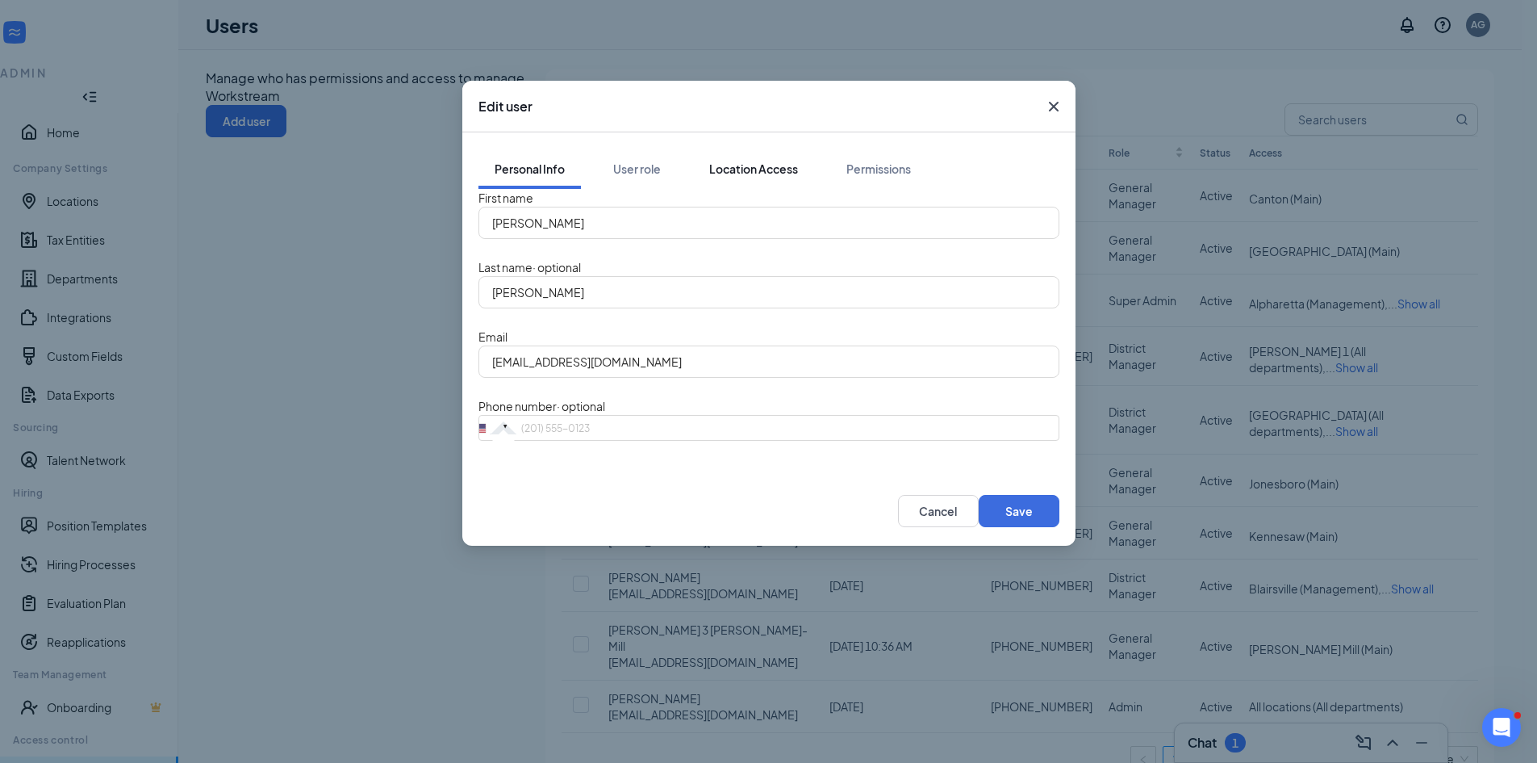
click at [748, 161] on div "Location Access" at bounding box center [753, 169] width 89 height 16
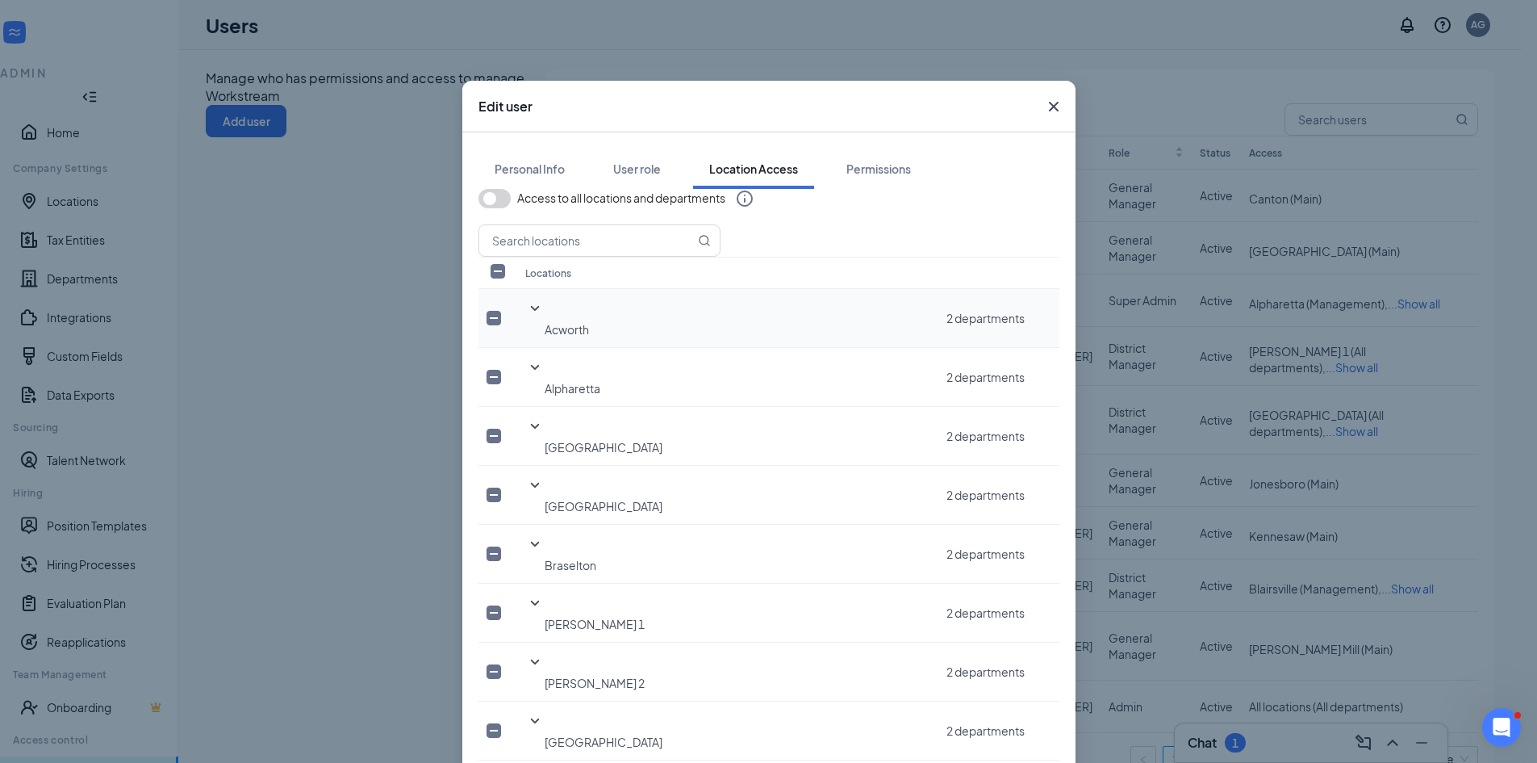
click at [530, 311] on icon "SmallChevronDown" at bounding box center [534, 308] width 9 height 5
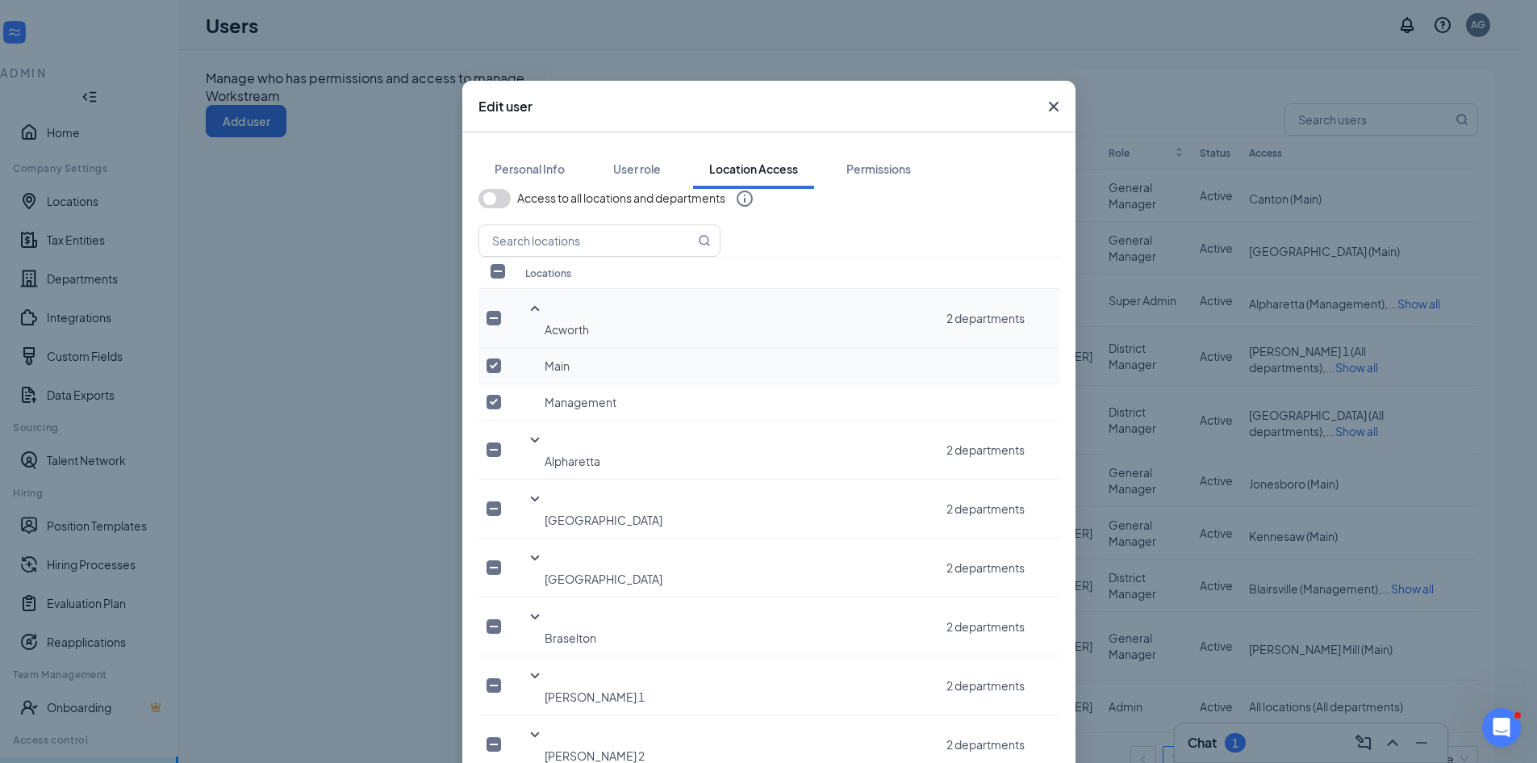
click at [501, 367] on input "checkbox" at bounding box center [494, 365] width 15 height 15
checkbox input "false"
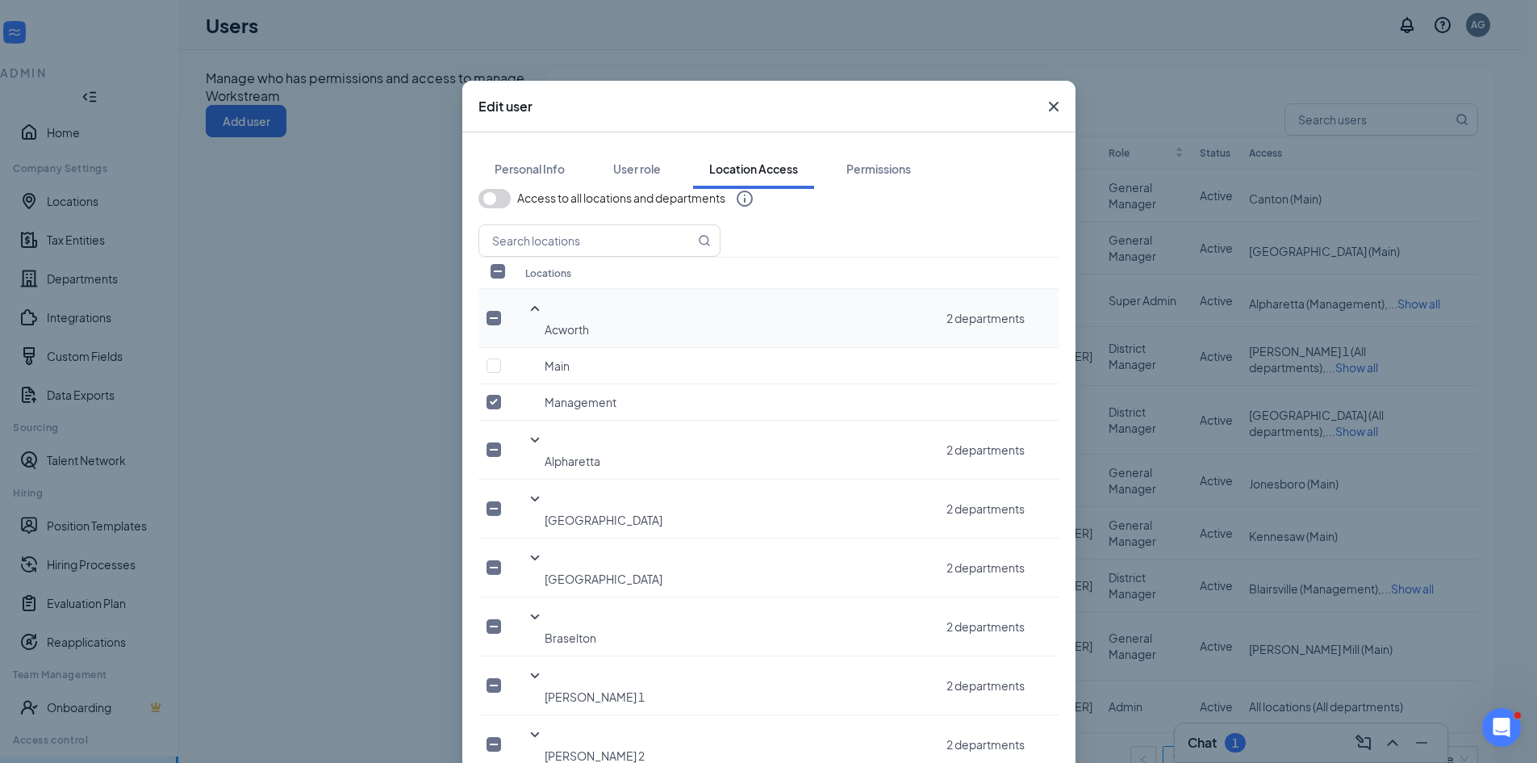
checkbox input "false"
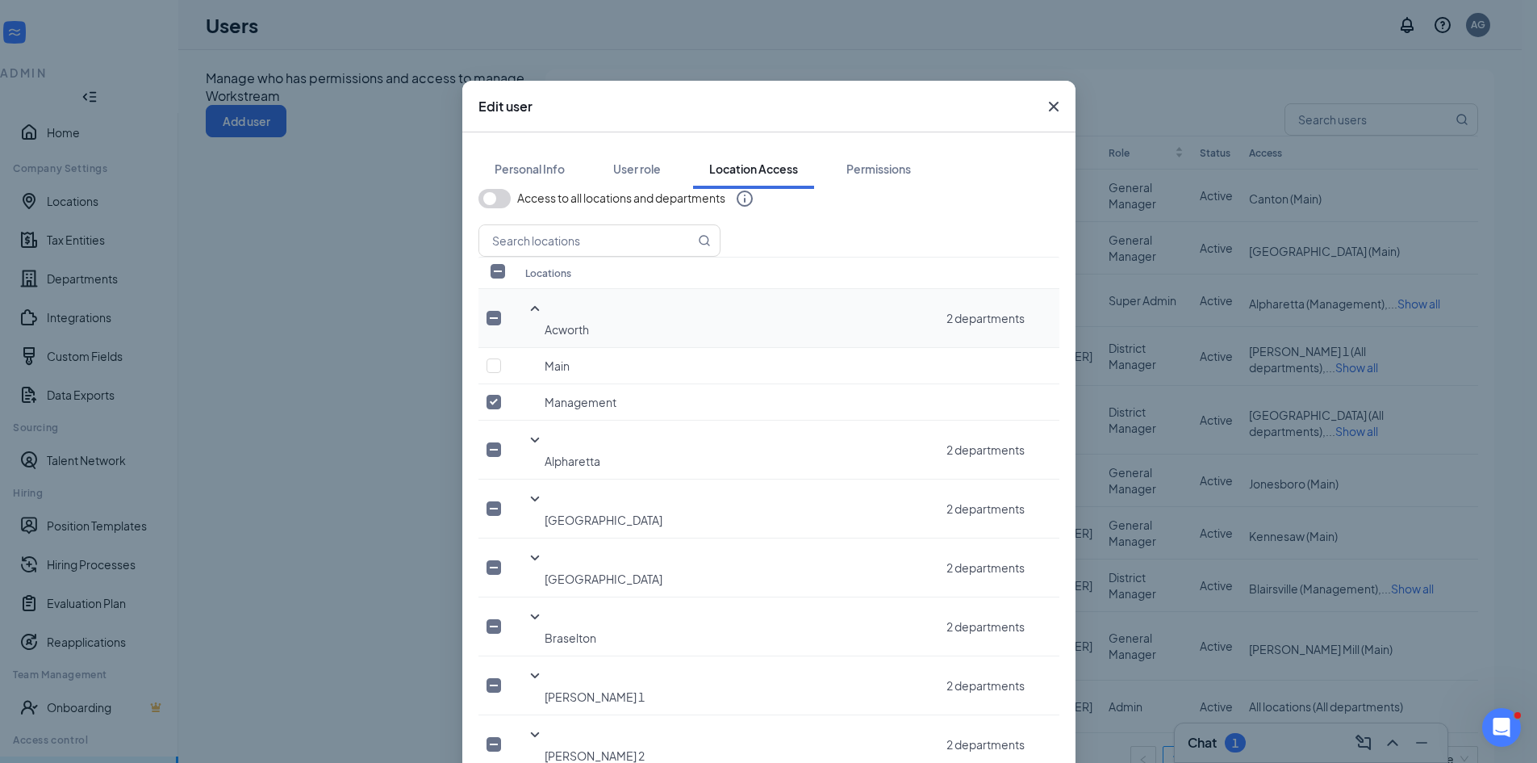
scroll to position [646, 0]
checkbox input "false"
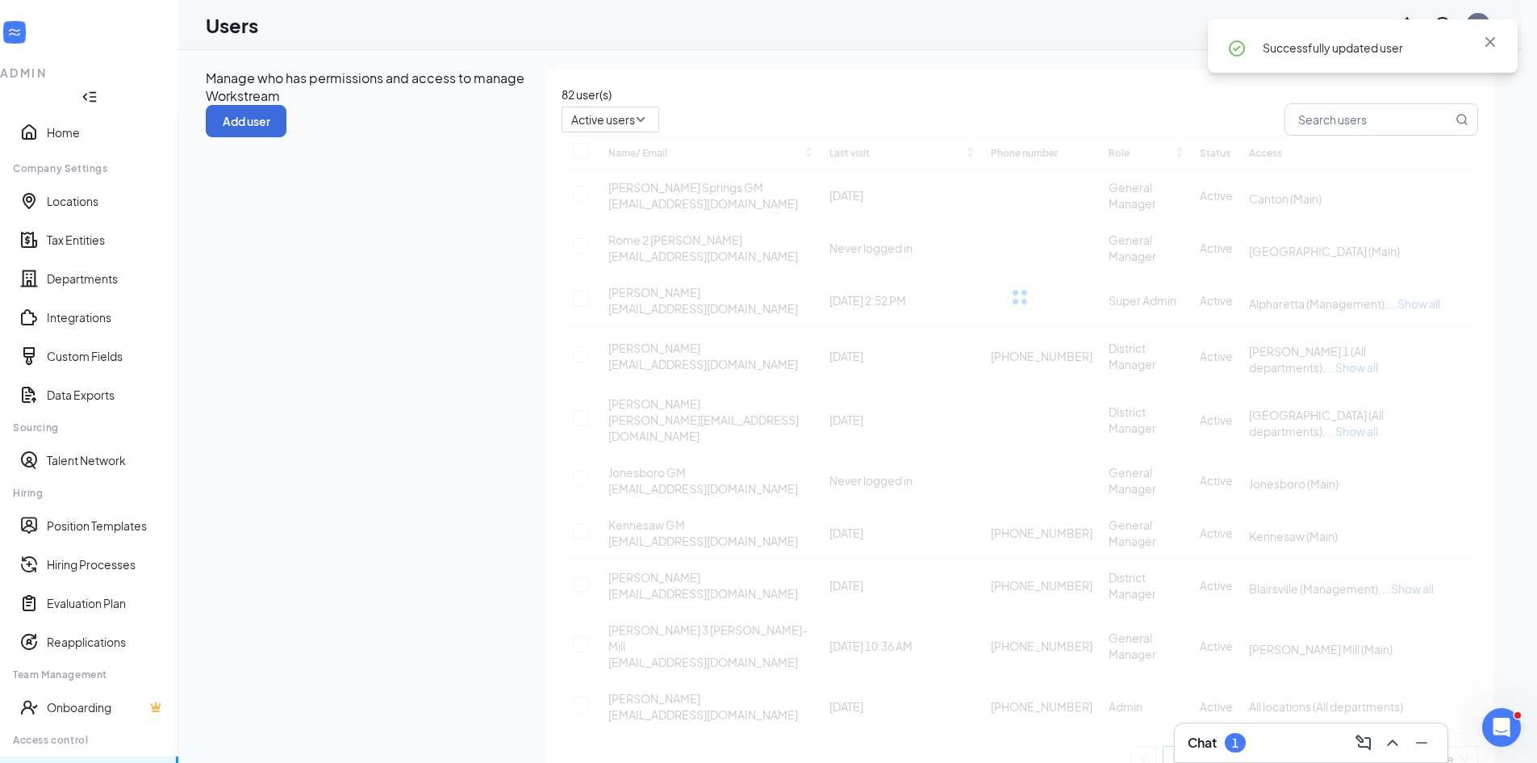
click at [211, 382] on div "Manage who has permissions and access to manage Workstream Add user 82 user(s) …" at bounding box center [850, 435] width 1344 height 770
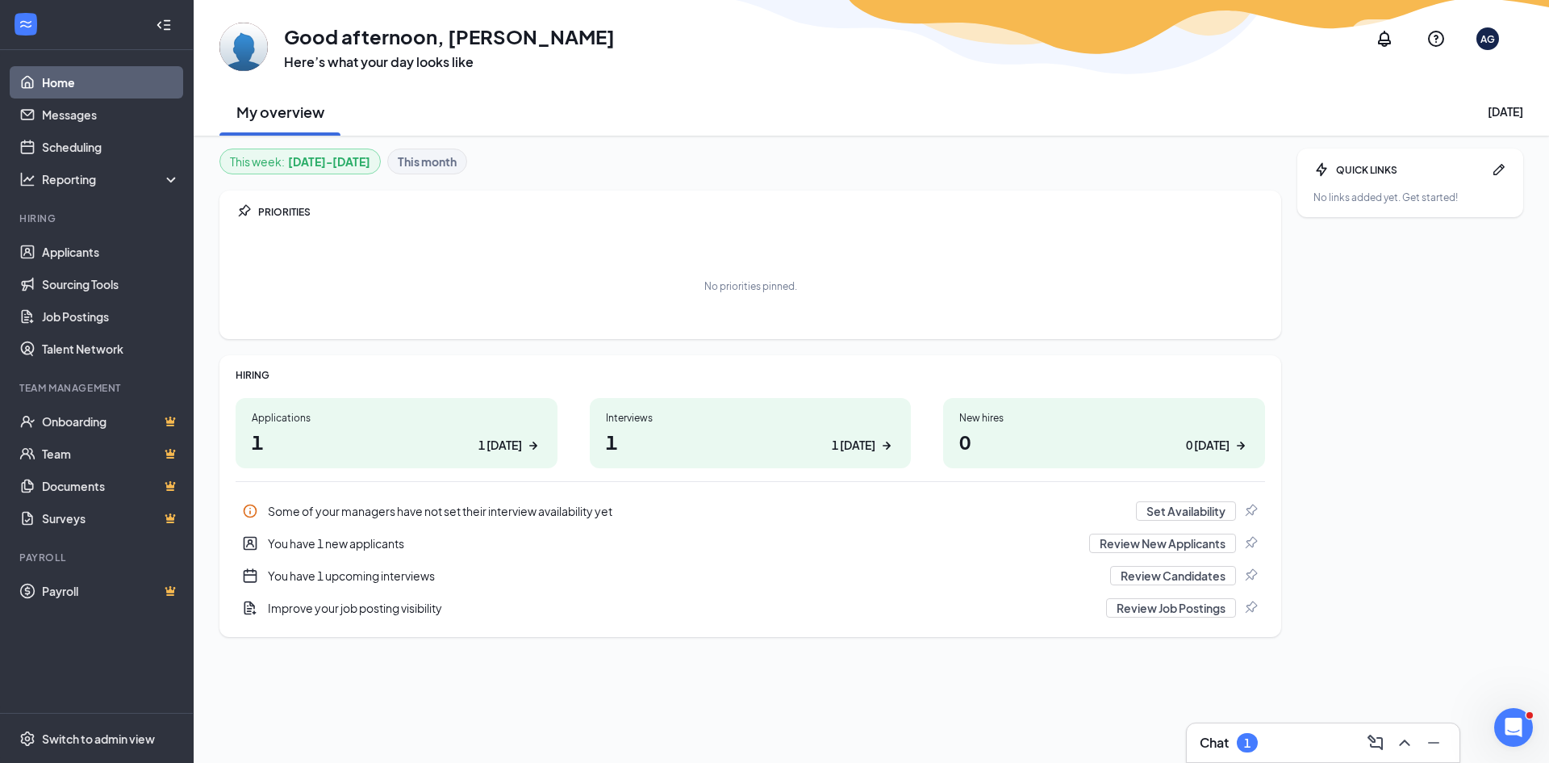
click at [688, 144] on div "This week : Sep 15 - Sep 21 This month PRIORITIES No priorities pinned. HIRING …" at bounding box center [872, 449] width 1356 height 627
click at [69, 259] on link "Applicants" at bounding box center [111, 252] width 138 height 32
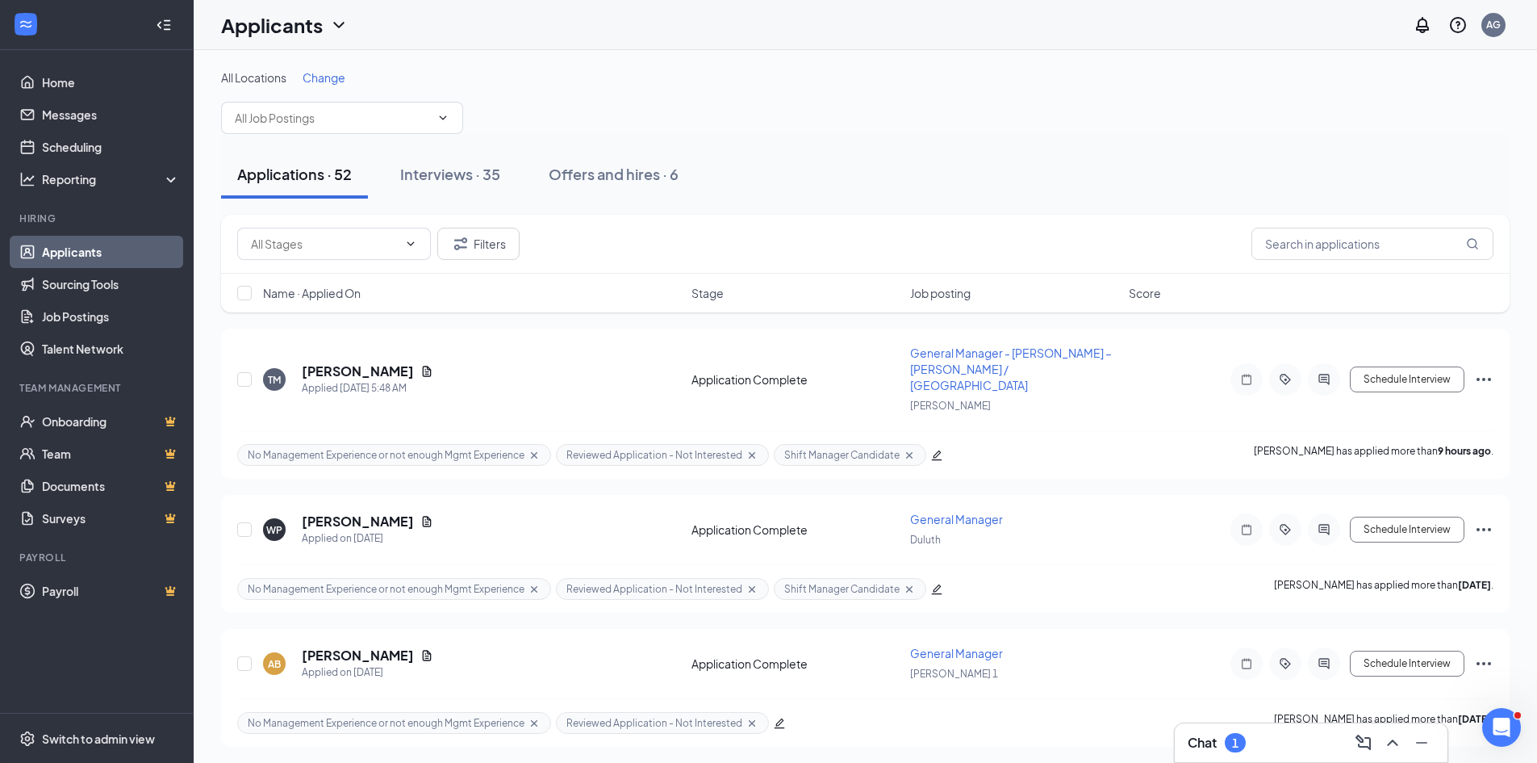
click at [889, 182] on div "Applications · 52 Interviews · 35 Offers and hires · 6" at bounding box center [865, 174] width 1289 height 48
click at [1352, 180] on link "Switch account" at bounding box center [1366, 172] width 81 height 15
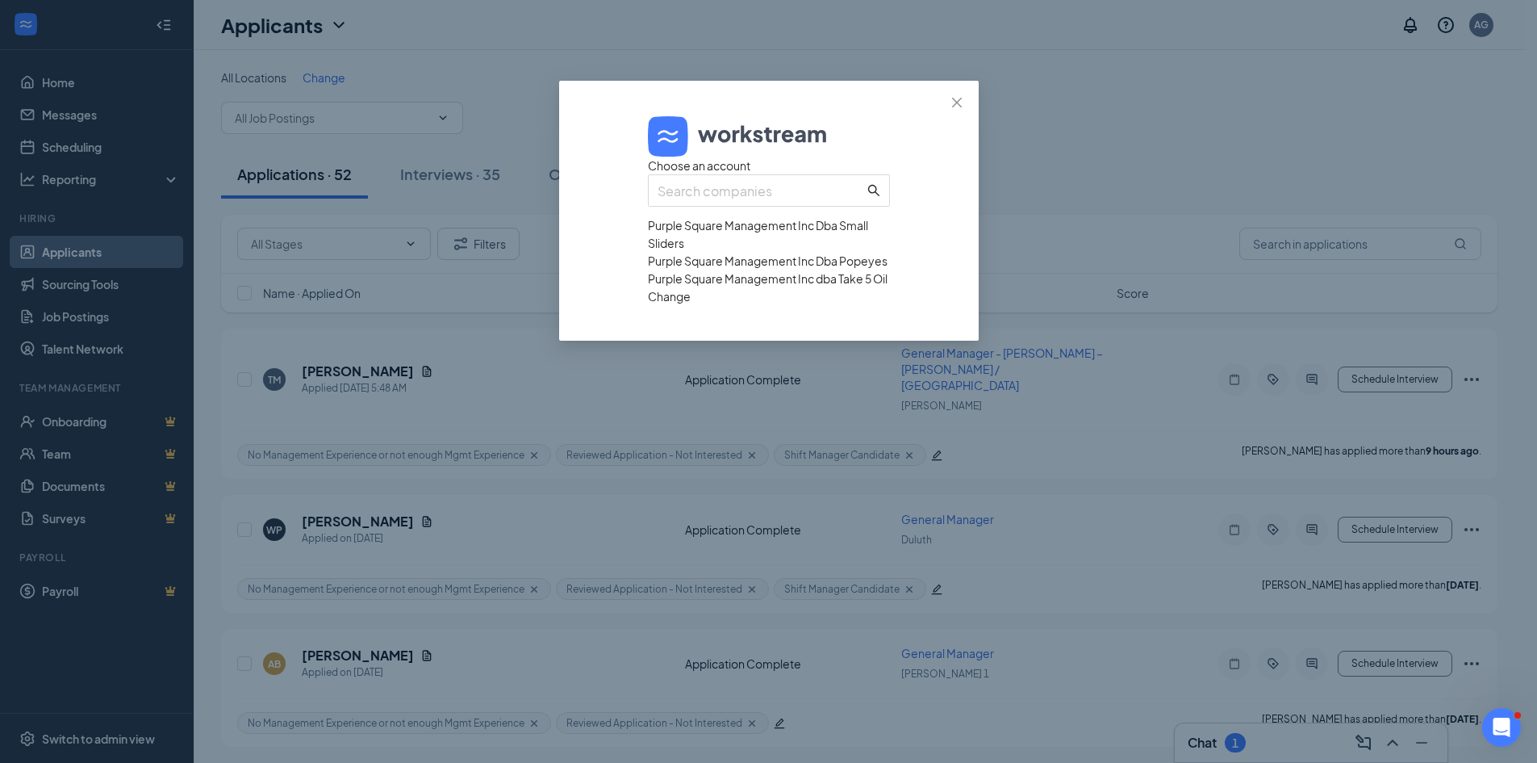
click at [703, 305] on div "Purple Square Management Inc dba Take 5 Oil Change" at bounding box center [769, 288] width 242 height 36
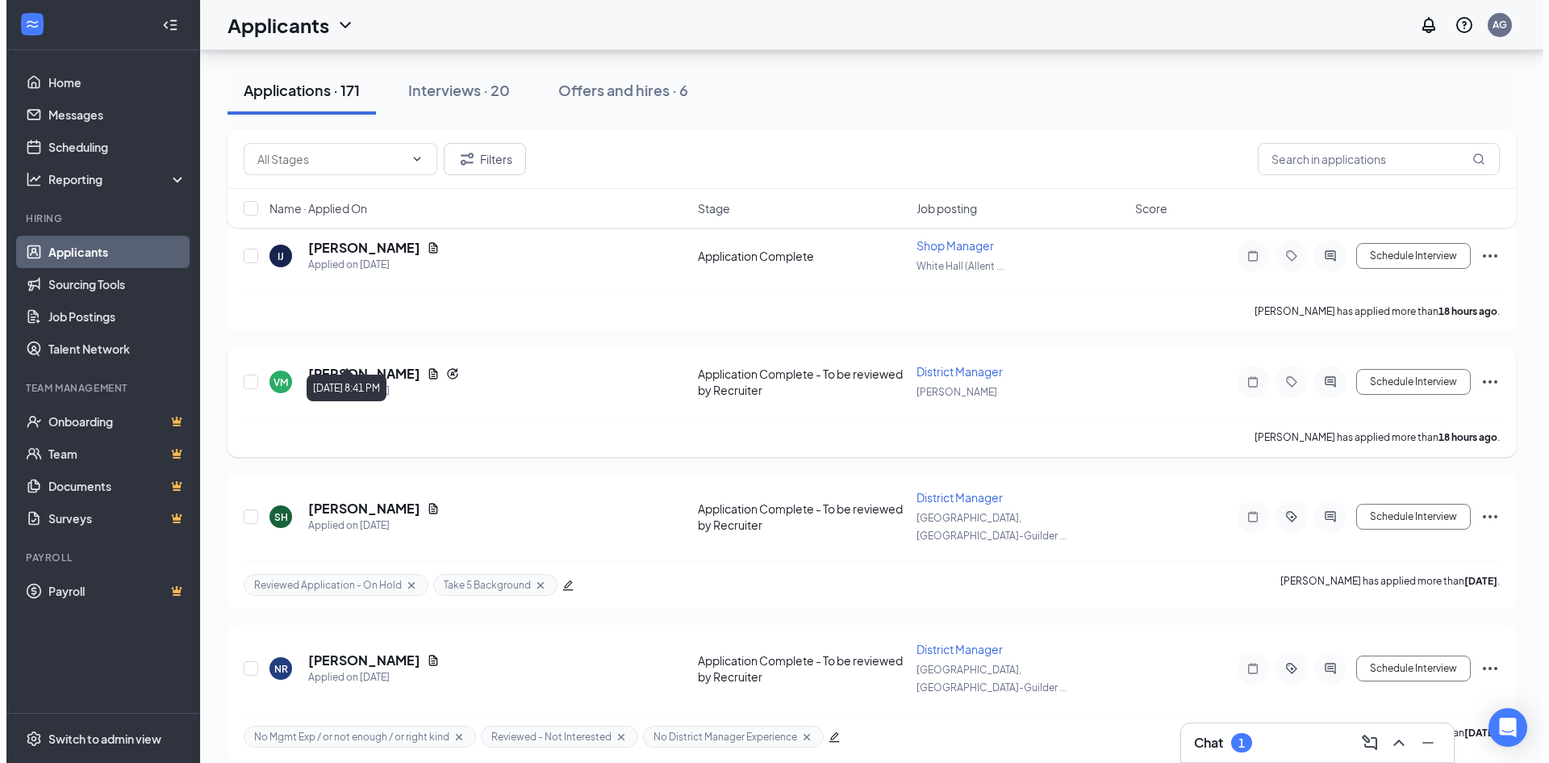
scroll to position [646, 0]
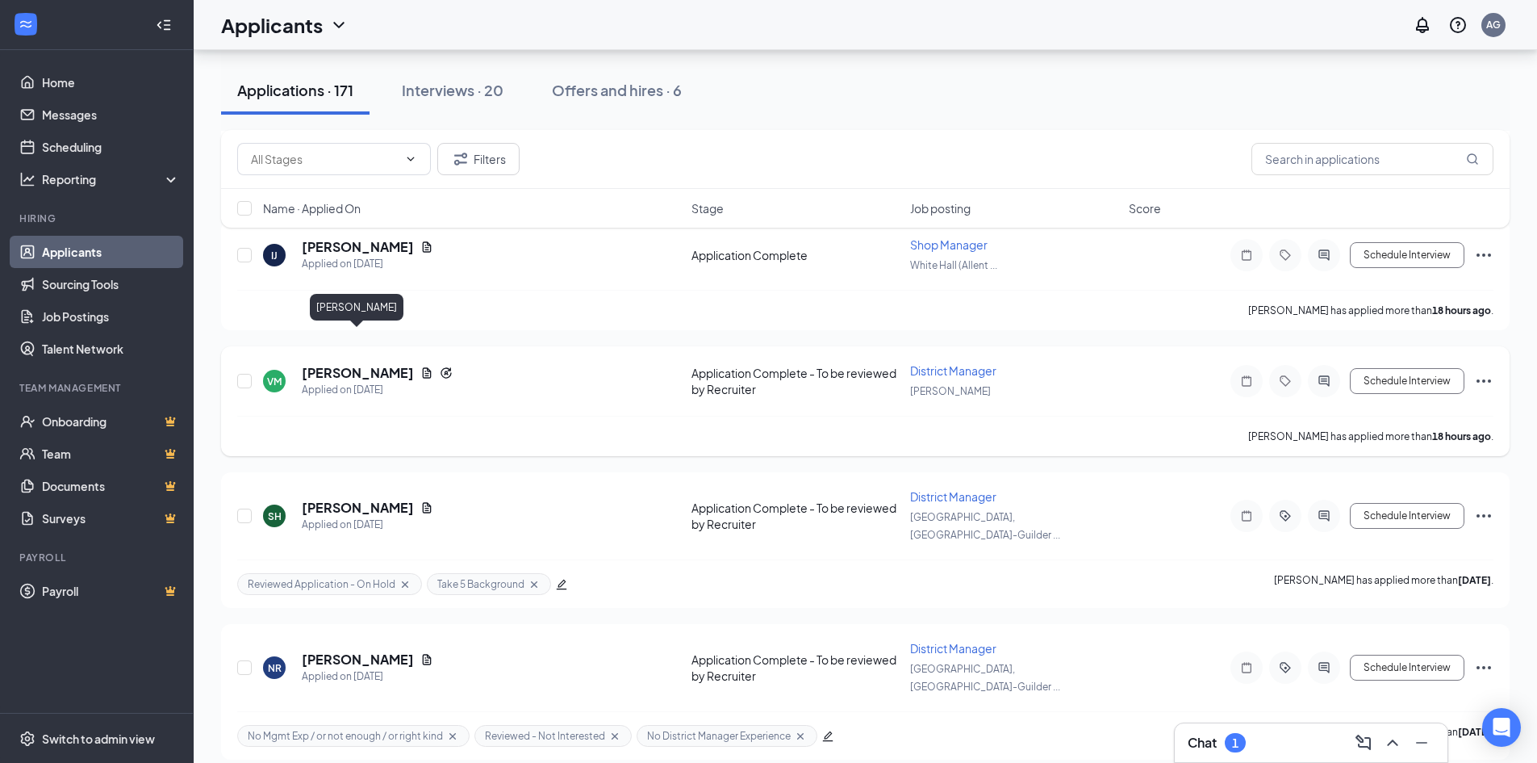
click at [353, 364] on h5 "[PERSON_NAME]" at bounding box center [358, 373] width 112 height 18
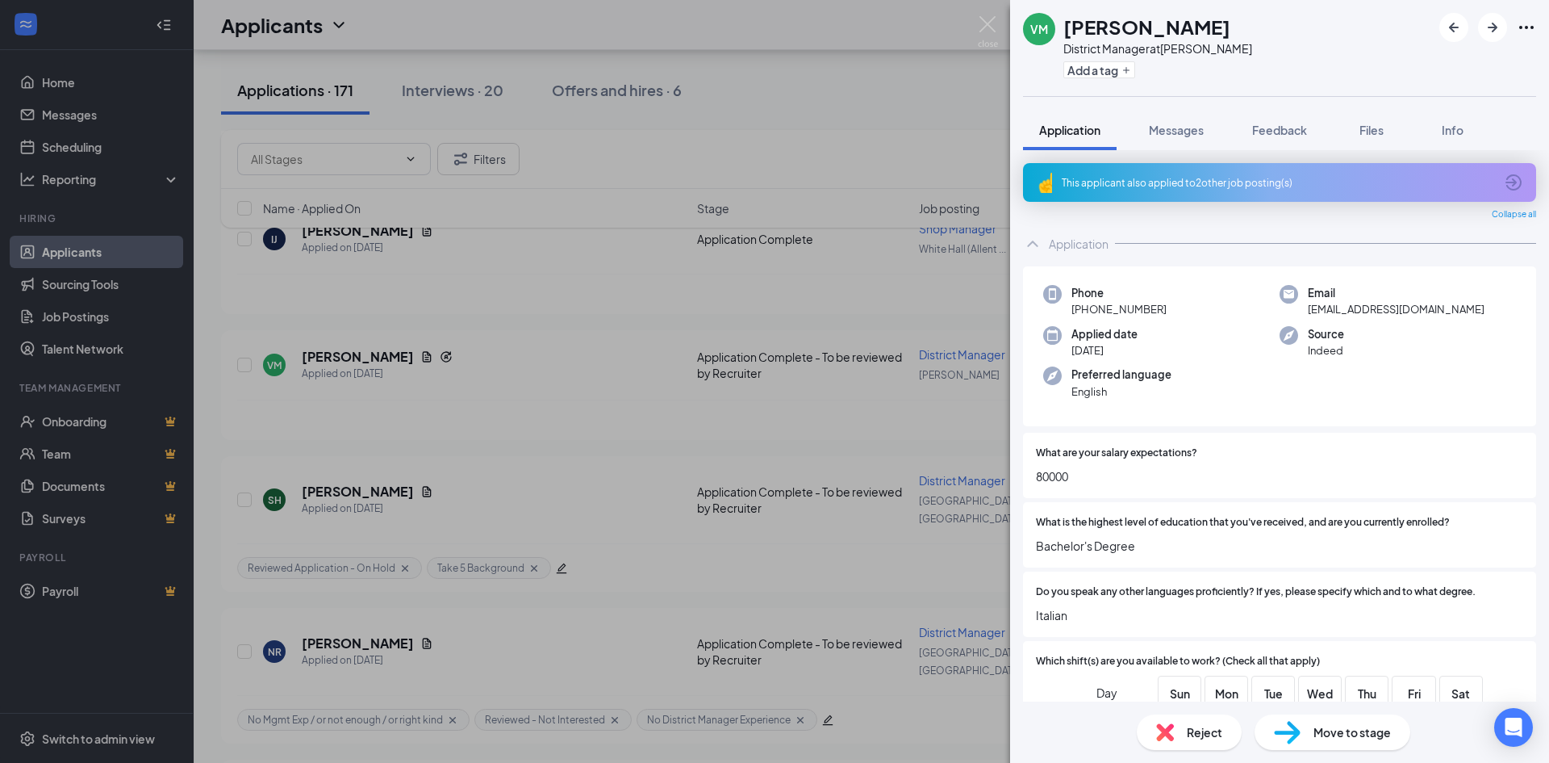
click at [1506, 185] on icon "ArrowCircle" at bounding box center [1514, 182] width 16 height 16
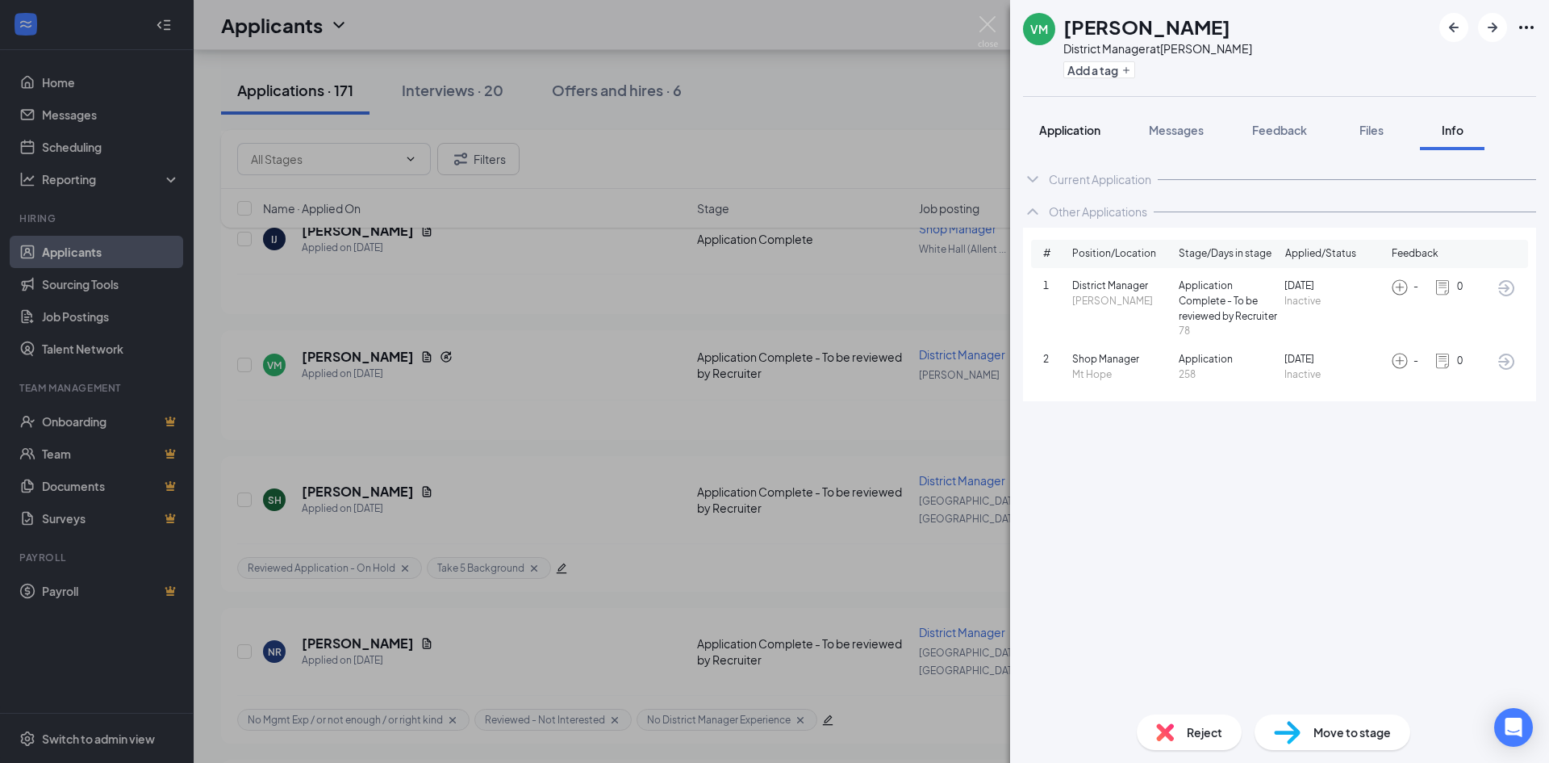
click at [1081, 123] on span "Application" at bounding box center [1069, 130] width 61 height 15
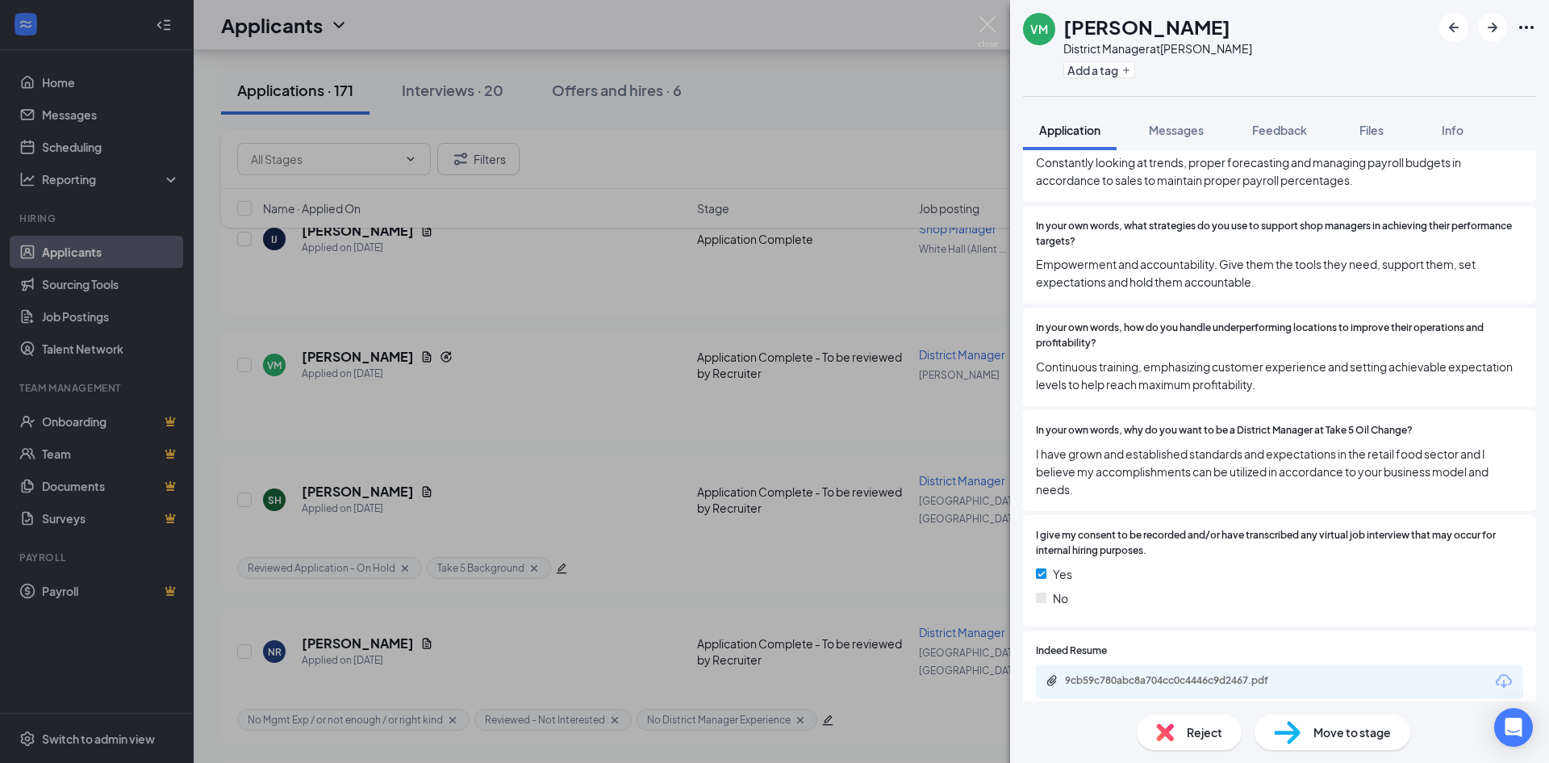
scroll to position [1614, 0]
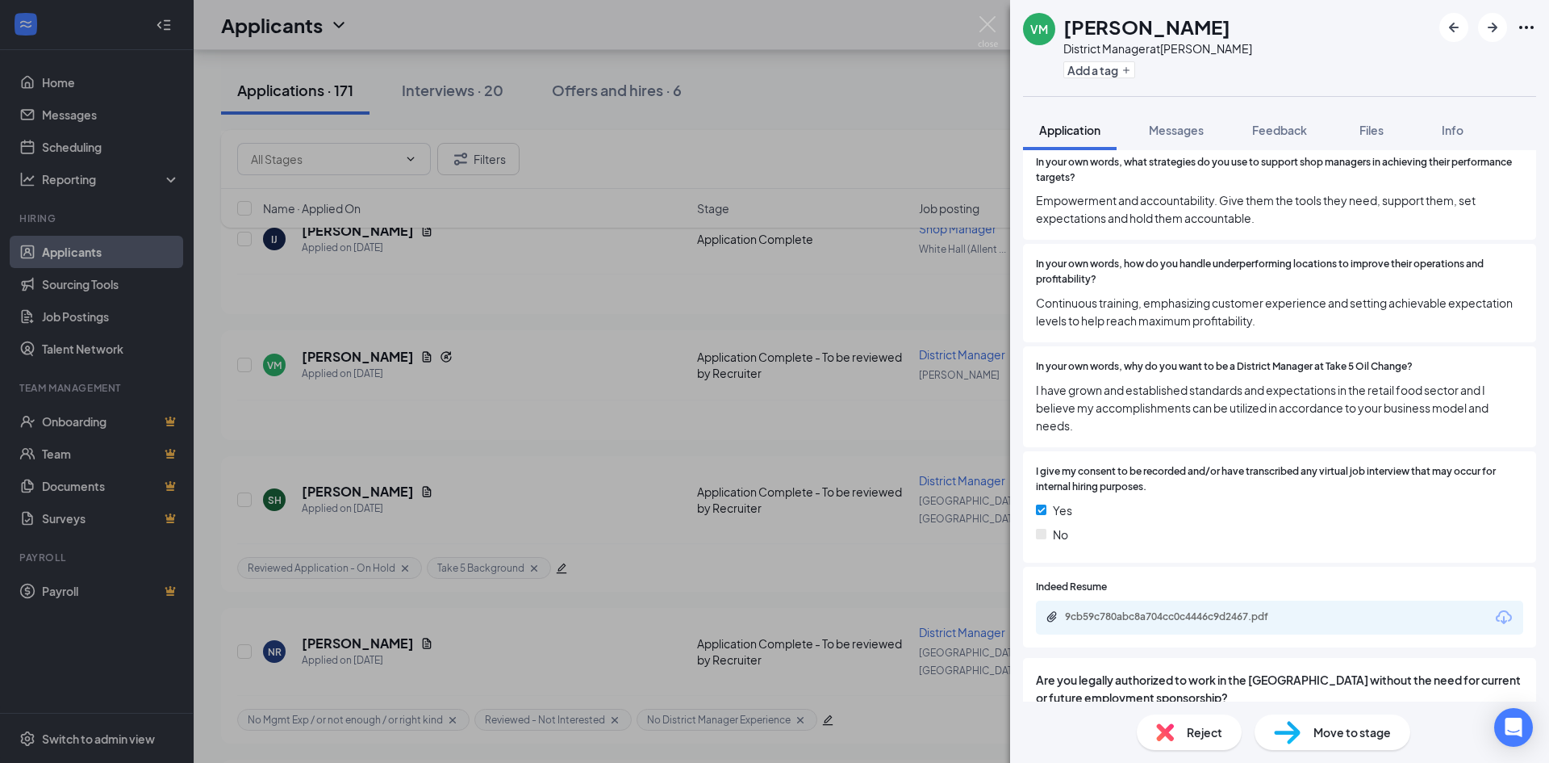
click at [1126, 624] on div "9cb59c780abc8a704cc0c4446c9d2467.pdf" at bounding box center [1279, 617] width 487 height 34
click at [1140, 623] on div "9cb59c780abc8a704cc0c4446c9d2467.pdf" at bounding box center [1178, 616] width 226 height 13
click at [1131, 65] on icon "Plus" at bounding box center [1127, 70] width 10 height 10
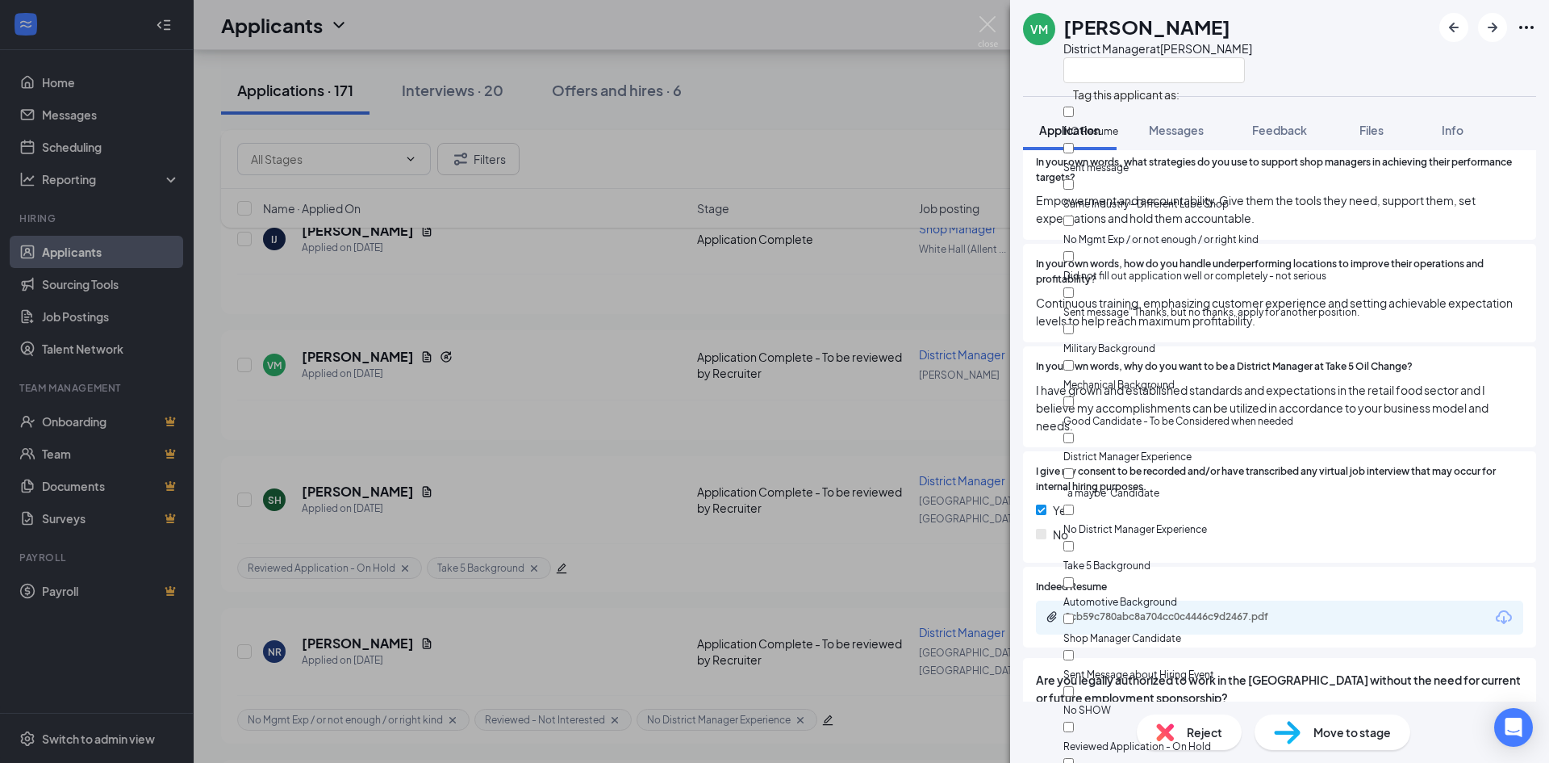
scroll to position [194, 0]
click at [1074, 504] on input "No District Manager Experience" at bounding box center [1069, 509] width 10 height 10
checkbox input "true"
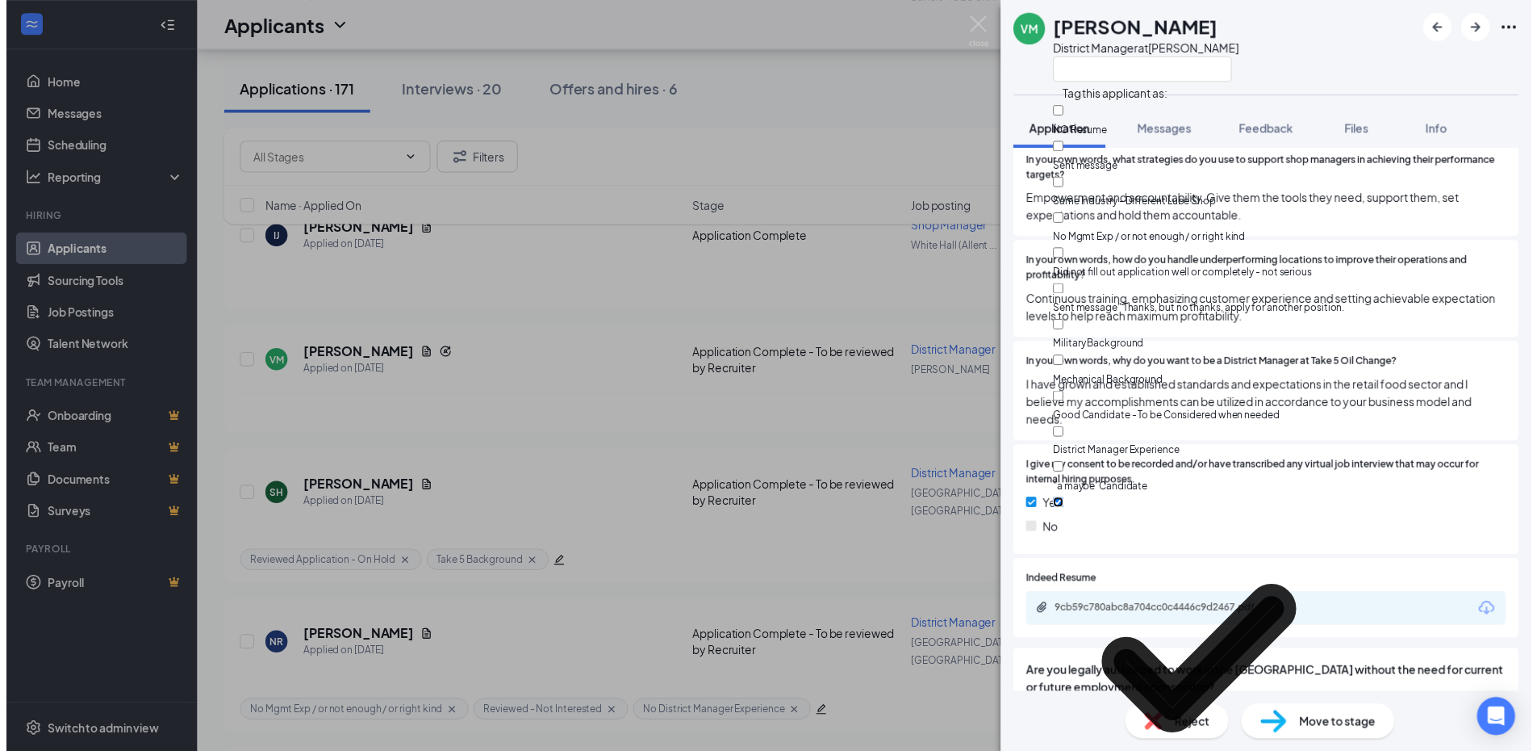
scroll to position [483, 0]
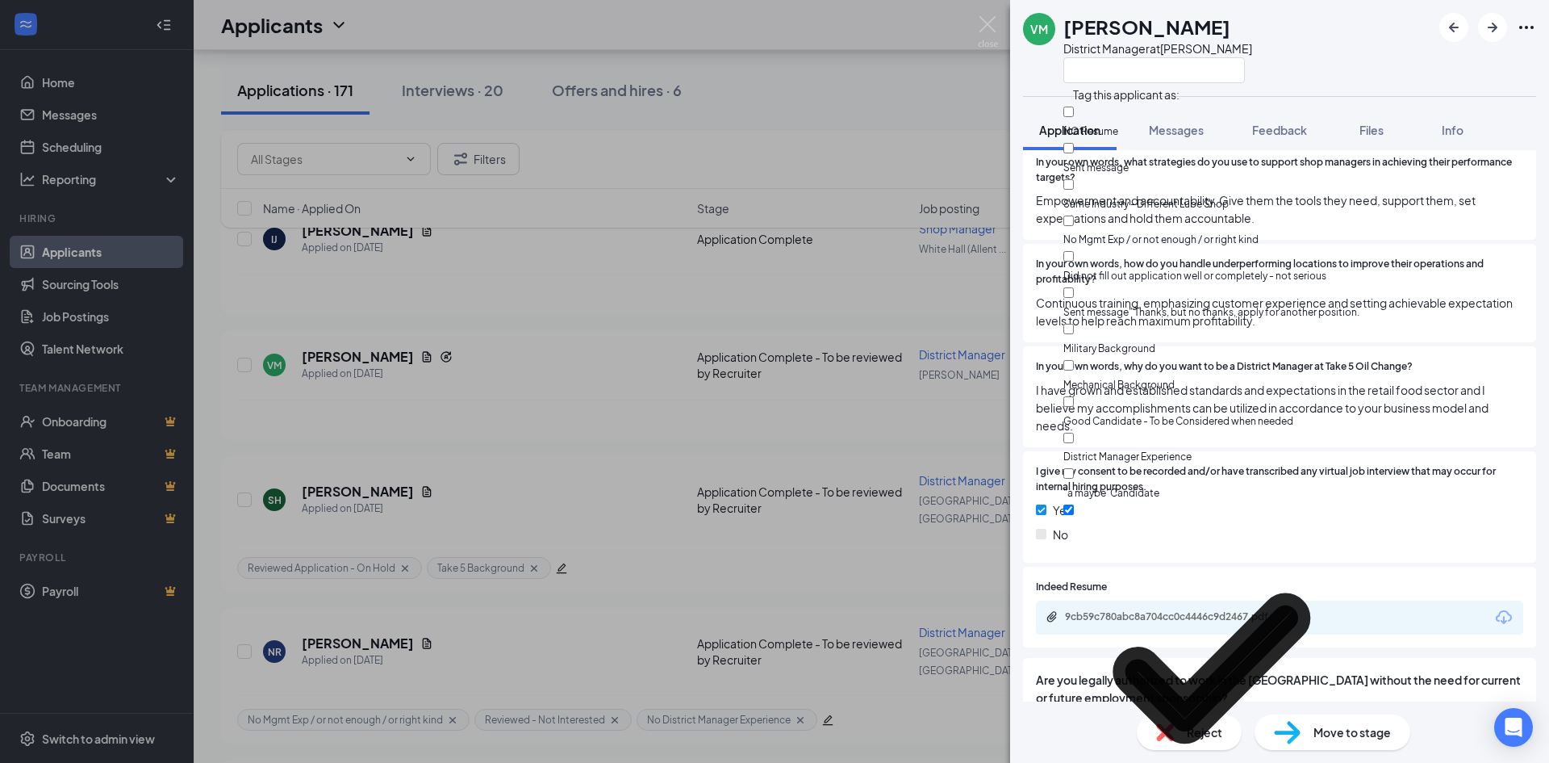
checkbox input "true"
click at [1152, 374] on span "In your own words, why do you want to be a District Manager at Take 5 Oil Chang…" at bounding box center [1224, 366] width 377 height 15
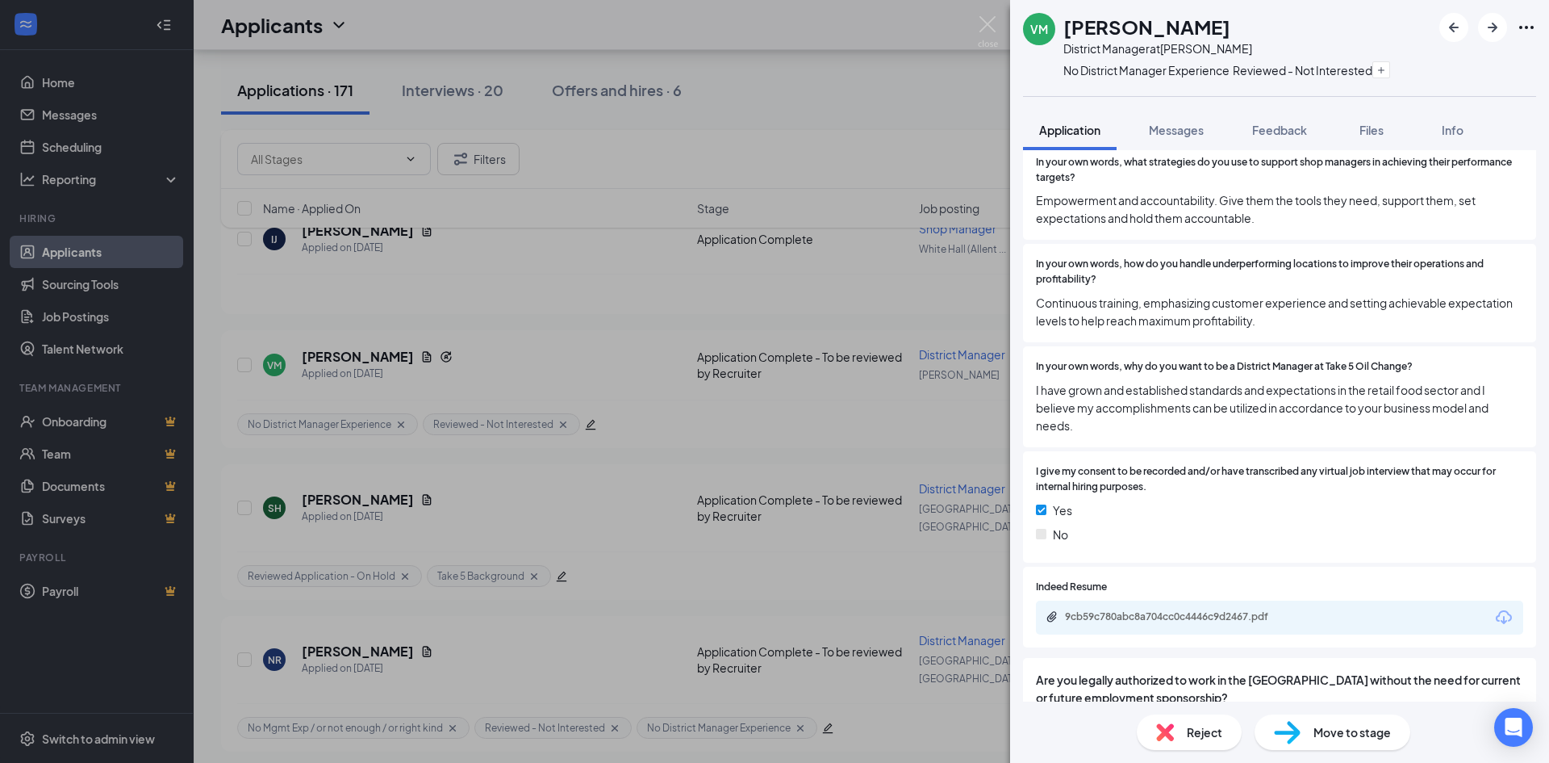
click at [199, 320] on div "VM Vincenzo Maiola District Manager at Henrietta No District Manager Experience…" at bounding box center [774, 381] width 1549 height 763
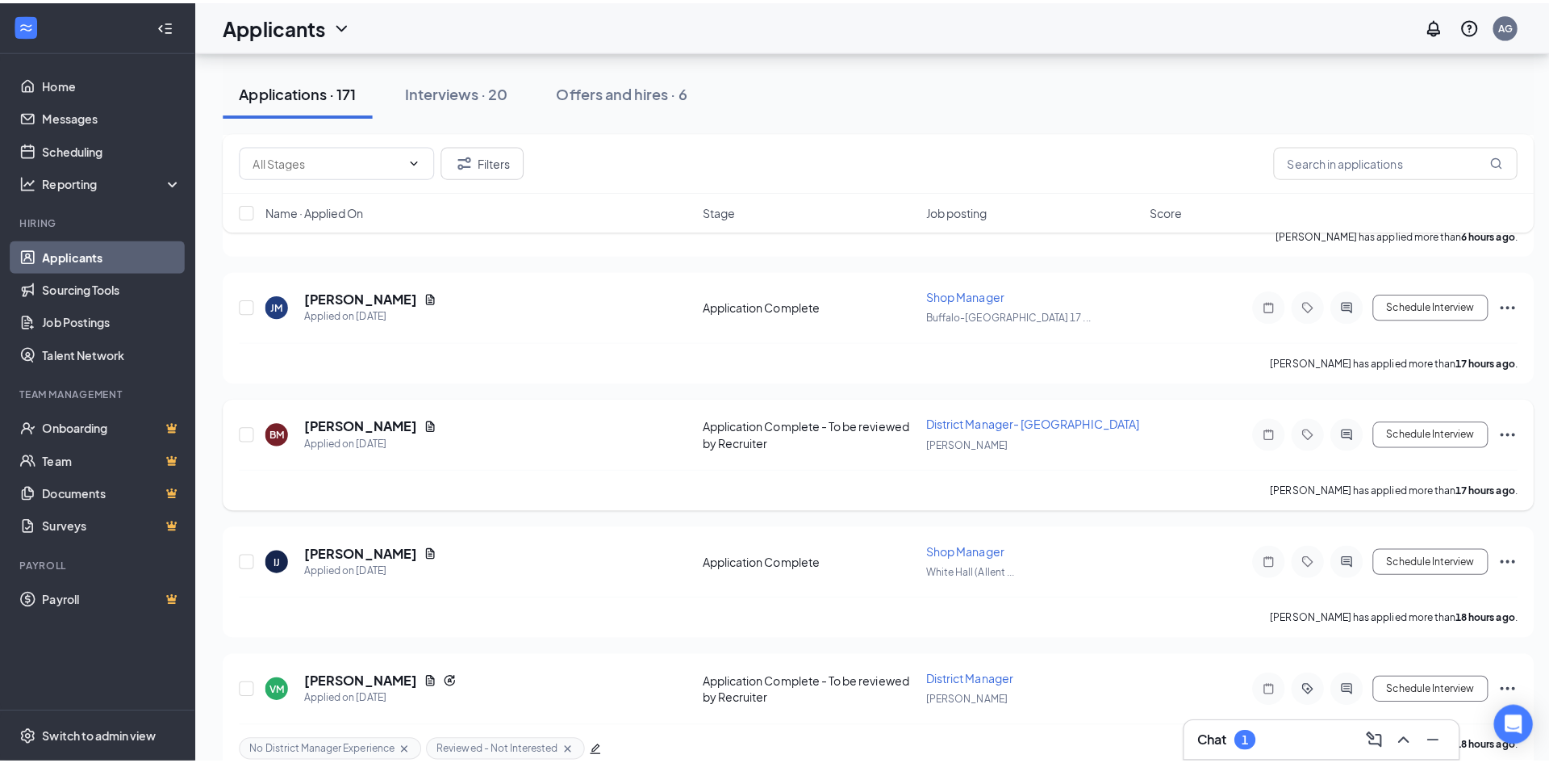
scroll to position [323, 0]
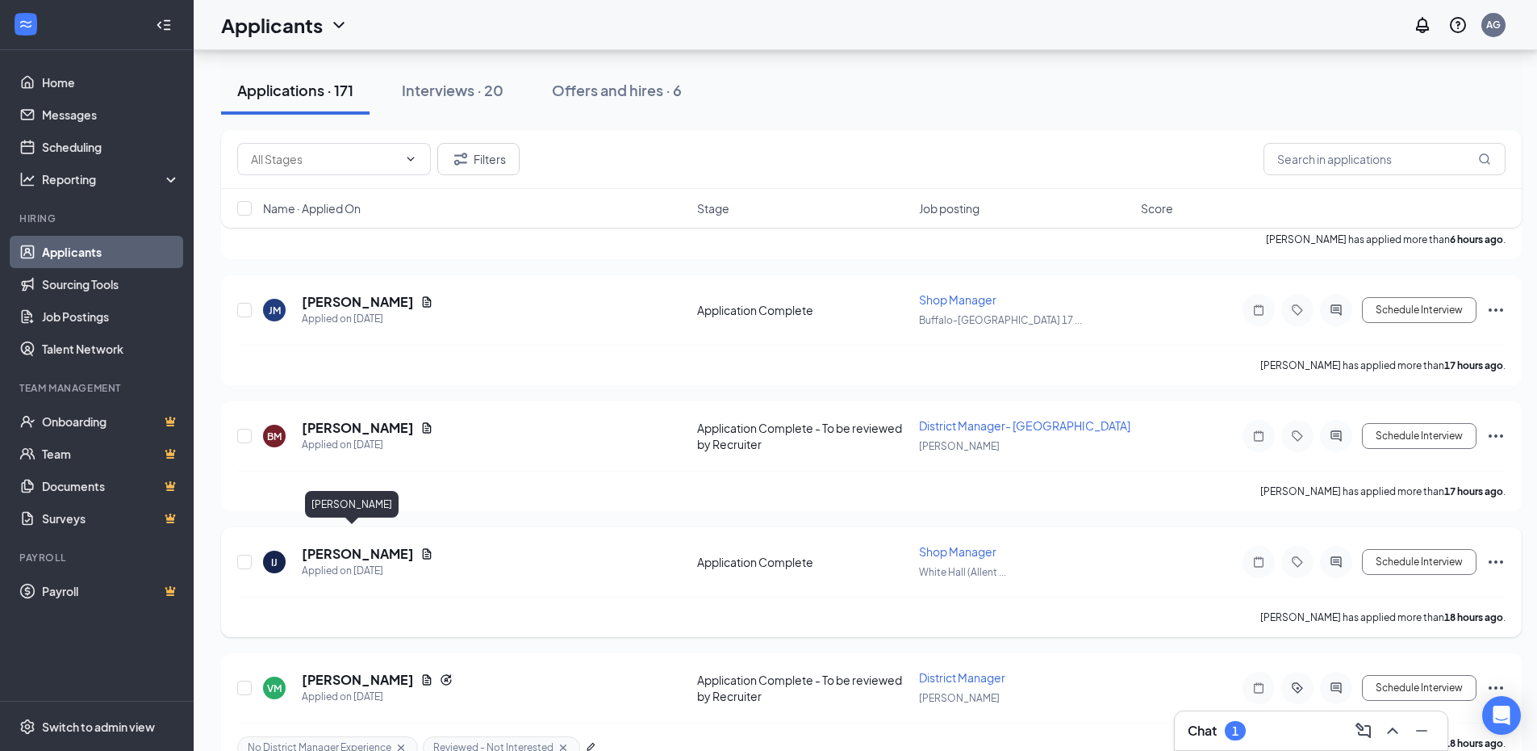
click at [335, 545] on h5 "Ivan Jusino" at bounding box center [358, 554] width 112 height 18
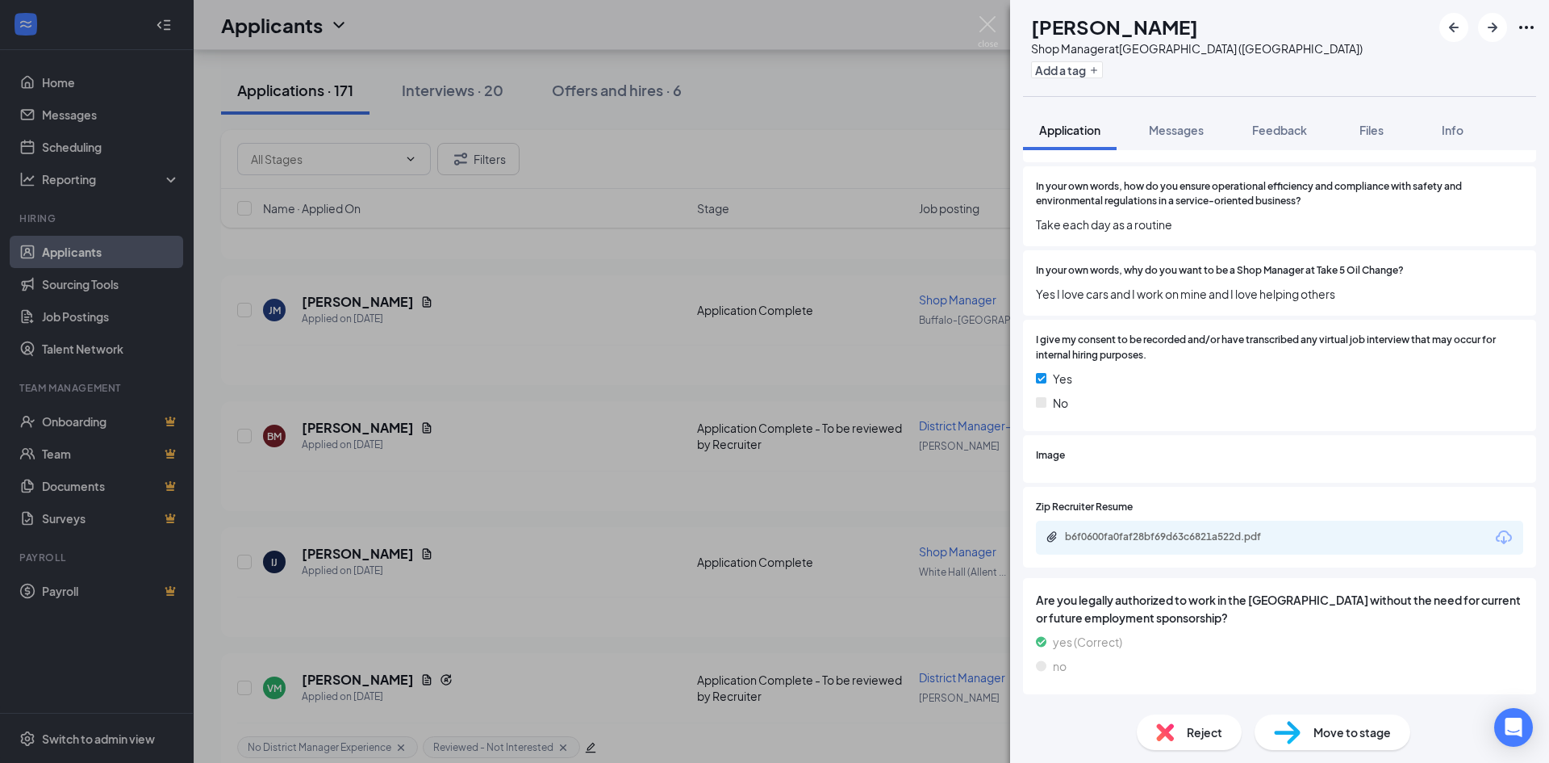
scroll to position [1614, 0]
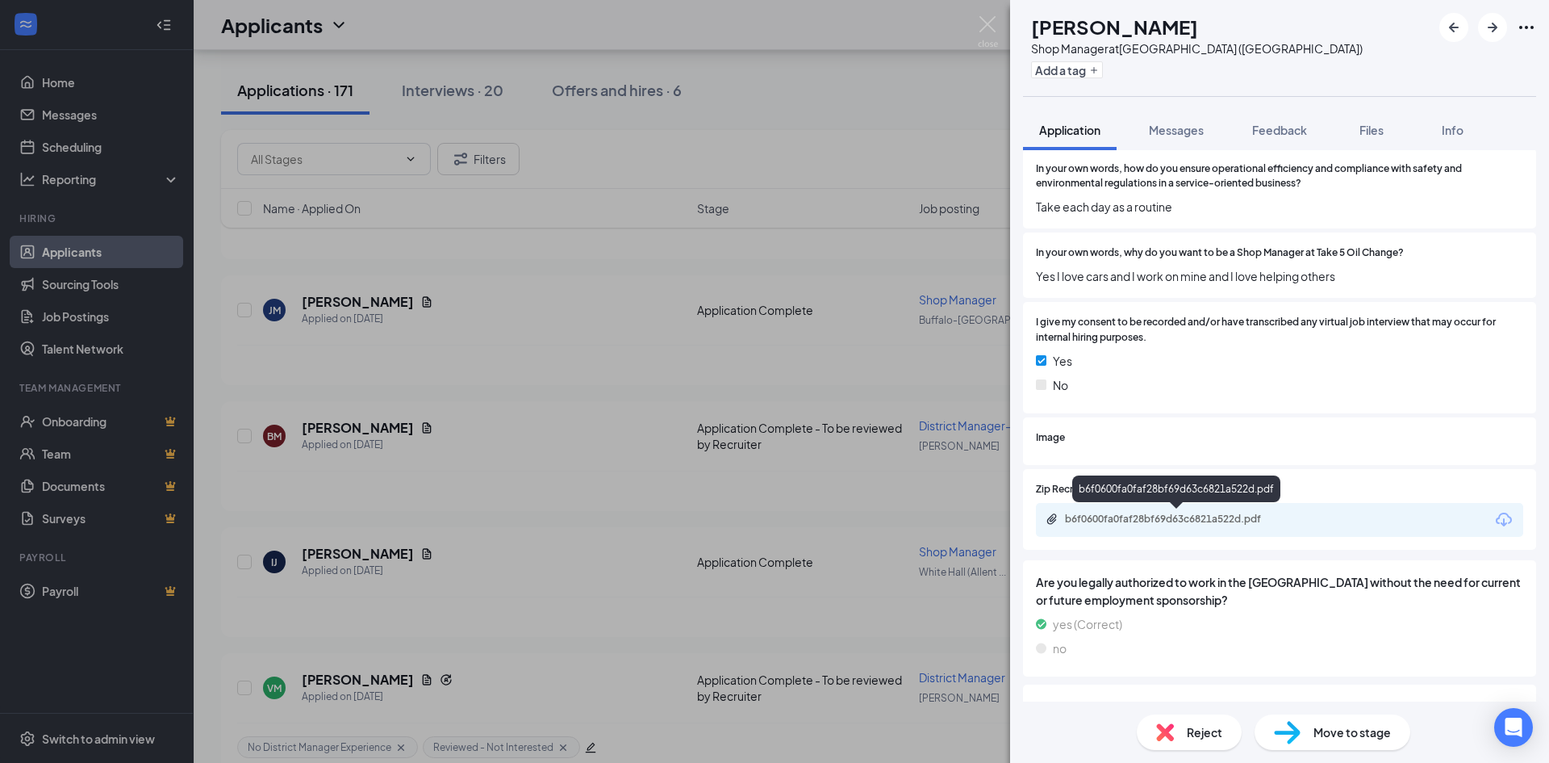
click at [1129, 522] on div "b6f0600fa0faf28bf69d63c6821a522d.pdf" at bounding box center [1178, 518] width 226 height 13
click at [1056, 445] on span "Image" at bounding box center [1050, 437] width 29 height 15
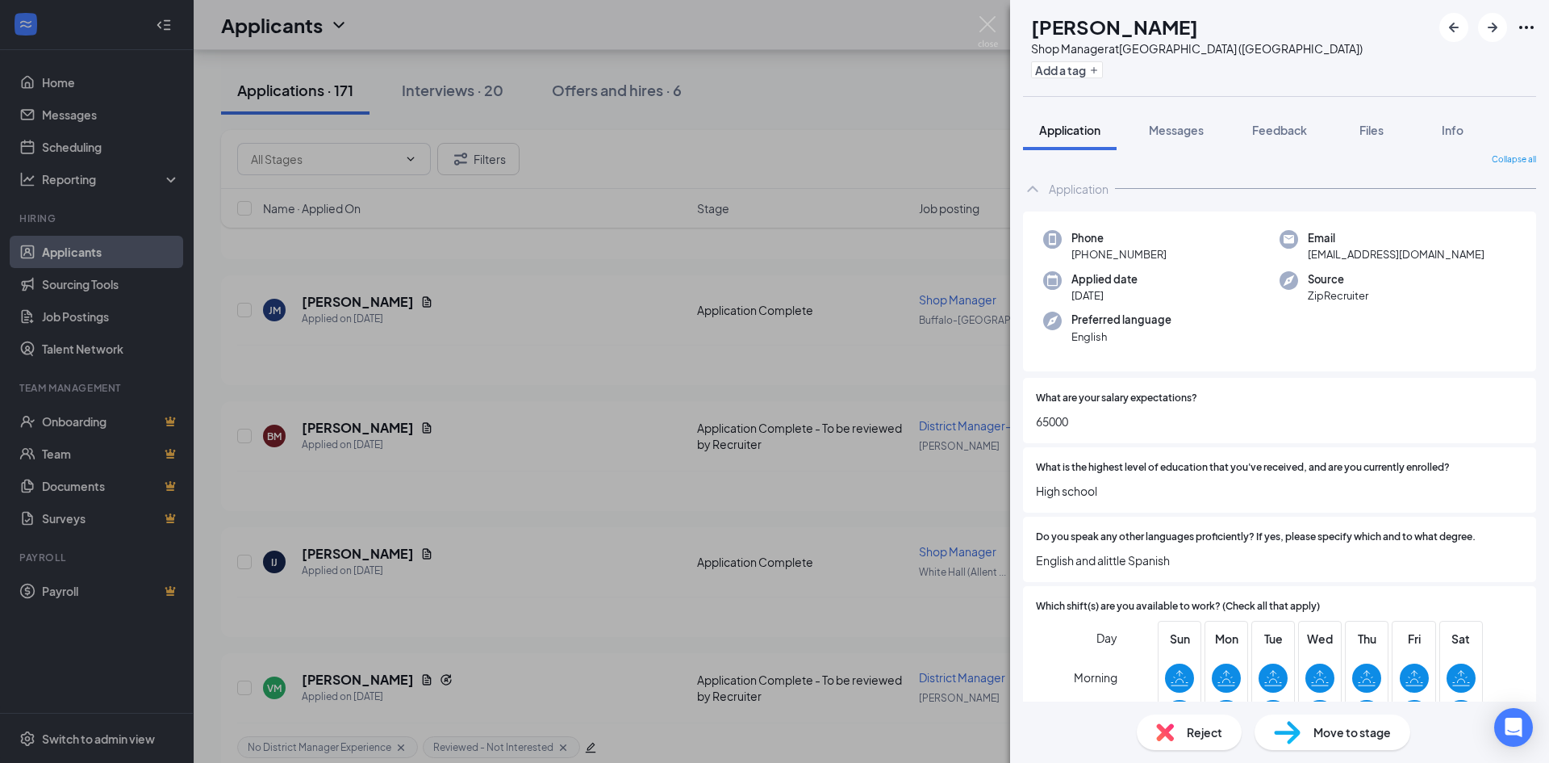
scroll to position [0, 0]
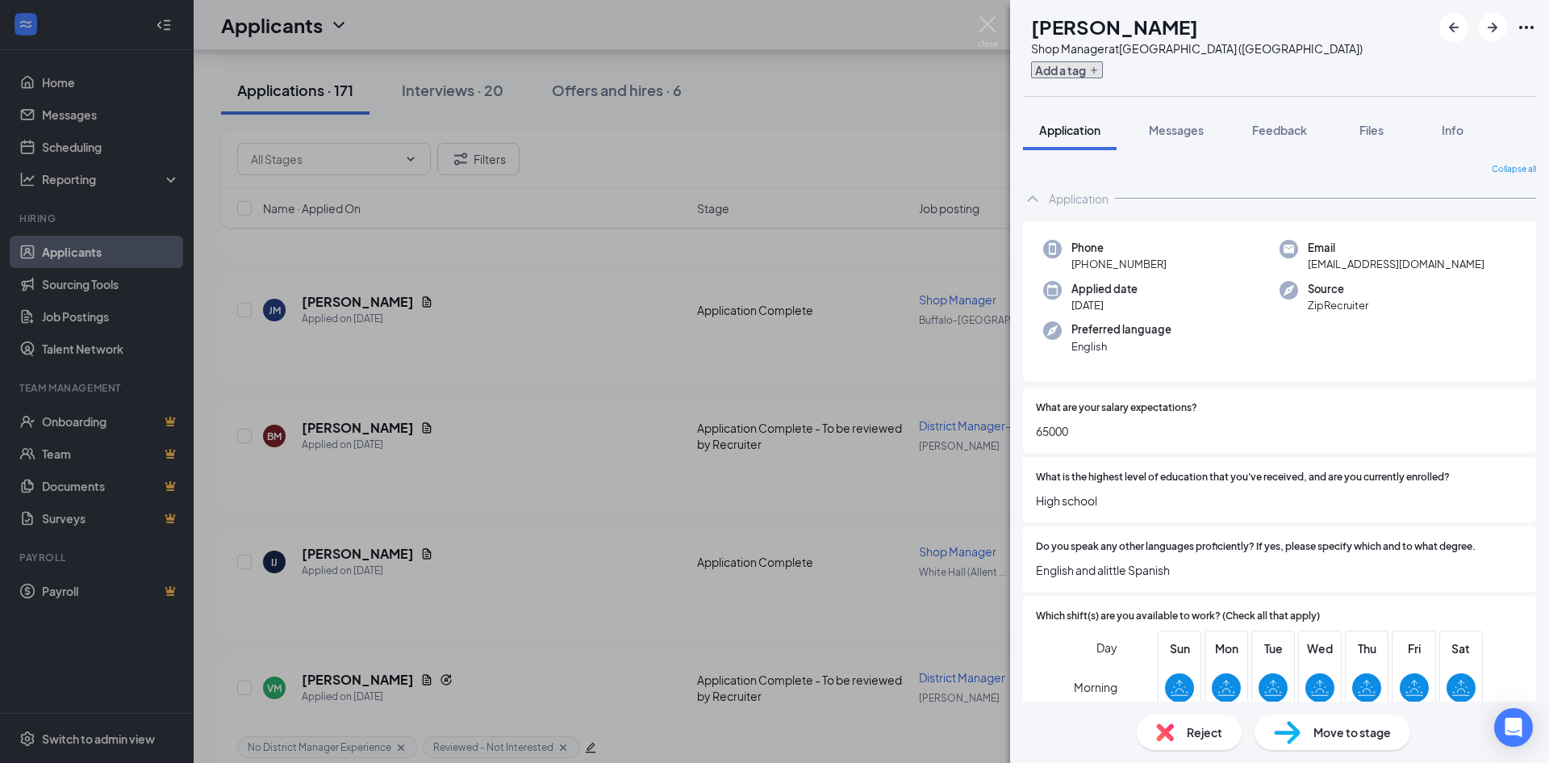
click at [1099, 73] on icon "Plus" at bounding box center [1094, 70] width 10 height 10
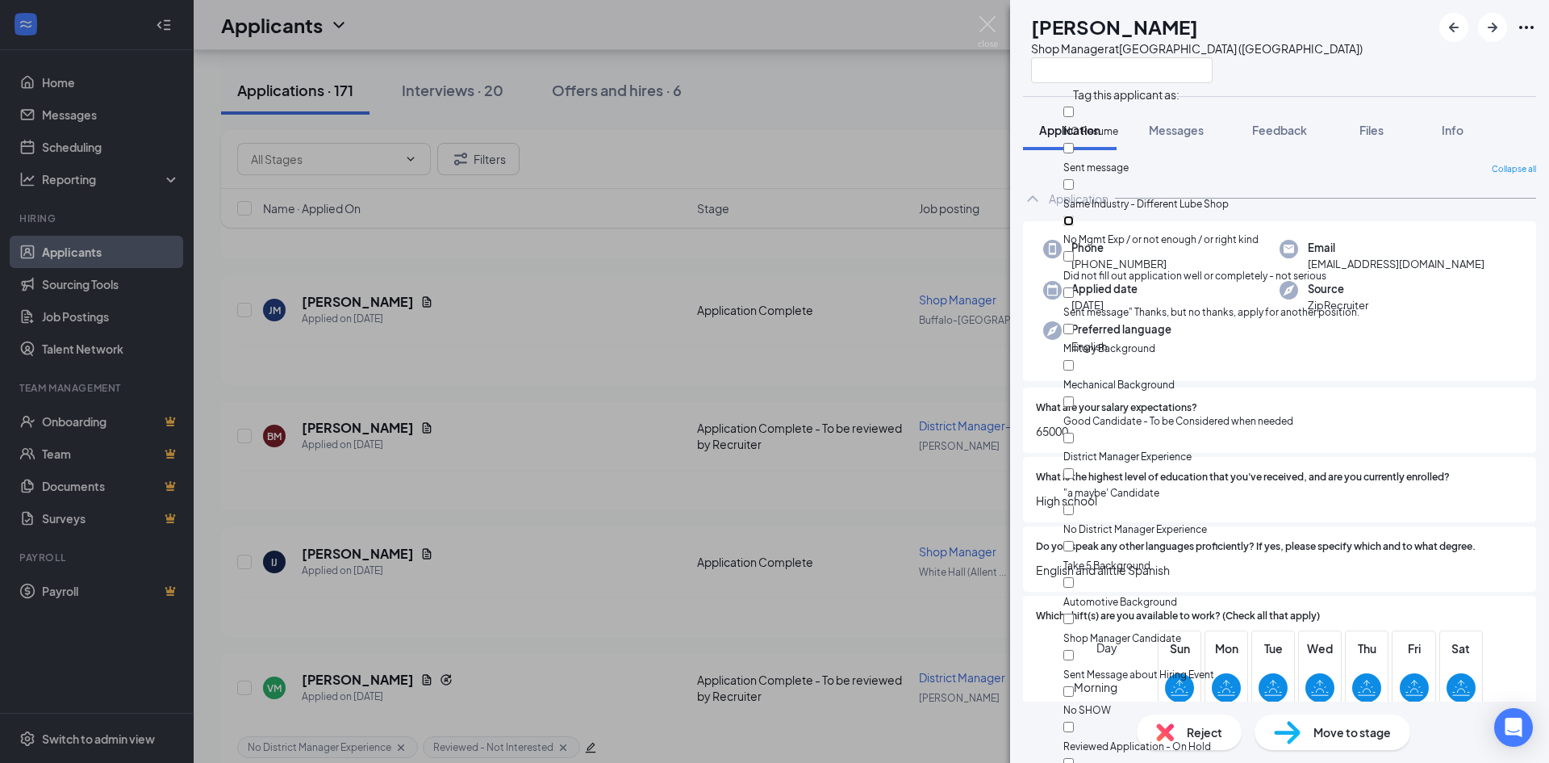
click at [1074, 215] on input "No Mgmt Exp / or not enough / or right kind" at bounding box center [1069, 220] width 10 height 10
checkbox input "true"
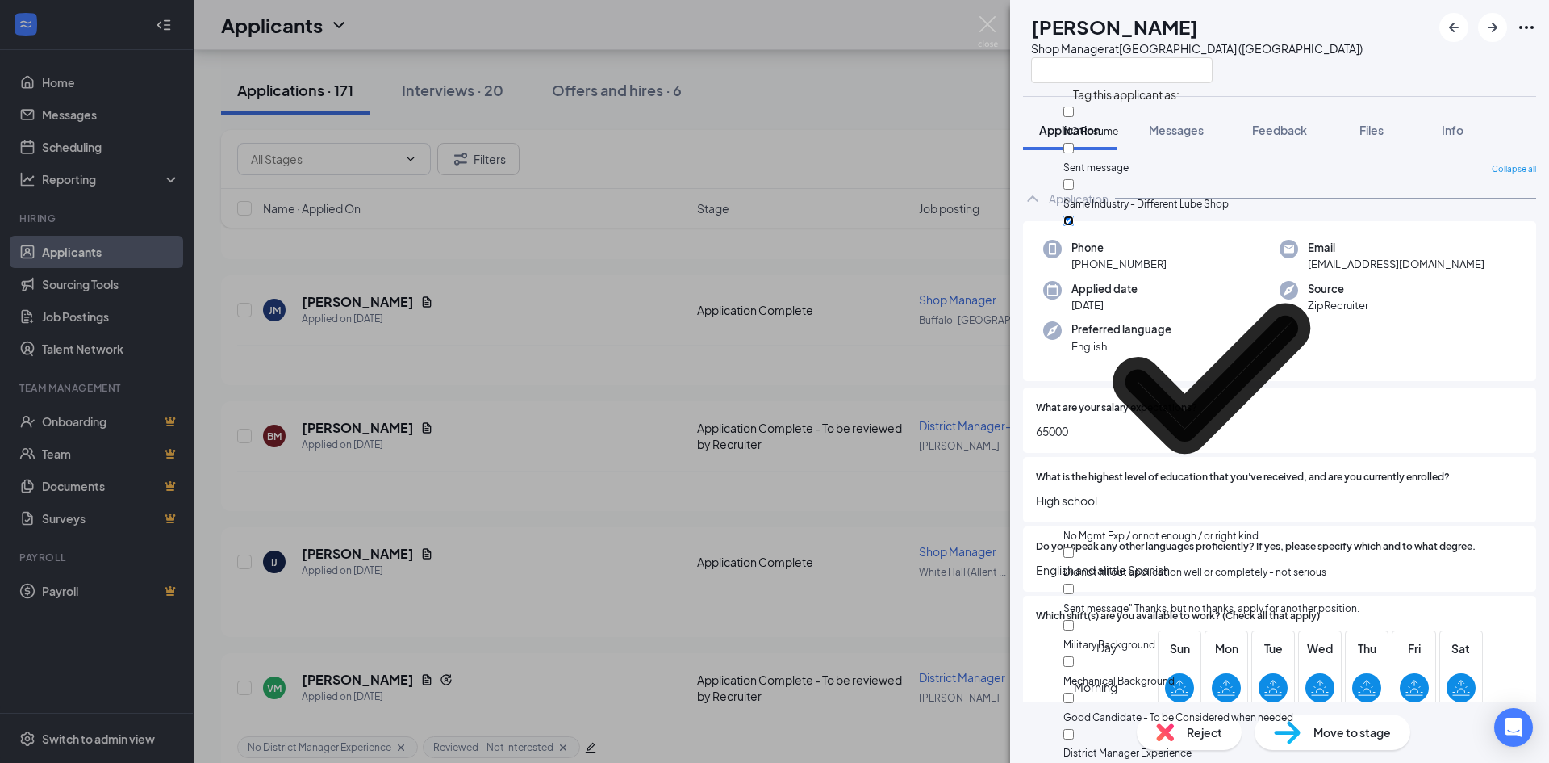
scroll to position [483, 0]
checkbox input "true"
click at [203, 453] on div "IJ Ivan Jusino Shop Manager at White Hall (Allentown) Application Messages Feed…" at bounding box center [774, 381] width 1549 height 763
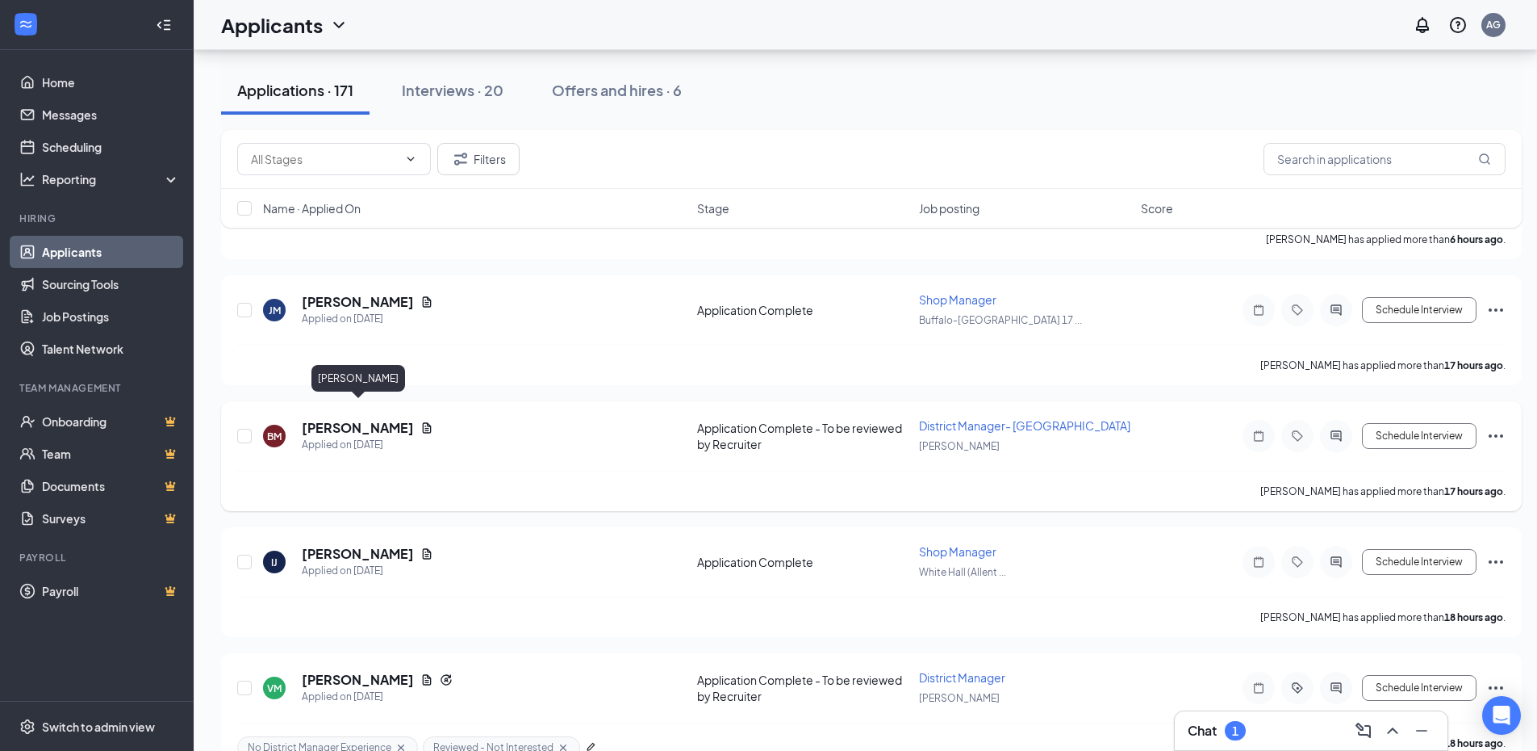
click at [361, 419] on h5 "Brandon McClellan" at bounding box center [358, 428] width 112 height 18
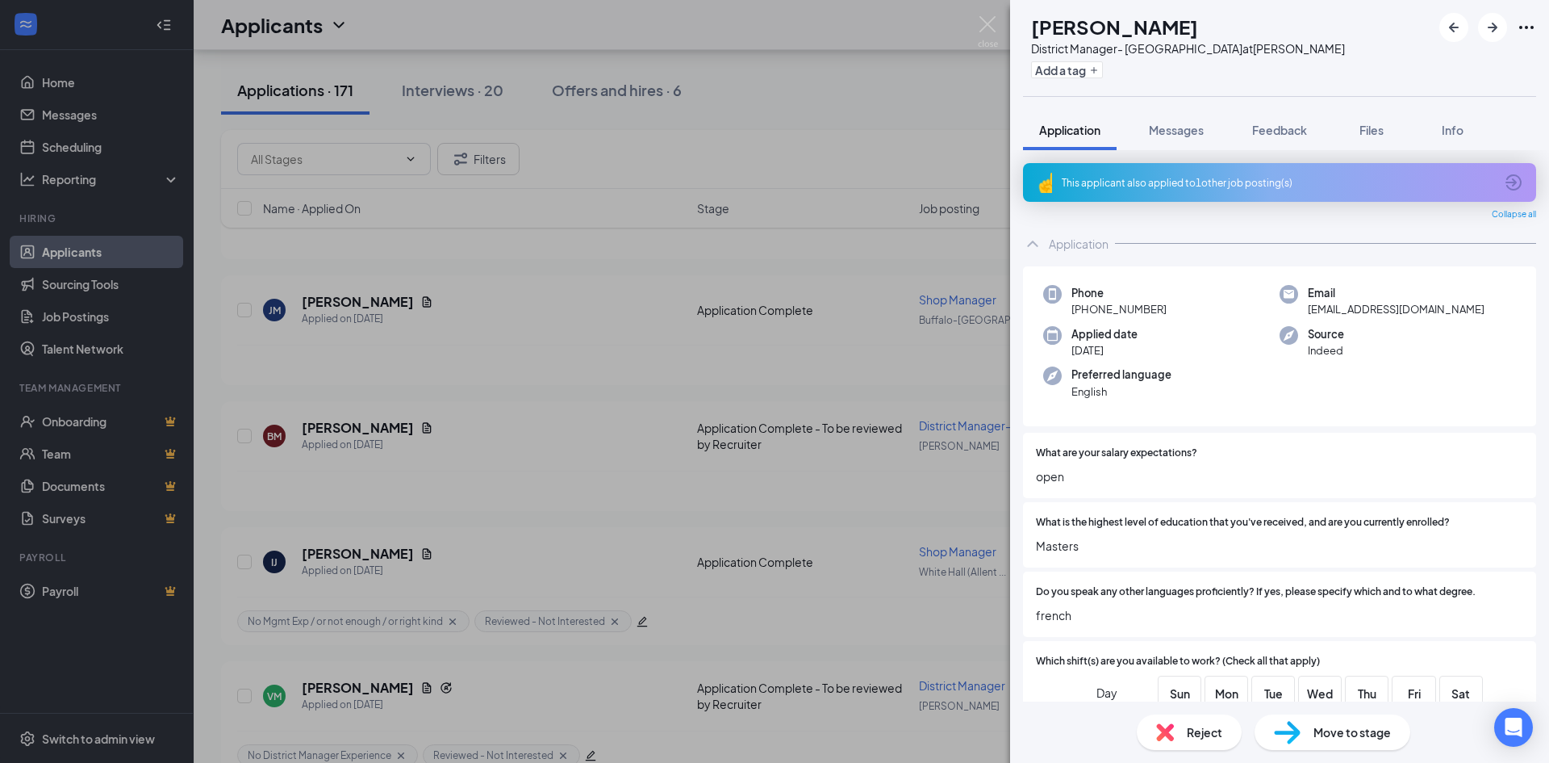
click at [1506, 183] on icon "ArrowCircle" at bounding box center [1514, 182] width 16 height 16
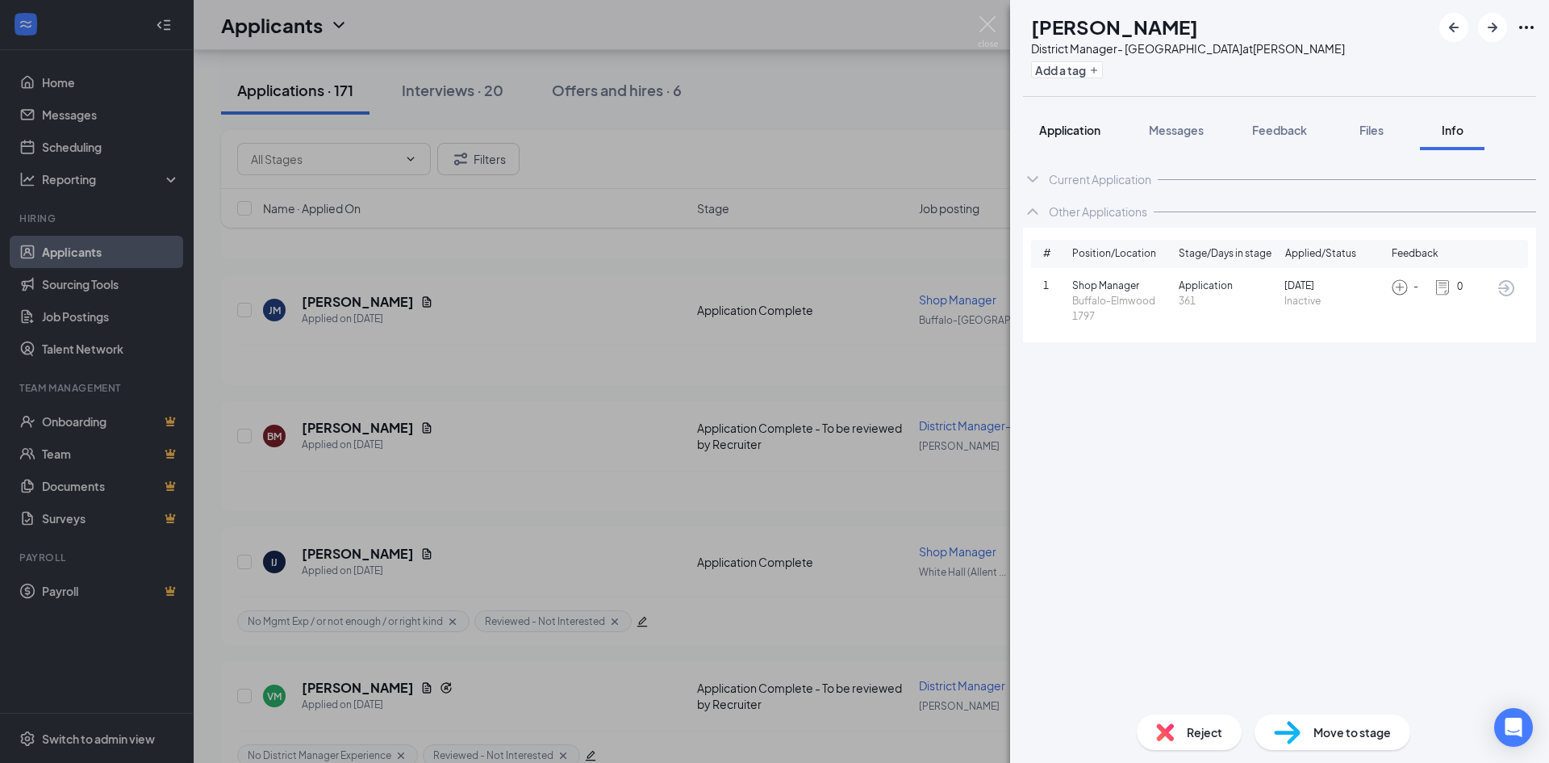
click at [1085, 125] on span "Application" at bounding box center [1069, 130] width 61 height 15
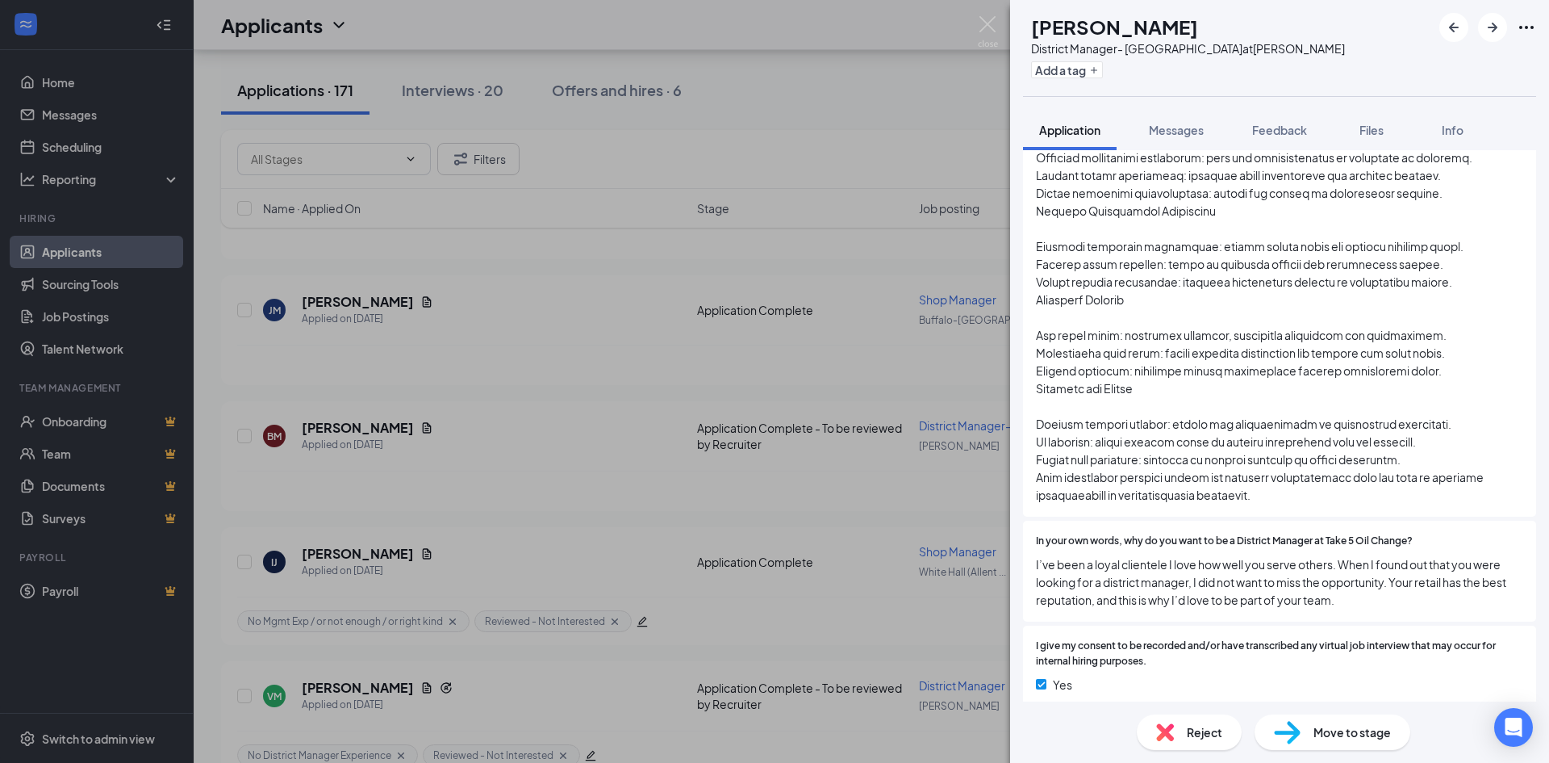
scroll to position [2345, 0]
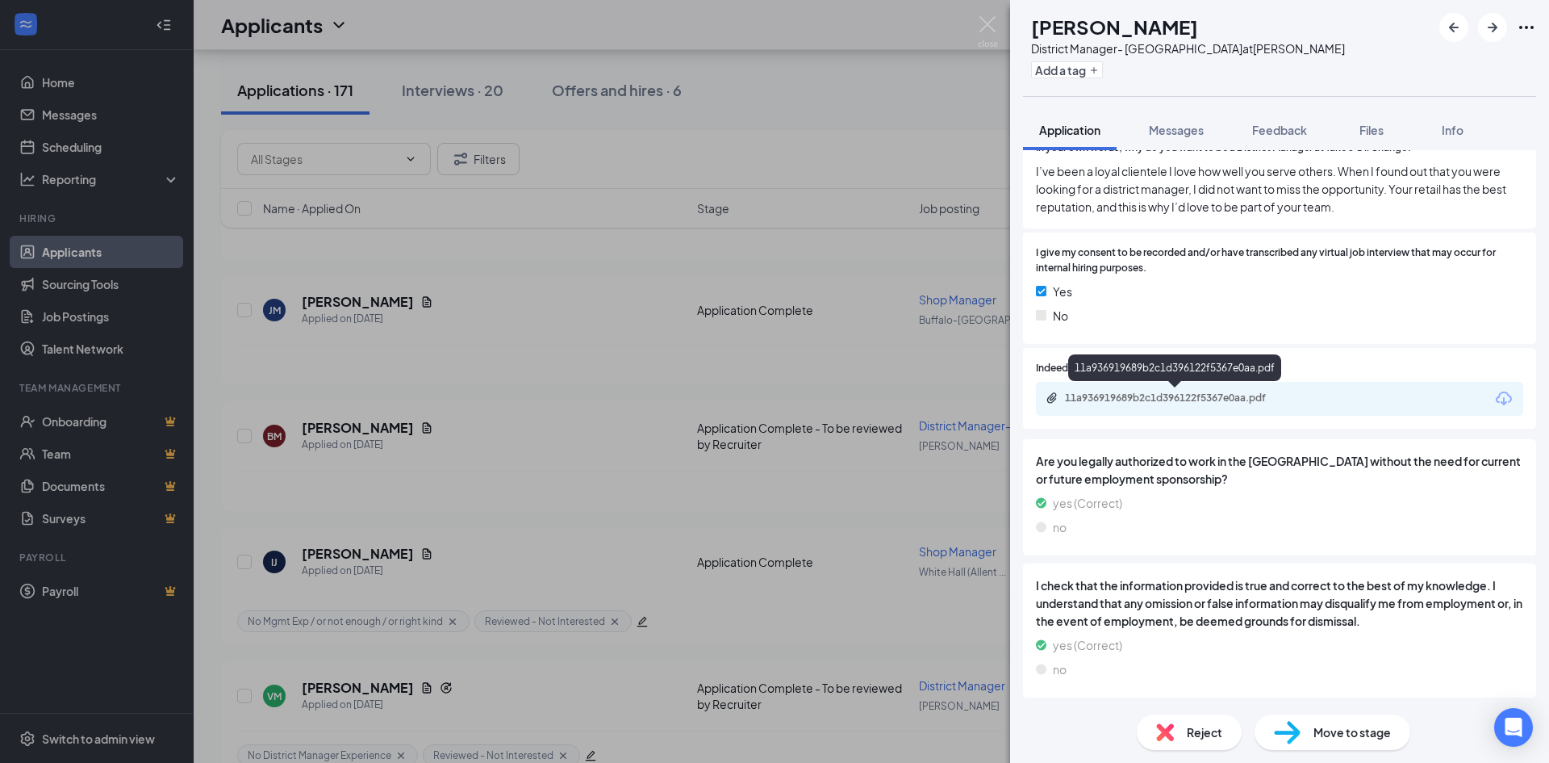
click at [1098, 388] on div "11a936919689b2c1d396122f5367e0aa.pdf" at bounding box center [1279, 399] width 487 height 34
click at [1102, 399] on div "11a936919689b2c1d396122f5367e0aa.pdf" at bounding box center [1178, 397] width 226 height 13
click at [1113, 212] on span "I’ve been a loyal clientele I love how well you serve others. When I found out …" at bounding box center [1279, 188] width 487 height 53
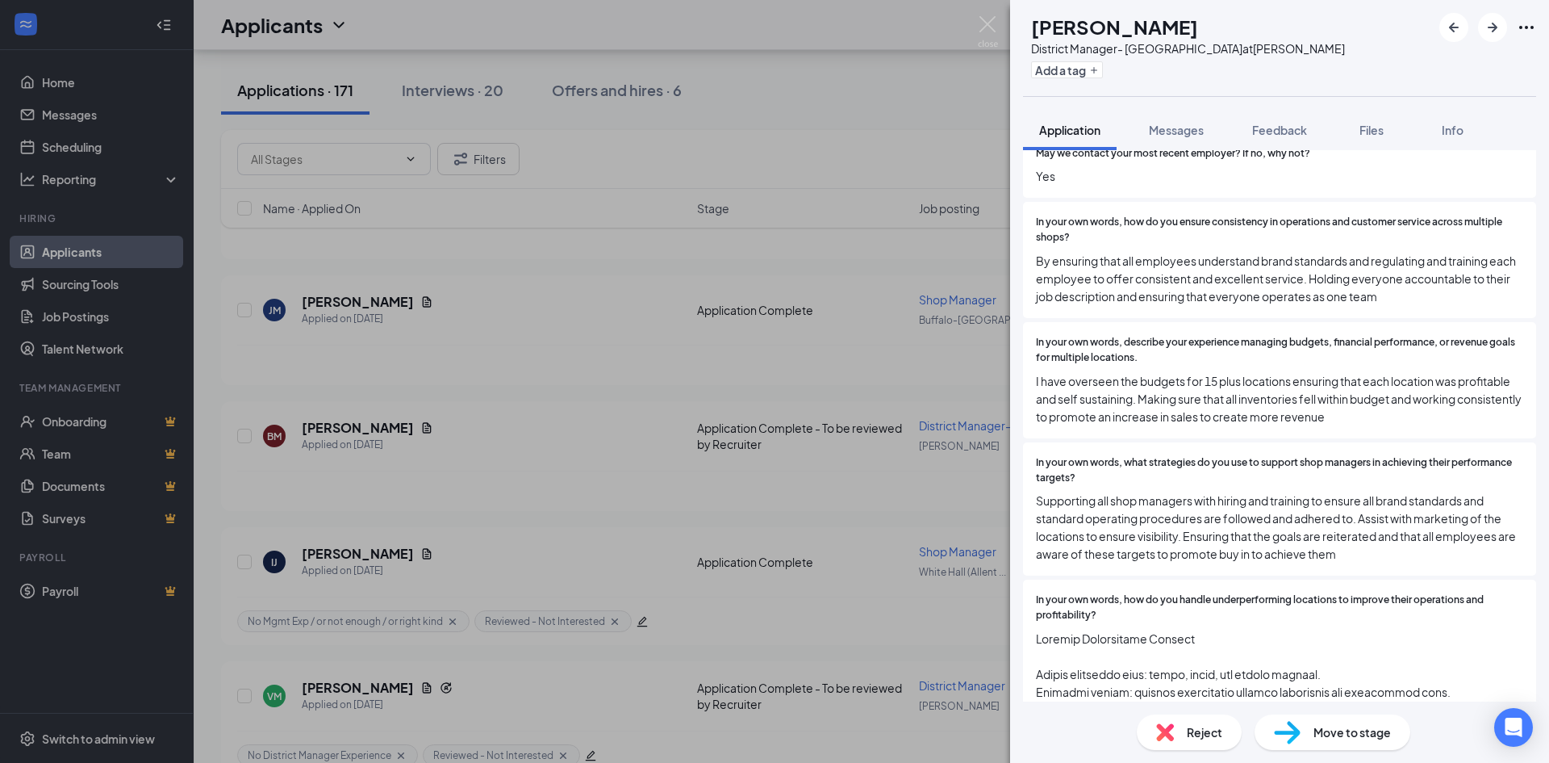
scroll to position [2345, 0]
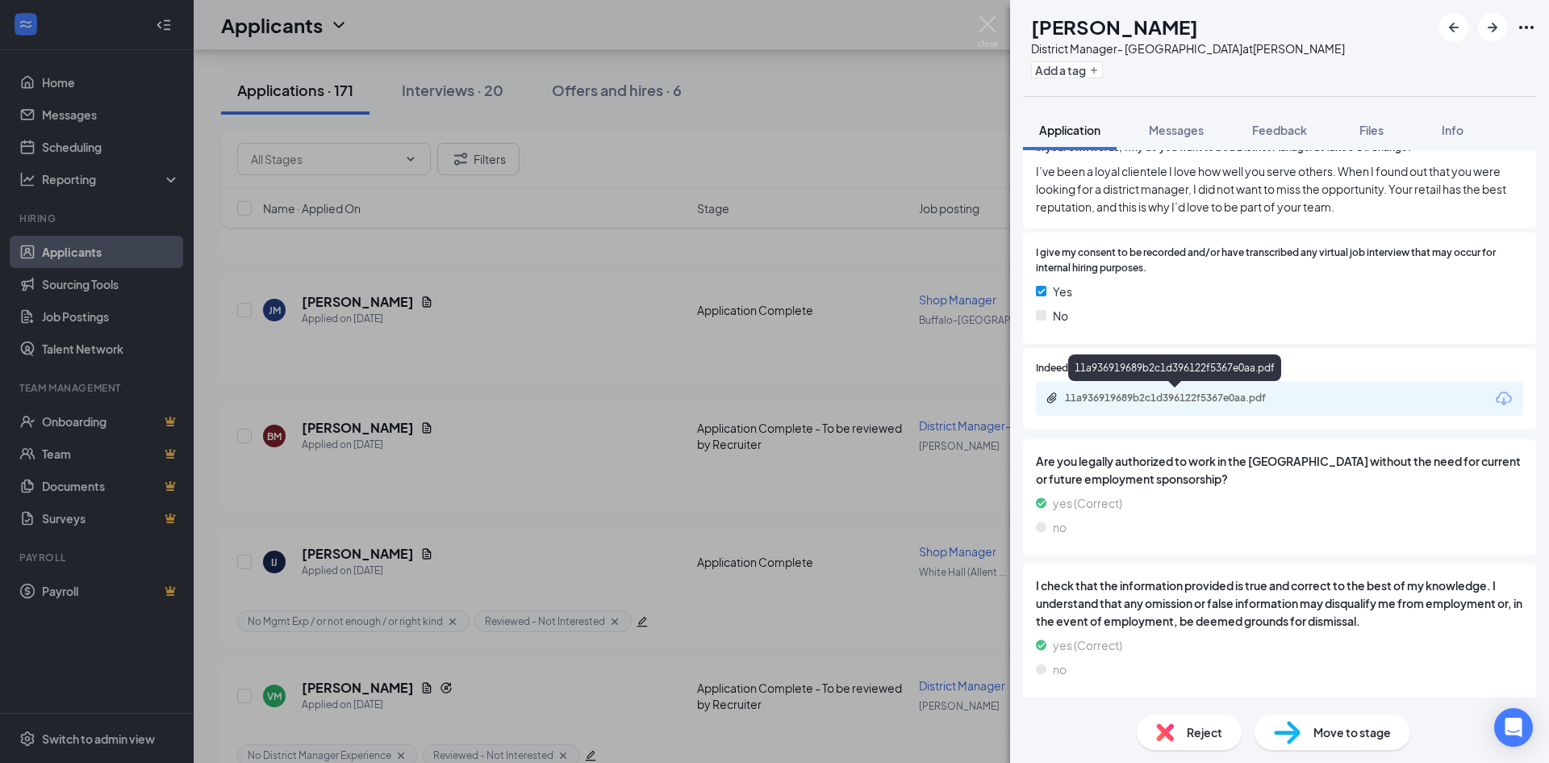
click at [1121, 393] on div "11a936919689b2c1d396122f5367e0aa.pdf" at bounding box center [1178, 397] width 226 height 13
click at [1174, 261] on span "I give my consent to be recorded and/or have transcribed any virtual job interv…" at bounding box center [1279, 260] width 487 height 31
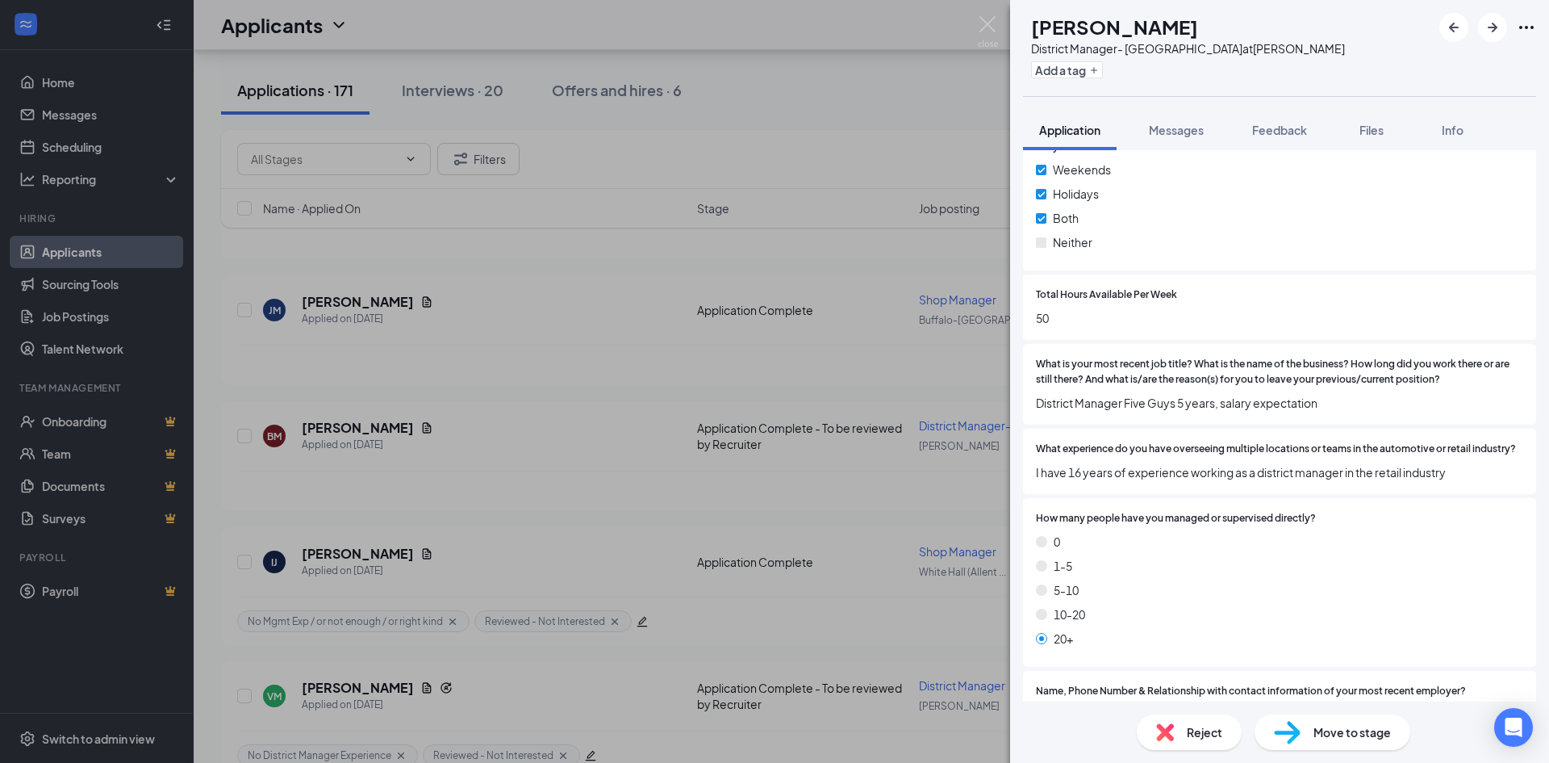
scroll to position [726, 0]
click at [1173, 133] on span "Messages" at bounding box center [1176, 130] width 55 height 15
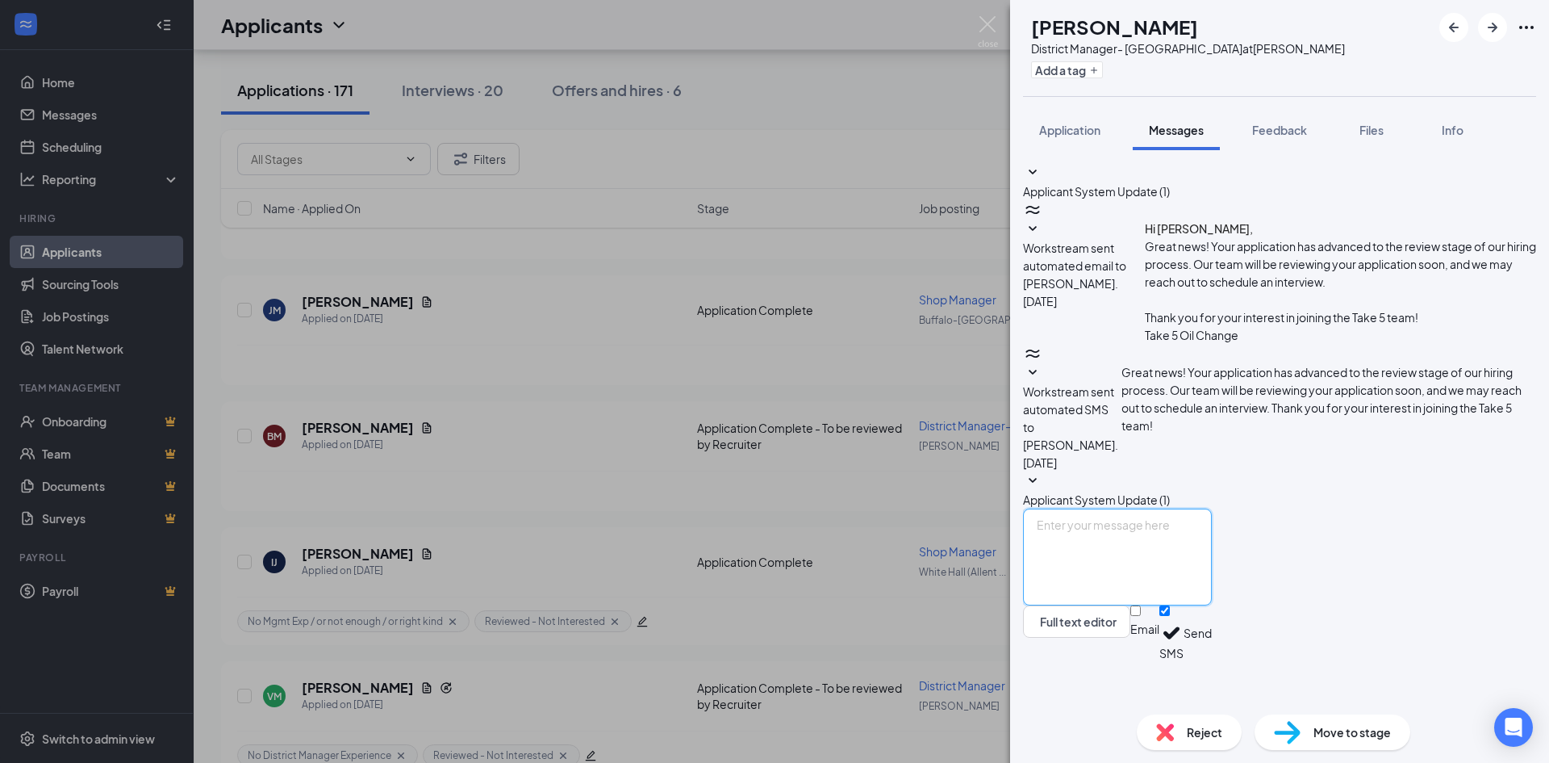
click at [1168, 562] on textarea at bounding box center [1117, 556] width 189 height 97
paste textarea "6233 Hawley Ave, Cleveland, OH"
type textarea "Hello, I see you resume says that you live in Cleveland, OH. Did you apply to t…"
click at [1141, 616] on input "Email" at bounding box center [1136, 610] width 10 height 10
checkbox input "true"
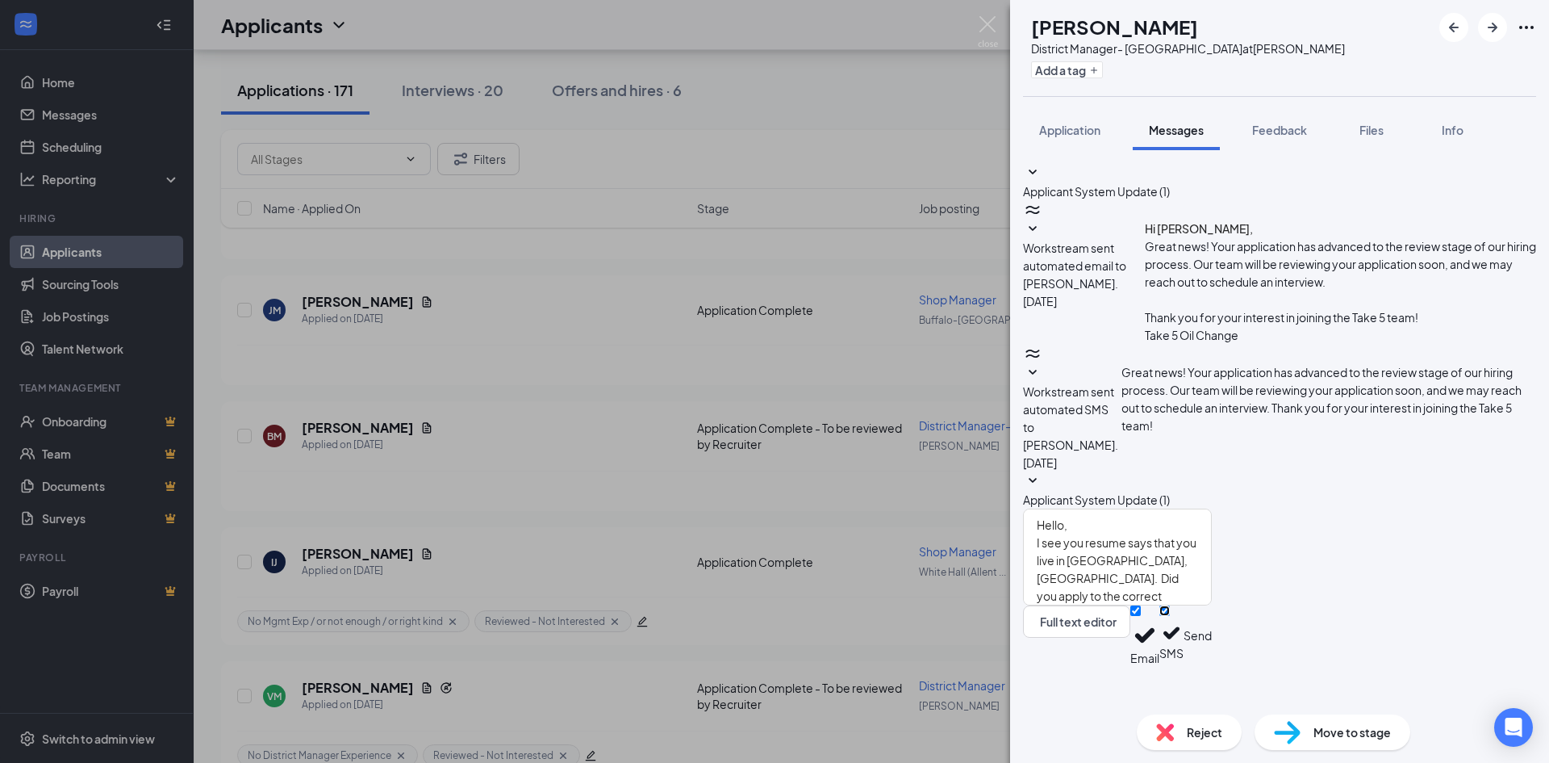
click at [1170, 616] on input "SMS" at bounding box center [1165, 610] width 10 height 10
checkbox input "false"
click at [1212, 664] on button "Send" at bounding box center [1198, 635] width 28 height 61
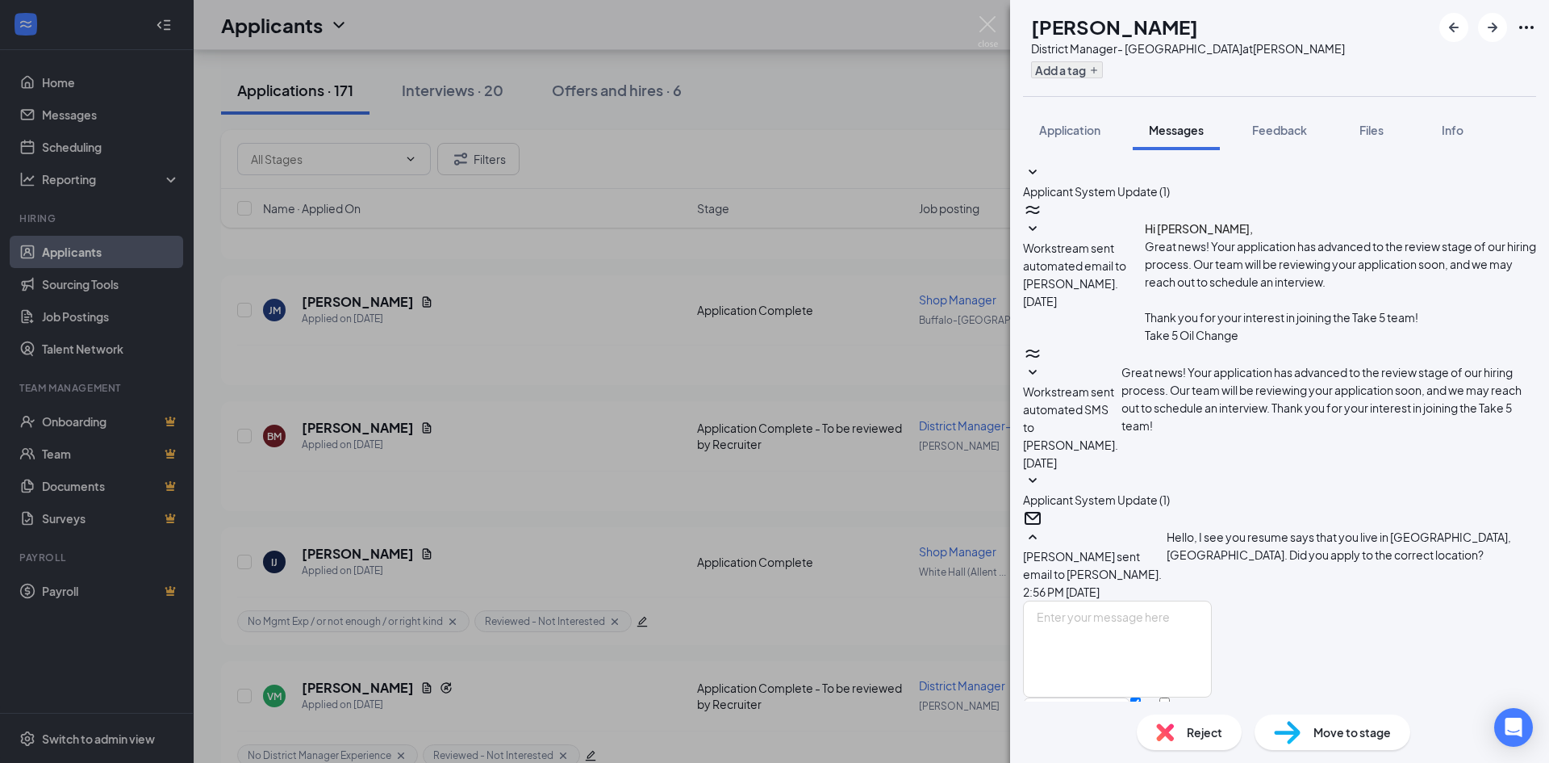
scroll to position [11, 0]
click at [1103, 70] on button "Add a tag" at bounding box center [1067, 69] width 72 height 17
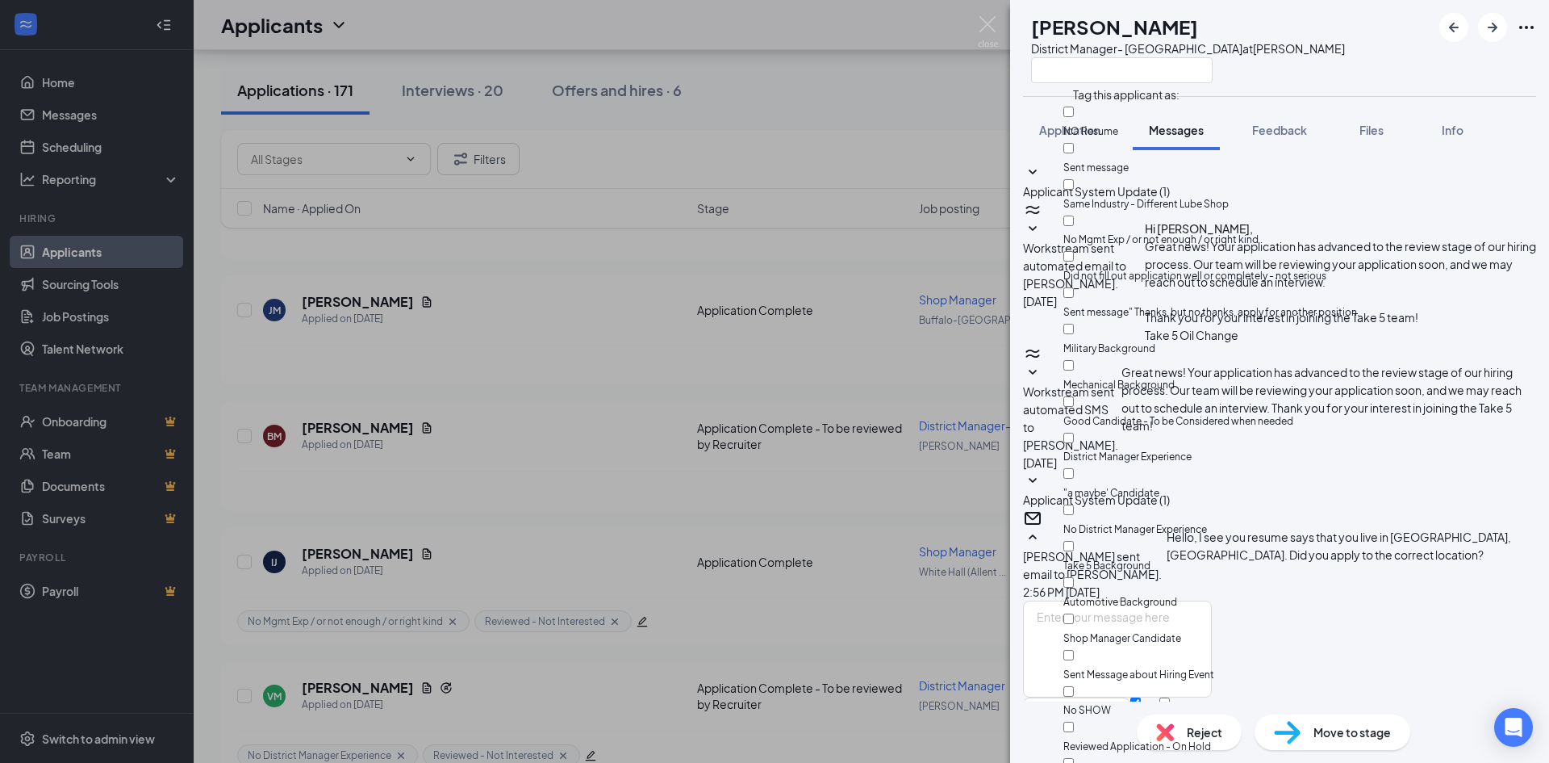
scroll to position [323, 0]
click at [1074, 721] on input "Reviewed Application - On Hold" at bounding box center [1069, 726] width 10 height 10
checkbox input "true"
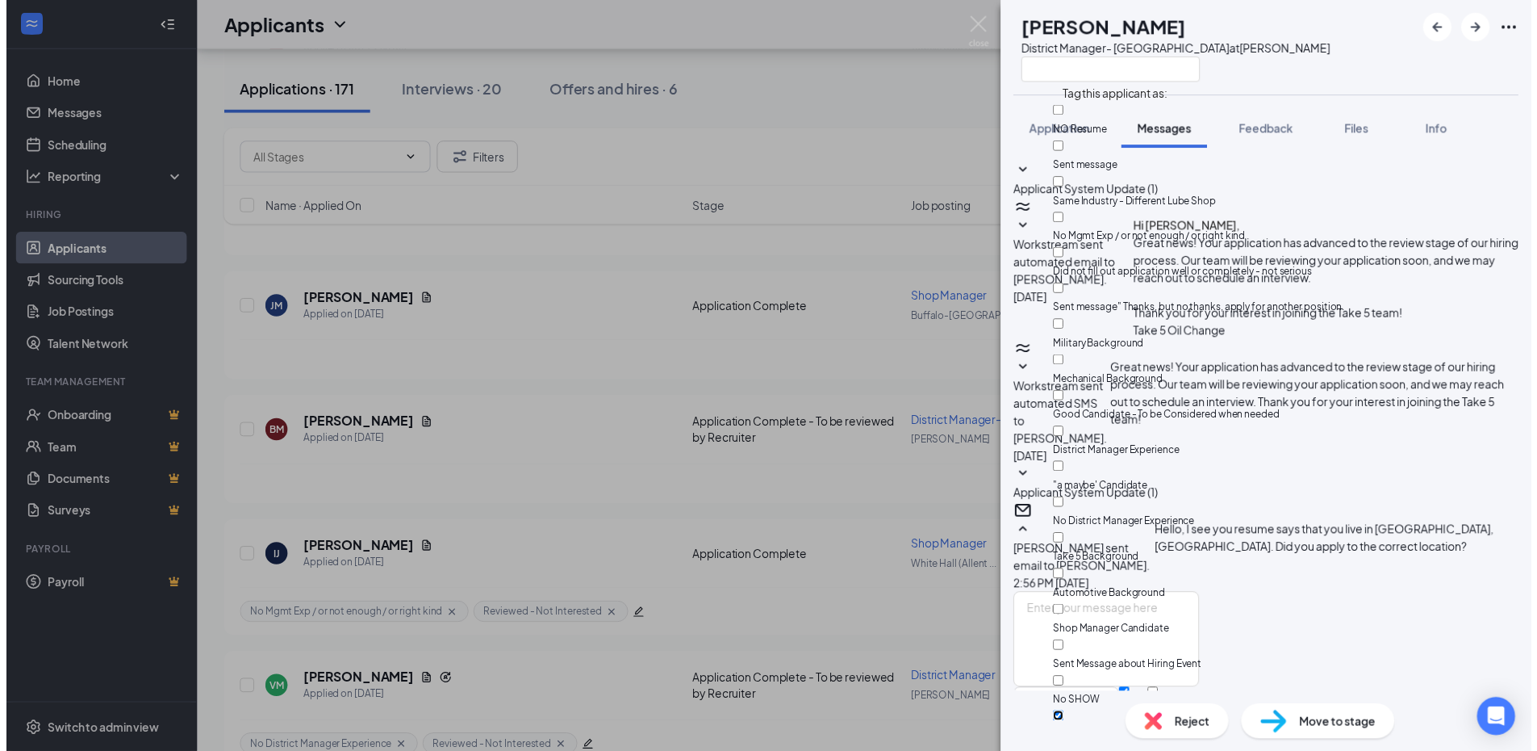
scroll to position [203, 0]
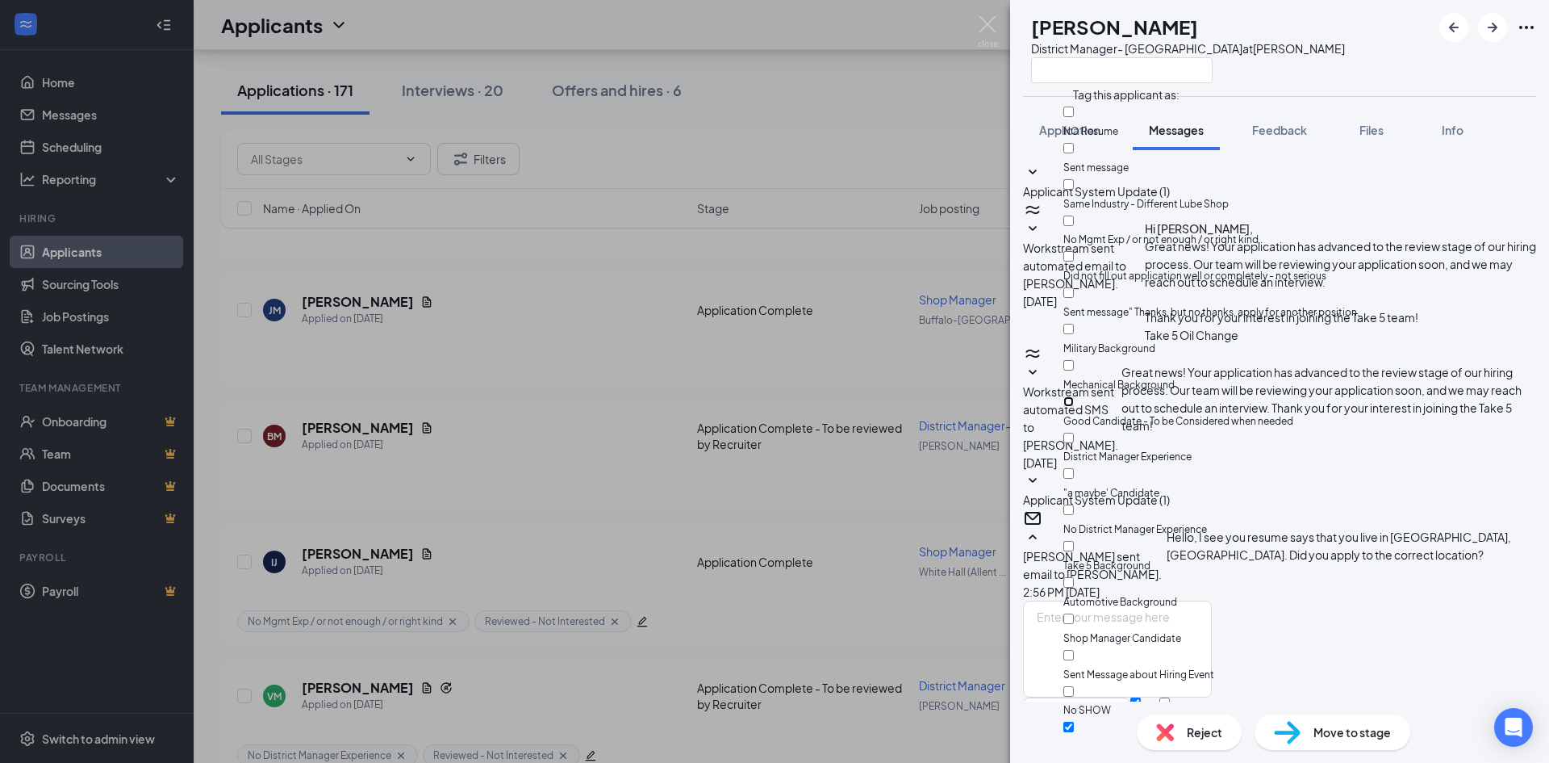
click at [1074, 396] on input "Good Candidate - To be Considered when needed" at bounding box center [1069, 401] width 10 height 10
checkbox input "true"
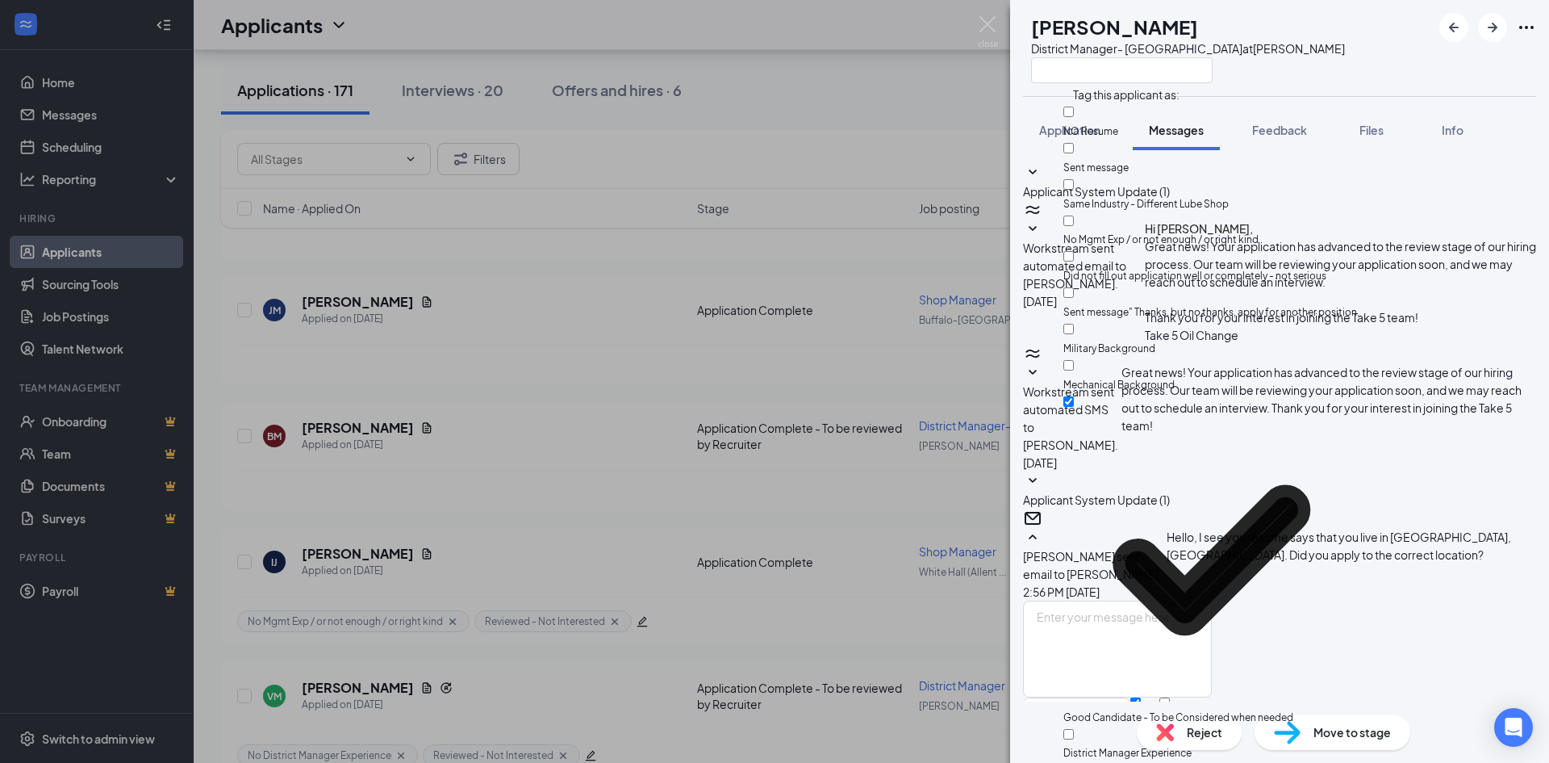
click at [235, 356] on div "BM Brandon McClellan District Manager- Rochester at Depew Application Messages …" at bounding box center [774, 381] width 1549 height 763
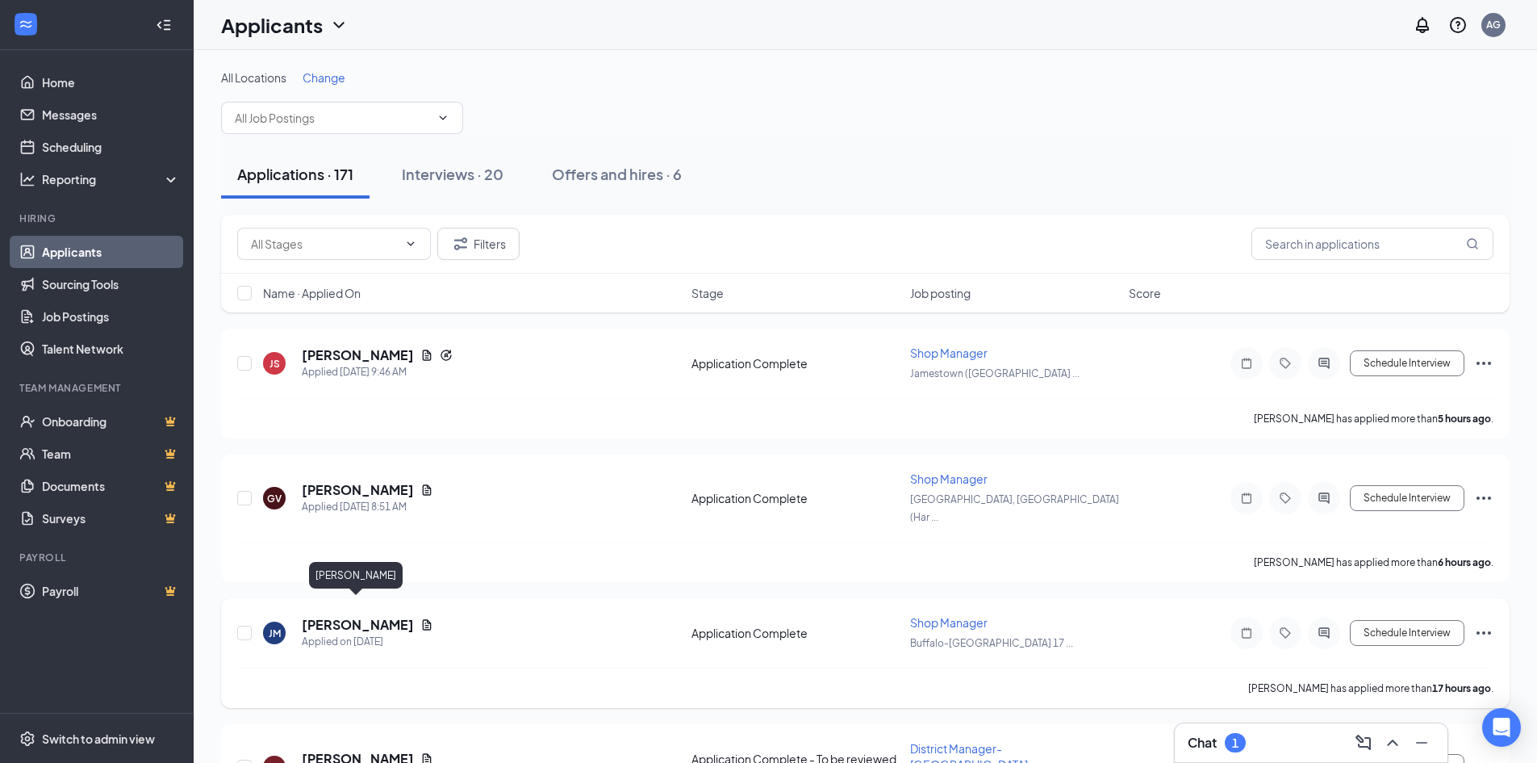
click at [332, 616] on h5 "Jevon McKenna" at bounding box center [358, 625] width 112 height 18
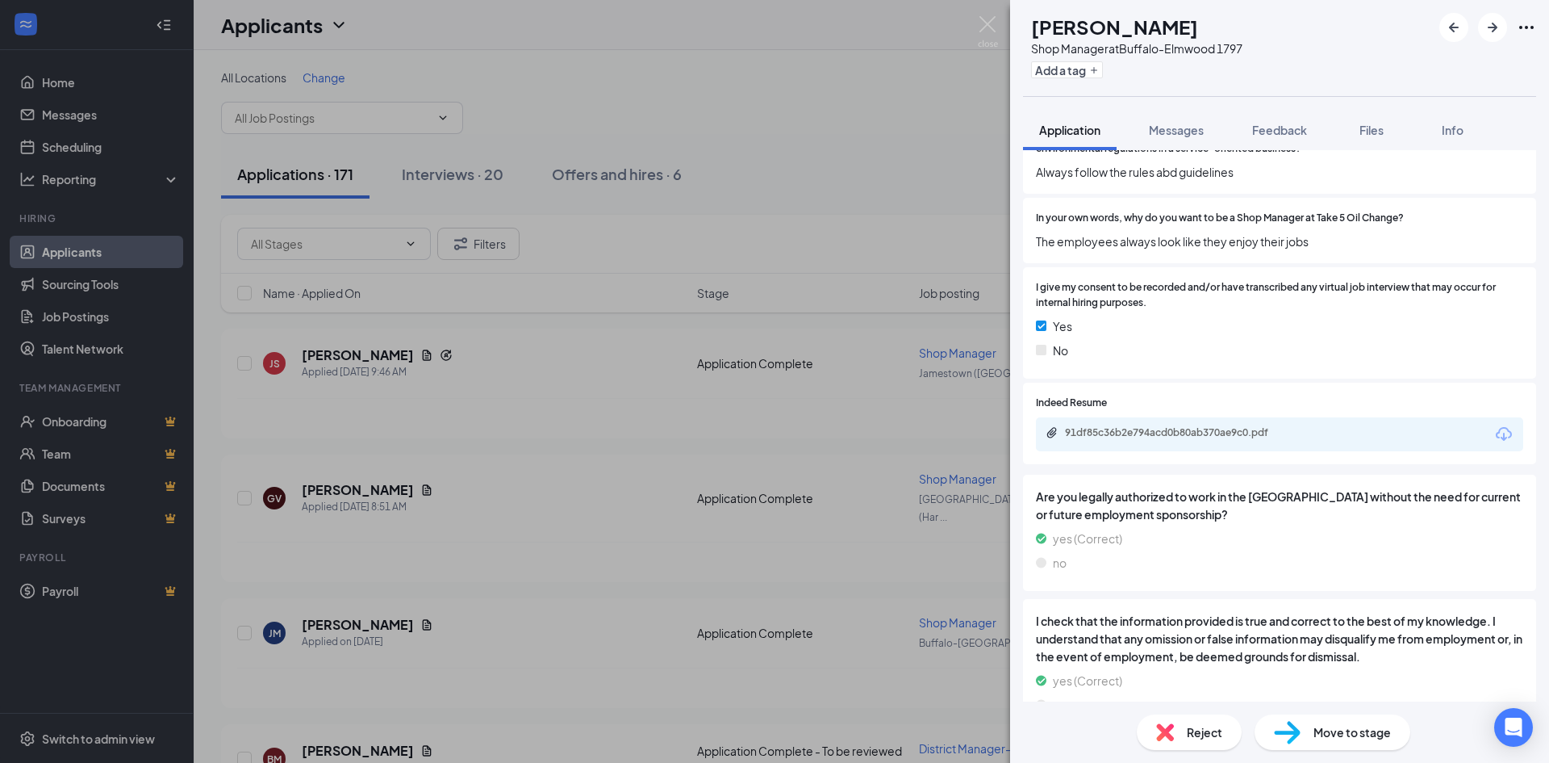
scroll to position [1614, 0]
click at [1119, 429] on div "91df85c36b2e794acd0b80ab370ae9c0.pdf" at bounding box center [1178, 431] width 226 height 13
click at [1099, 70] on icon "Plus" at bounding box center [1094, 70] width 10 height 10
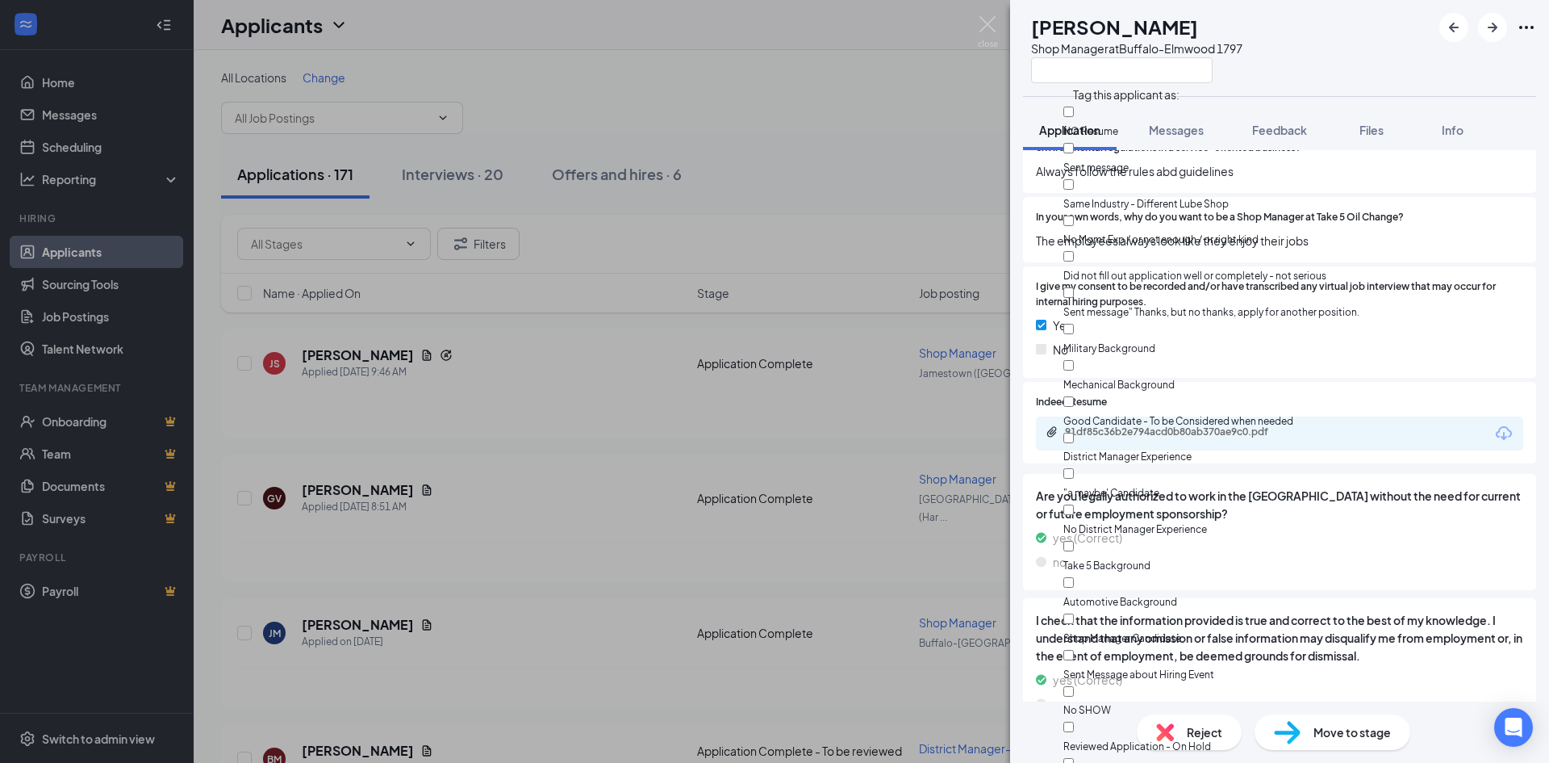
click at [1326, 249] on span "The employees always look like they enjoy their jobs" at bounding box center [1279, 241] width 487 height 18
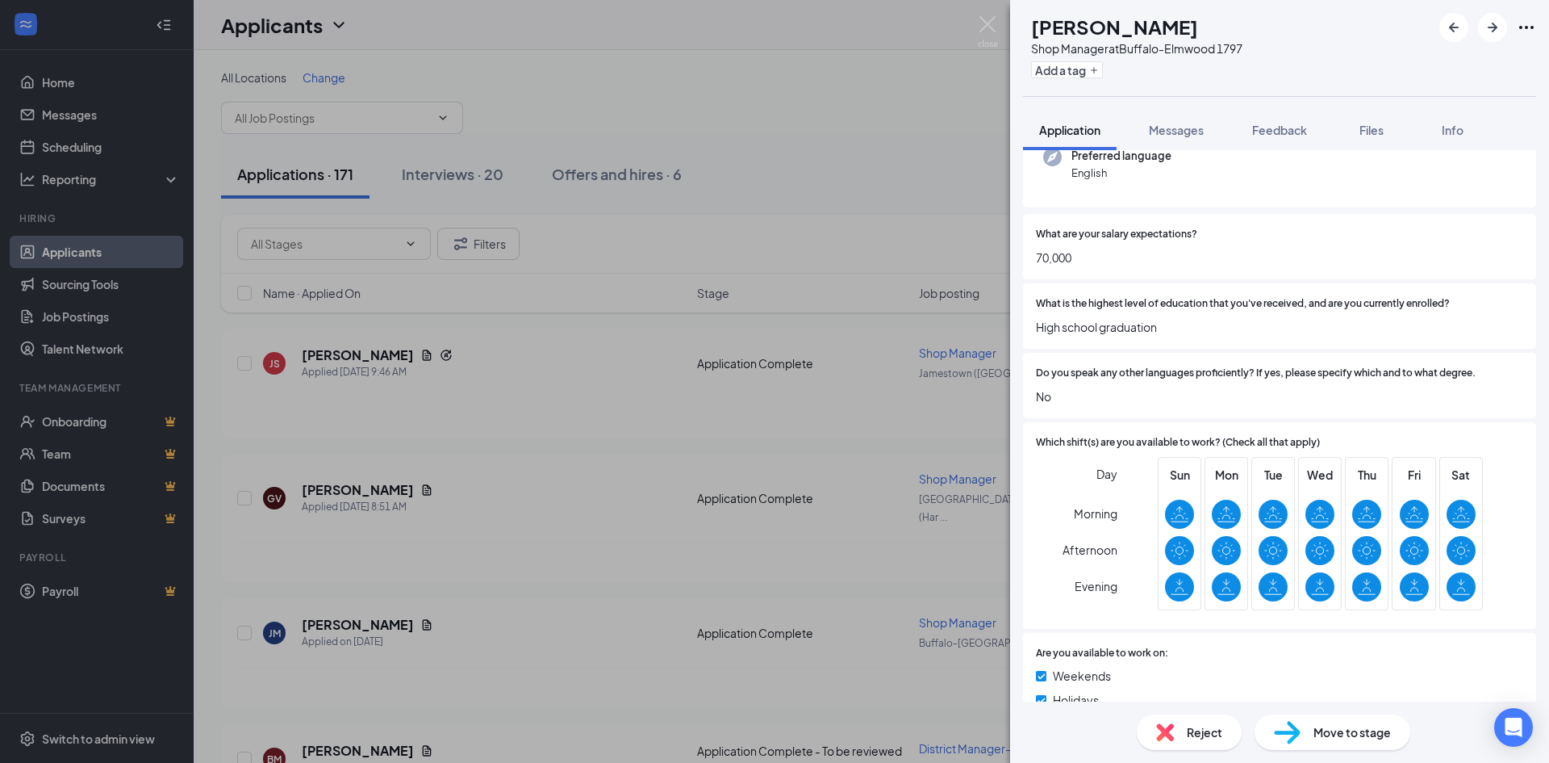
scroll to position [0, 0]
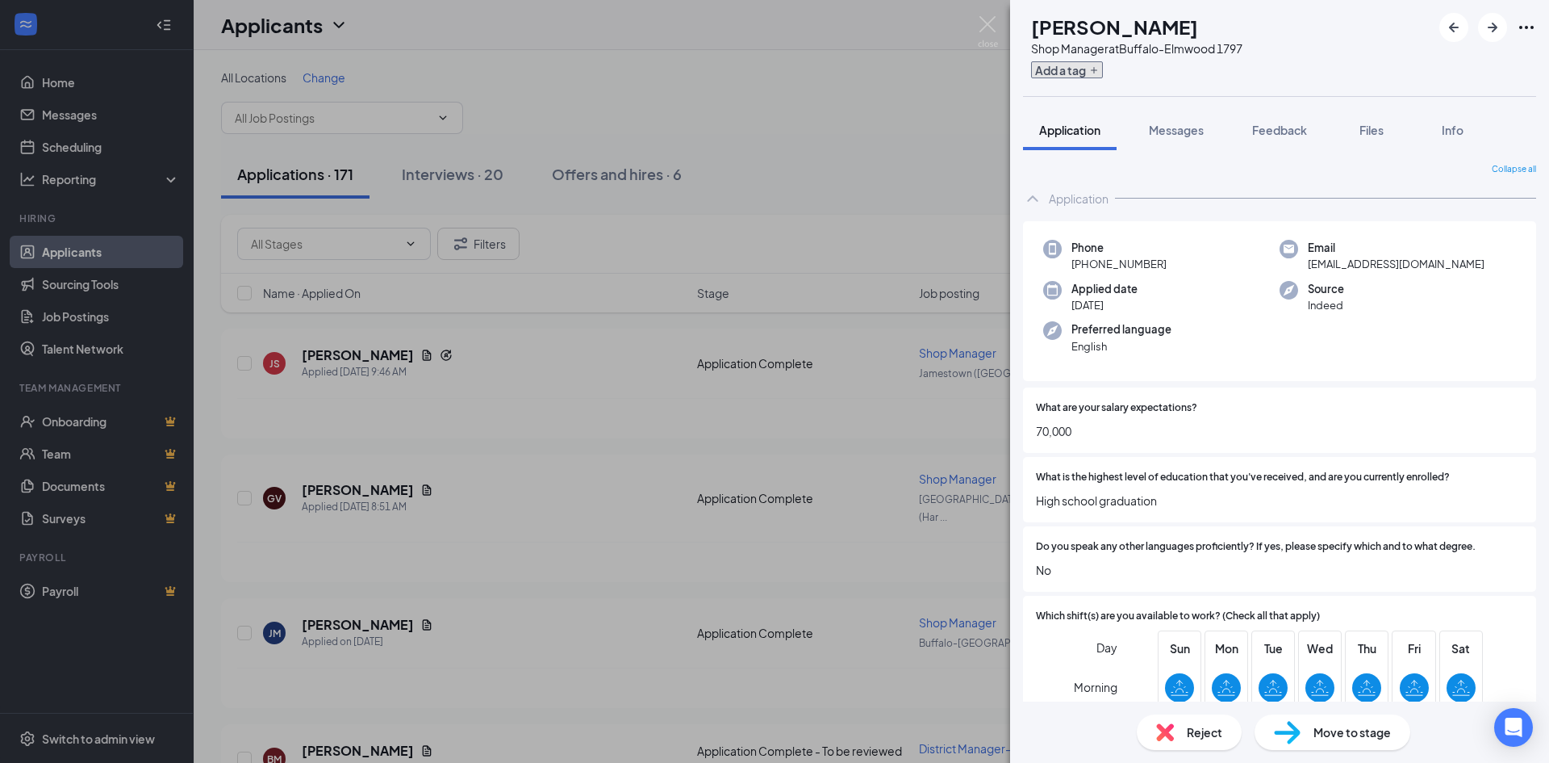
click at [1103, 70] on button "Add a tag" at bounding box center [1067, 69] width 72 height 17
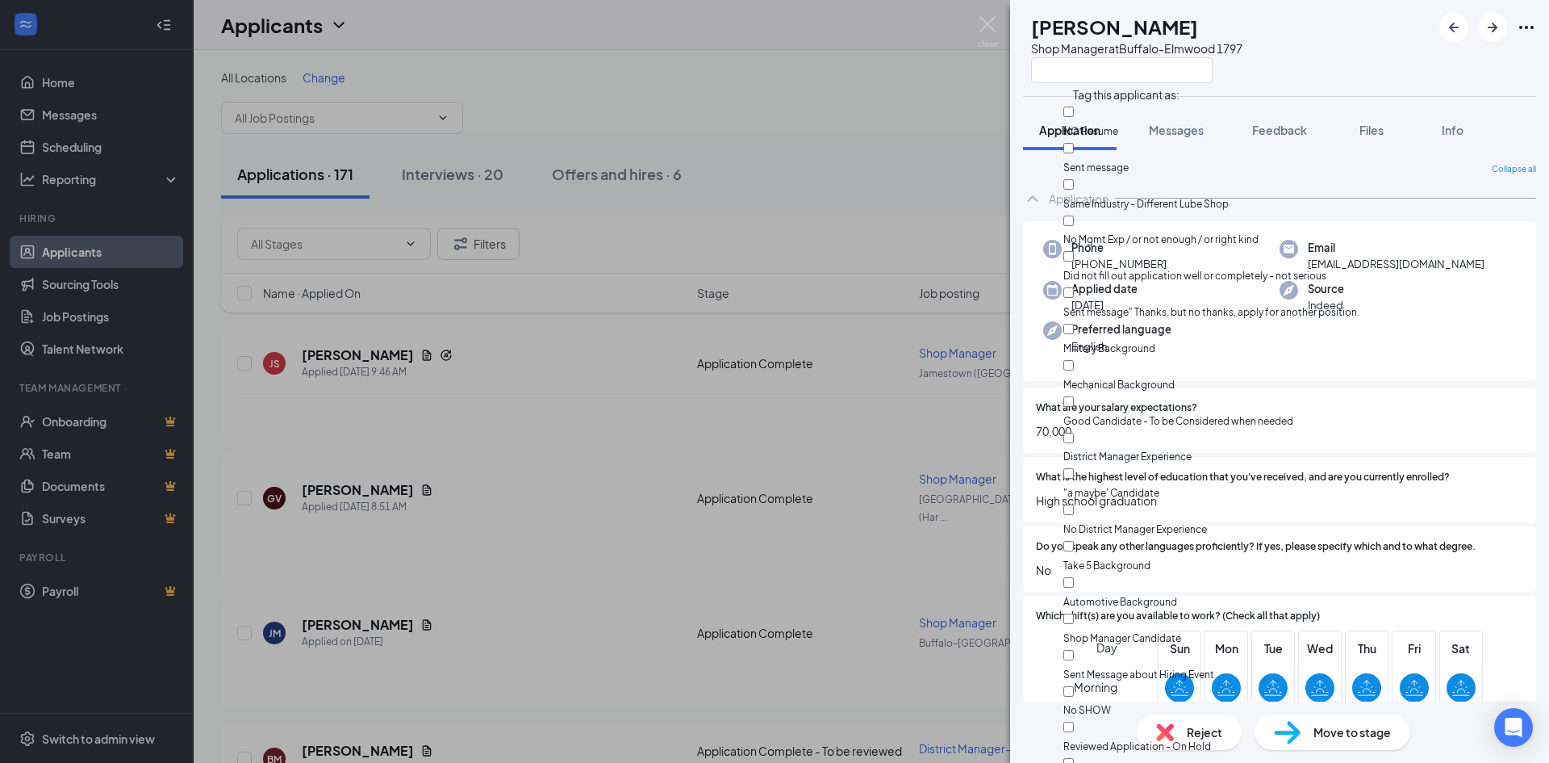
scroll to position [97, 0]
click at [1074, 396] on input "Good Candidate - To be Considered when needed" at bounding box center [1069, 401] width 10 height 10
checkbox input "true"
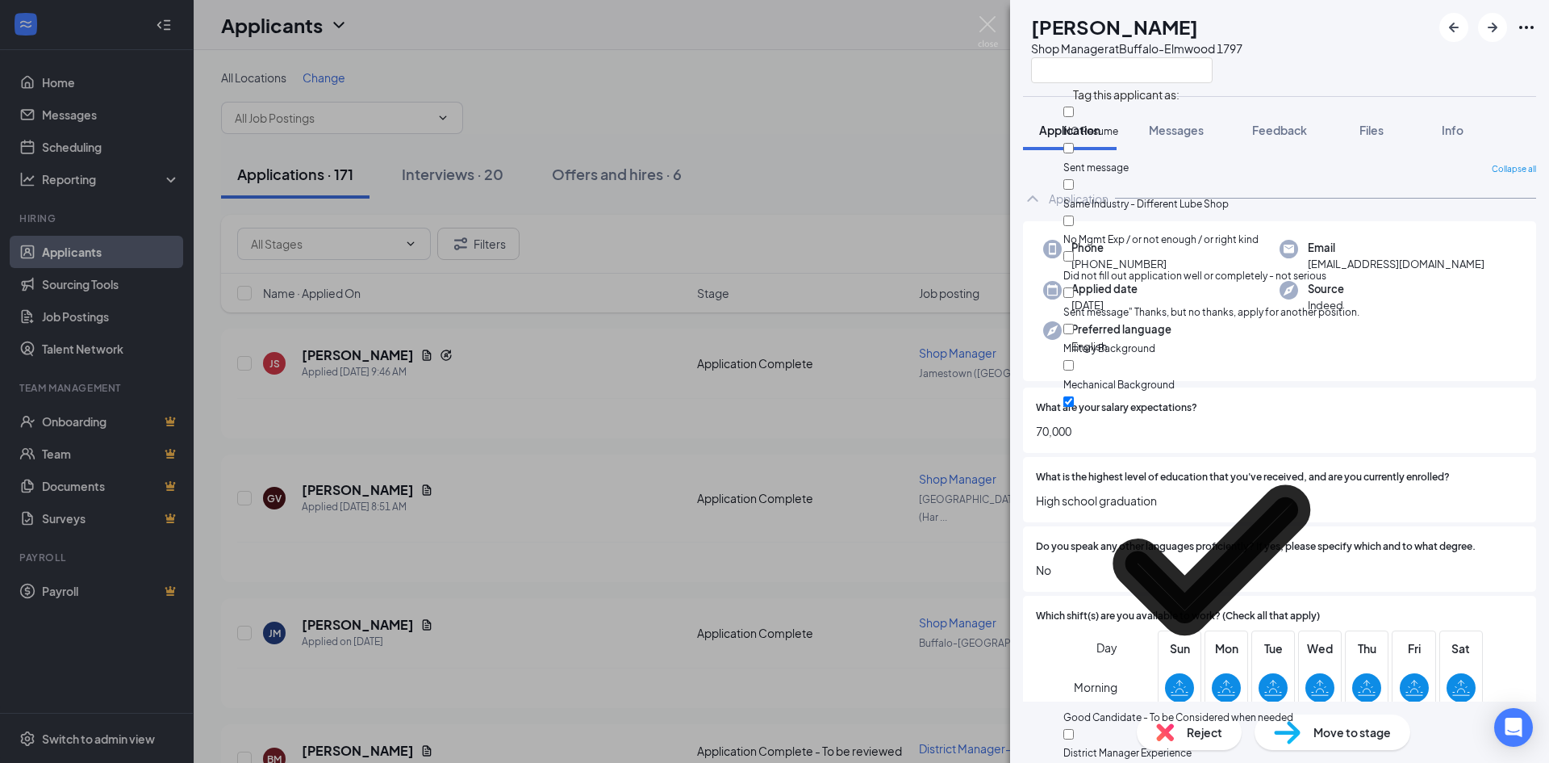
click at [209, 390] on div "JM Jevon McKenna Shop Manager at Buffalo-Elmwood 1797 Application Messages Feed…" at bounding box center [774, 381] width 1549 height 763
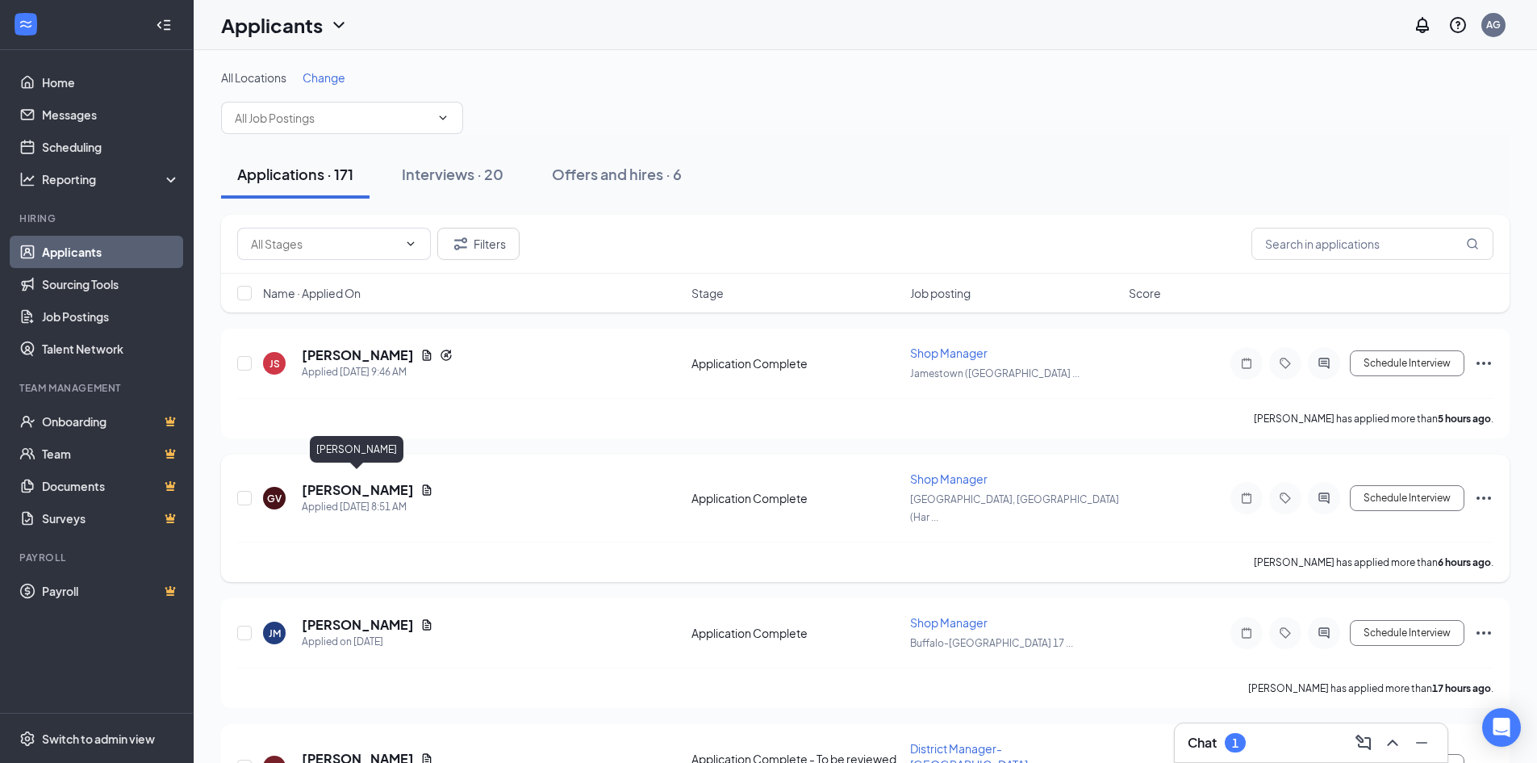
click at [346, 487] on h5 "Grace VanSciver" at bounding box center [358, 490] width 112 height 18
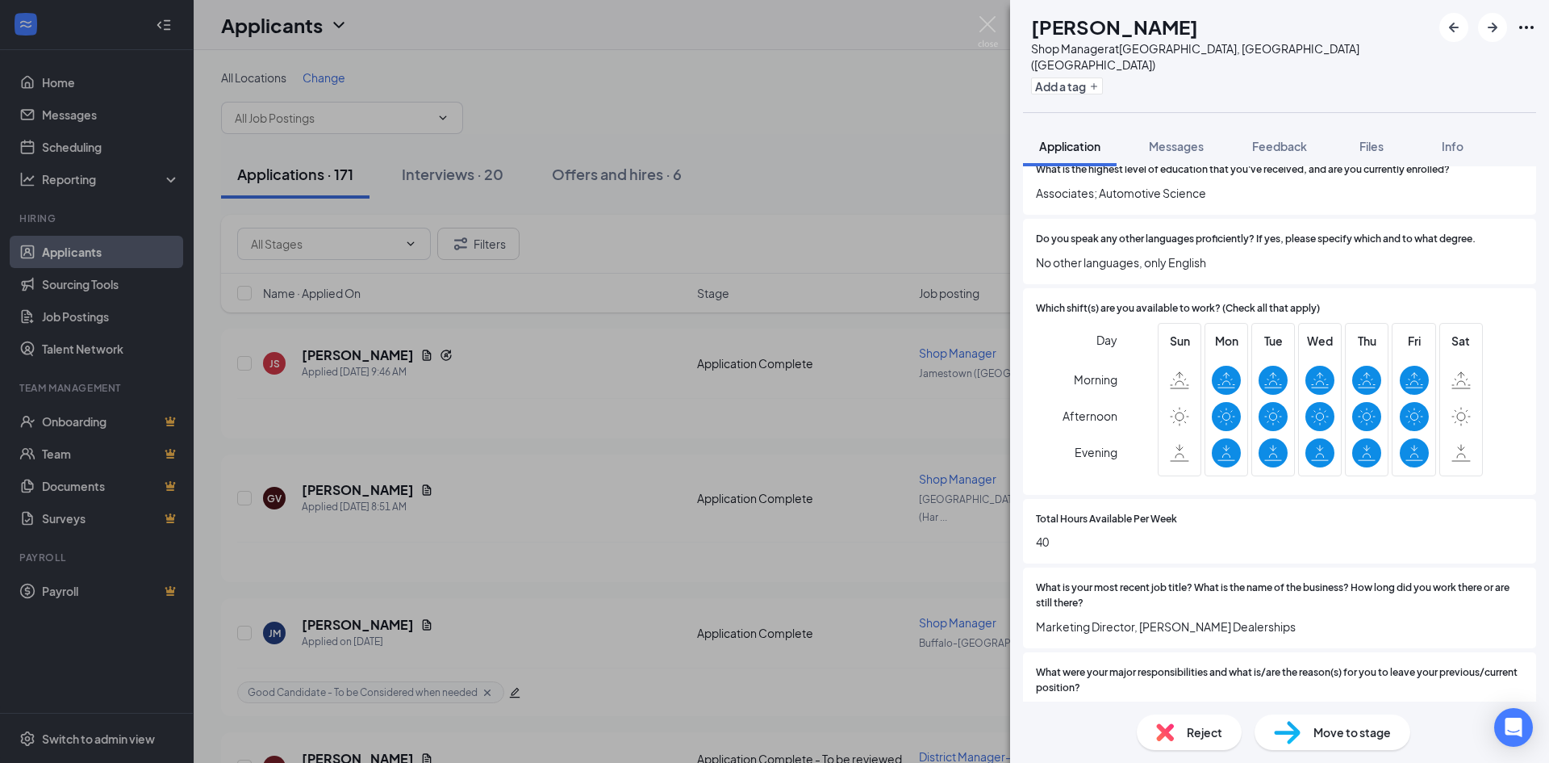
scroll to position [323, 0]
click at [1103, 77] on button "Add a tag" at bounding box center [1067, 85] width 72 height 17
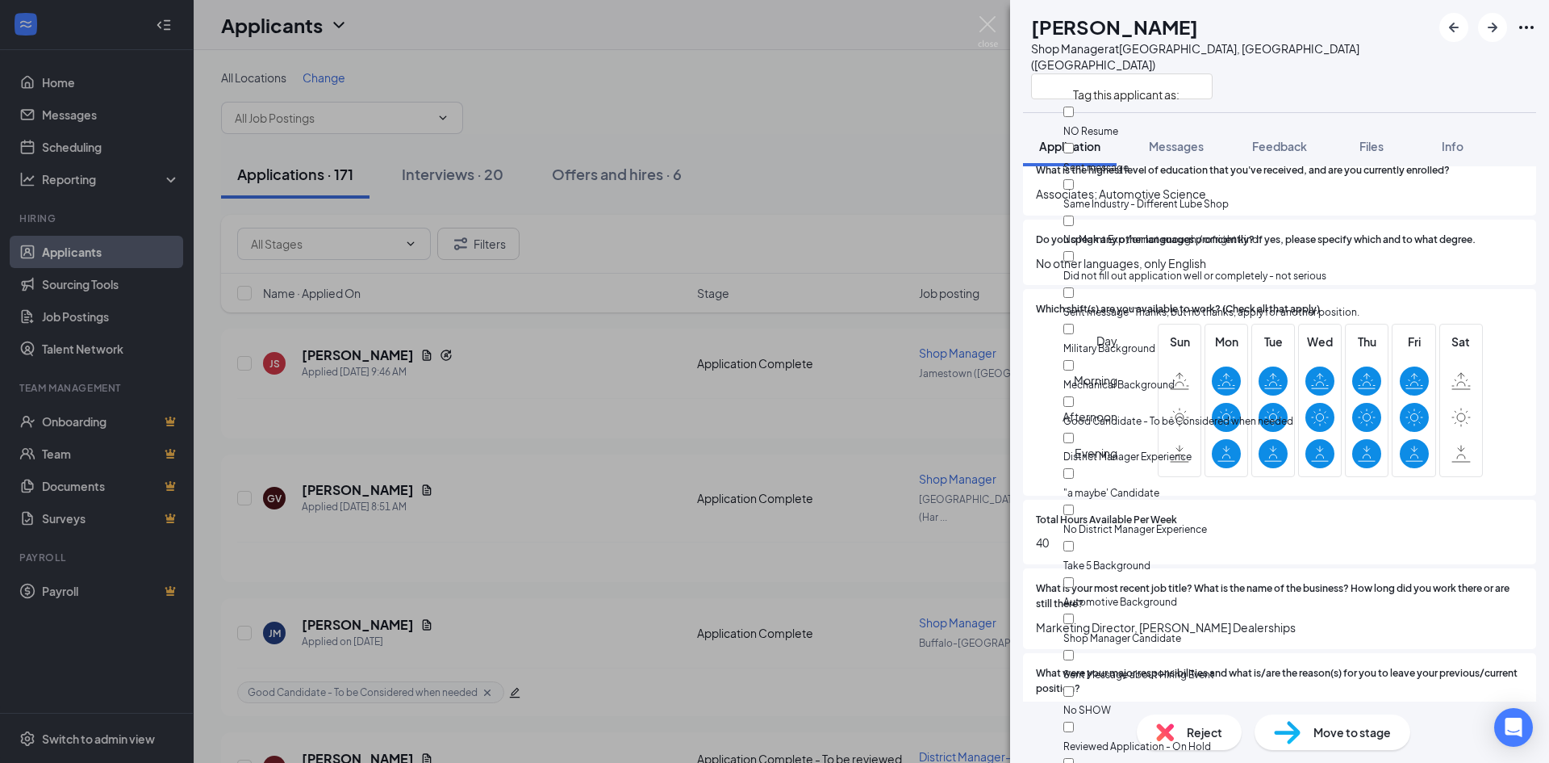
scroll to position [387, 0]
checkbox input "true"
click at [1305, 232] on span "Do you speak any other languages proficiently? If yes, please specify which and…" at bounding box center [1256, 239] width 440 height 15
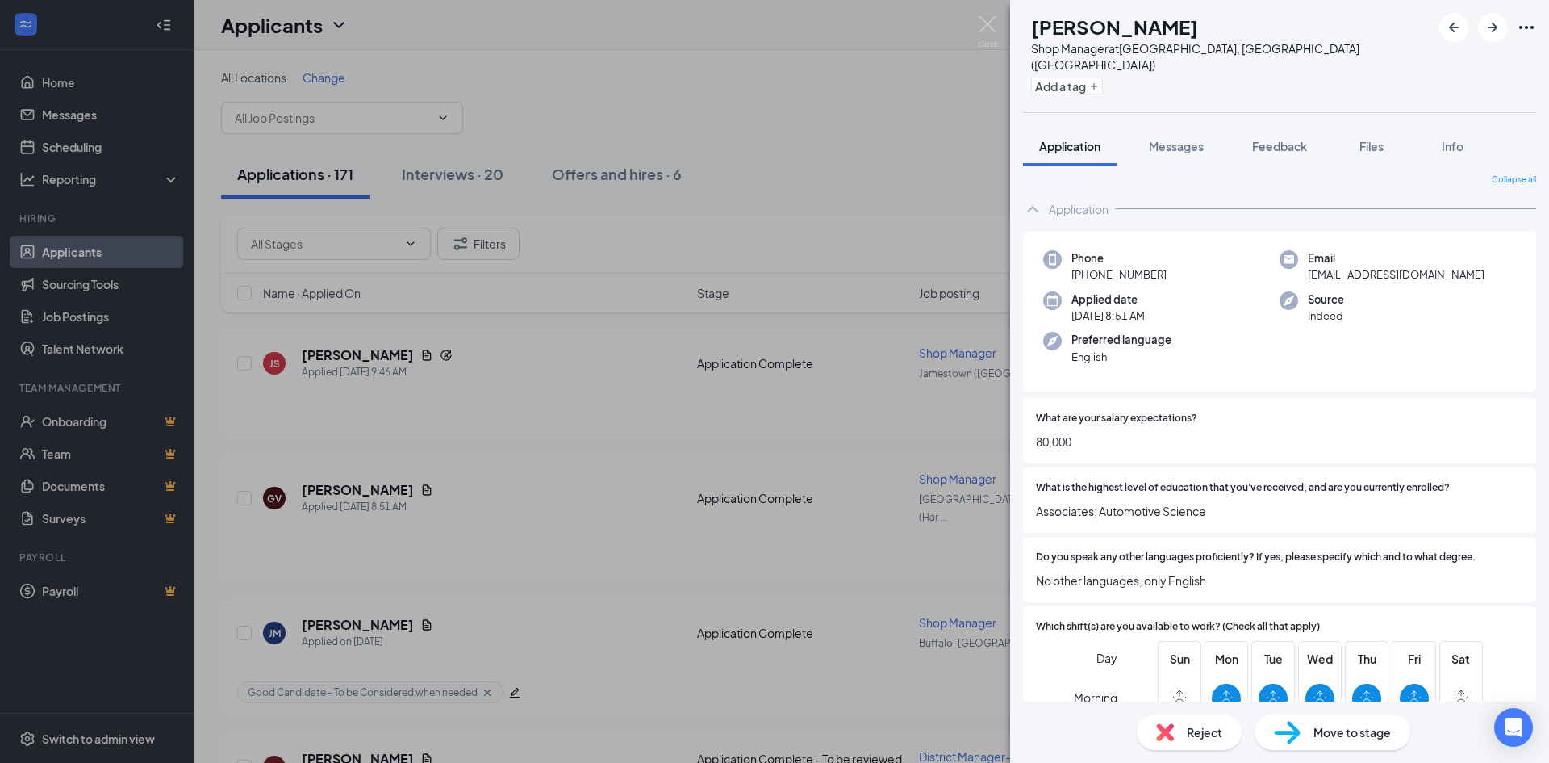
scroll to position [0, 0]
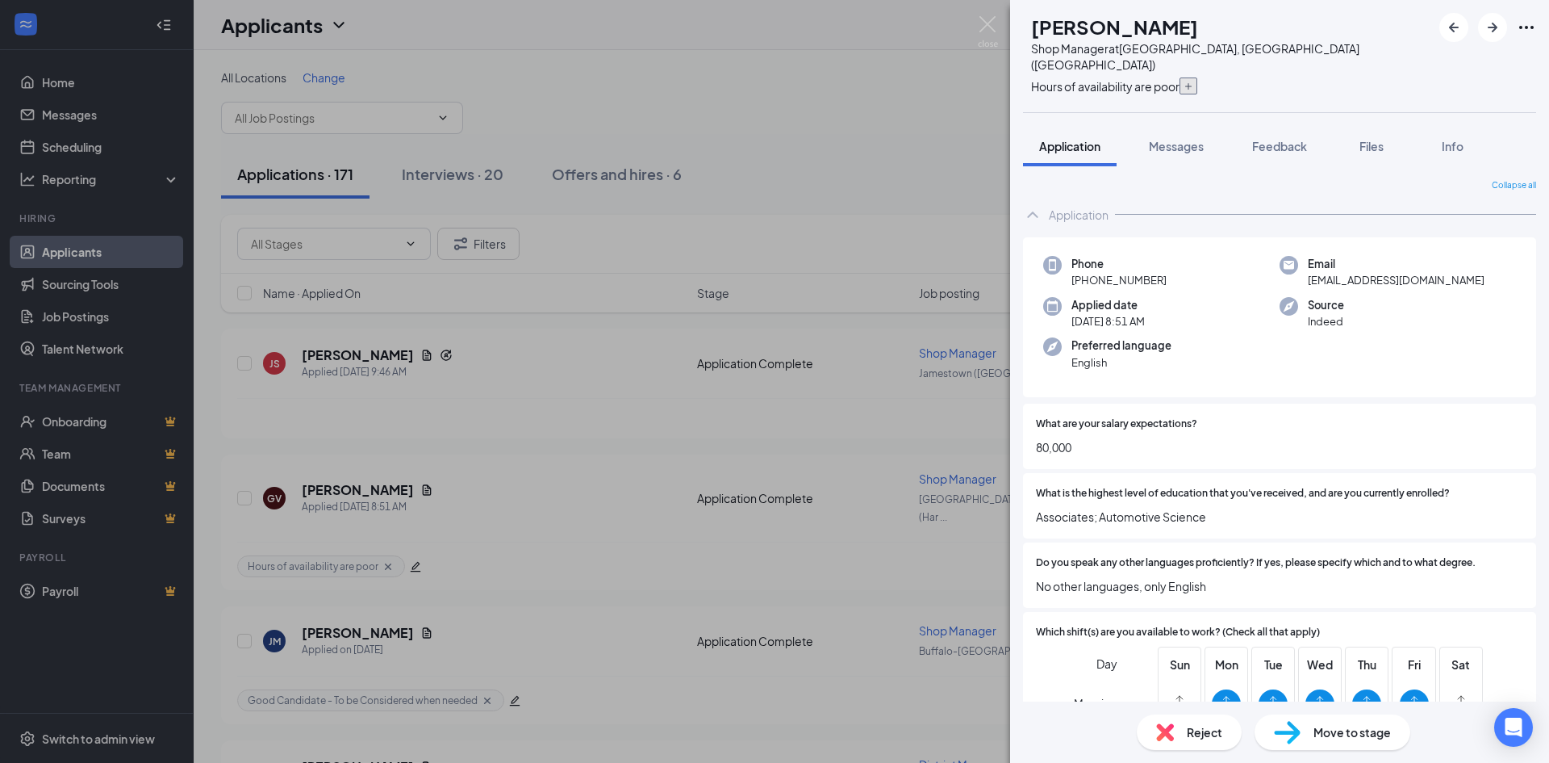
click at [1192, 77] on button "button" at bounding box center [1189, 85] width 18 height 17
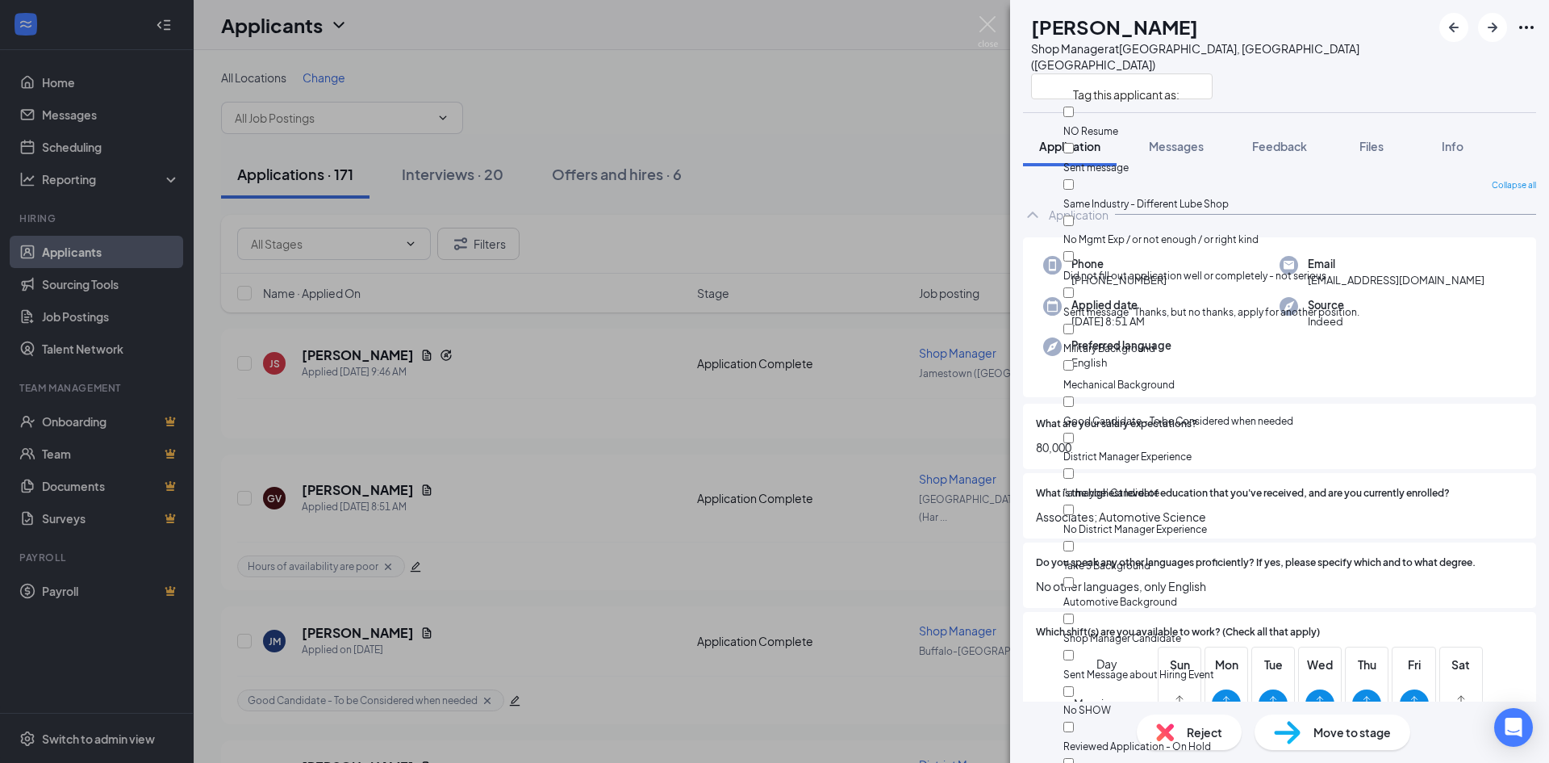
scroll to position [483, 0]
checkbox input "true"
click at [1108, 486] on span "What is the highest level of education that you've received, and are you curren…" at bounding box center [1243, 493] width 414 height 15
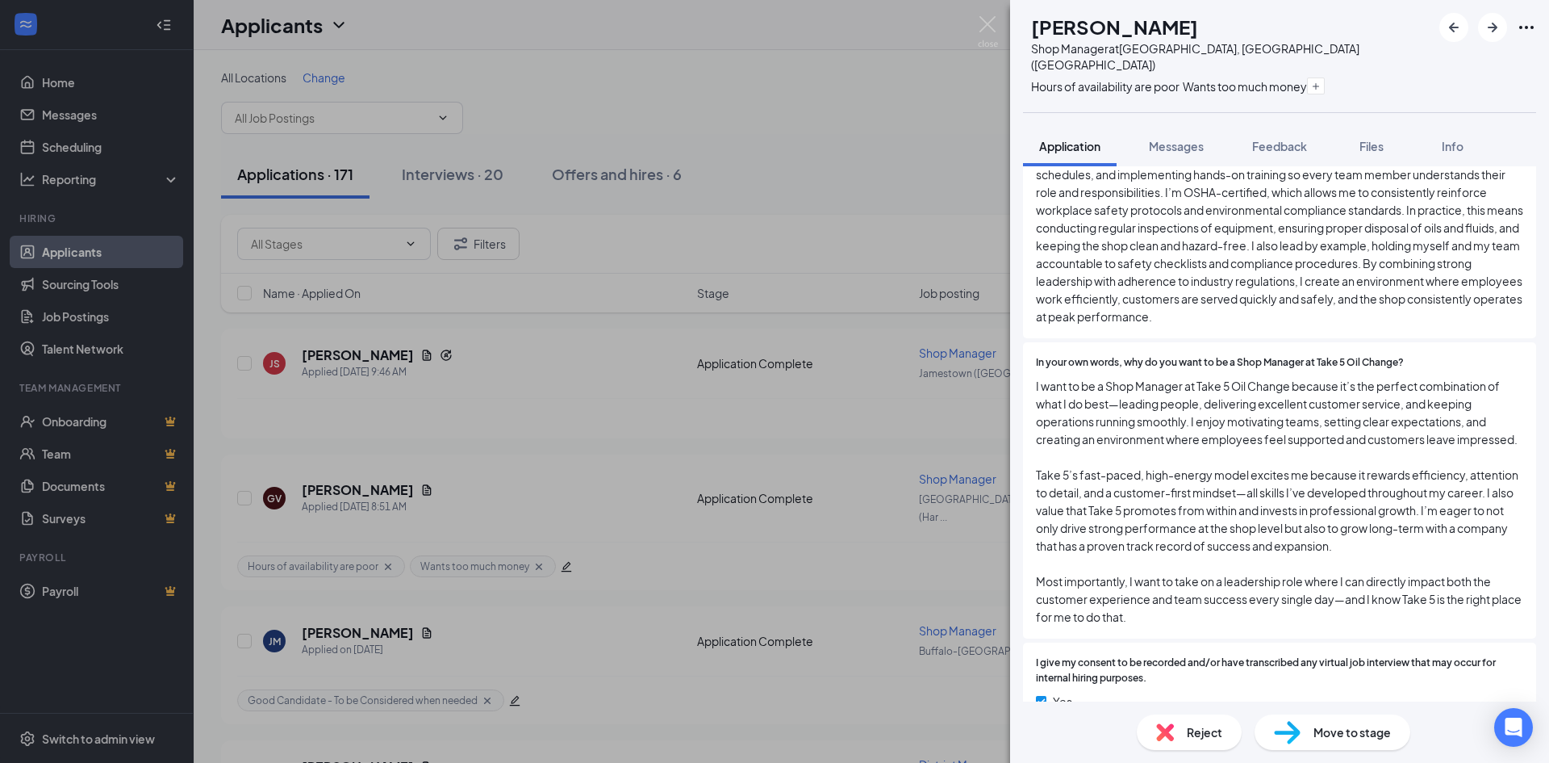
scroll to position [2582, 0]
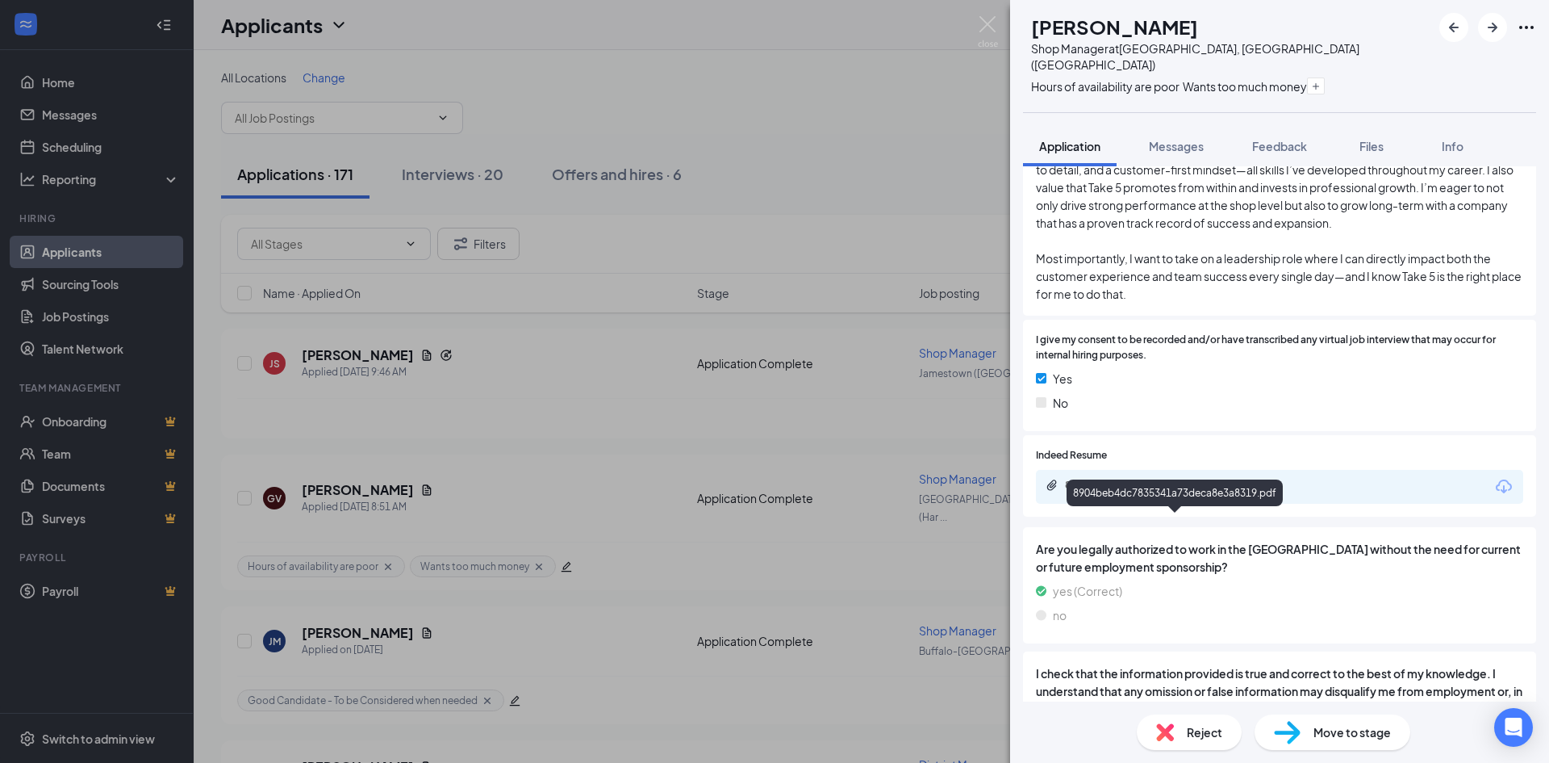
click at [1119, 511] on div "8904beb4dc7835341a73deca8e3a8319.pdf" at bounding box center [1175, 495] width 216 height 33
click at [1119, 504] on div "8904beb4dc7835341a73deca8e3a8319.pdf" at bounding box center [1279, 487] width 487 height 34
click at [1121, 494] on div "8904beb4dc7835341a73deca8e3a8319.pdf" at bounding box center [1176, 486] width 261 height 15
click at [1308, 77] on button "button" at bounding box center [1316, 85] width 18 height 17
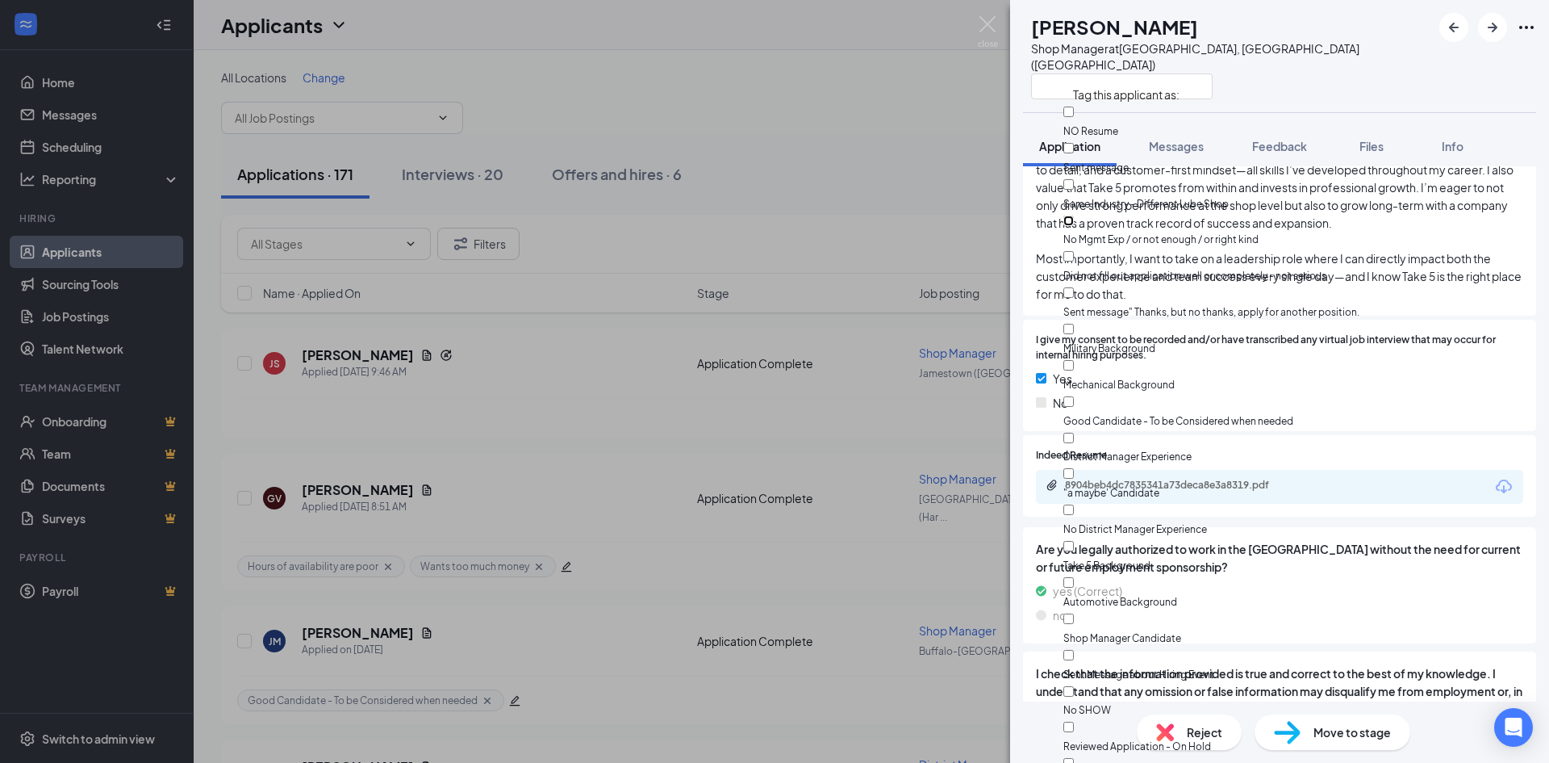
click at [1074, 215] on input "No Mgmt Exp / or not enough / or right kind" at bounding box center [1069, 220] width 10 height 10
checkbox input "true"
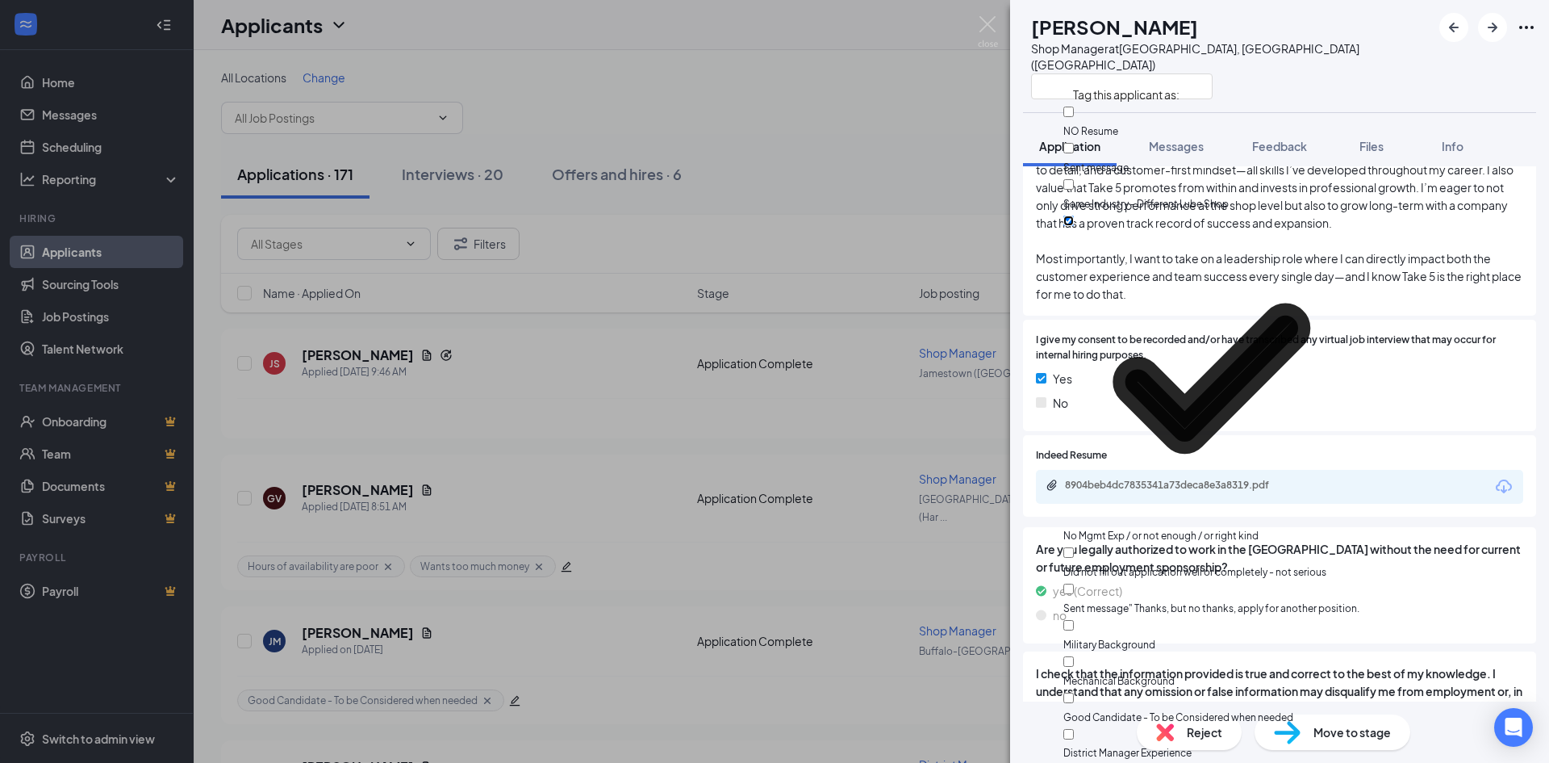
scroll to position [483, 0]
checkbox input "true"
click at [203, 393] on div "GV Grace VanSciver Shop Manager at Lewistown, PA (Harrisburg) Application Messa…" at bounding box center [774, 381] width 1549 height 763
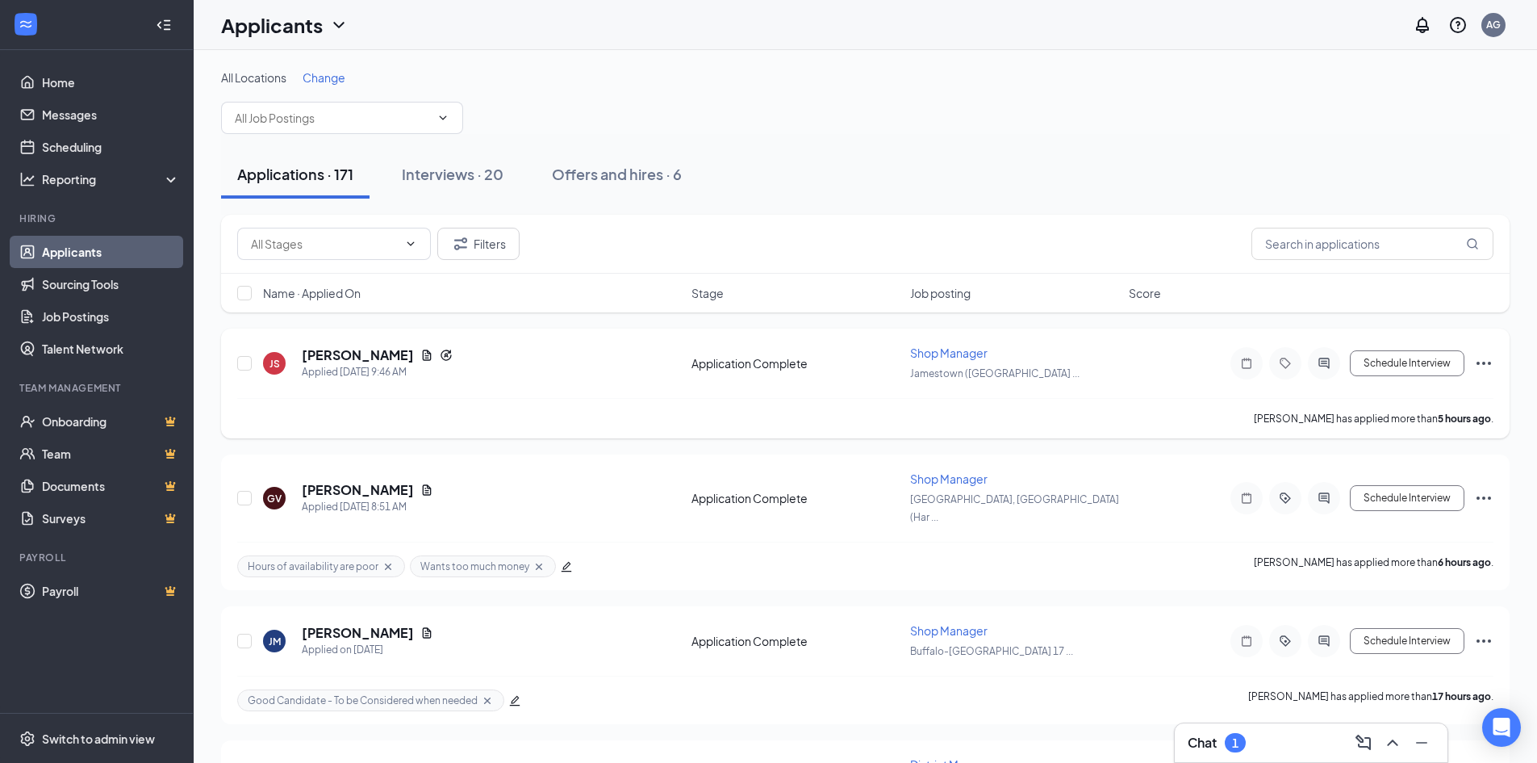
click at [351, 349] on h5 "Jason Staley" at bounding box center [358, 355] width 112 height 18
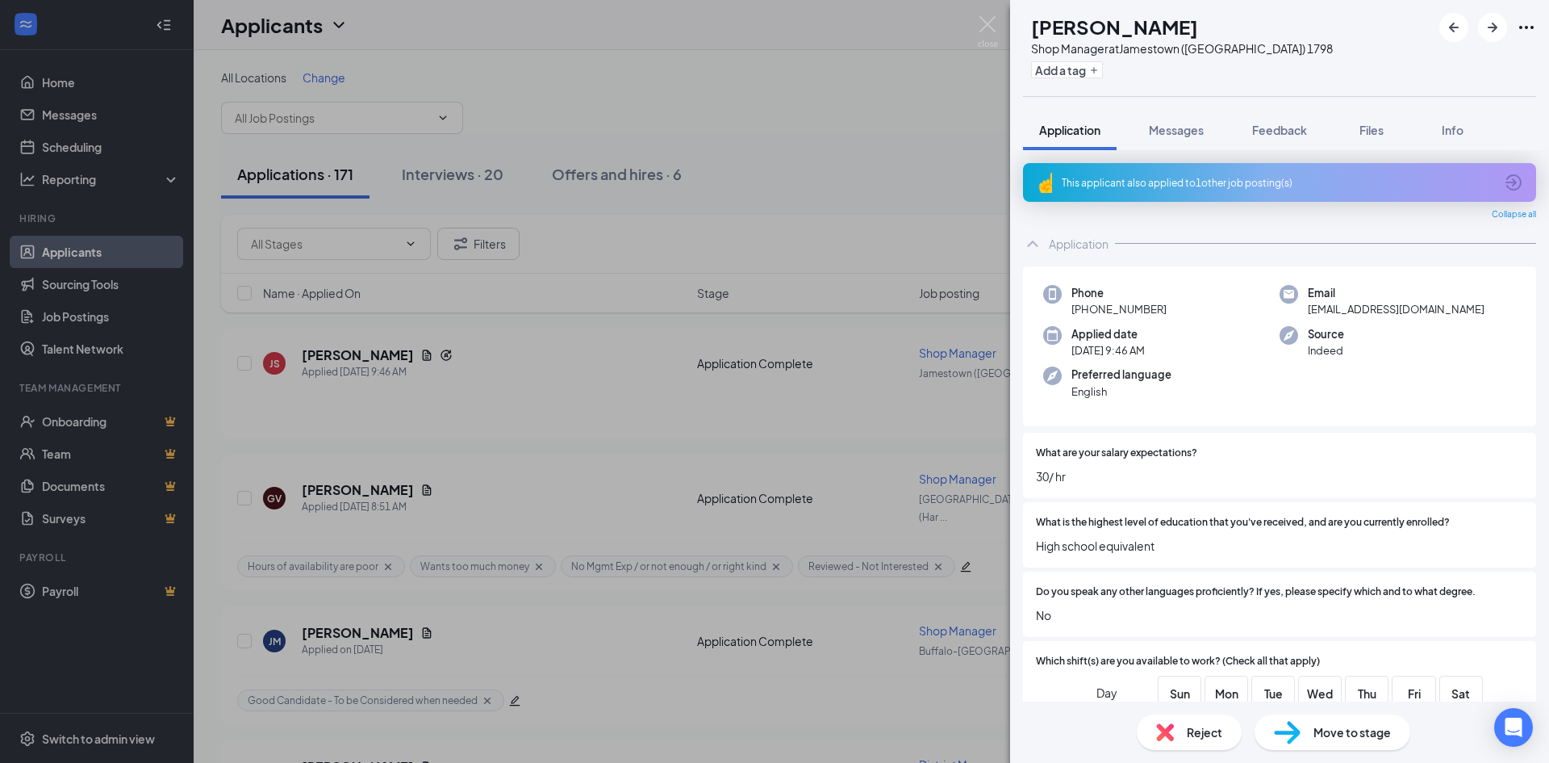
click at [1507, 183] on icon "ArrowCircle" at bounding box center [1513, 182] width 19 height 19
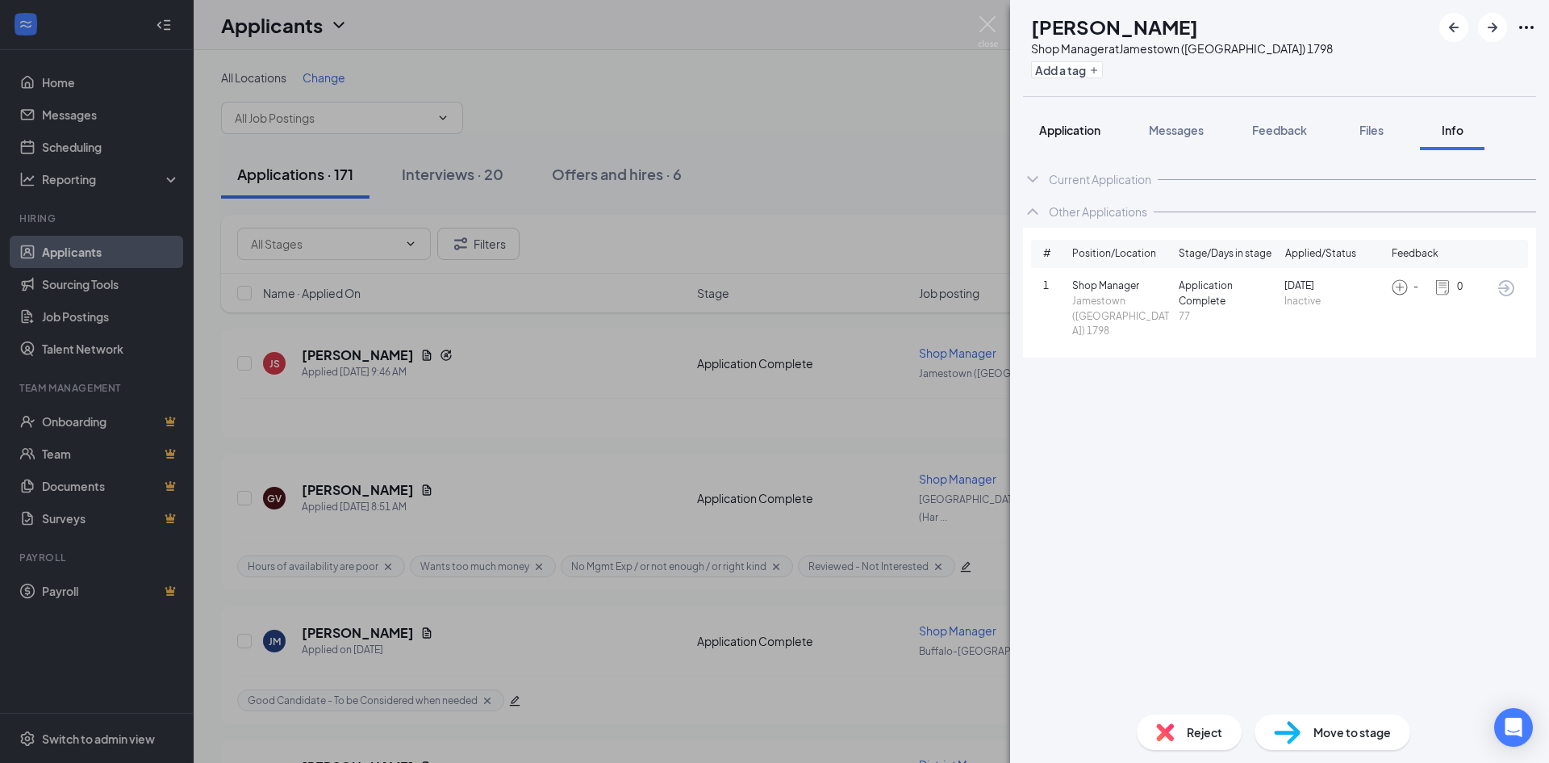
click at [1079, 135] on span "Application" at bounding box center [1069, 130] width 61 height 15
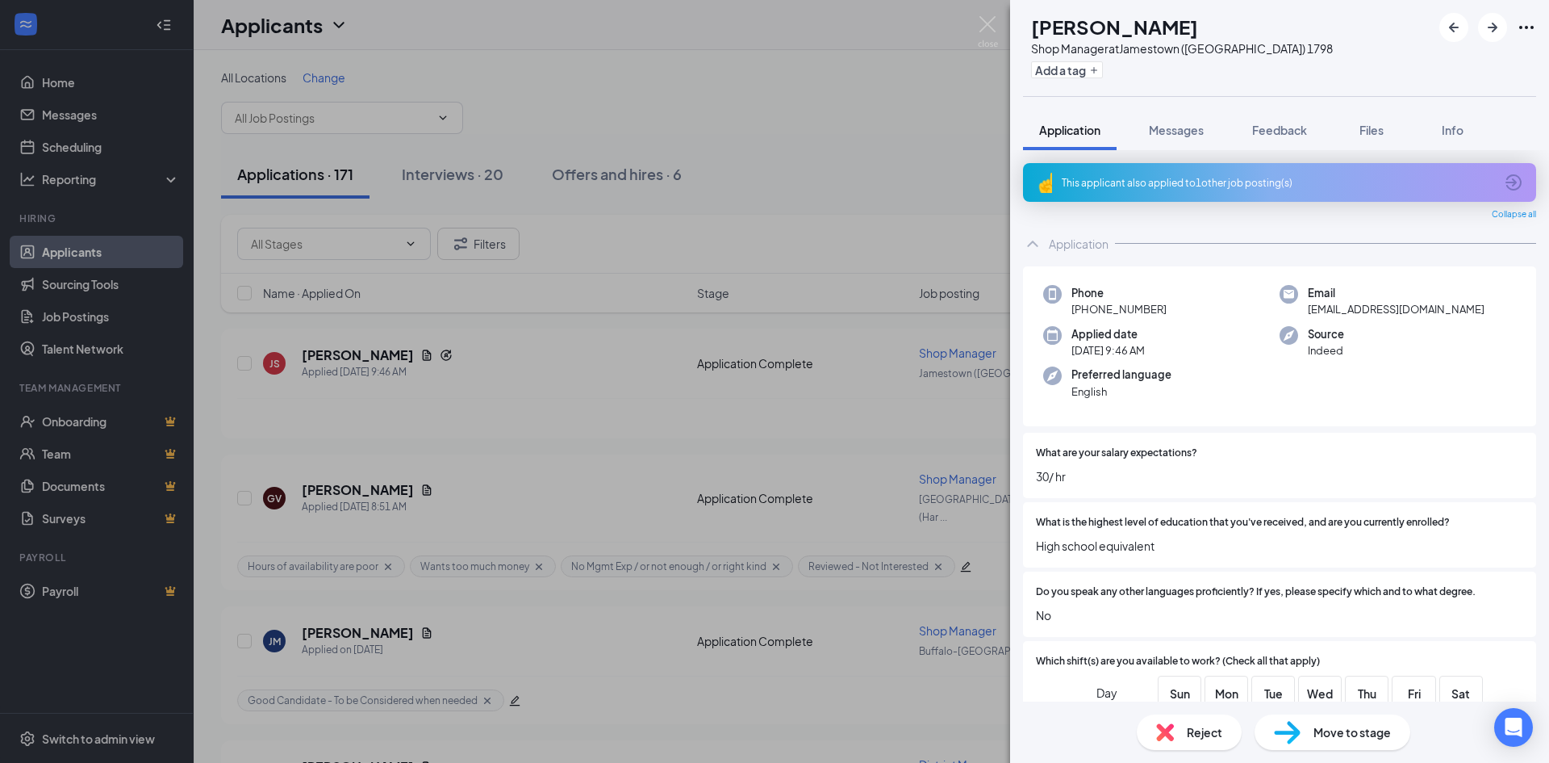
click at [1116, 522] on span "What is the highest level of education that you've received, and are you curren…" at bounding box center [1243, 522] width 414 height 15
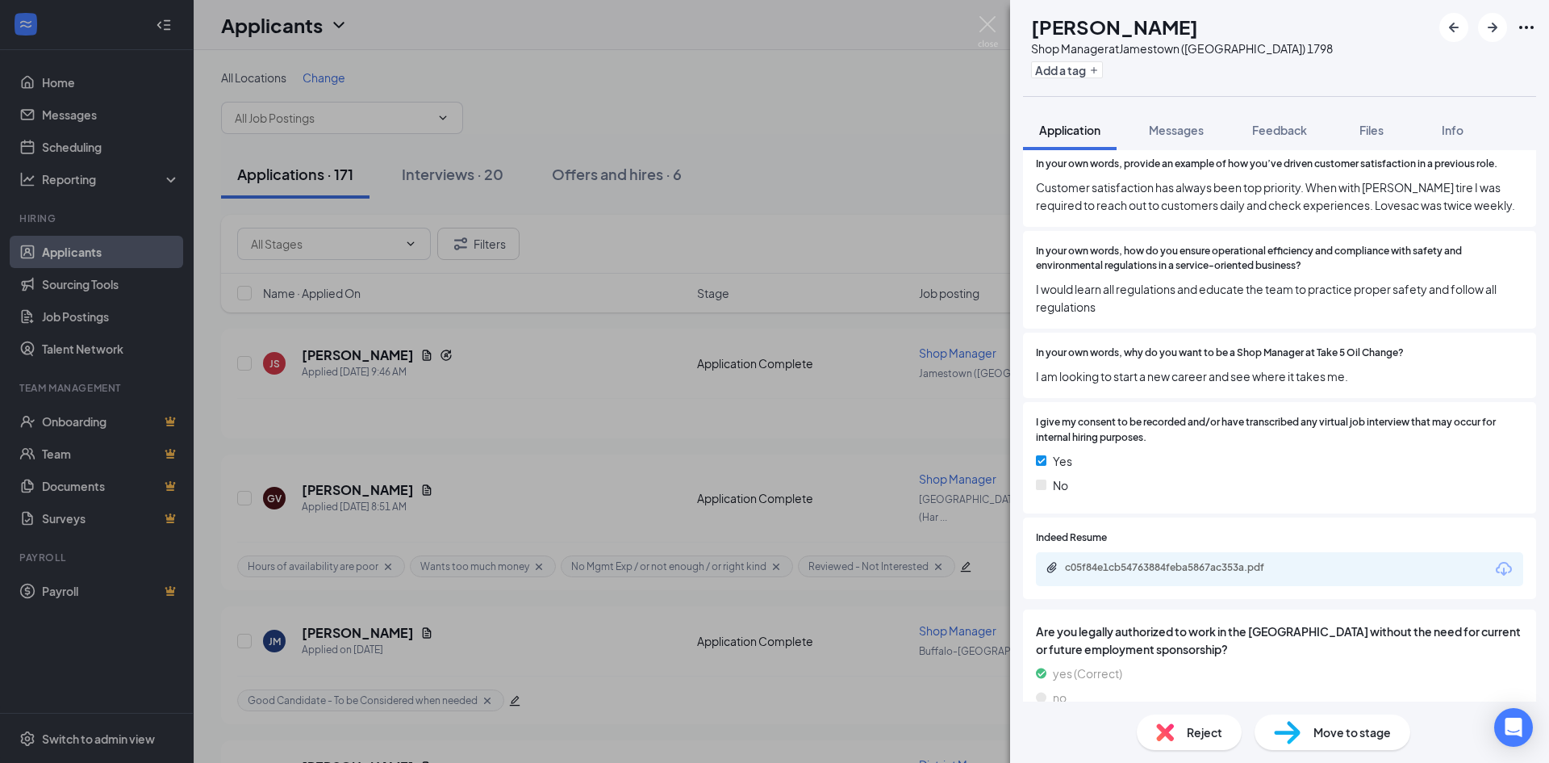
scroll to position [1614, 0]
click at [1111, 571] on div "c05f84e1cb54763884feba5867ac353a.pdf" at bounding box center [1178, 565] width 226 height 13
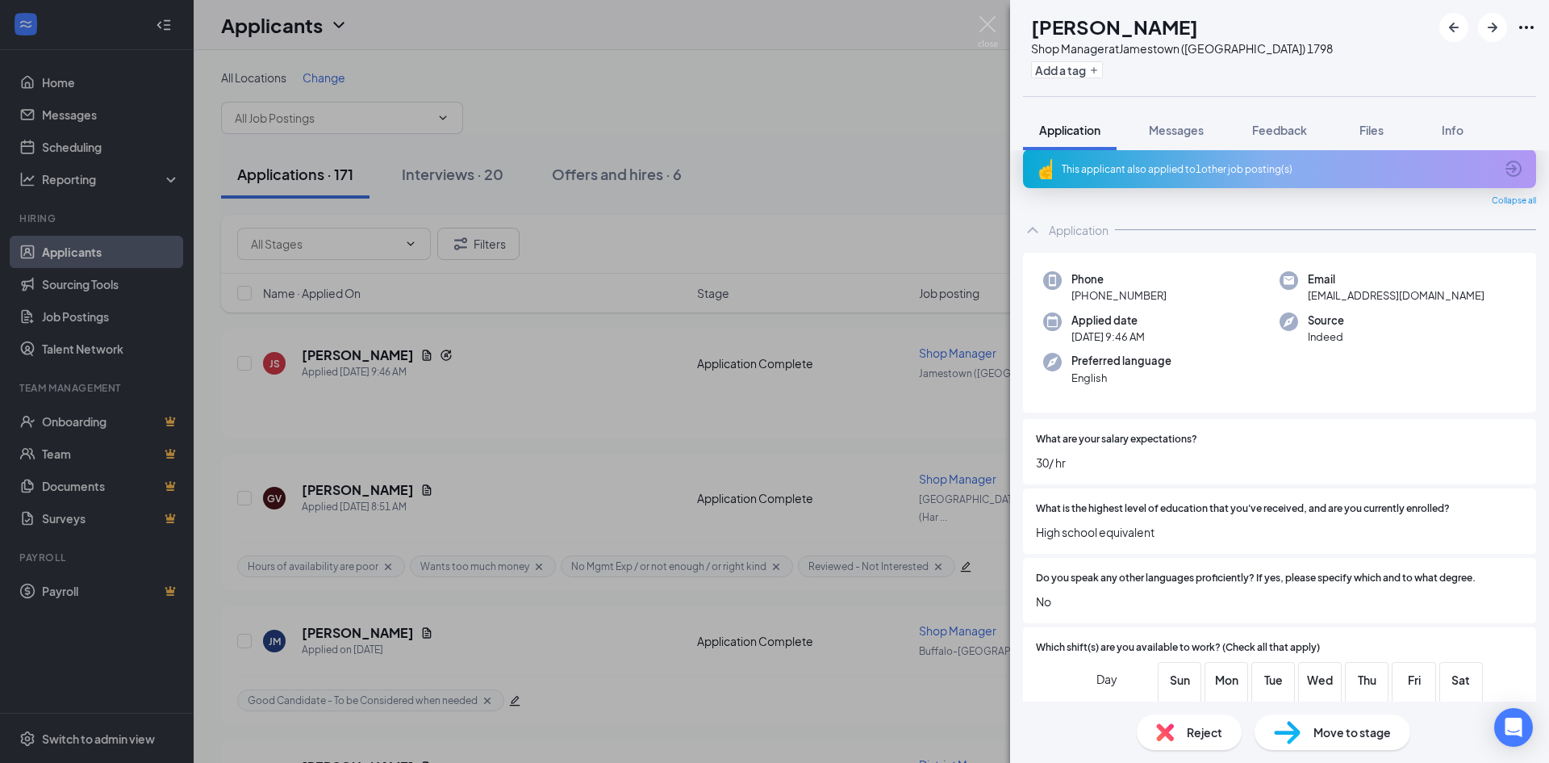
scroll to position [0, 0]
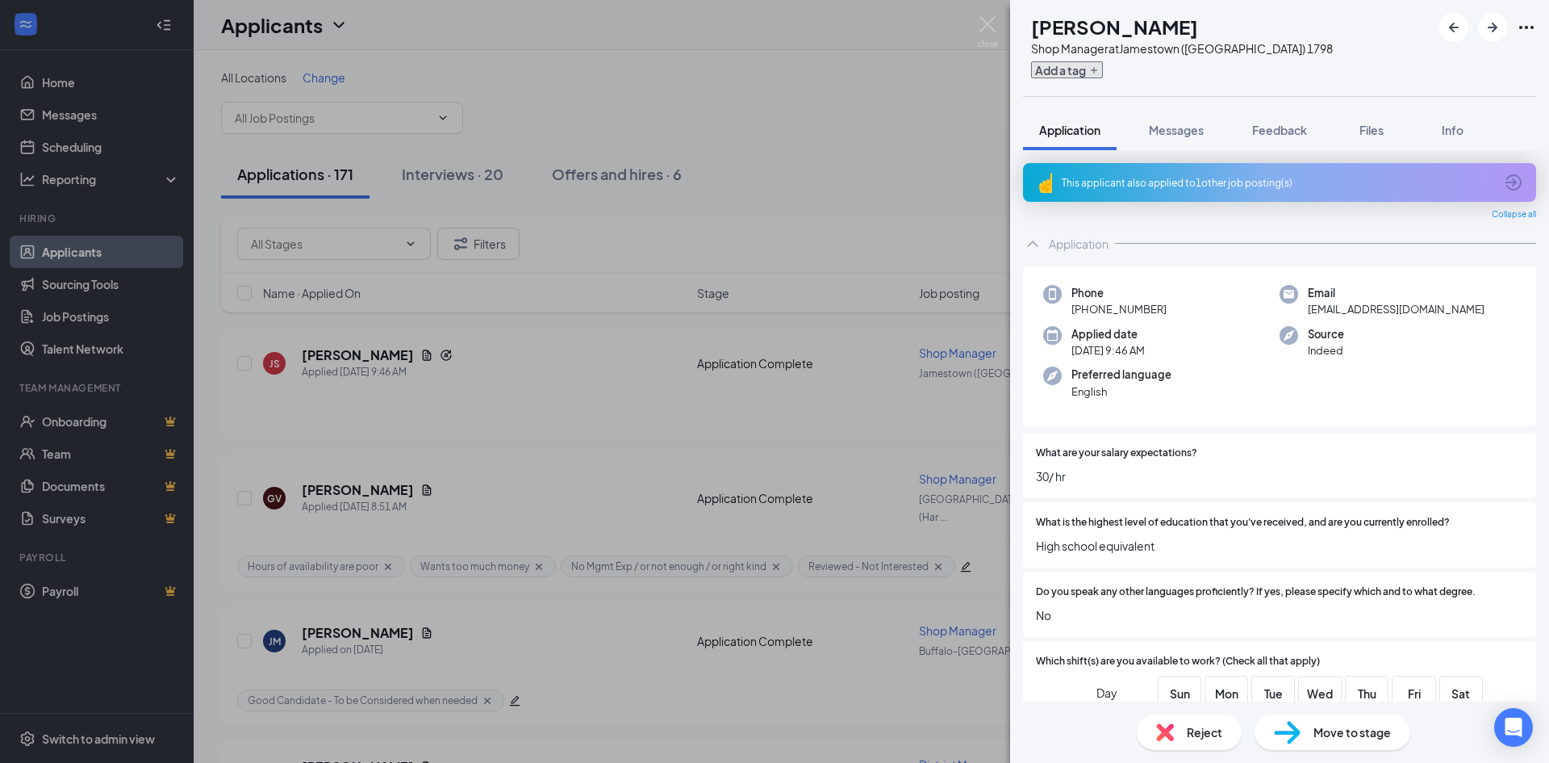
click at [1103, 69] on button "Add a tag" at bounding box center [1067, 69] width 72 height 17
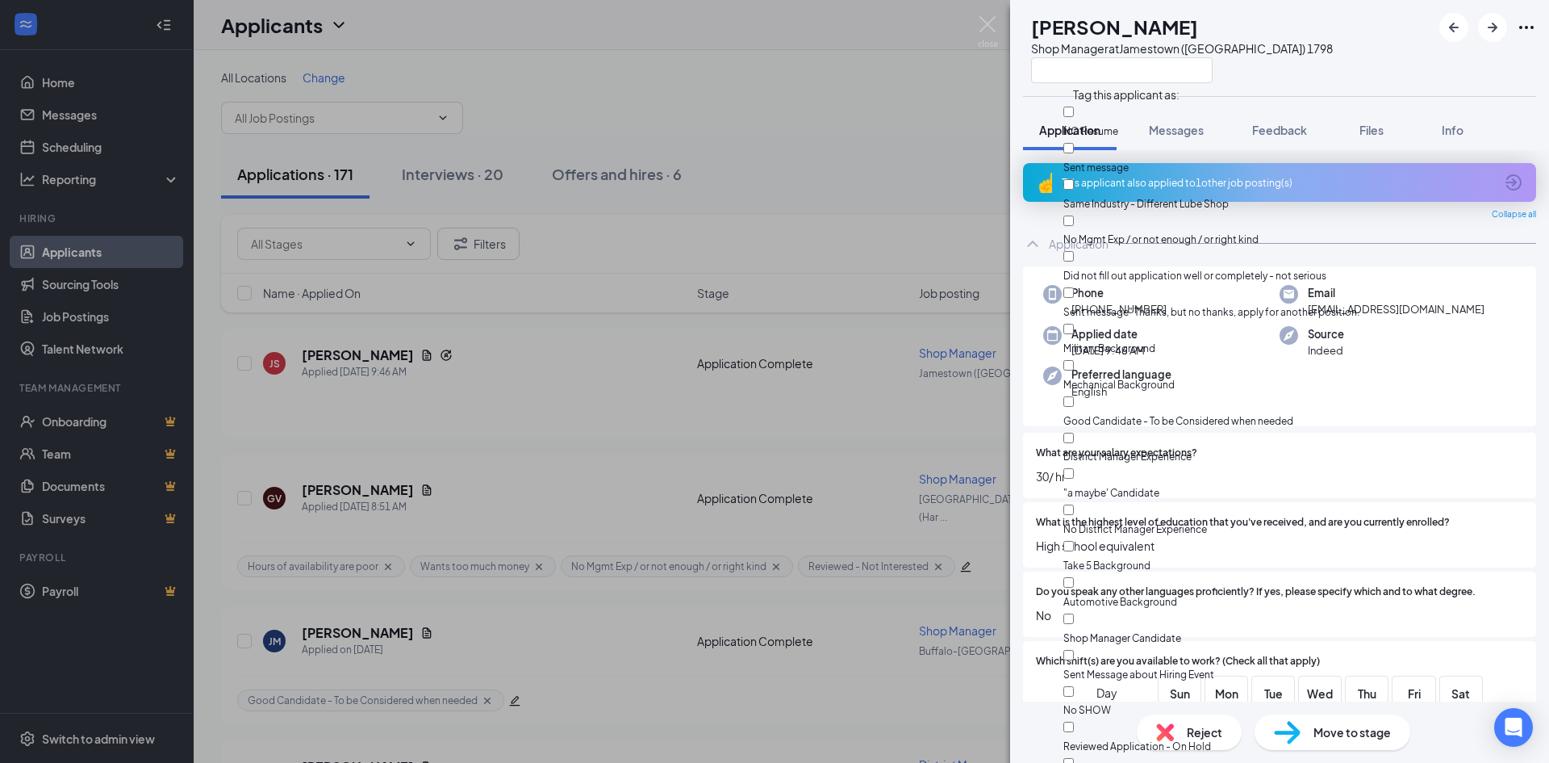
scroll to position [398, 0]
checkbox input "true"
click at [1074, 396] on input "Good Candidate - To be Considered when needed" at bounding box center [1069, 401] width 10 height 10
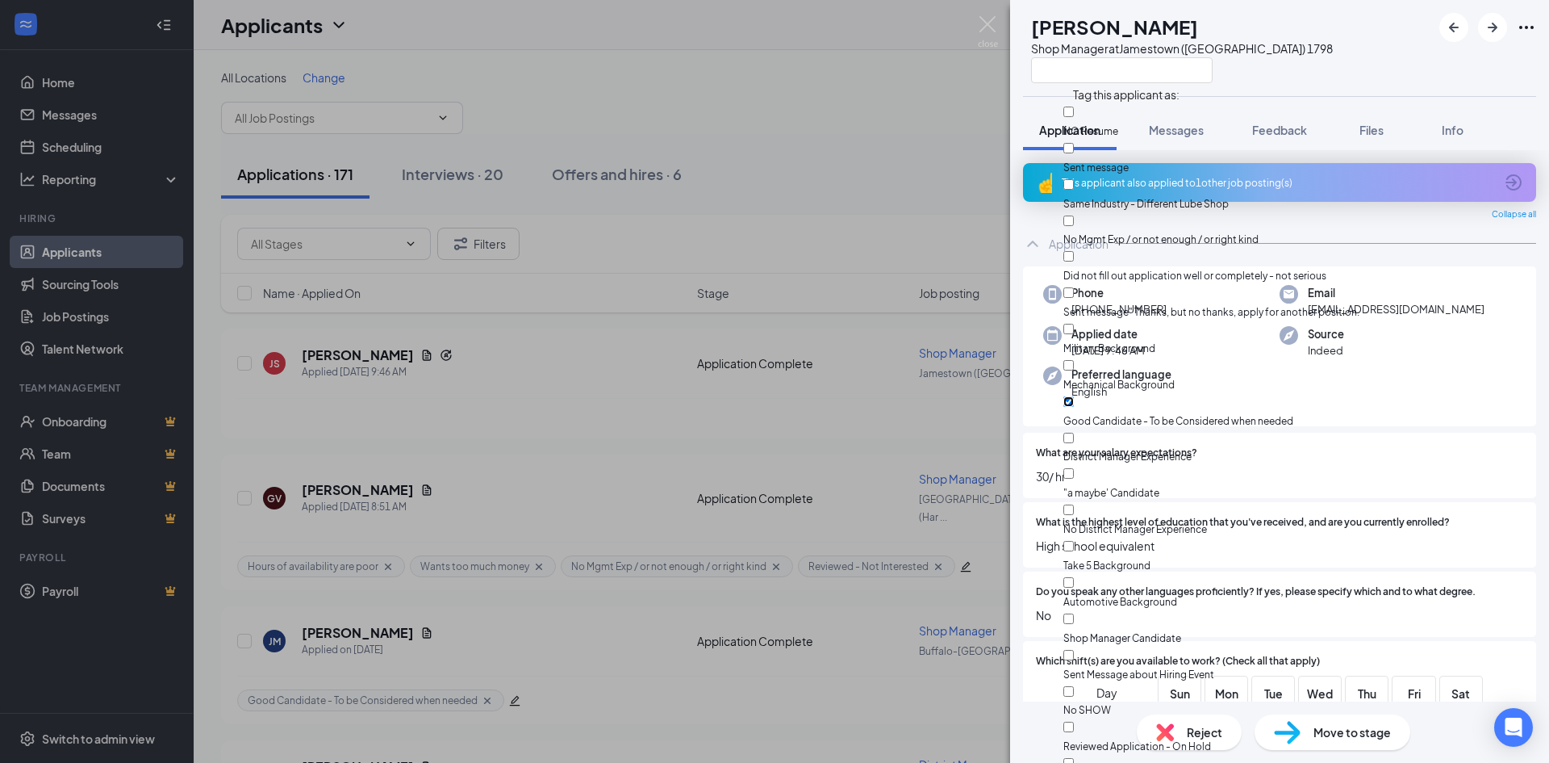
checkbox input "true"
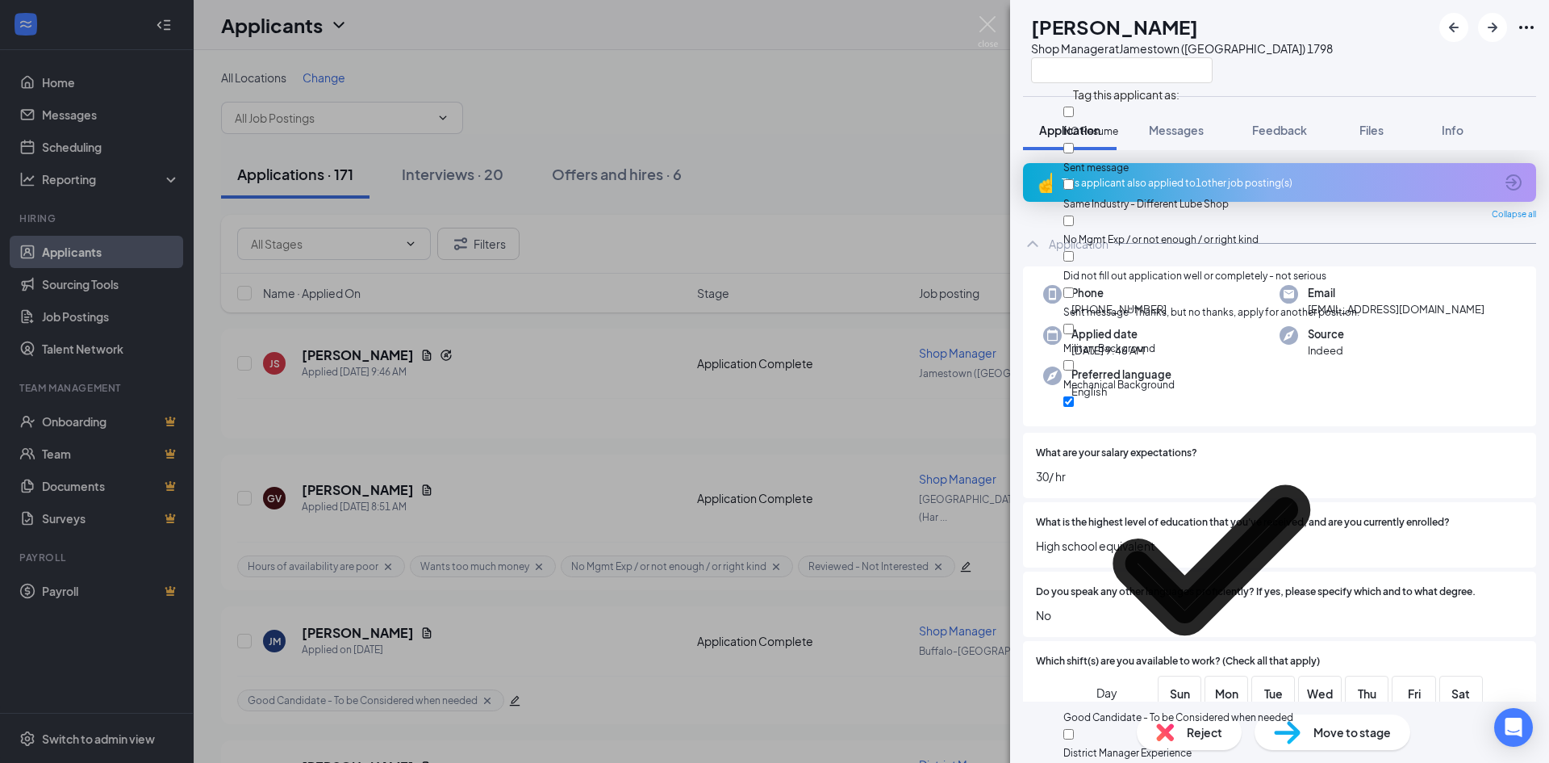
click at [211, 369] on div "JS Jason Staley Shop Manager at Jamestown (Buffalo) 1798 Application Messages F…" at bounding box center [774, 381] width 1549 height 763
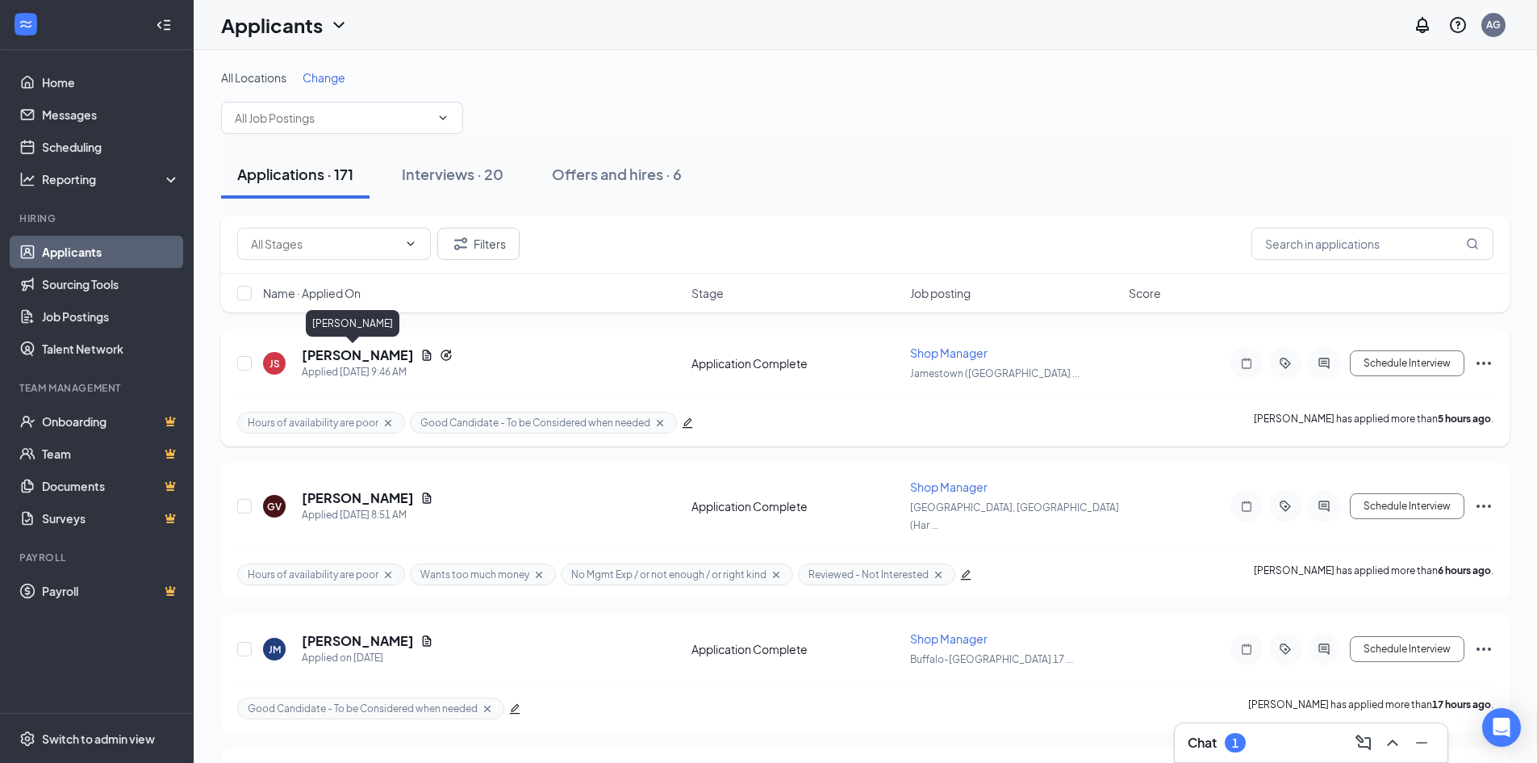
click at [333, 353] on h5 "Jason Staley" at bounding box center [358, 355] width 112 height 18
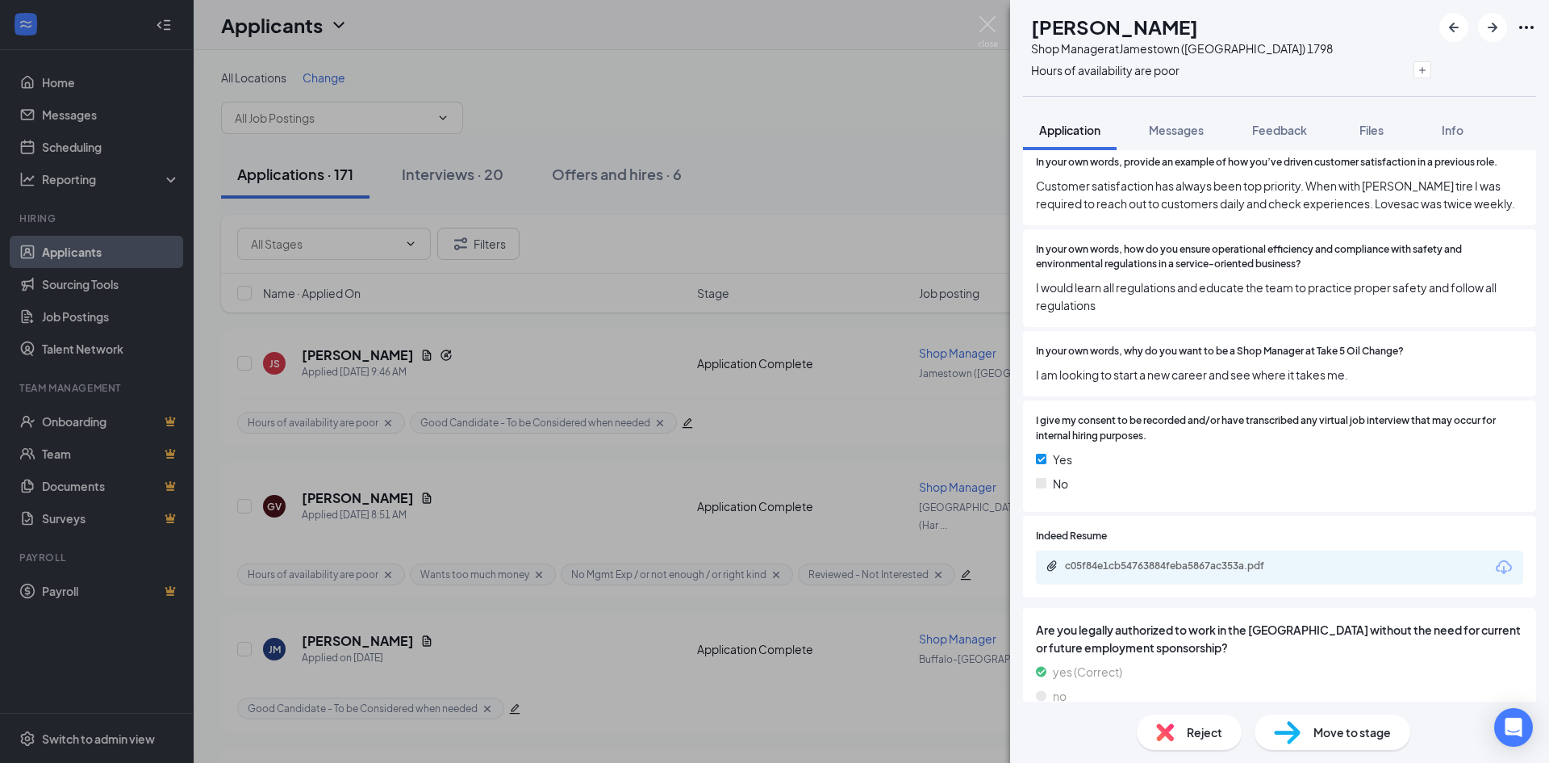
scroll to position [1783, 0]
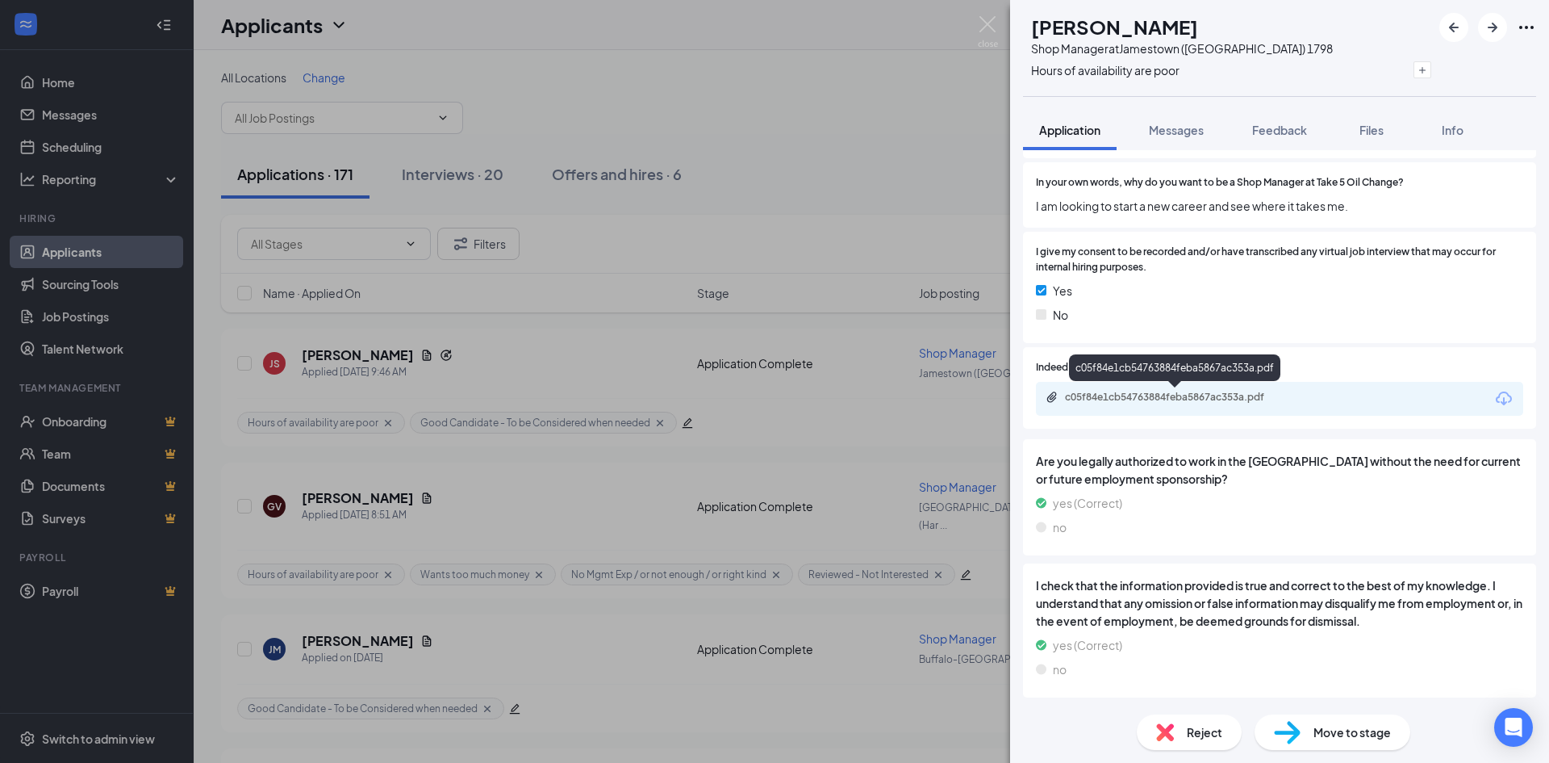
click at [1095, 399] on div "c05f84e1cb54763884feba5867ac353a.pdf" at bounding box center [1178, 397] width 226 height 13
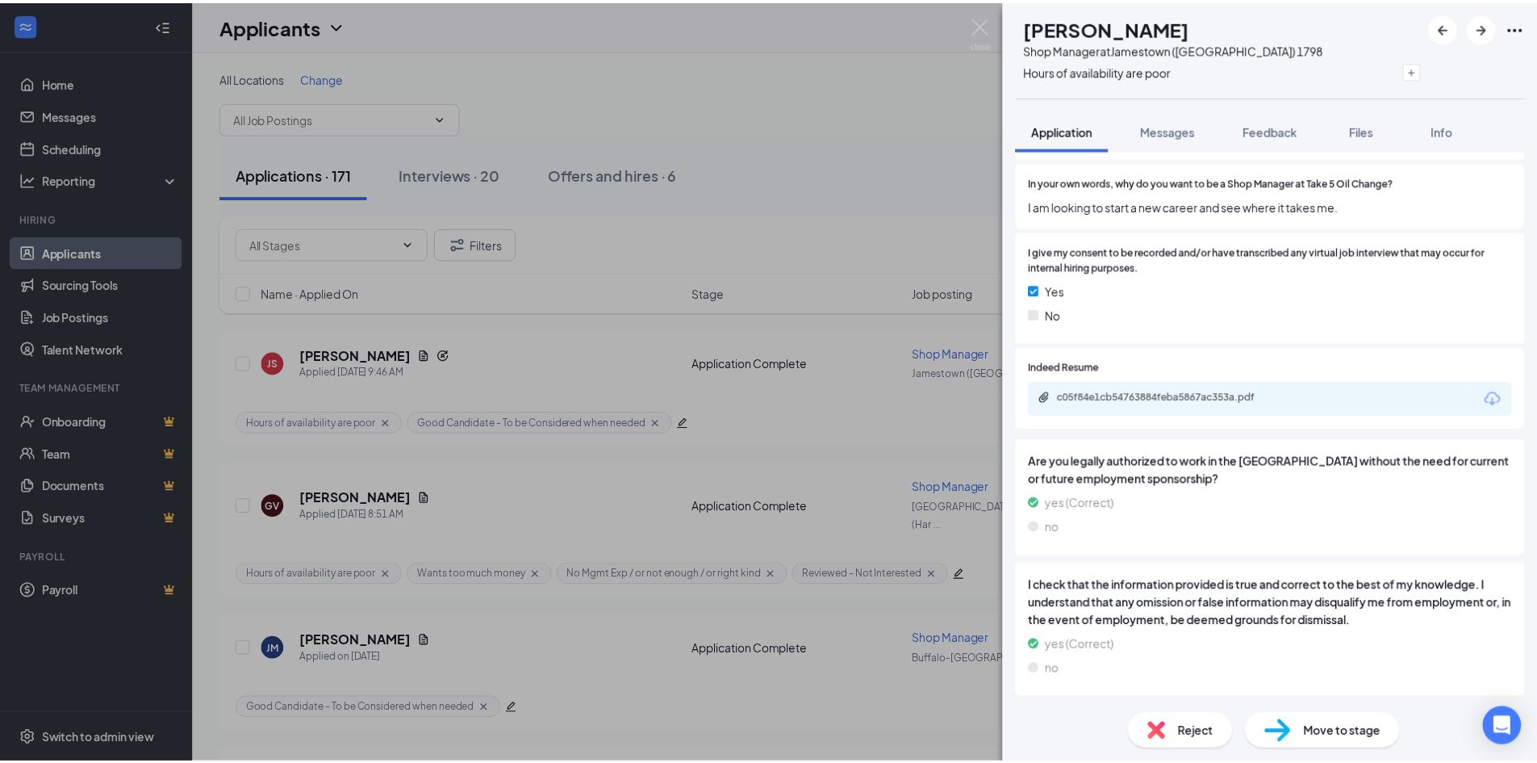
scroll to position [1776, 0]
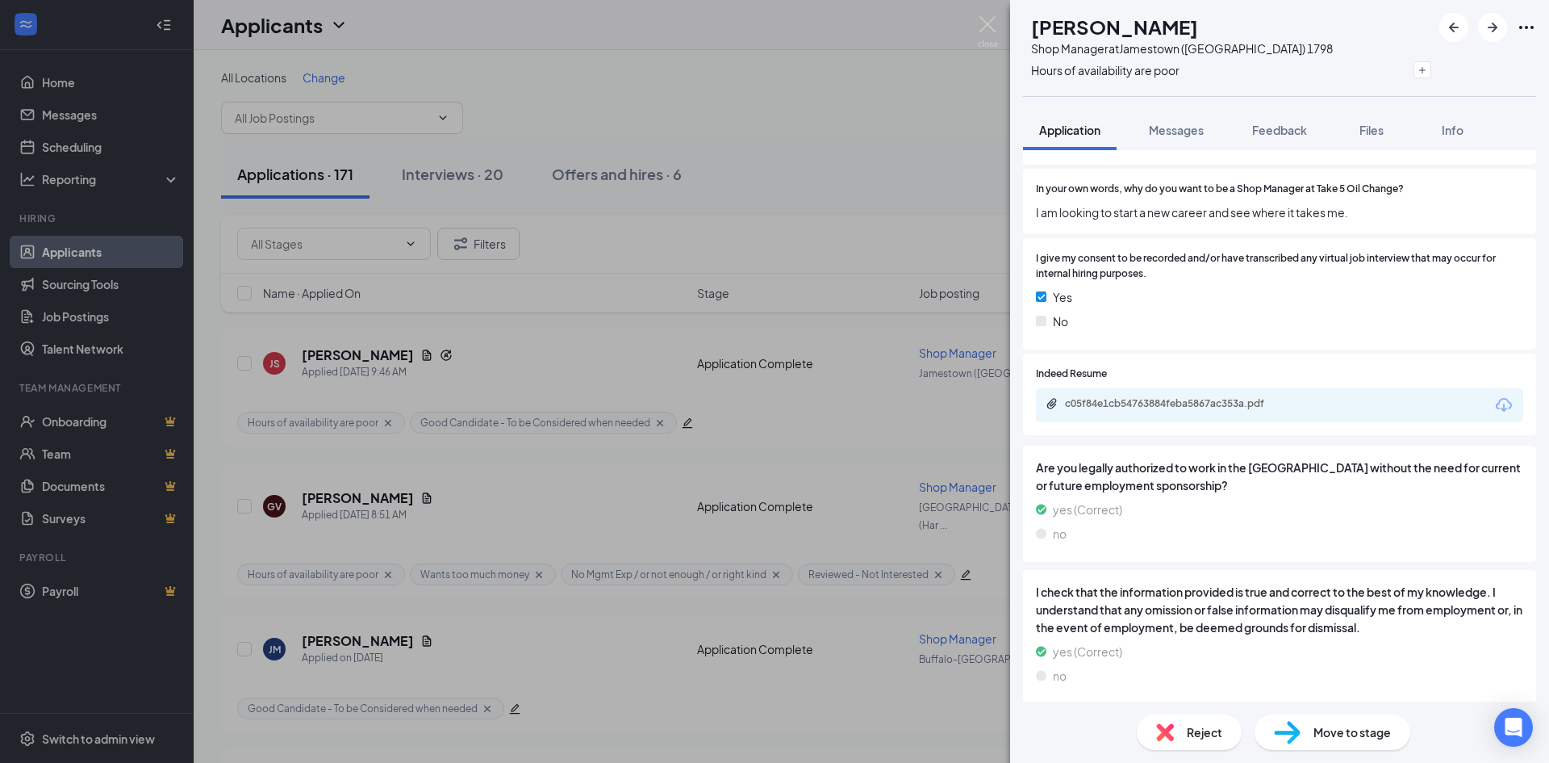
click at [919, 151] on div "JS Jason Staley Shop Manager at Jamestown (Buffalo) 1798 Hours of availability …" at bounding box center [774, 381] width 1549 height 763
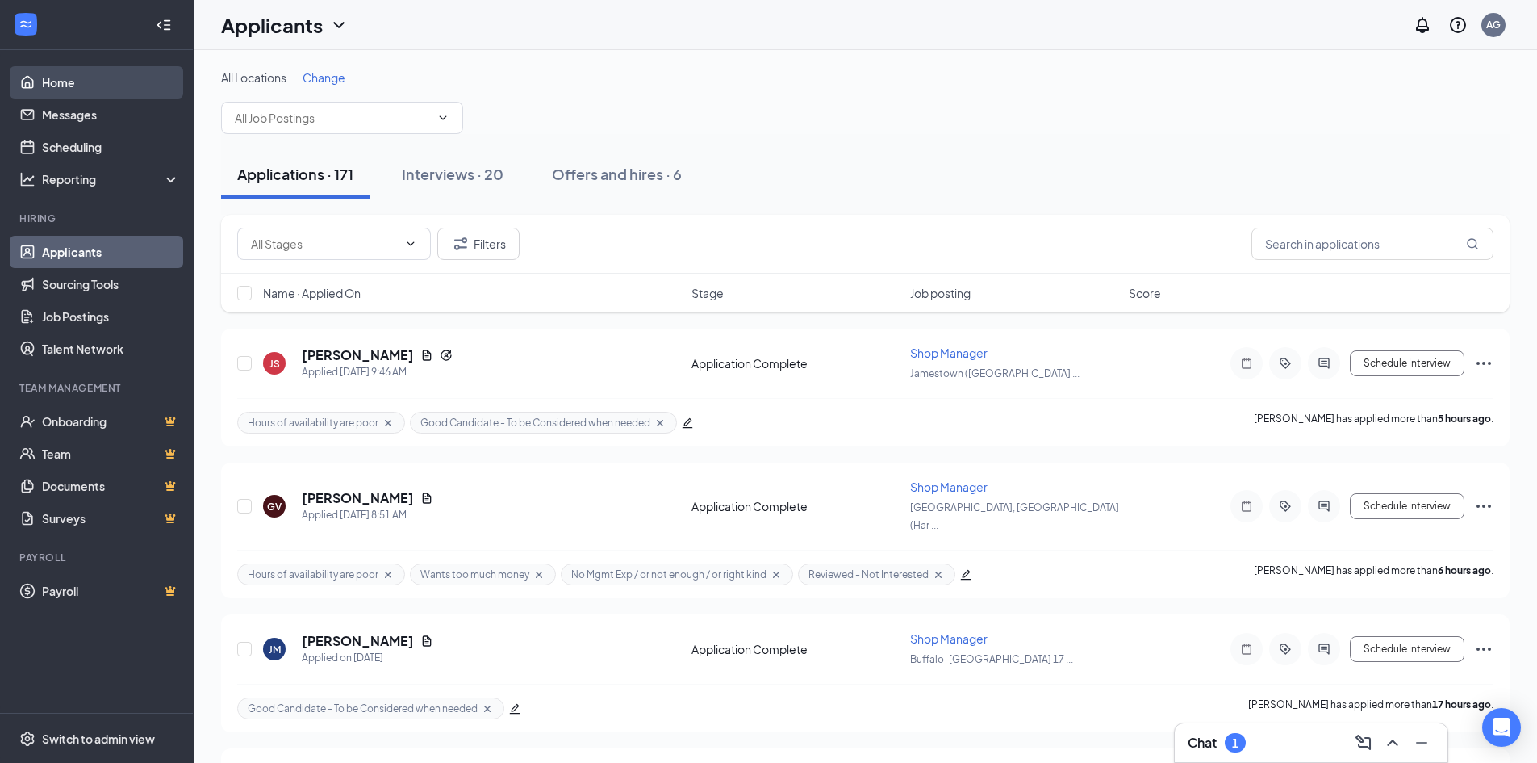
click at [48, 77] on link "Home" at bounding box center [111, 82] width 138 height 32
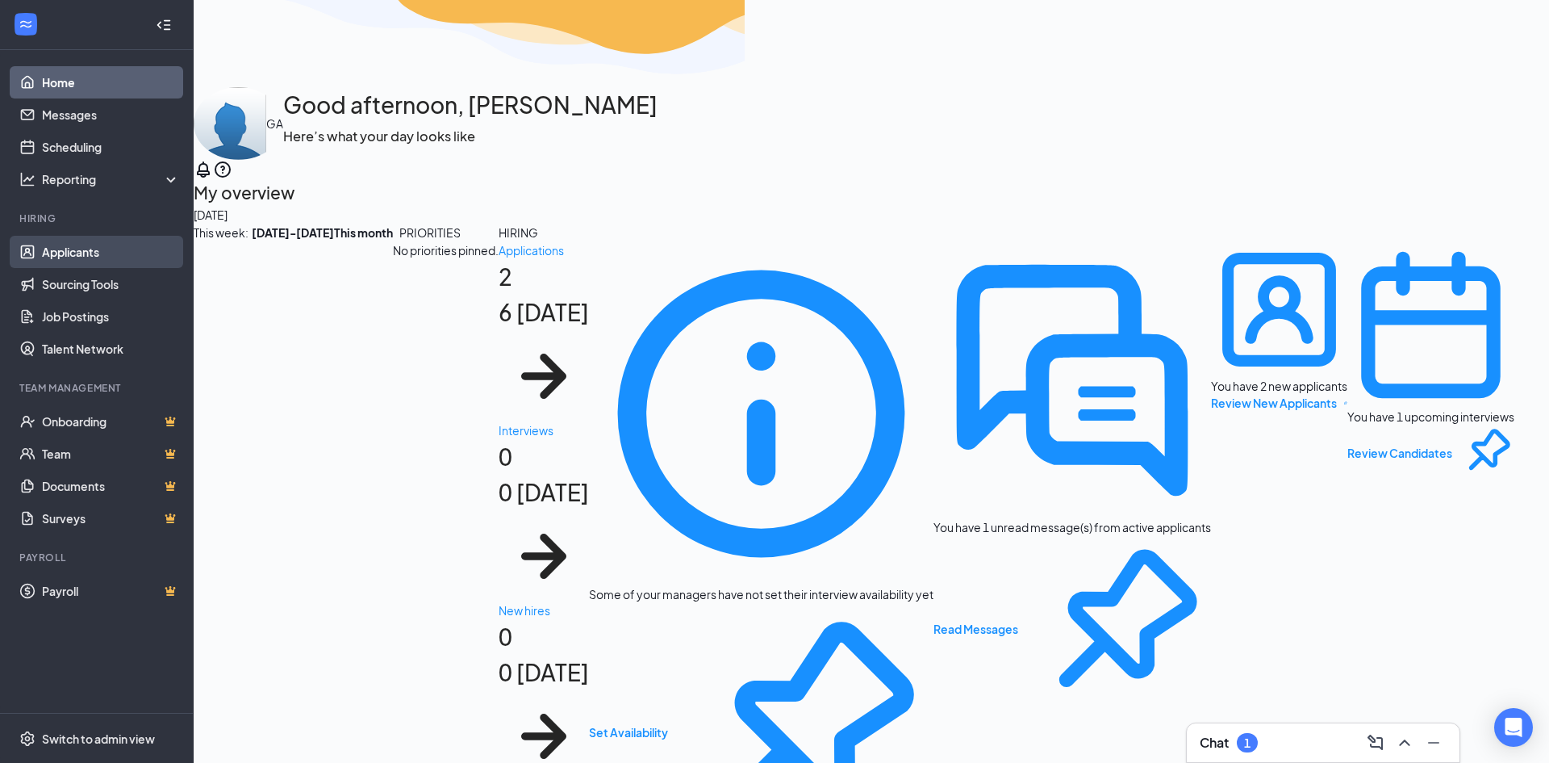
click at [75, 257] on link "Applicants" at bounding box center [111, 252] width 138 height 32
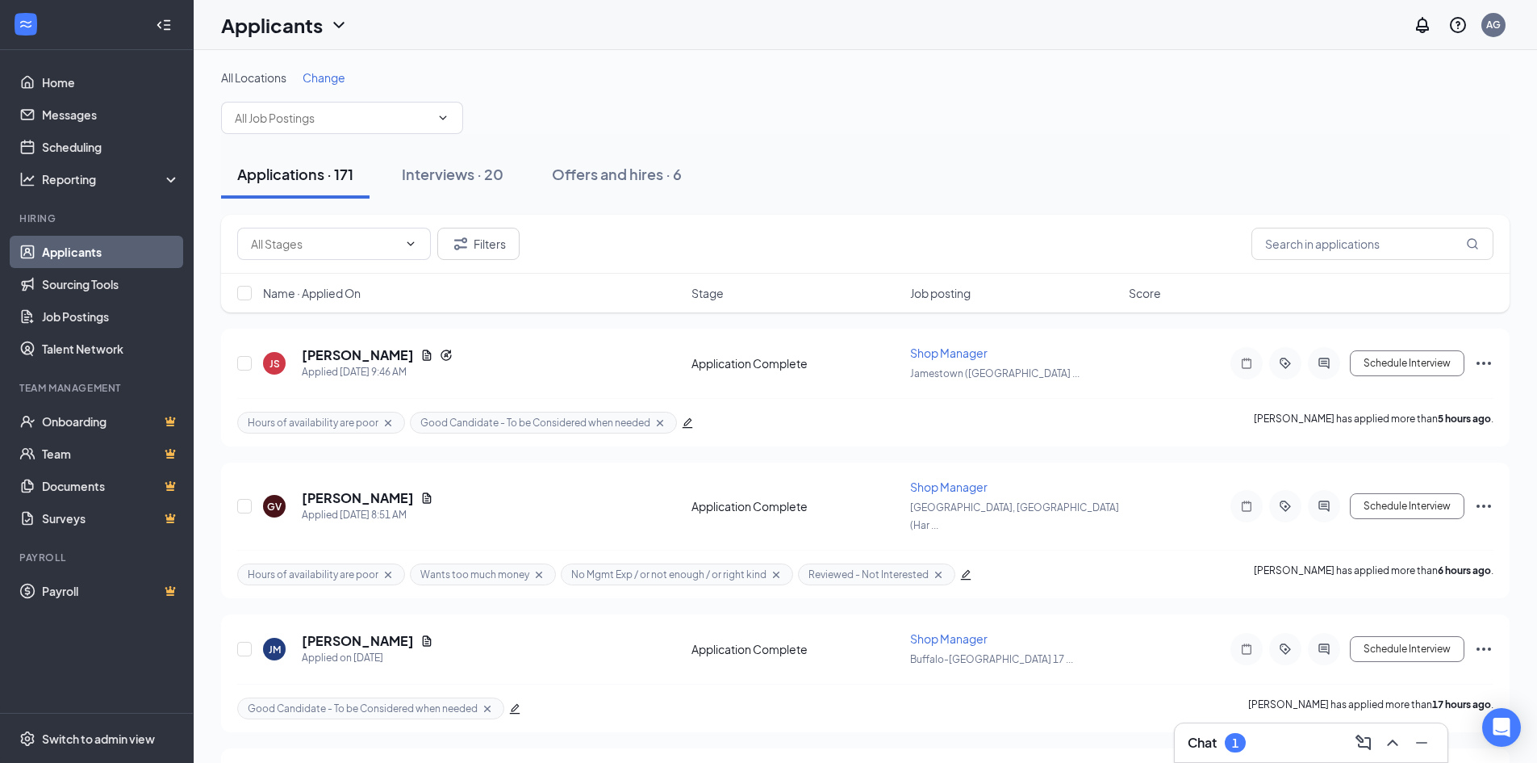
click at [901, 174] on div "Applications · 171 Interviews · 20 Offers and hires · 6" at bounding box center [865, 174] width 1289 height 48
click at [1194, 737] on h3 "Chat" at bounding box center [1202, 743] width 29 height 18
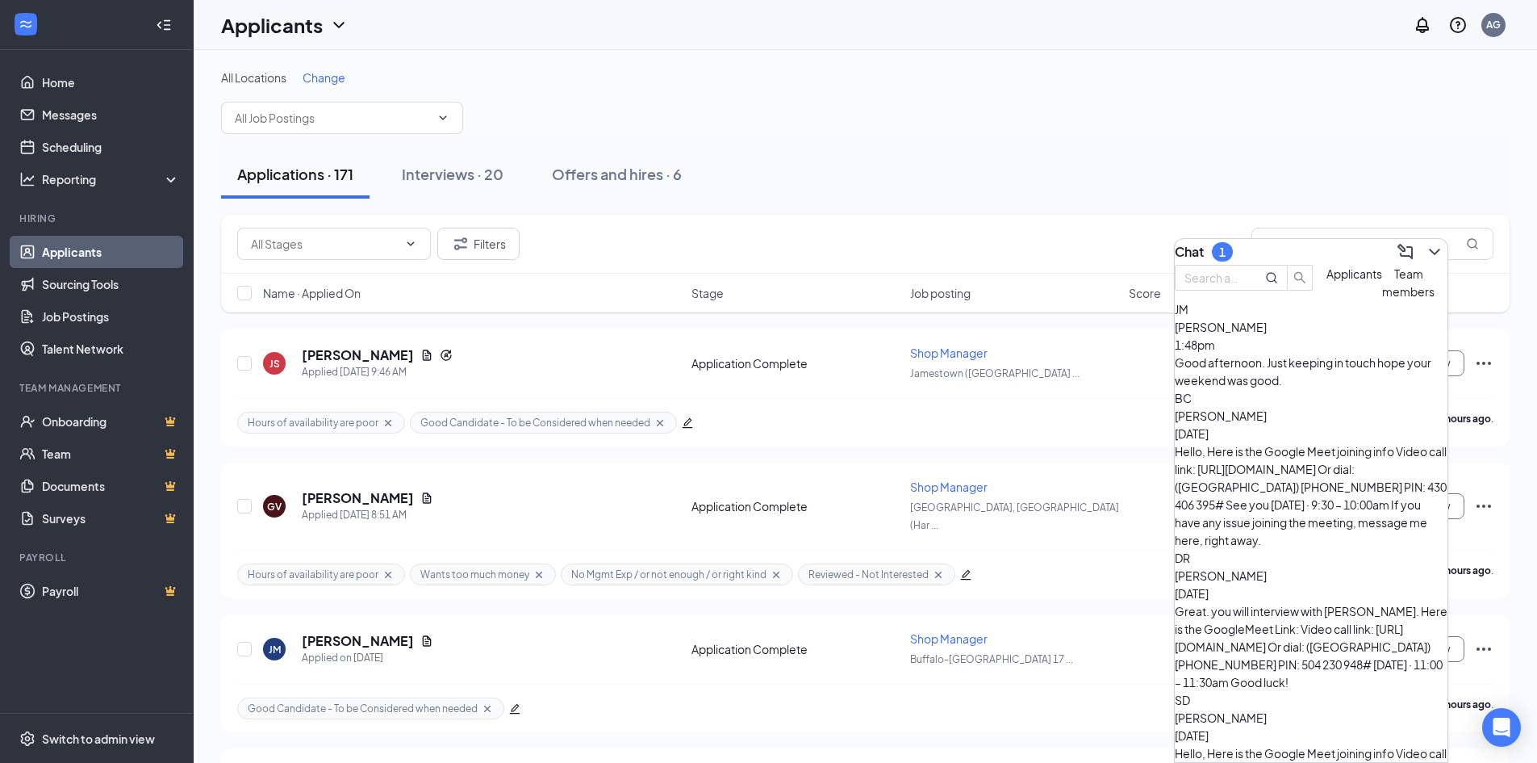
click at [1290, 385] on div "James Mein 1:48pm Good afternoon. Just keeping in touch hope your weekend was g…" at bounding box center [1311, 353] width 273 height 71
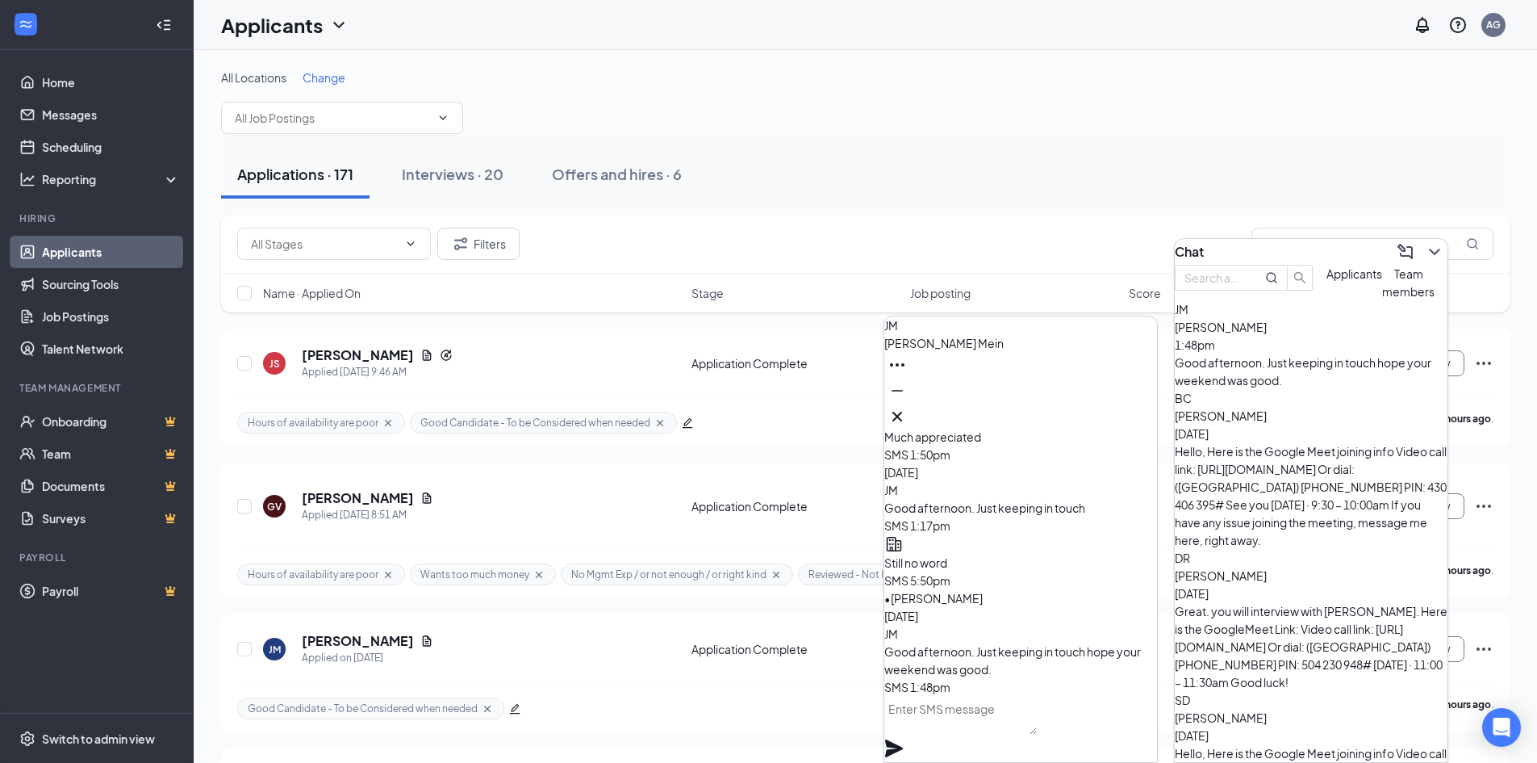
click at [977, 734] on textarea at bounding box center [961, 715] width 153 height 39
type textarea "thanks... still no word."
click at [903, 739] on icon "Plane" at bounding box center [894, 748] width 18 height 18
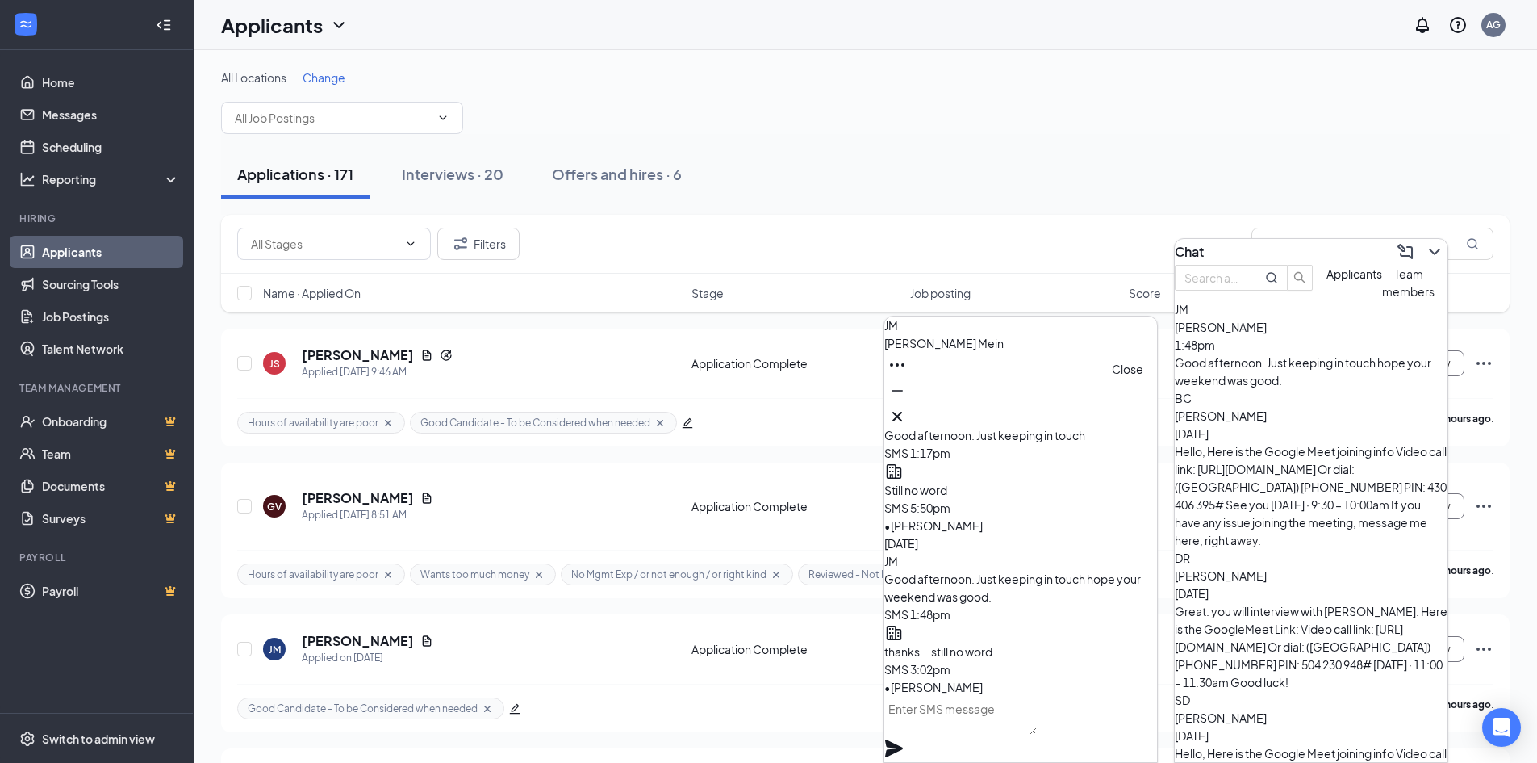
click at [907, 412] on icon "Cross" at bounding box center [897, 416] width 19 height 19
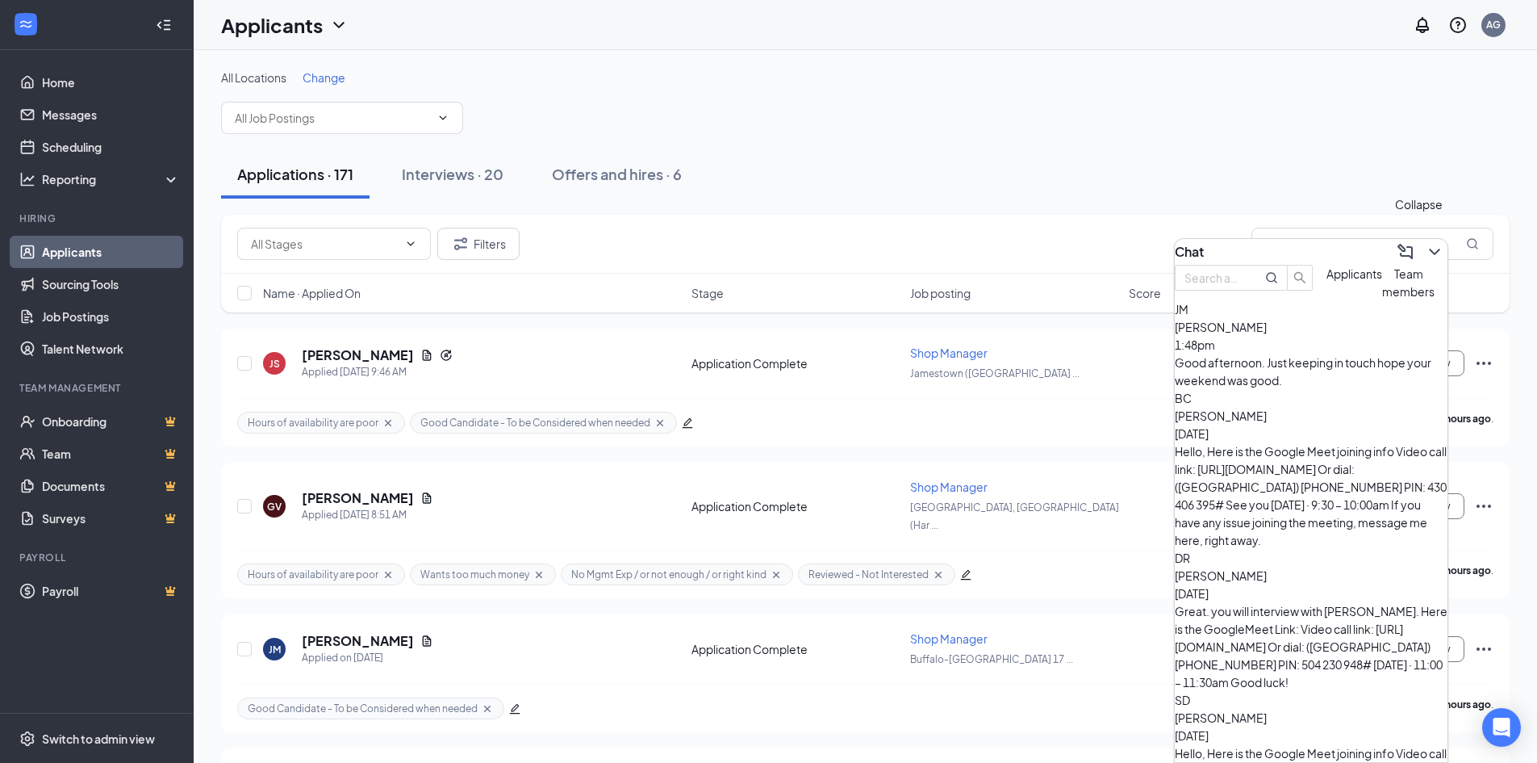
click at [1425, 248] on icon "ChevronDown" at bounding box center [1434, 251] width 19 height 19
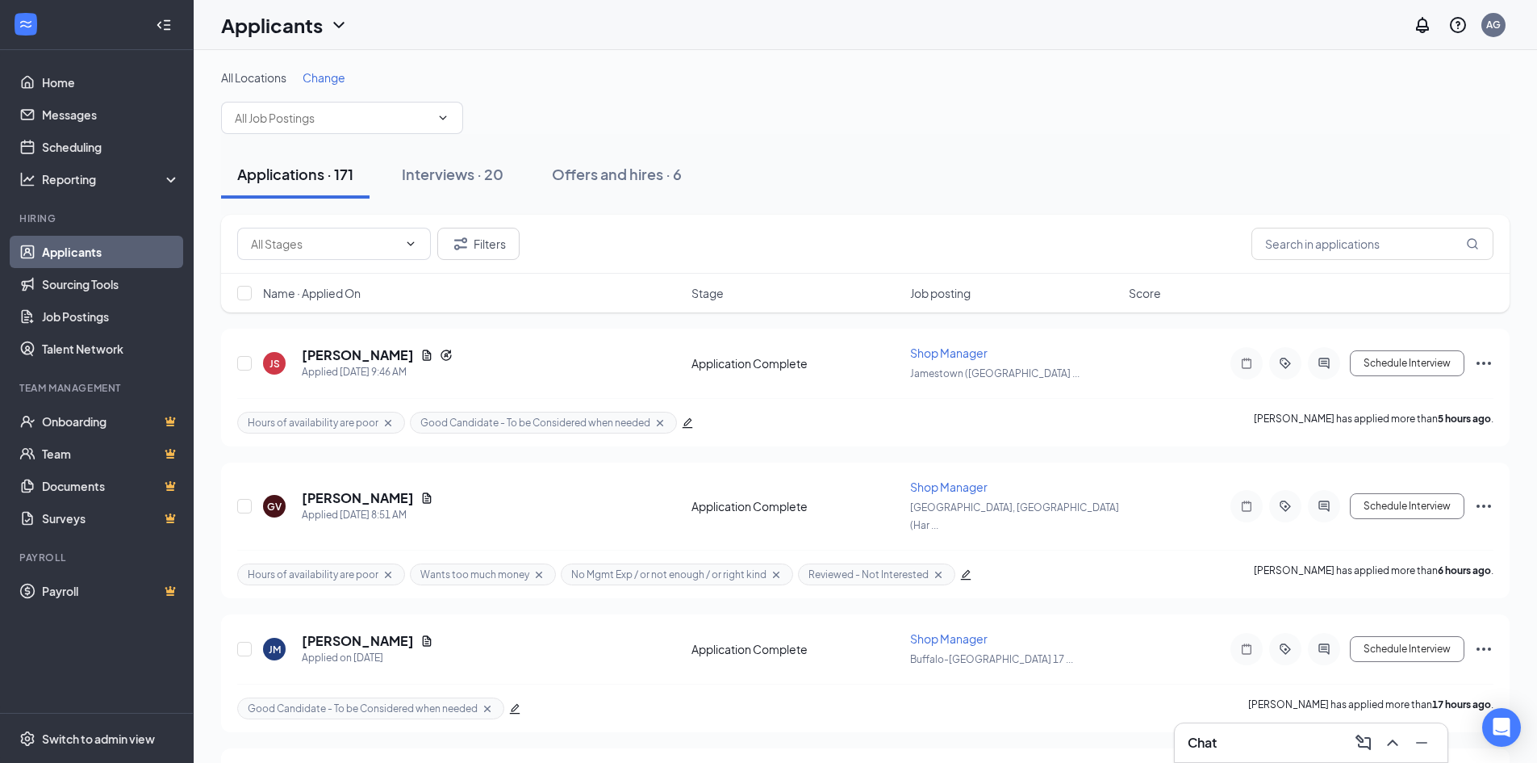
click at [1148, 182] on div "Applications · 171 Interviews · 20 Offers and hires · 6" at bounding box center [865, 174] width 1289 height 48
click at [1008, 143] on div "Applications · 172 Interviews · 20 Offers and hires · 6" at bounding box center [865, 174] width 1289 height 81
click at [1489, 33] on div "AG" at bounding box center [1494, 25] width 24 height 24
click at [1134, 169] on div "Applications · 172 Interviews · 20 Offers and hires · 6" at bounding box center [865, 174] width 1289 height 48
click at [1345, 180] on link "Switch account" at bounding box center [1366, 172] width 81 height 15
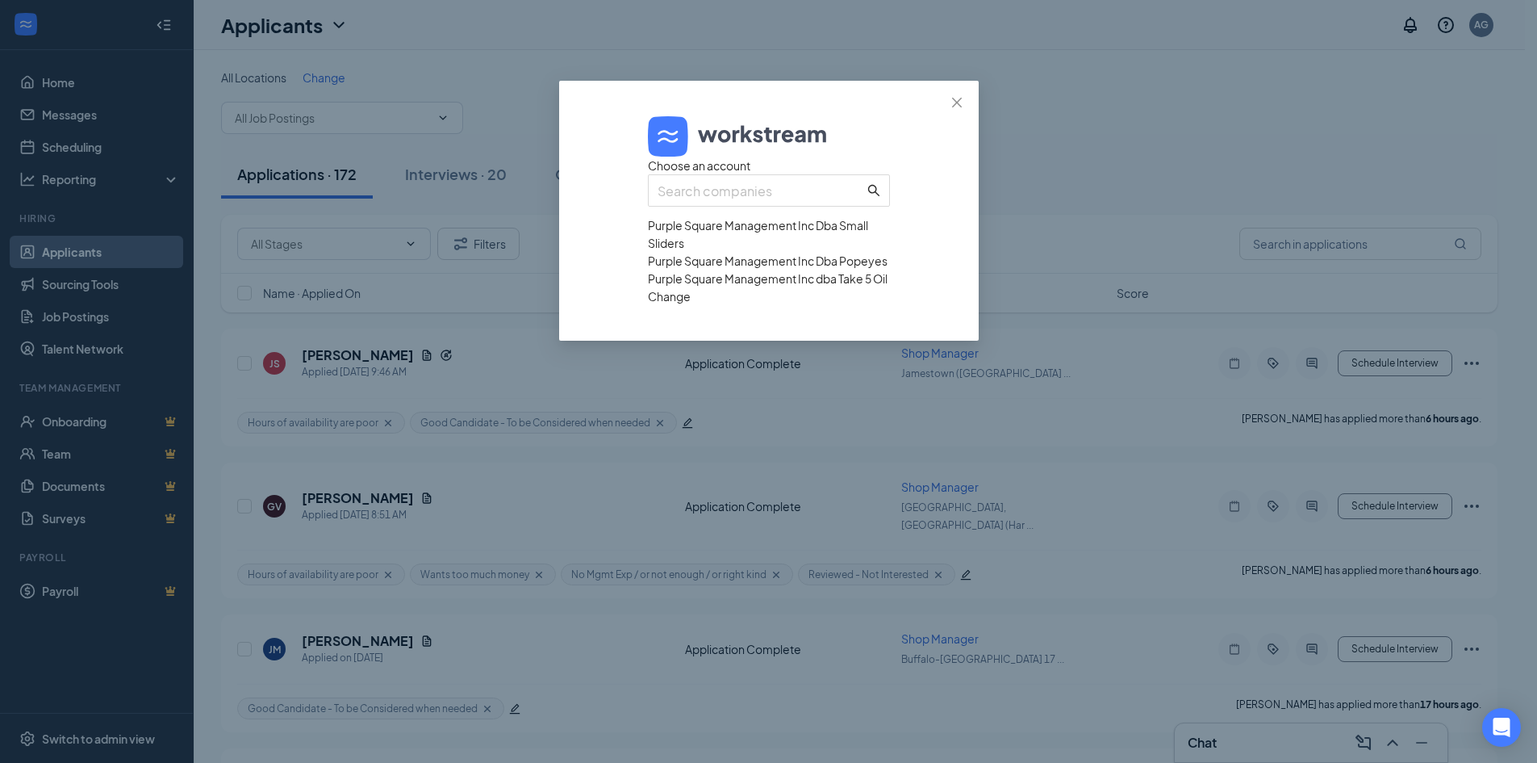
click at [722, 270] on div "Purple Square Management Inc Dba Popeyes" at bounding box center [769, 261] width 242 height 18
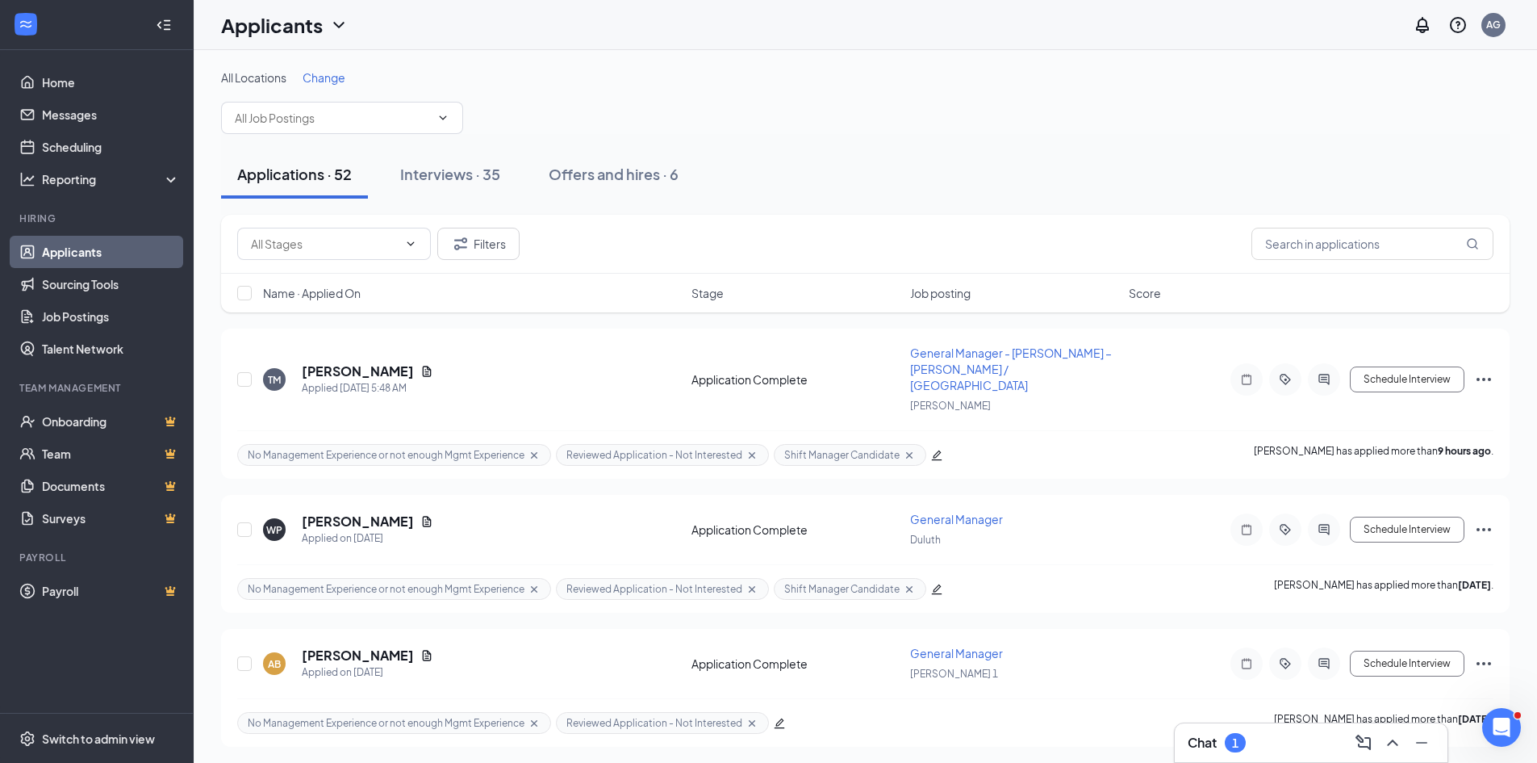
click at [1189, 740] on h3 "Chat" at bounding box center [1202, 743] width 29 height 18
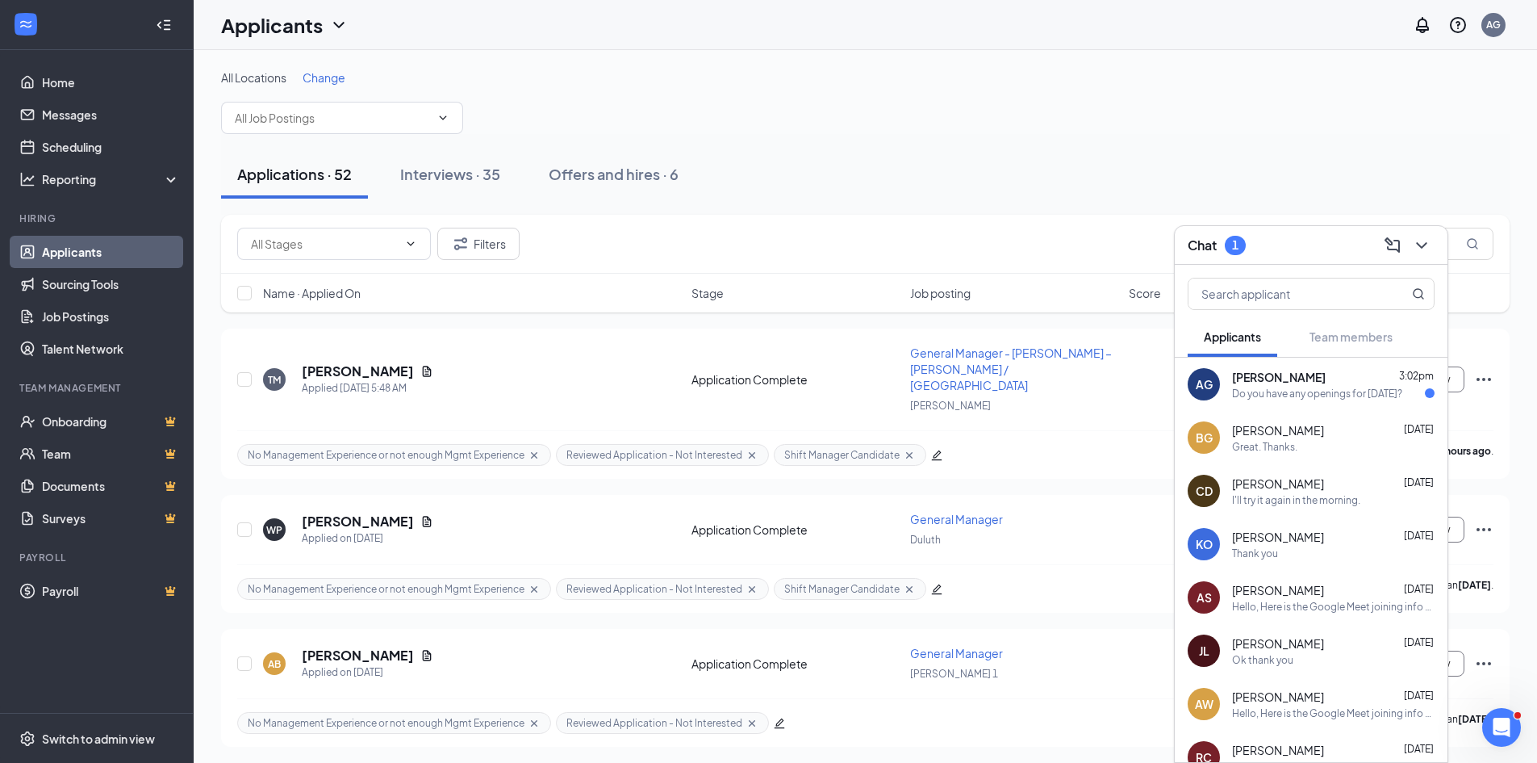
click at [1271, 388] on div "Do you have any openings for [DATE]?" at bounding box center [1317, 394] width 170 height 14
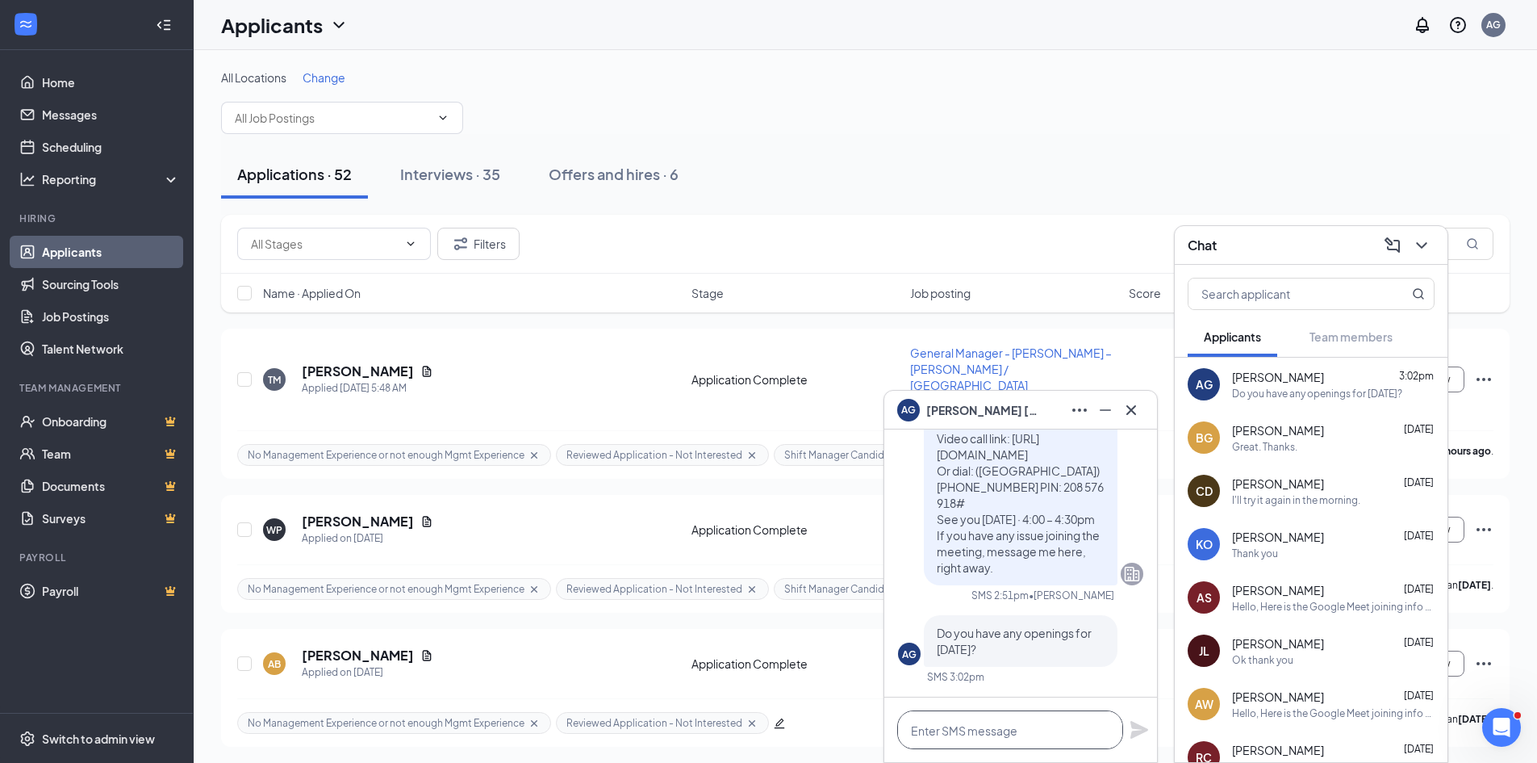
click at [968, 727] on textarea at bounding box center [1010, 729] width 226 height 39
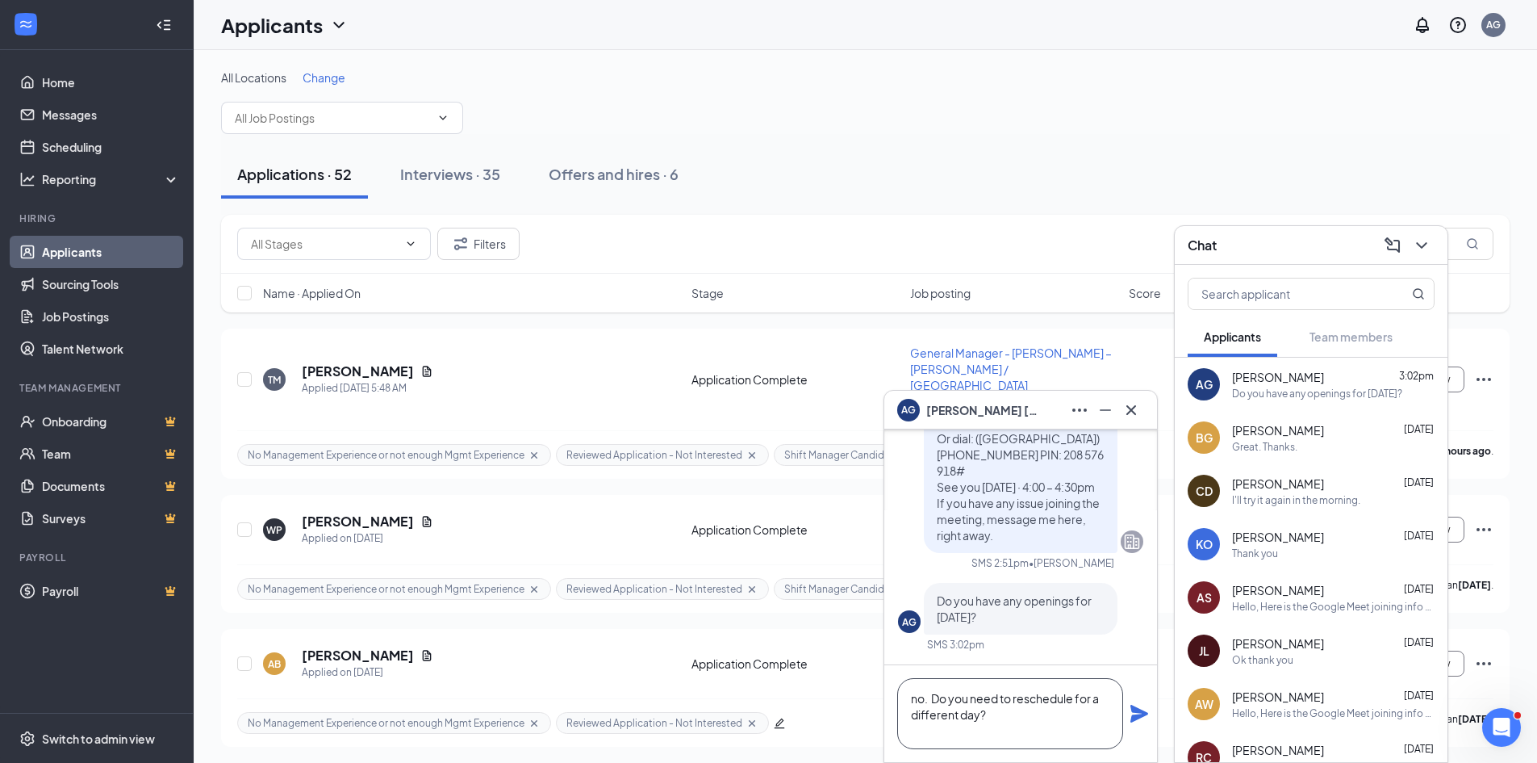
type textarea "no. Do you need to reschedule for a different day?"
click at [1139, 714] on icon "Plane" at bounding box center [1140, 714] width 18 height 18
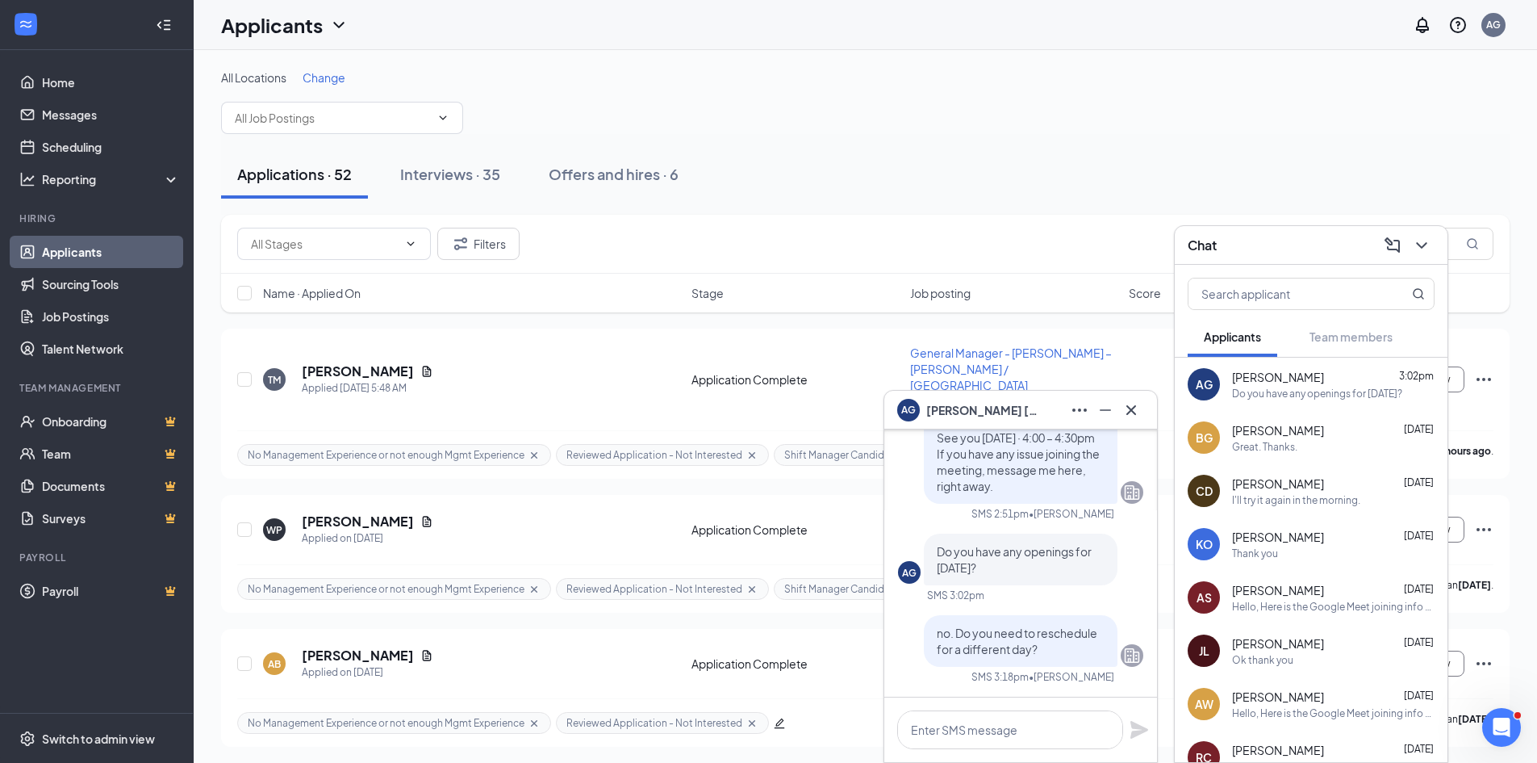
scroll to position [0, 0]
click at [795, 224] on div "Filters" at bounding box center [865, 244] width 1289 height 59
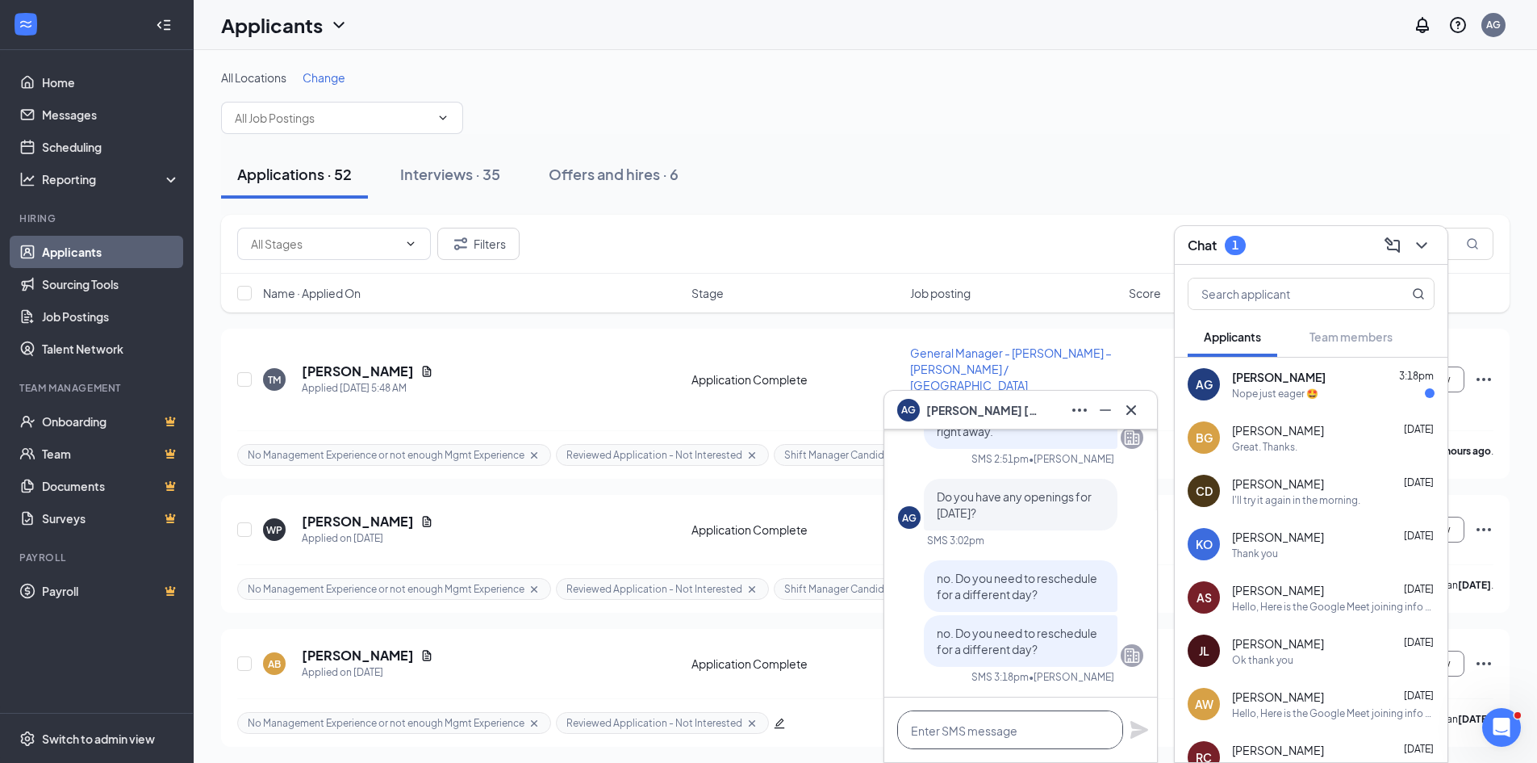
click at [971, 731] on textarea at bounding box center [1010, 729] width 226 height 39
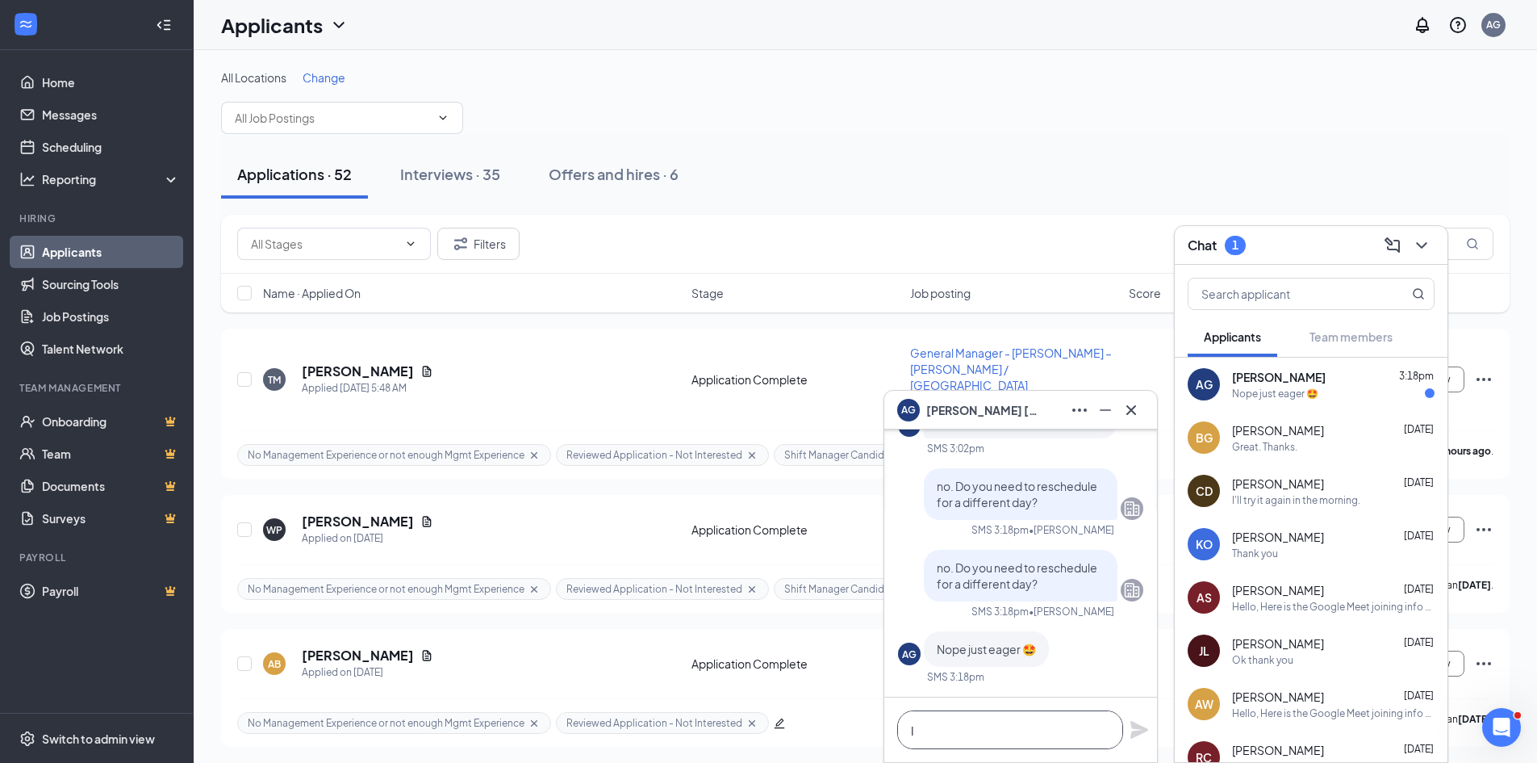
scroll to position [1, 0]
type textarea "I like it! sorry... see you [DATE]!"
click at [1137, 723] on icon "Plane" at bounding box center [1139, 729] width 19 height 19
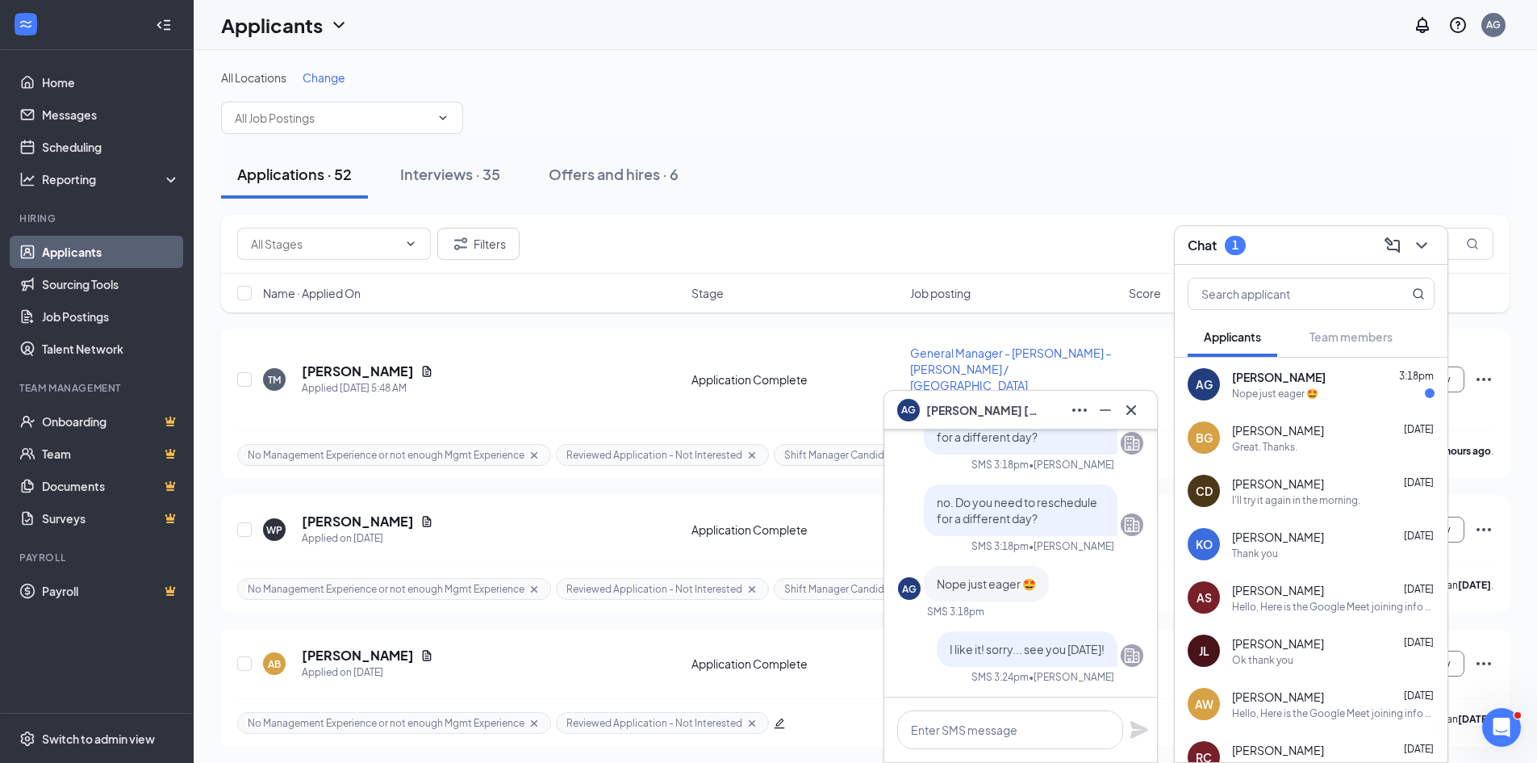
click at [884, 244] on div "Filters" at bounding box center [865, 244] width 1257 height 32
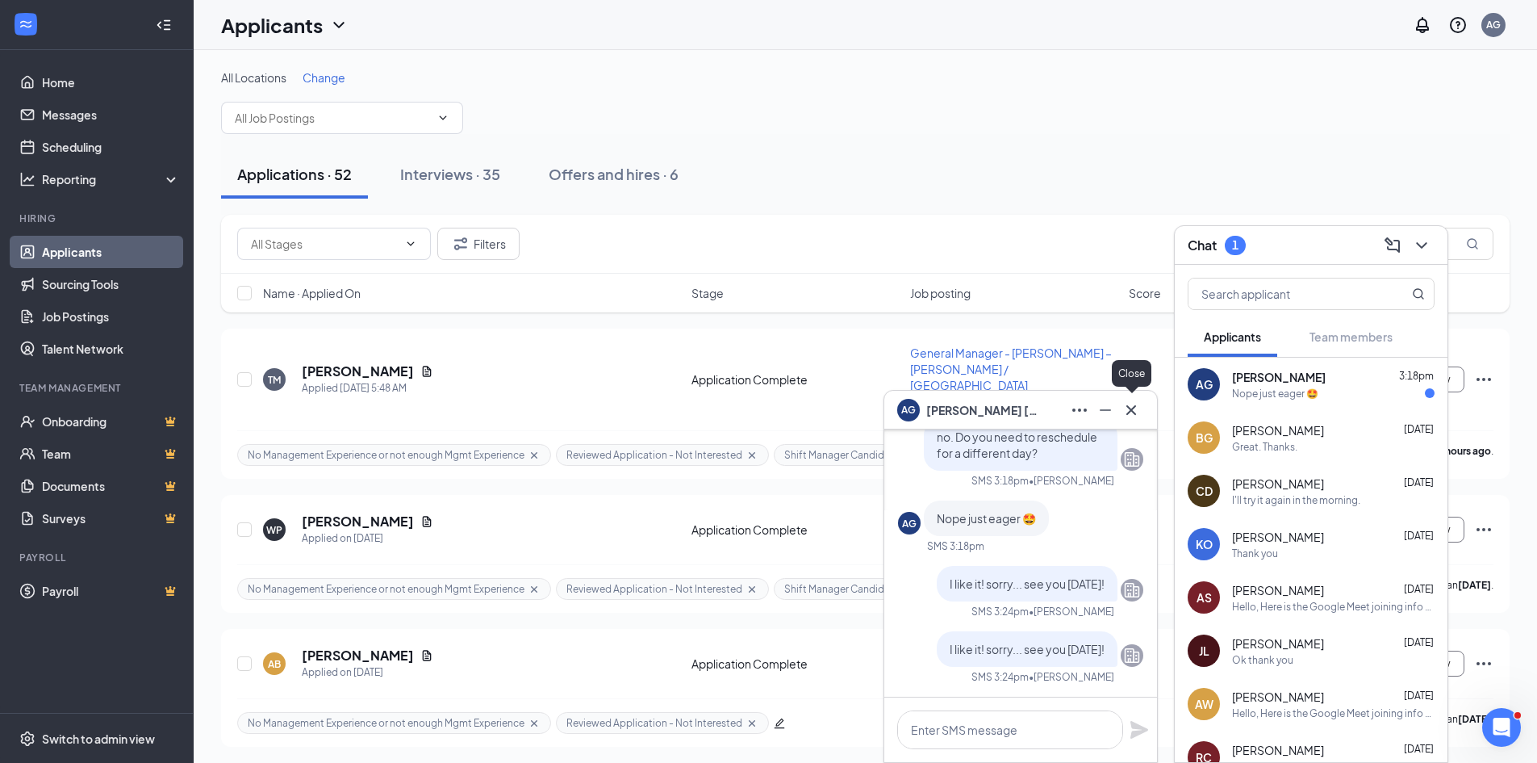
click at [1135, 412] on icon "Cross" at bounding box center [1131, 409] width 19 height 19
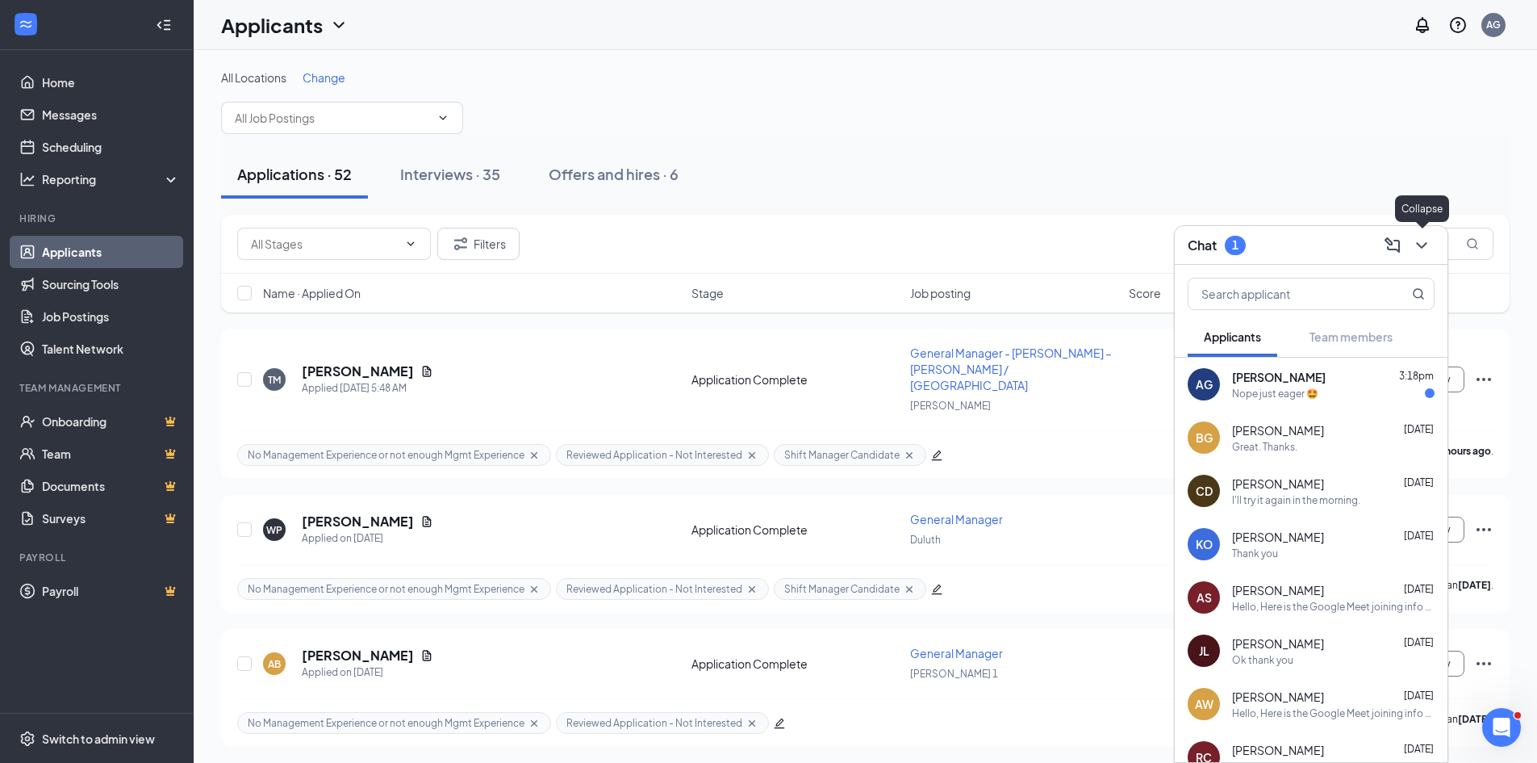
click at [1428, 250] on icon "ChevronDown" at bounding box center [1421, 245] width 19 height 19
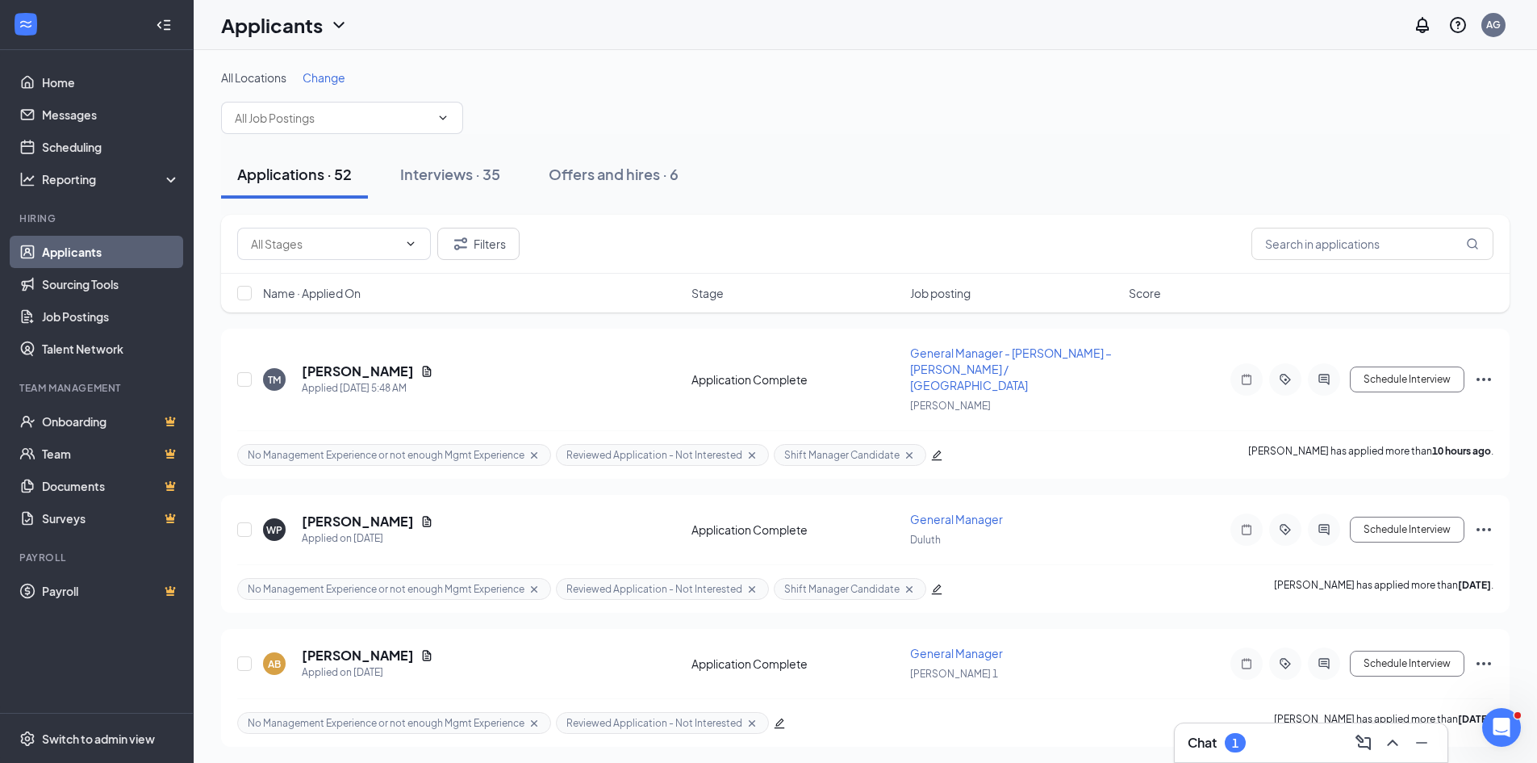
click at [830, 187] on div "Applications · 52 Interviews · 35 Offers and hires · 6" at bounding box center [865, 174] width 1289 height 48
click at [1181, 738] on div "Chat 1" at bounding box center [1311, 742] width 273 height 39
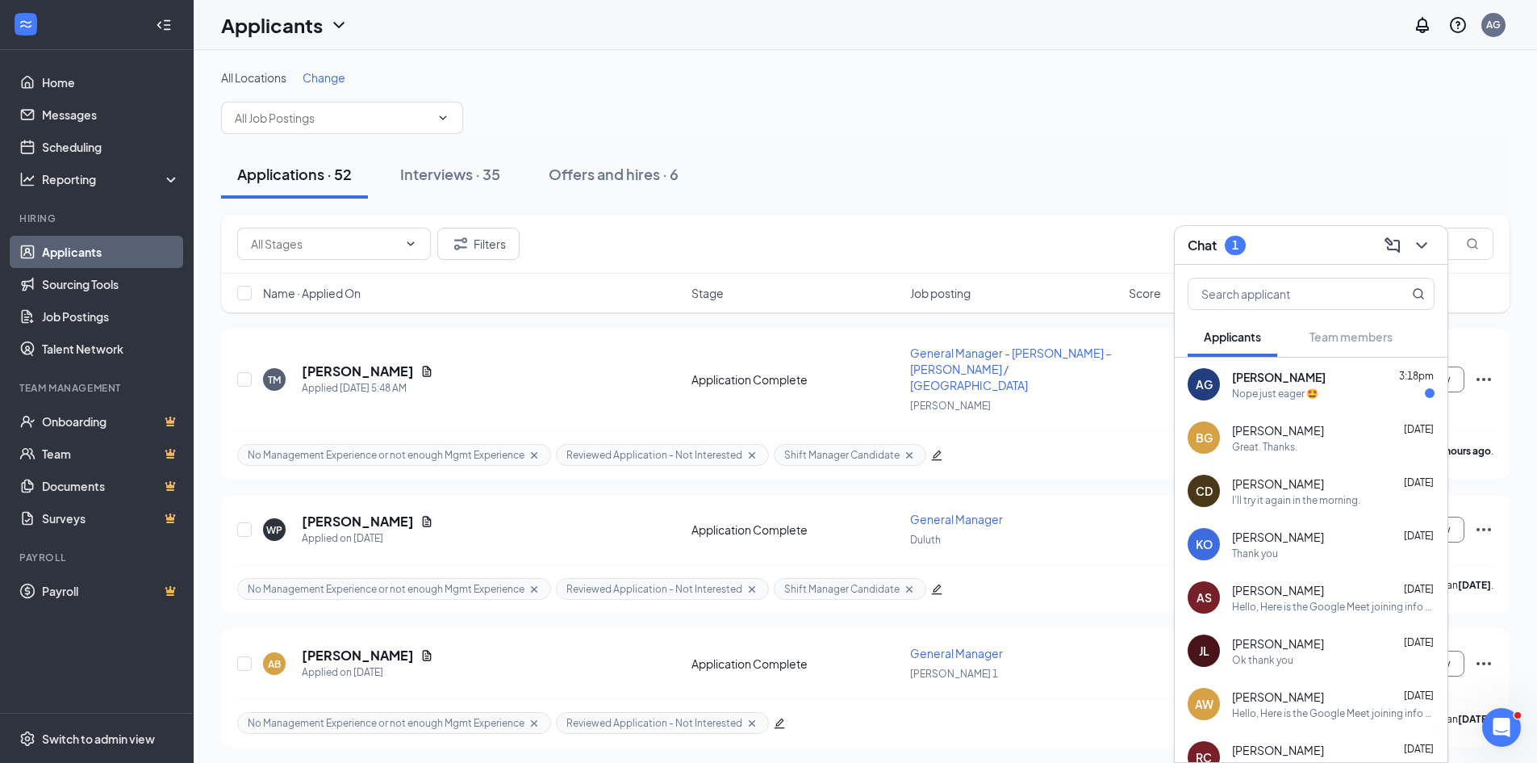
click at [1260, 392] on div "Nope just eager 🤩" at bounding box center [1275, 394] width 86 height 14
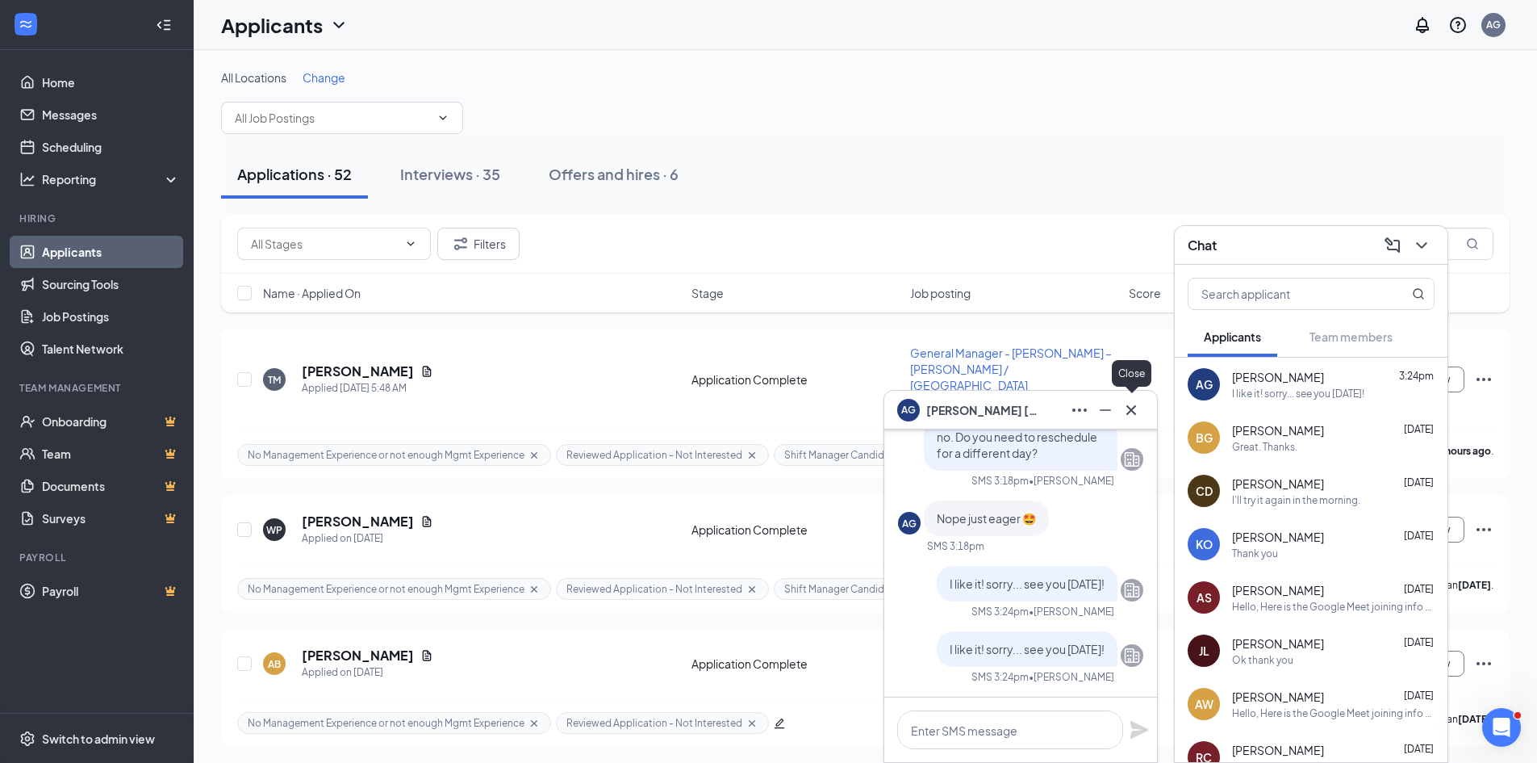
click at [1135, 408] on icon "Cross" at bounding box center [1131, 409] width 19 height 19
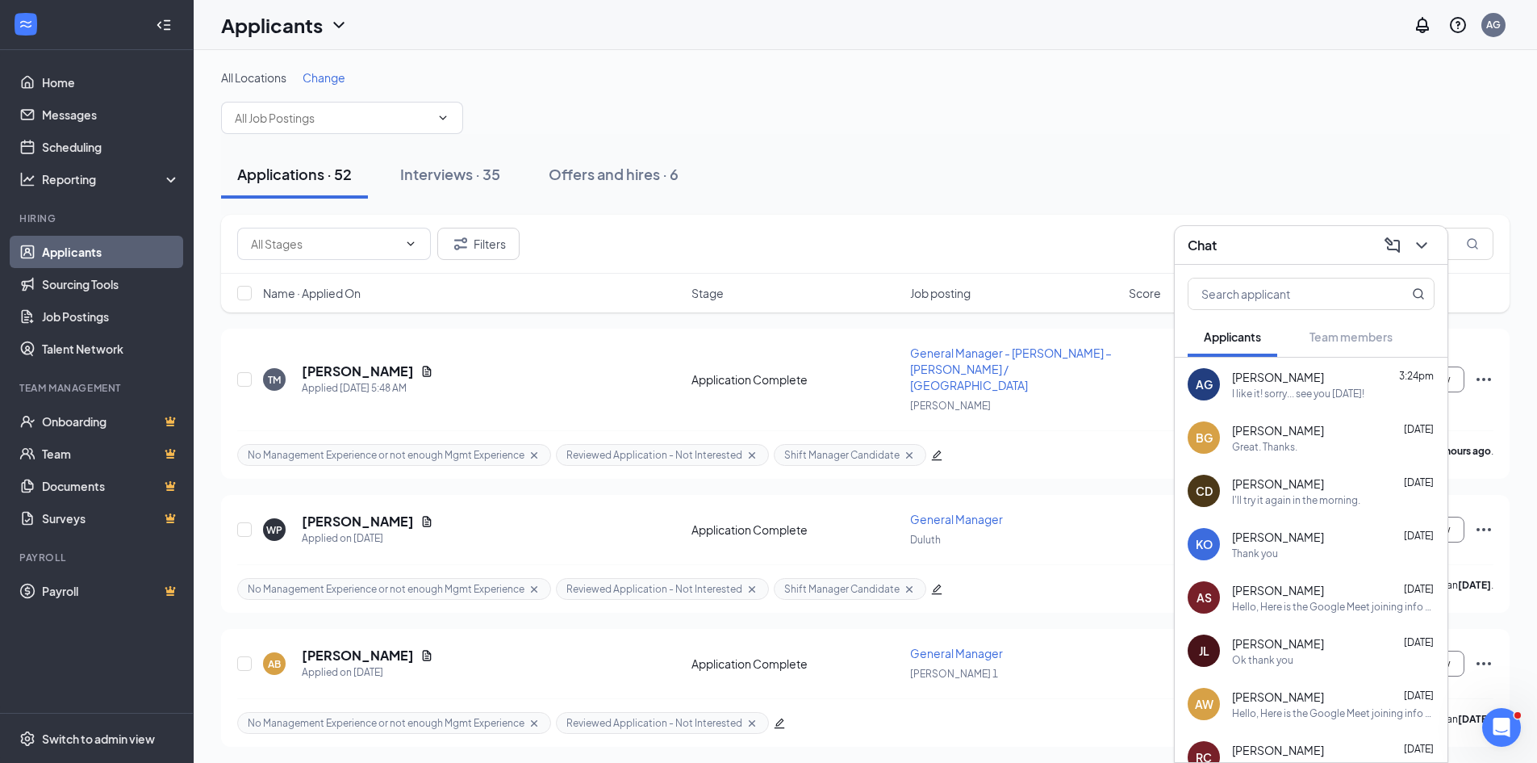
click at [1052, 245] on div "Filters" at bounding box center [865, 244] width 1257 height 32
